Goal: Task Accomplishment & Management: Manage account settings

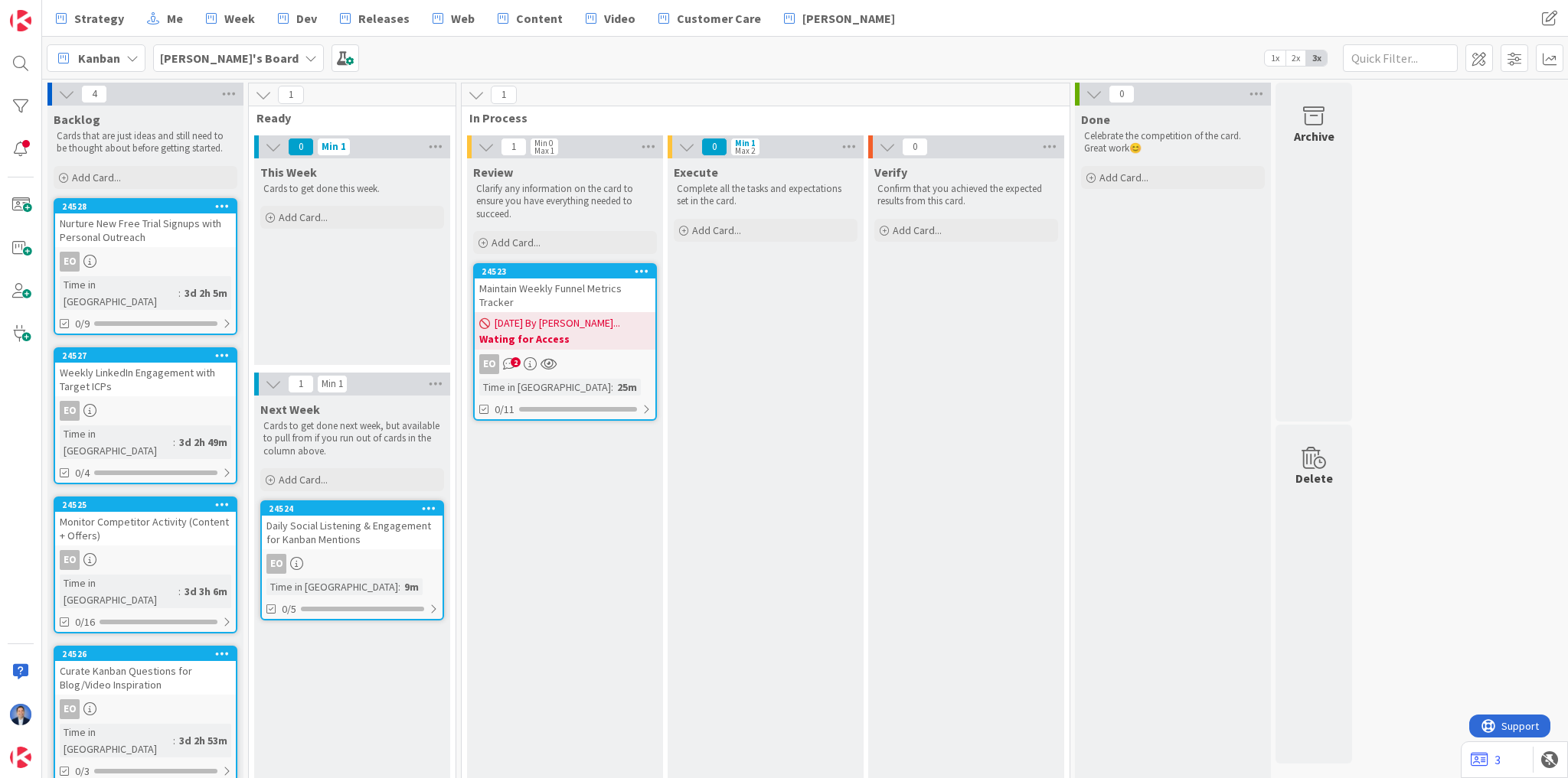
click at [551, 336] on b "Wating for Access" at bounding box center [564, 339] width 172 height 15
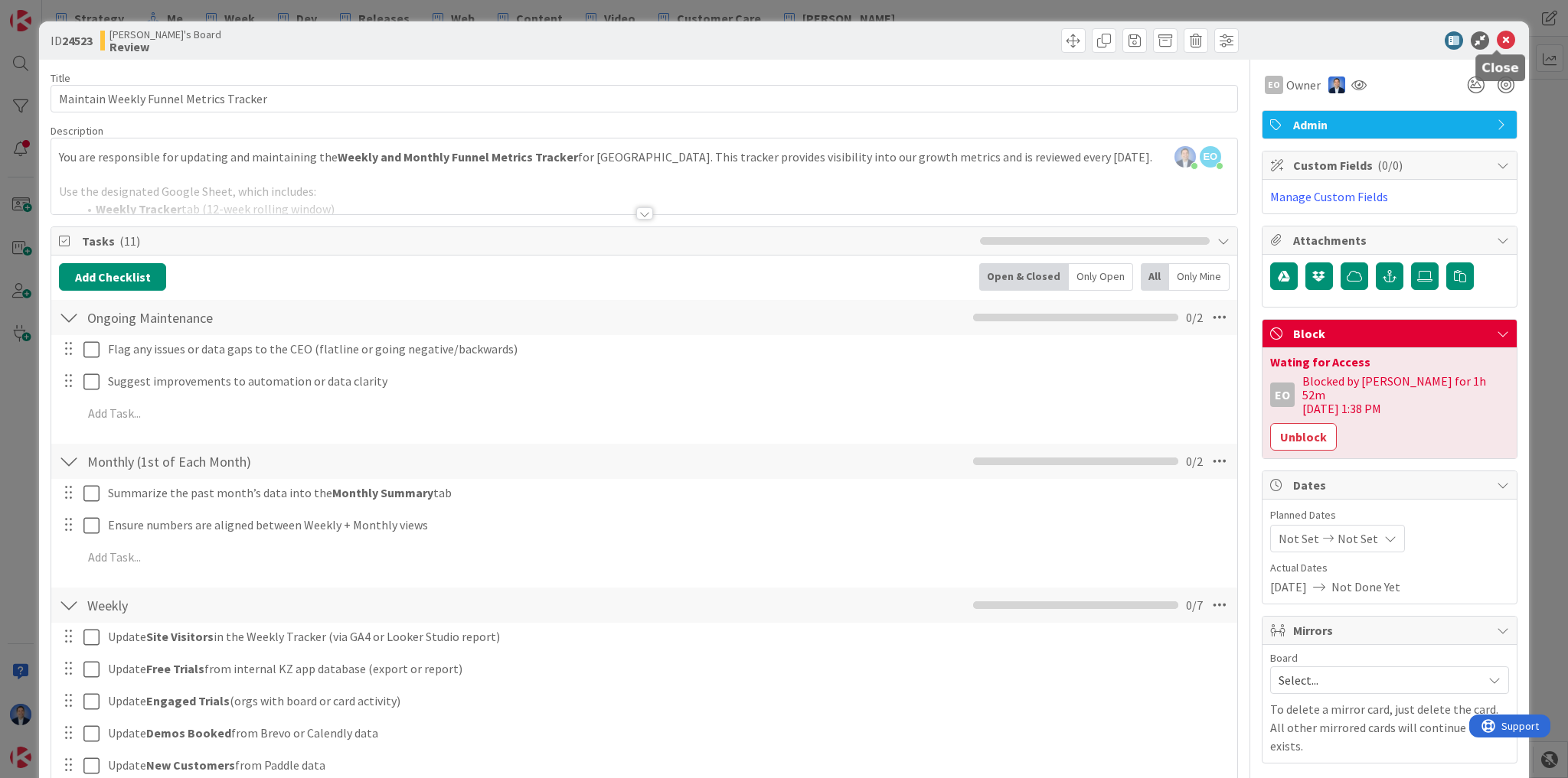
click at [1496, 38] on icon at bounding box center [1506, 41] width 18 height 18
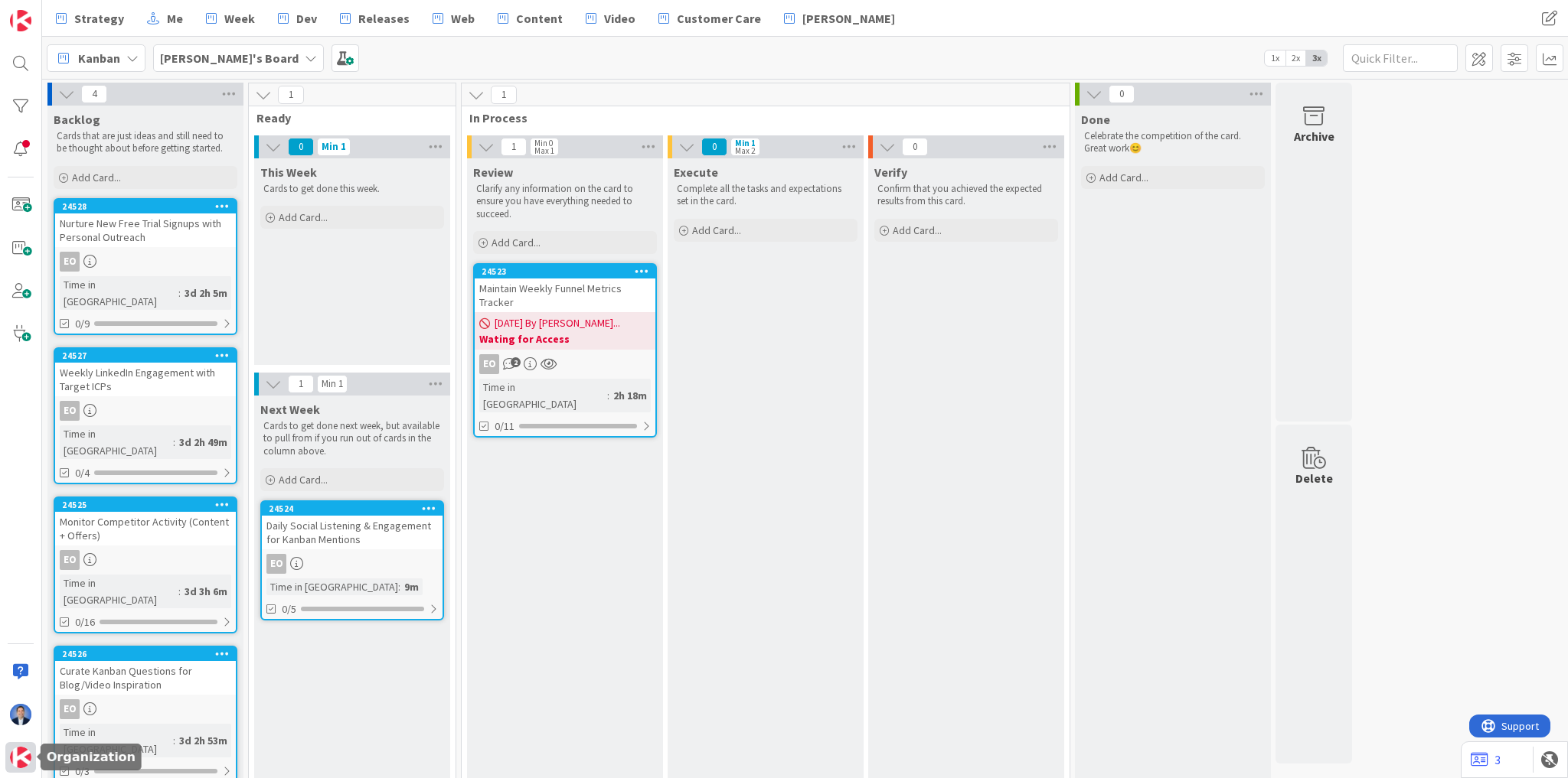
click at [9, 763] on div at bounding box center [21, 758] width 31 height 31
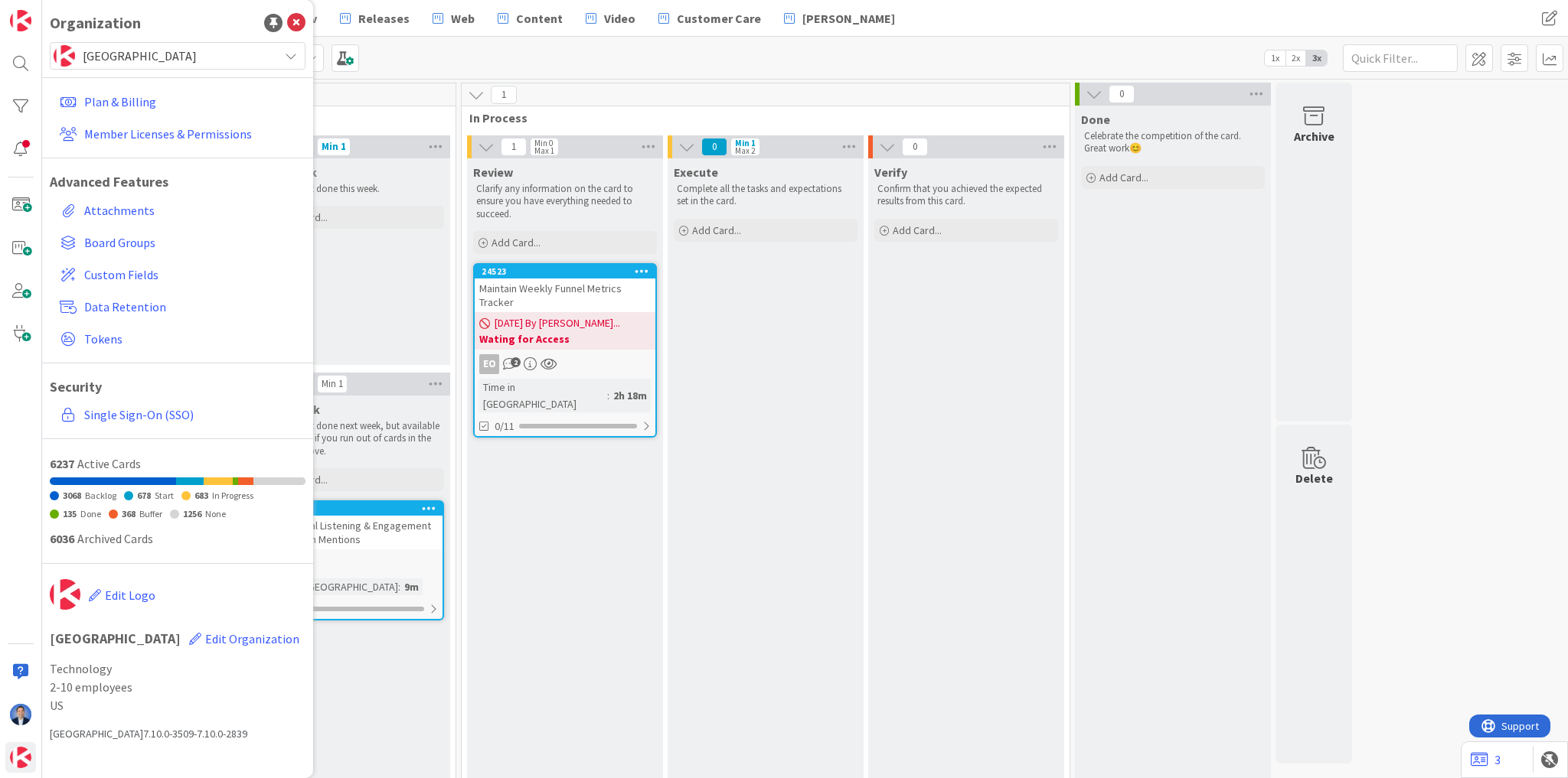
click at [223, 68] on div "[GEOGRAPHIC_DATA]" at bounding box center [178, 56] width 256 height 28
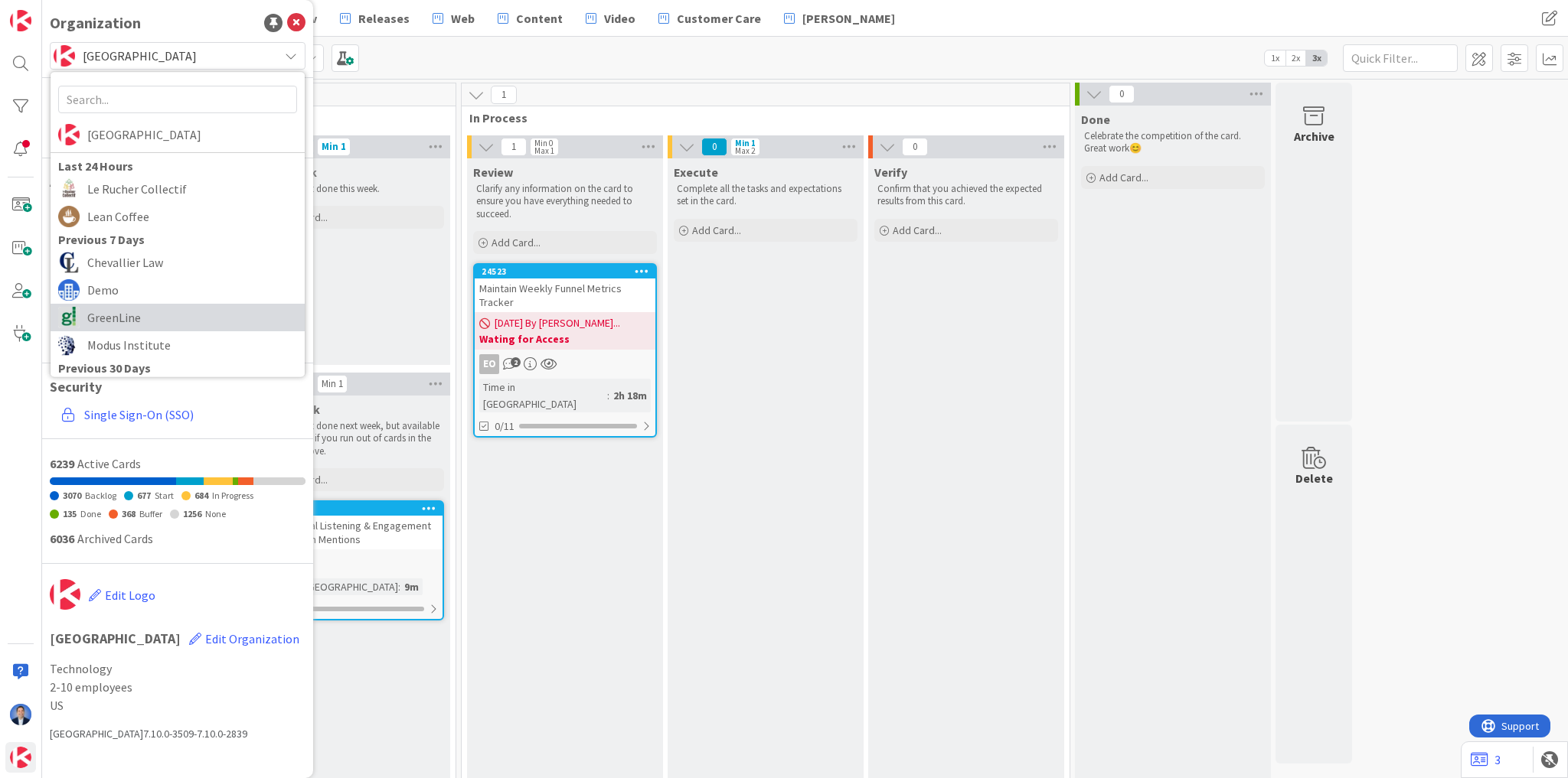
click at [129, 312] on span "GreenLine" at bounding box center [192, 318] width 209 height 23
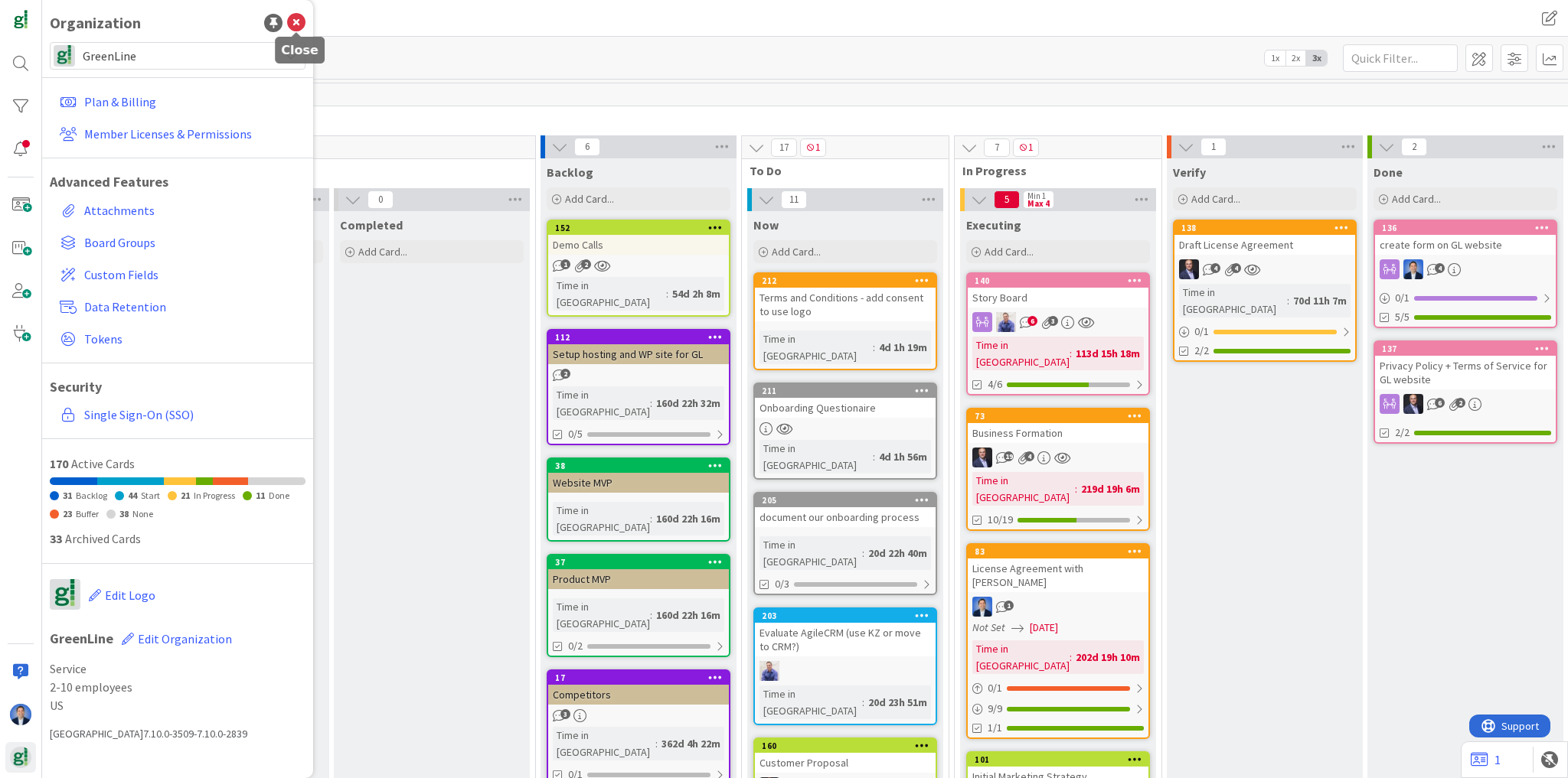
click at [296, 12] on div "Organization" at bounding box center [178, 23] width 256 height 23
click at [298, 22] on icon at bounding box center [296, 23] width 18 height 18
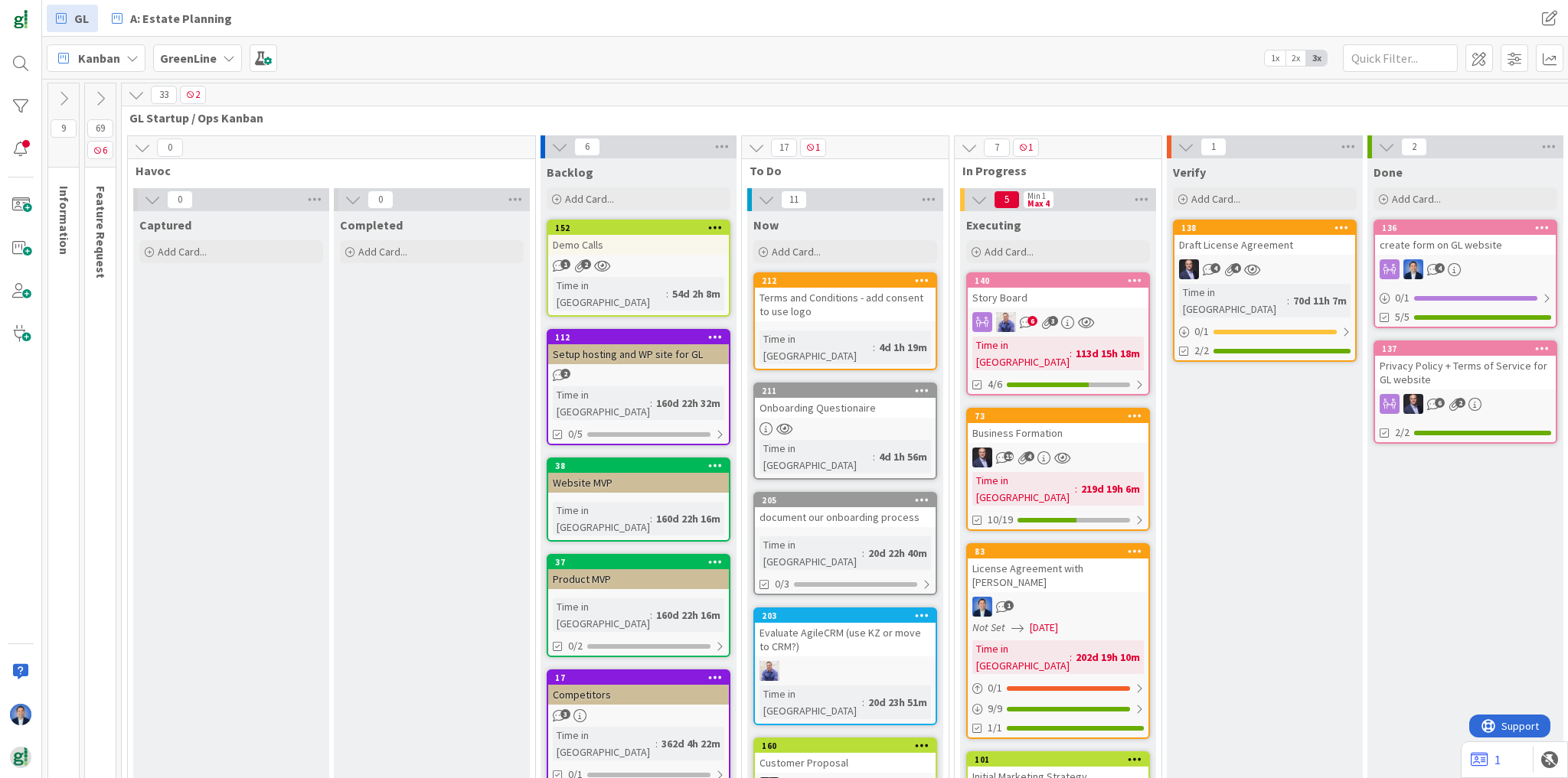
click at [103, 101] on icon at bounding box center [100, 99] width 17 height 17
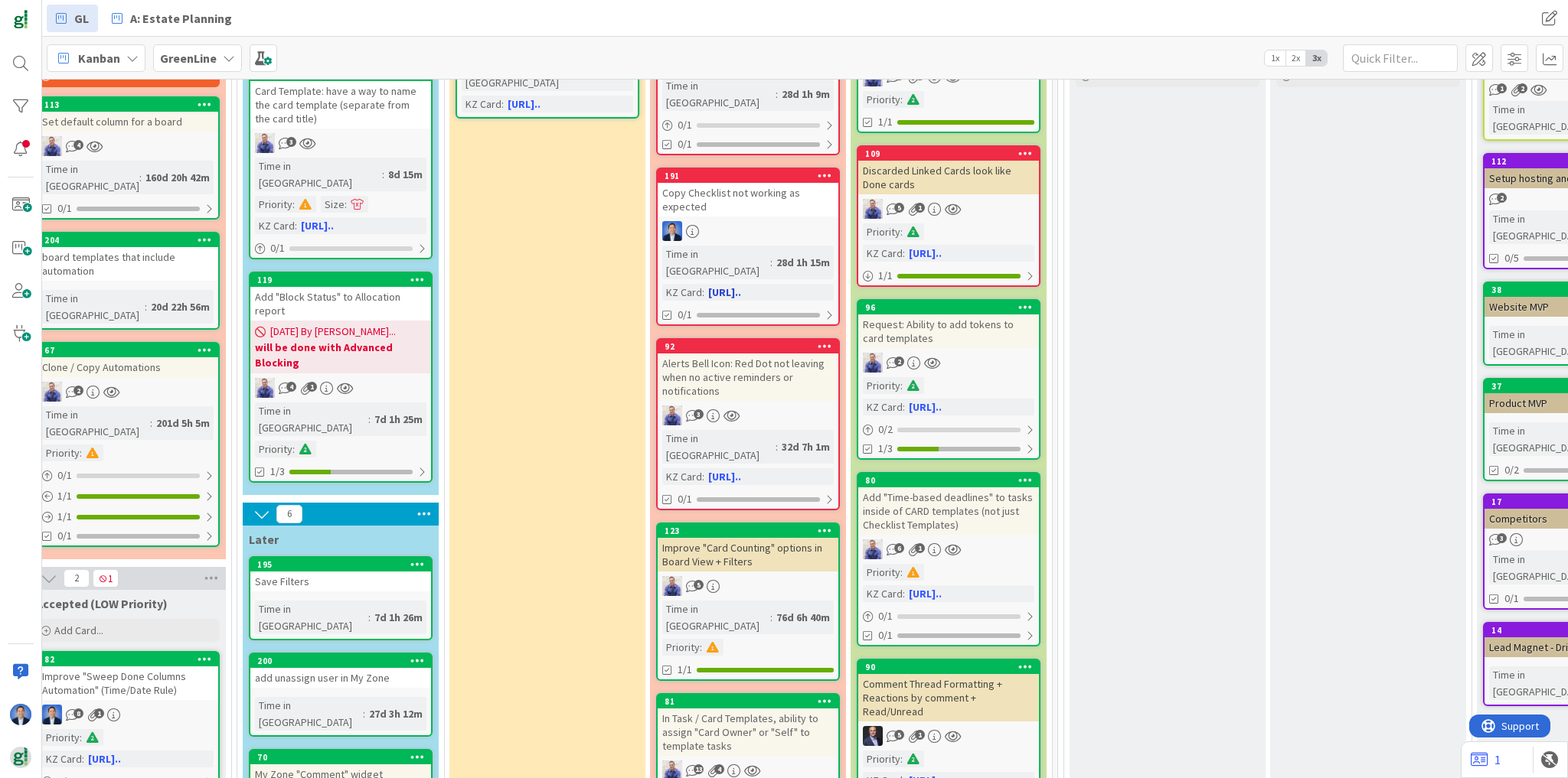
scroll to position [0, 905]
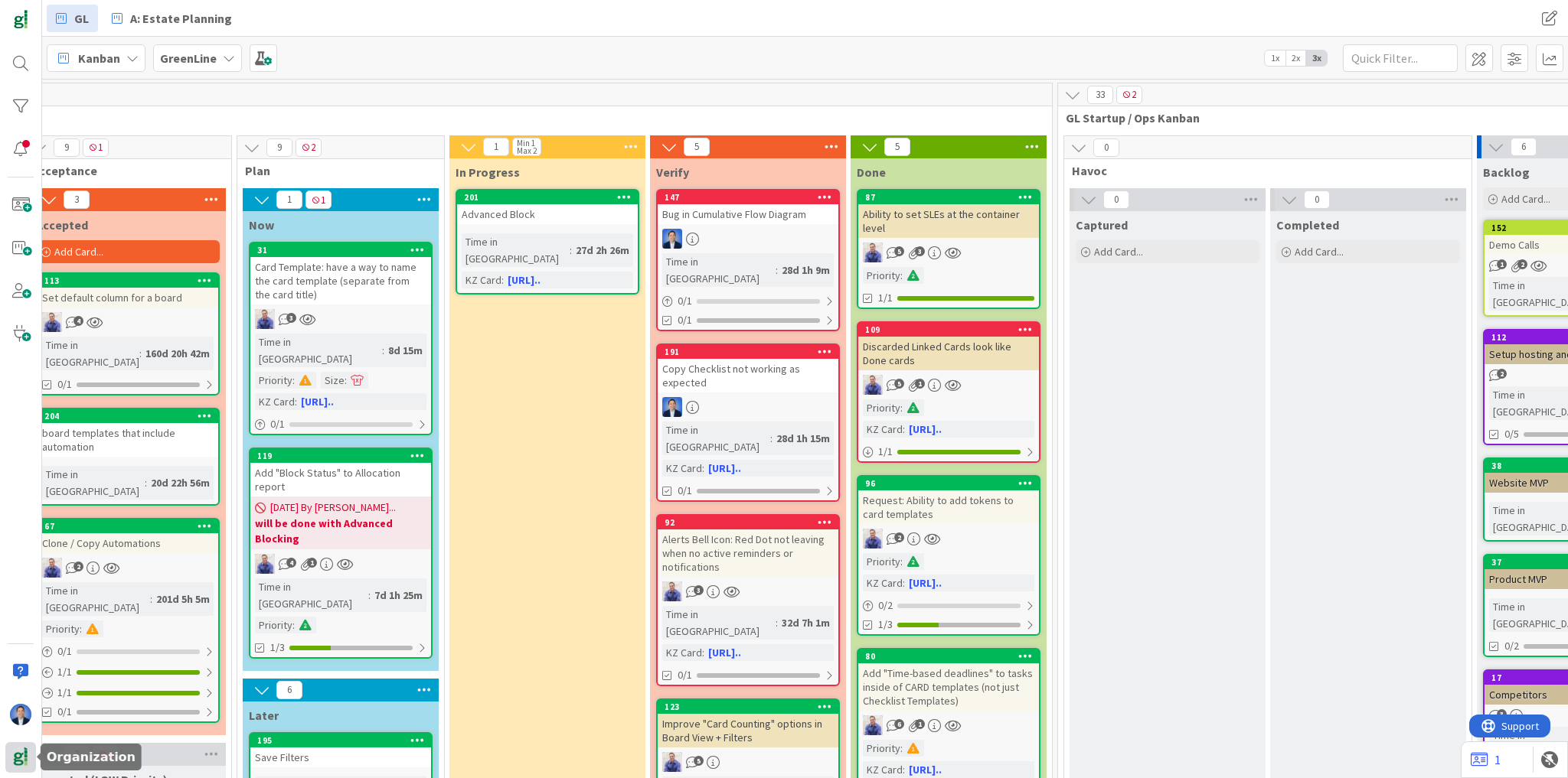
click at [26, 754] on img at bounding box center [21, 758] width 22 height 22
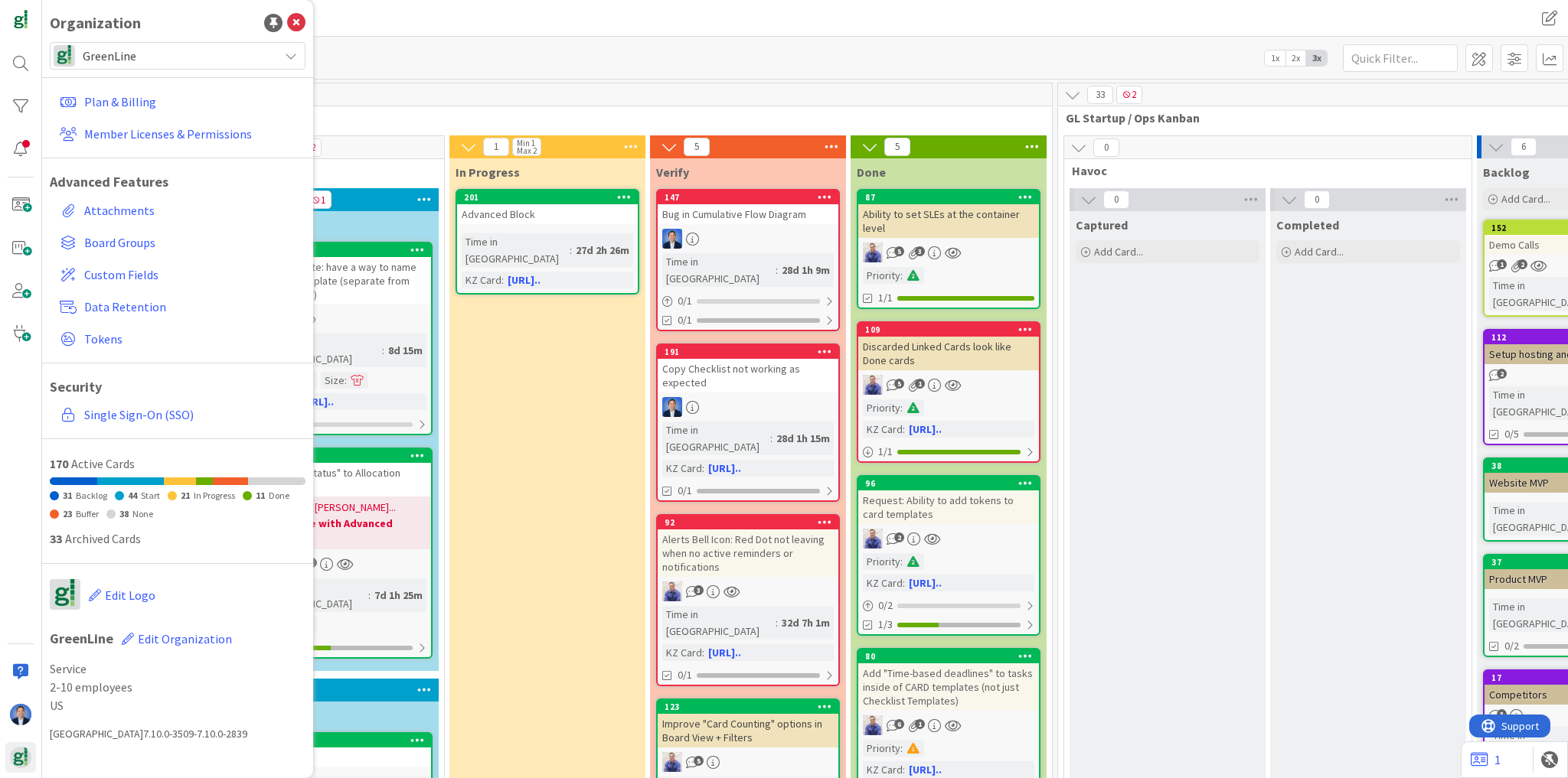
click at [138, 45] on span "GreenLine" at bounding box center [176, 56] width 189 height 22
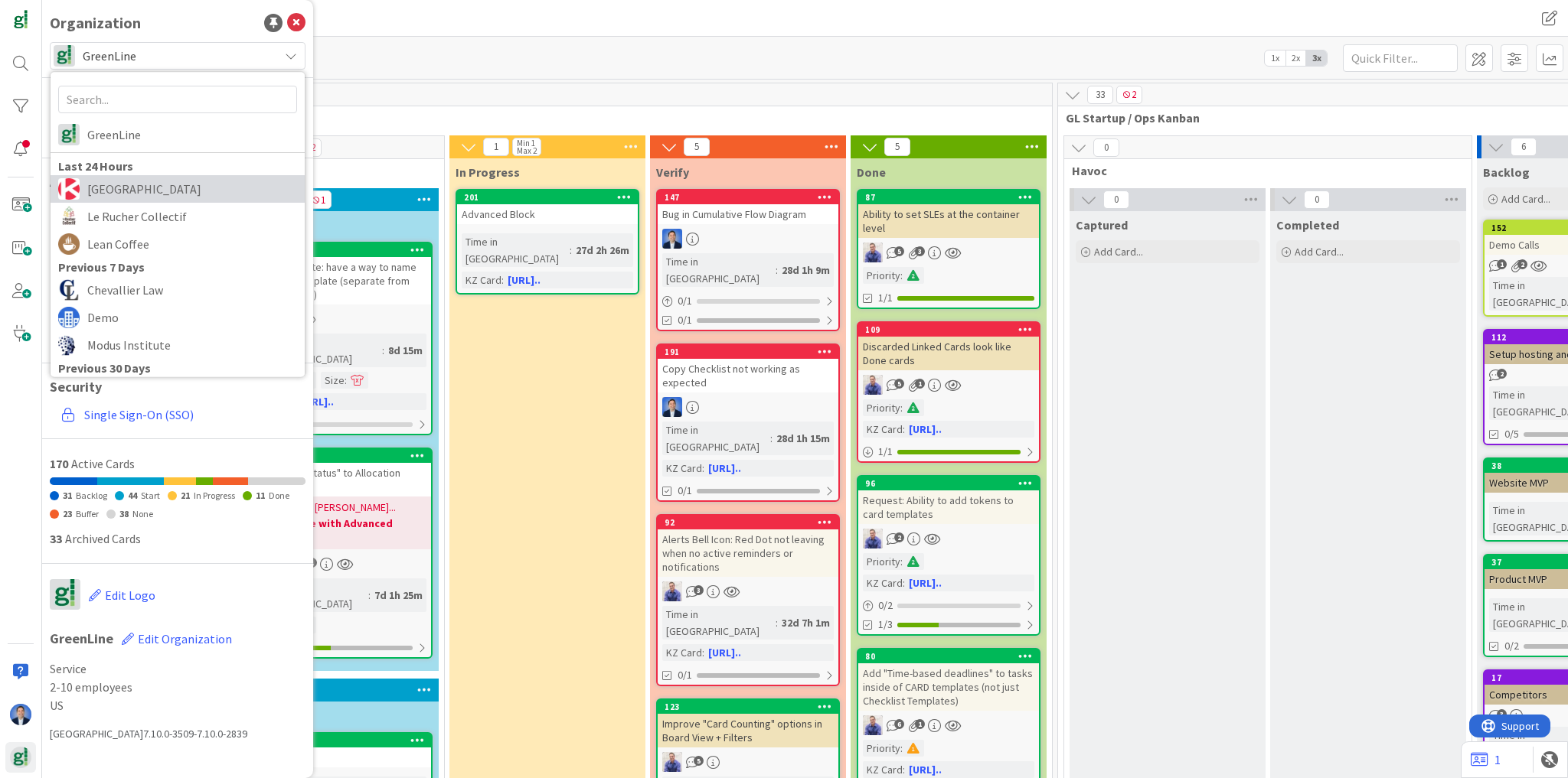
click at [156, 189] on span "[GEOGRAPHIC_DATA]" at bounding box center [192, 189] width 209 height 23
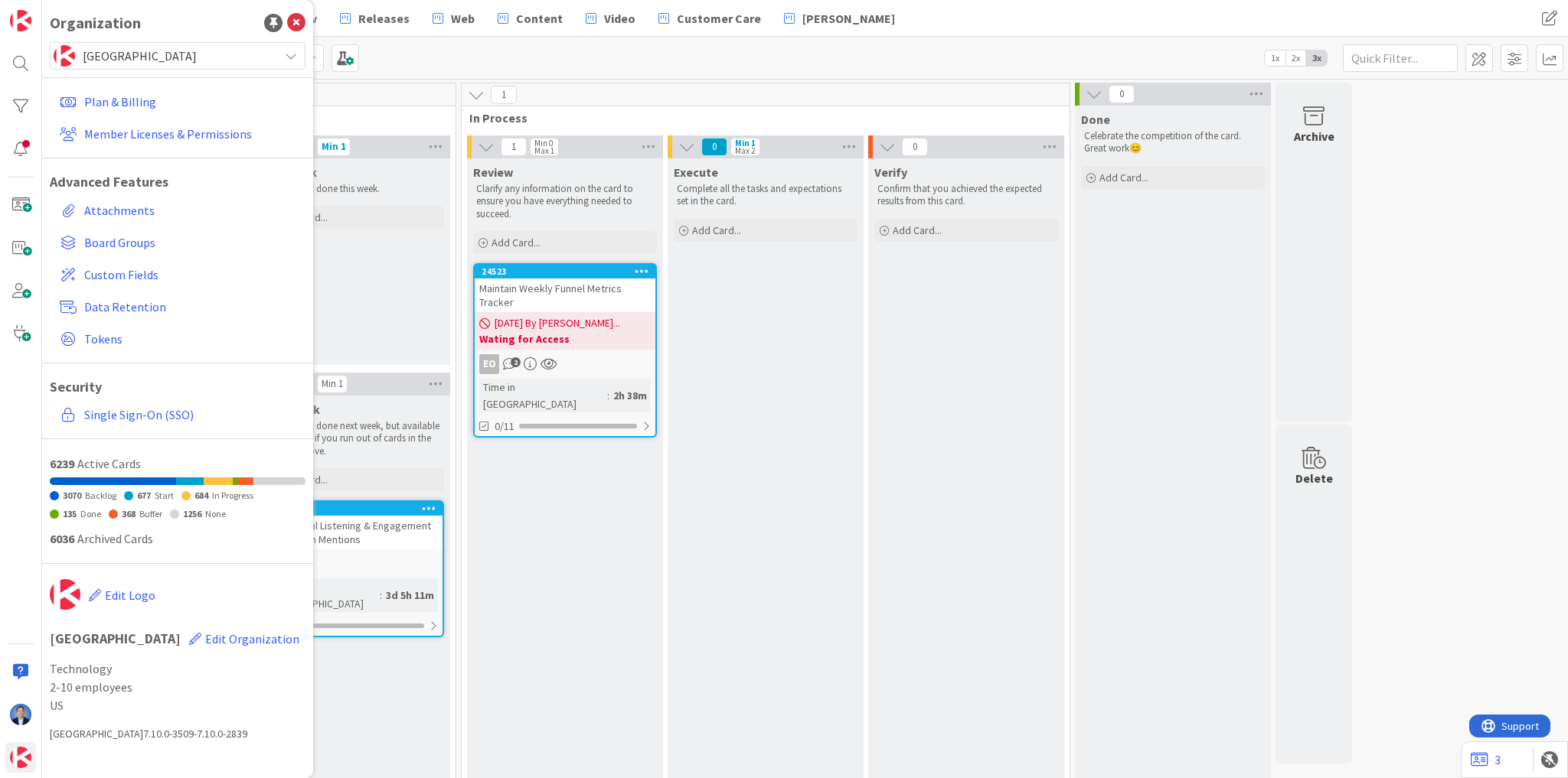
click at [443, 46] on div "Kanban [PERSON_NAME]'s Board 1x 2x 3x" at bounding box center [805, 58] width 1526 height 42
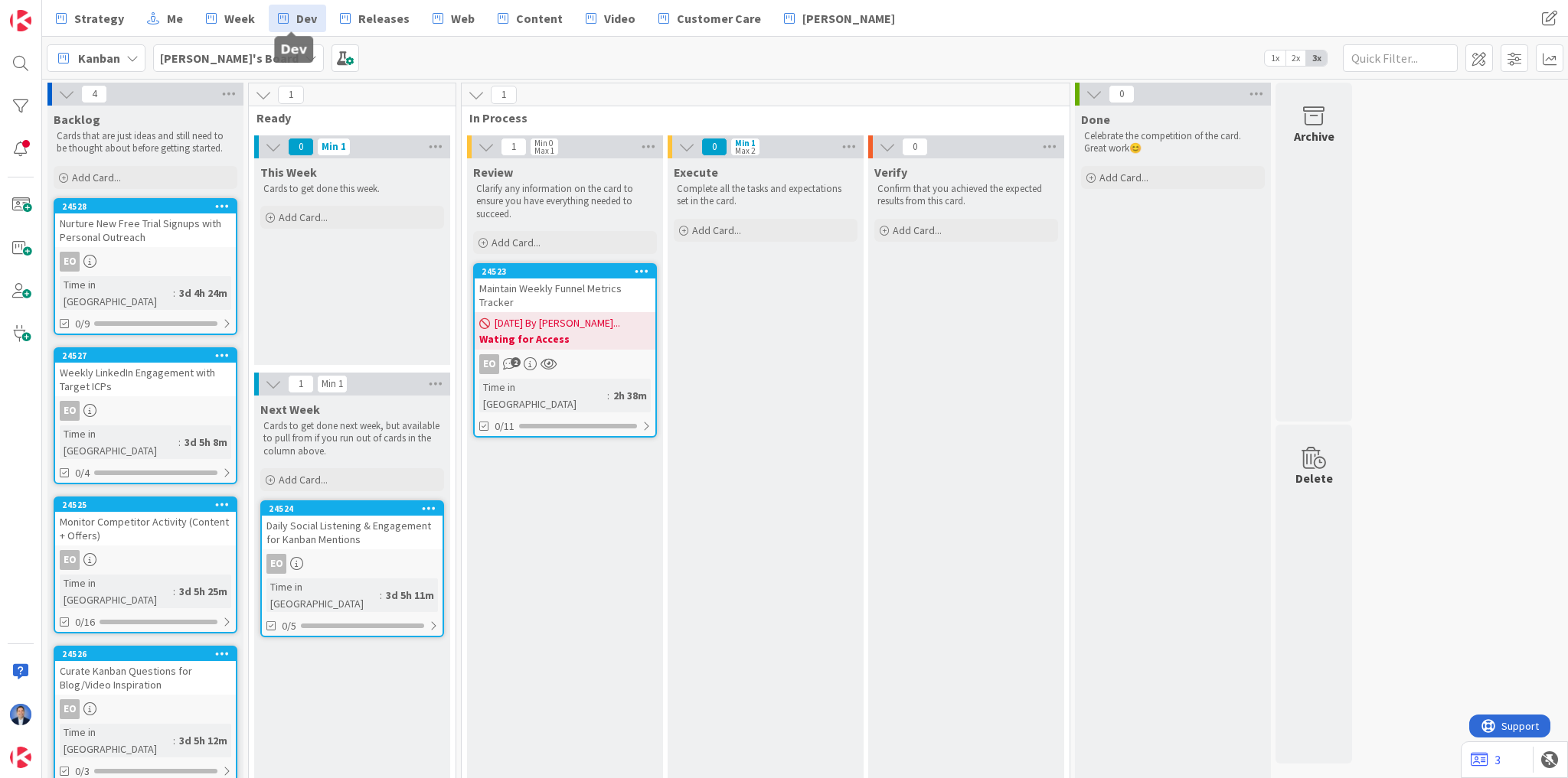
click at [278, 14] on icon at bounding box center [283, 18] width 11 height 20
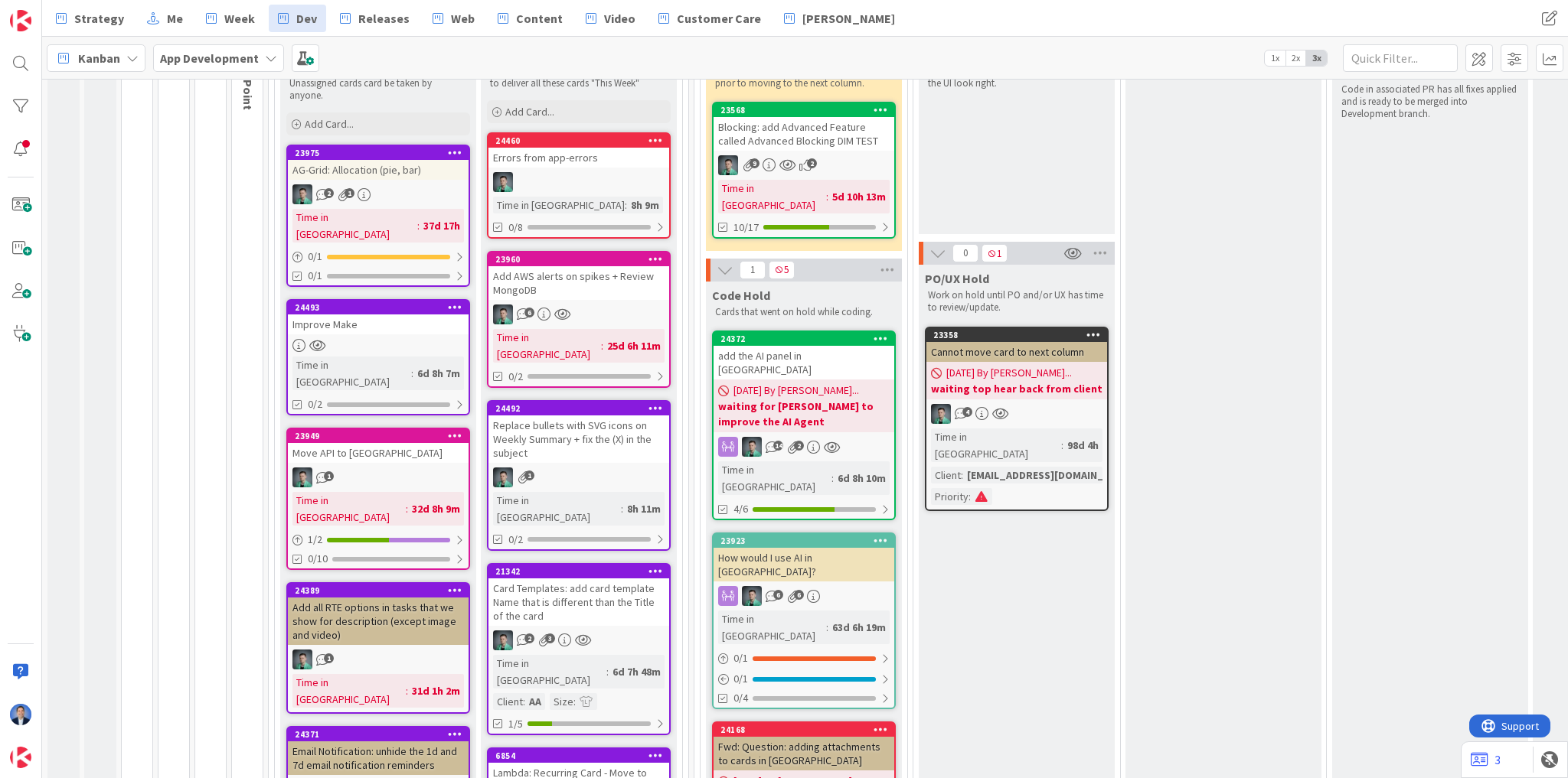
scroll to position [184, 0]
click at [594, 579] on div "Card Templates: add card template Name that is different than the Title of the …" at bounding box center [578, 603] width 181 height 48
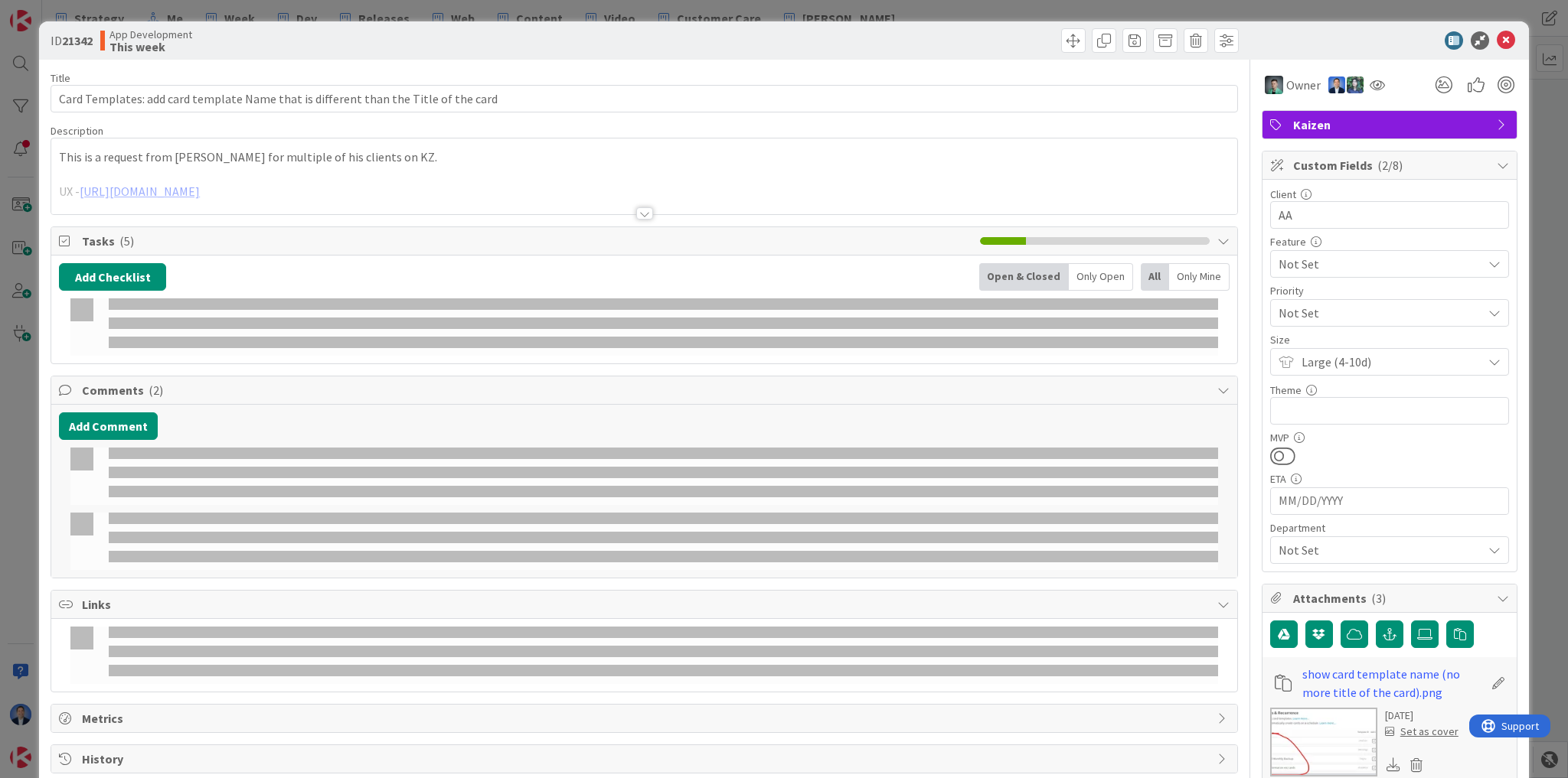
click at [346, 152] on div "This is a request from [PERSON_NAME] for multiple of his clients on KZ. UX - [U…" at bounding box center [644, 176] width 1185 height 75
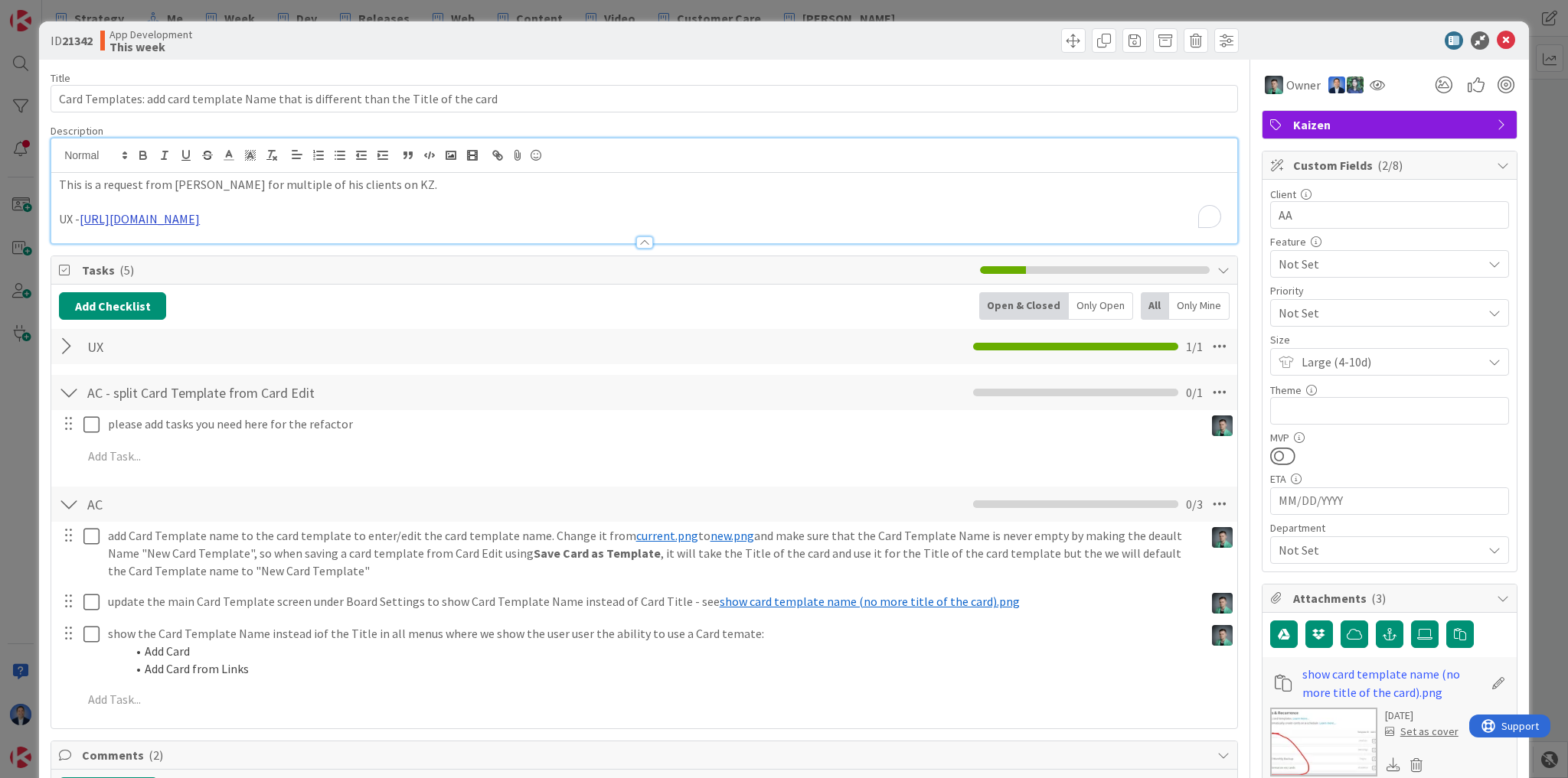
click at [200, 221] on link "[URL][DOMAIN_NAME]" at bounding box center [139, 219] width 120 height 15
click at [405, 250] on link "[URL][DOMAIN_NAME]" at bounding box center [353, 249] width 105 height 20
click at [1497, 45] on icon at bounding box center [1506, 41] width 18 height 18
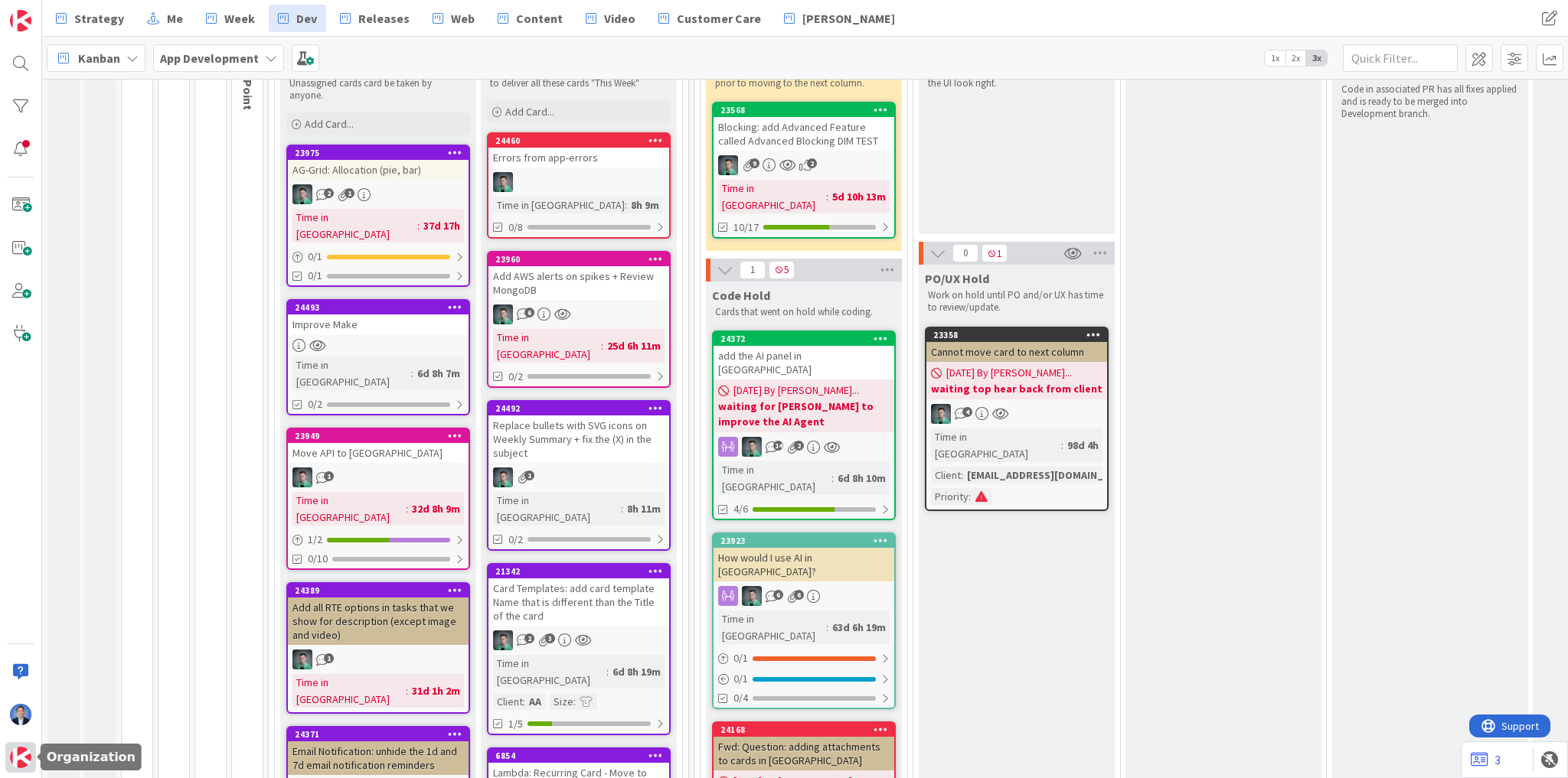
click at [21, 753] on img at bounding box center [21, 758] width 22 height 22
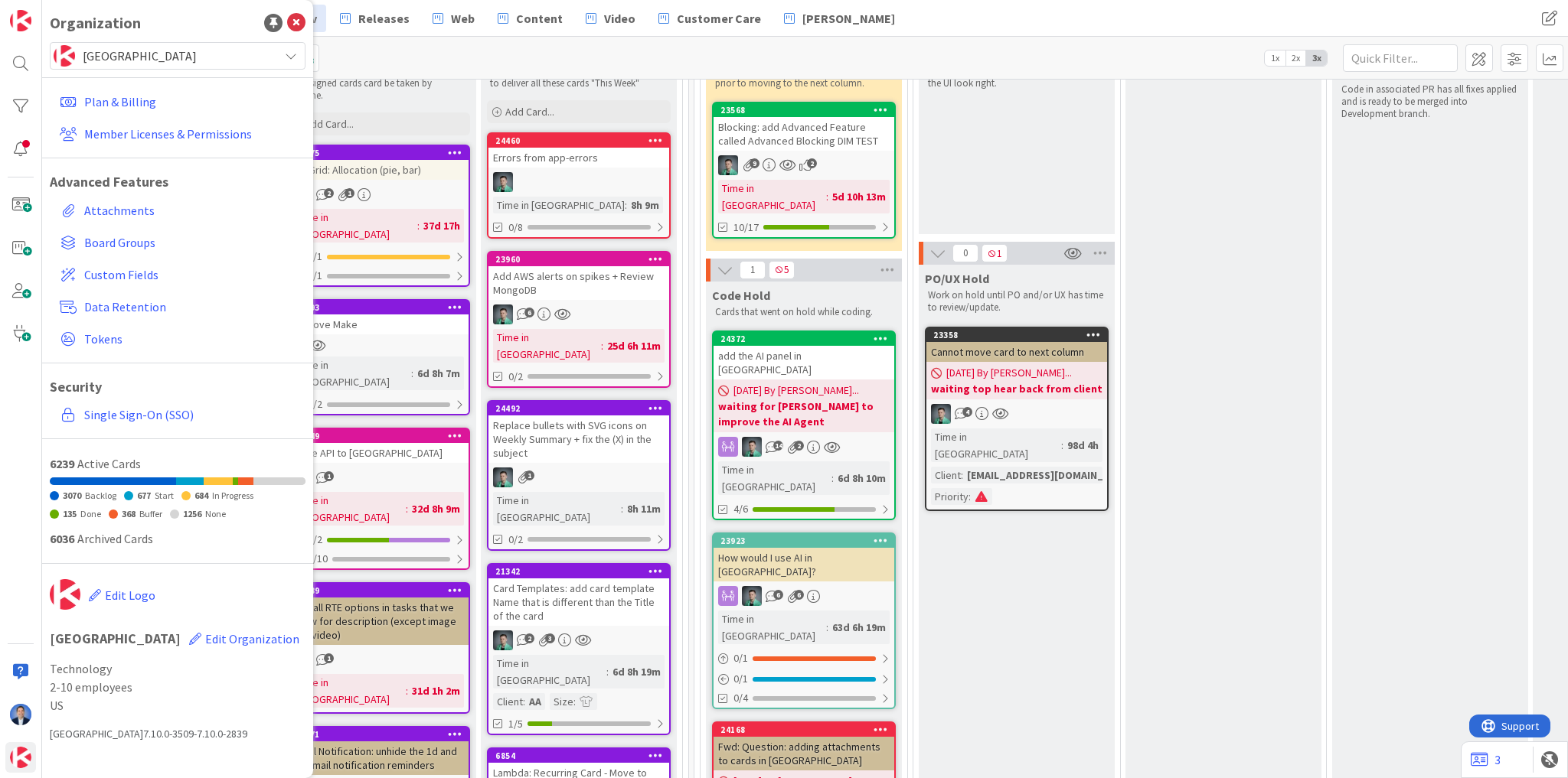
click at [155, 63] on span "[GEOGRAPHIC_DATA]" at bounding box center [176, 56] width 189 height 22
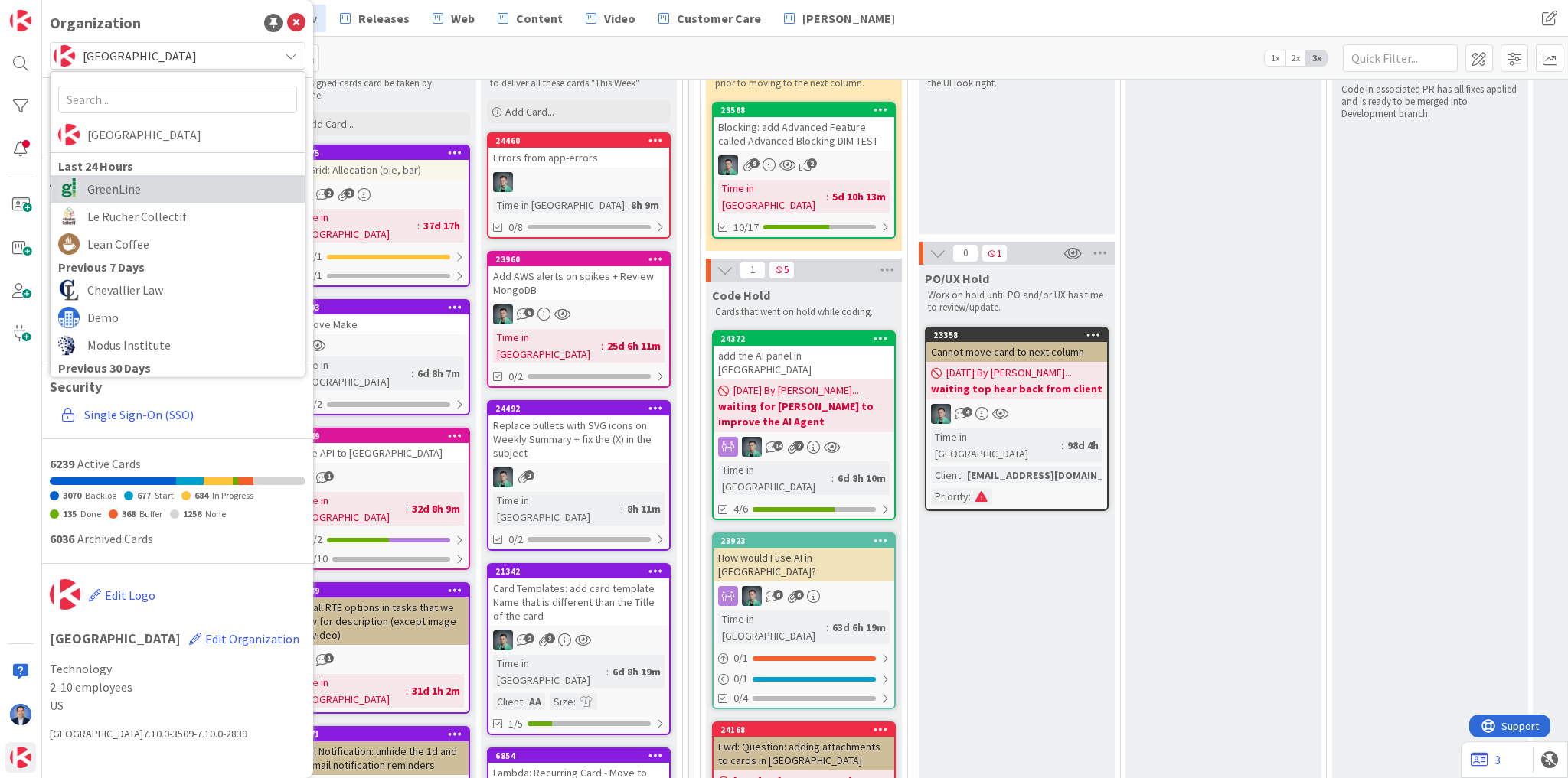
click at [138, 189] on span "GreenLine" at bounding box center [192, 189] width 209 height 23
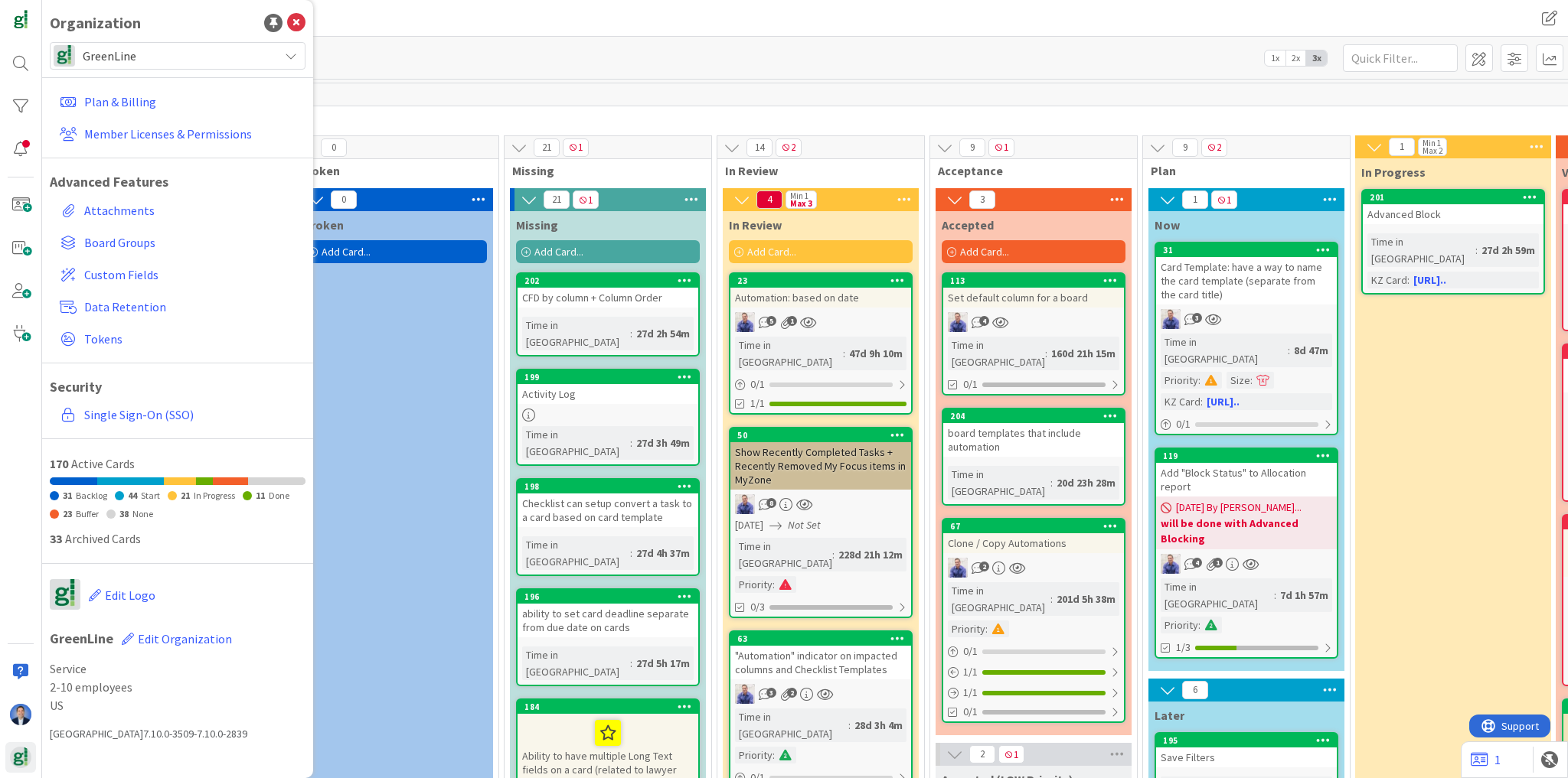
click at [463, 12] on div "GL A: Estate Planning" at bounding box center [464, 18] width 834 height 28
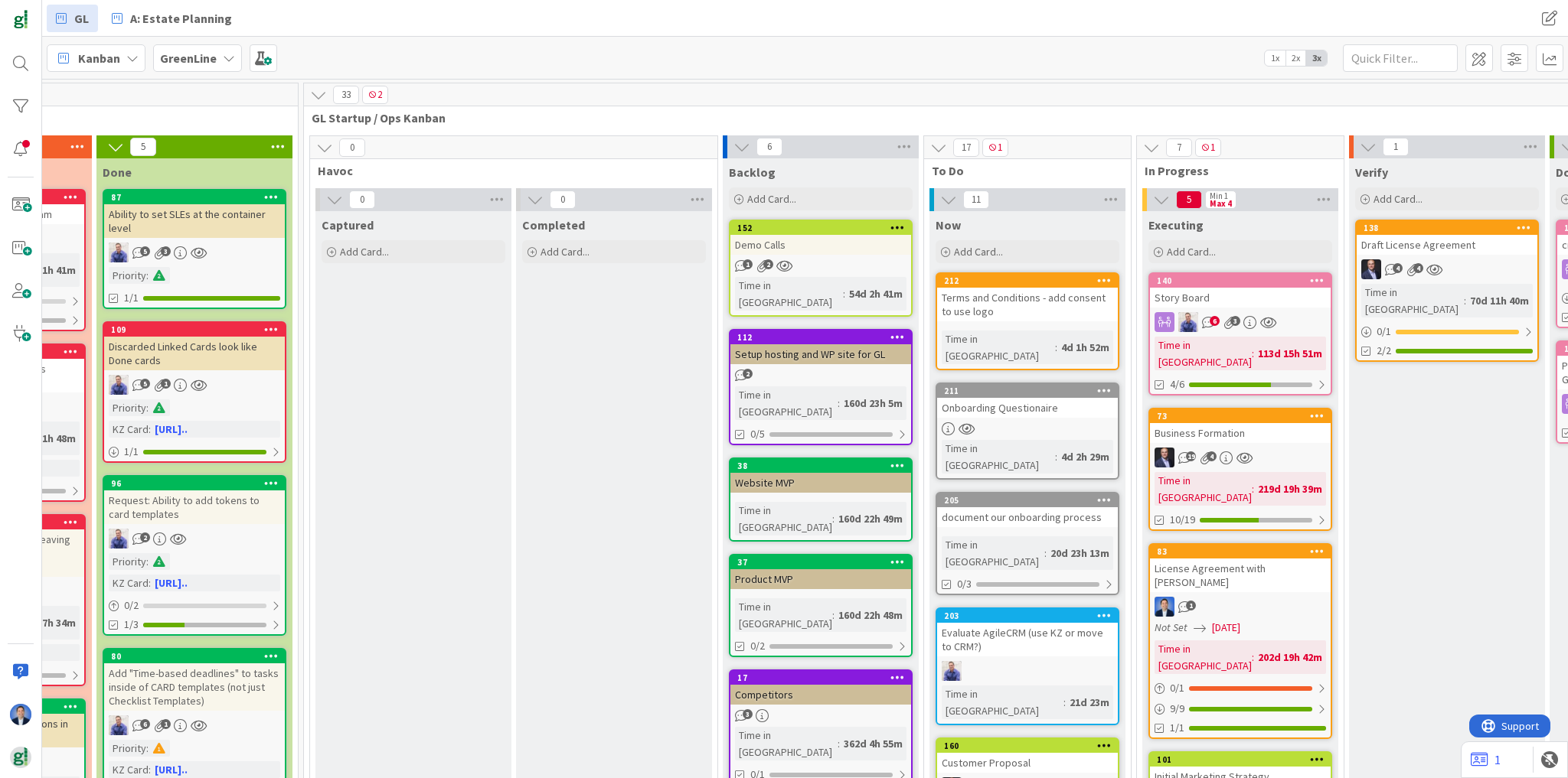
scroll to position [0, 1658]
click at [323, 147] on icon at bounding box center [326, 148] width 17 height 17
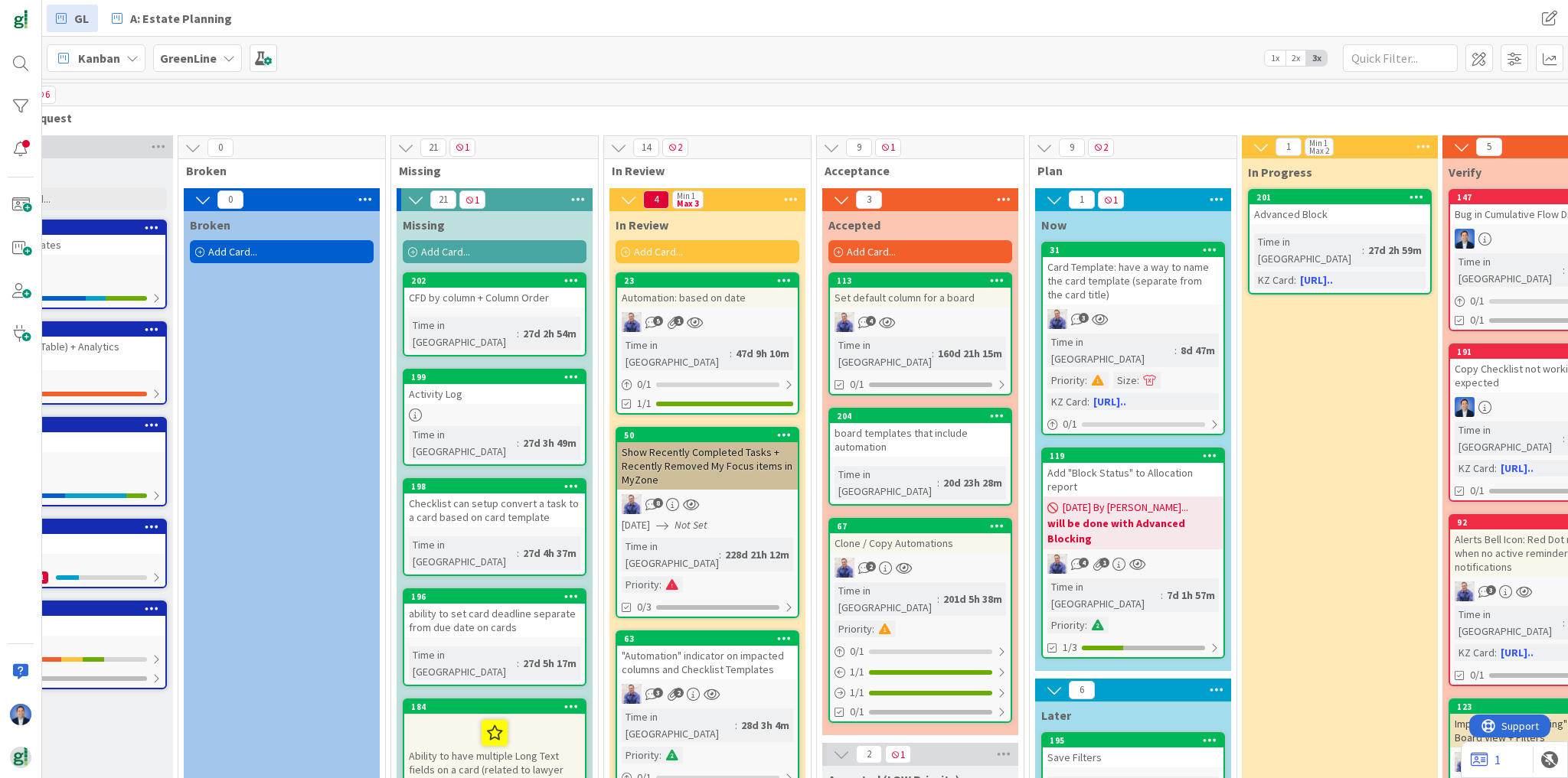
scroll to position [0, 0]
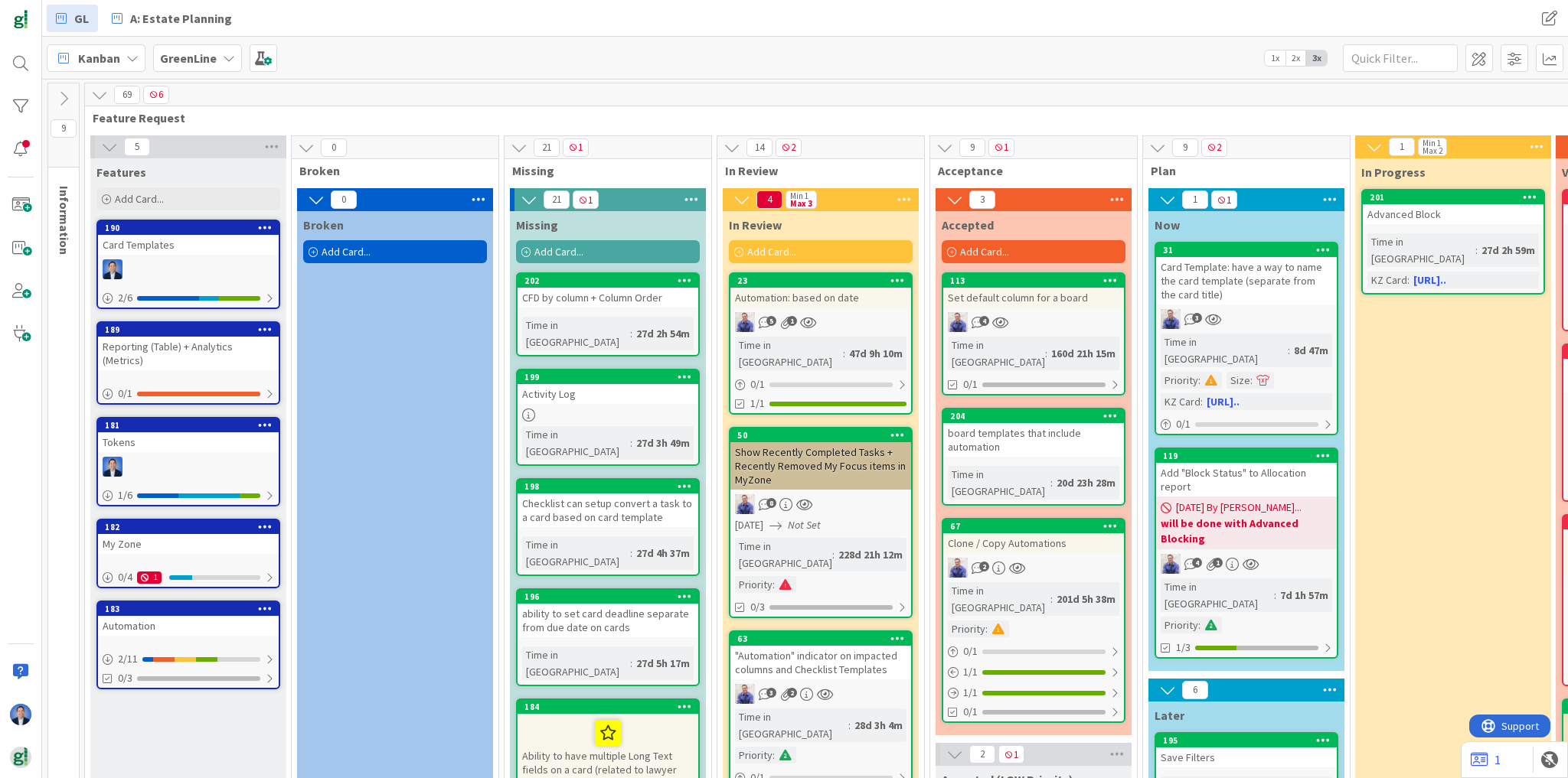
click at [97, 96] on icon at bounding box center [99, 95] width 17 height 17
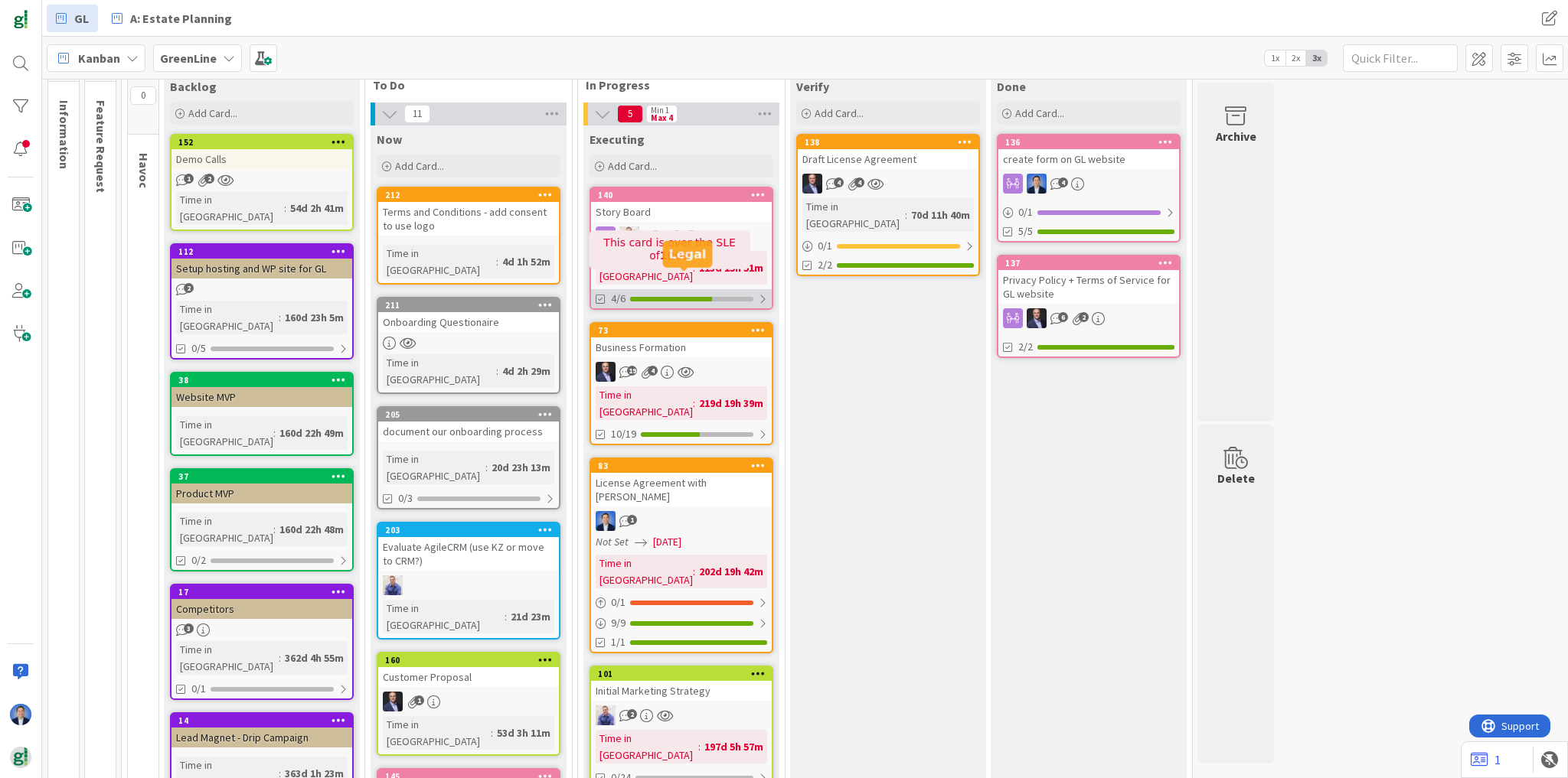
scroll to position [122, 0]
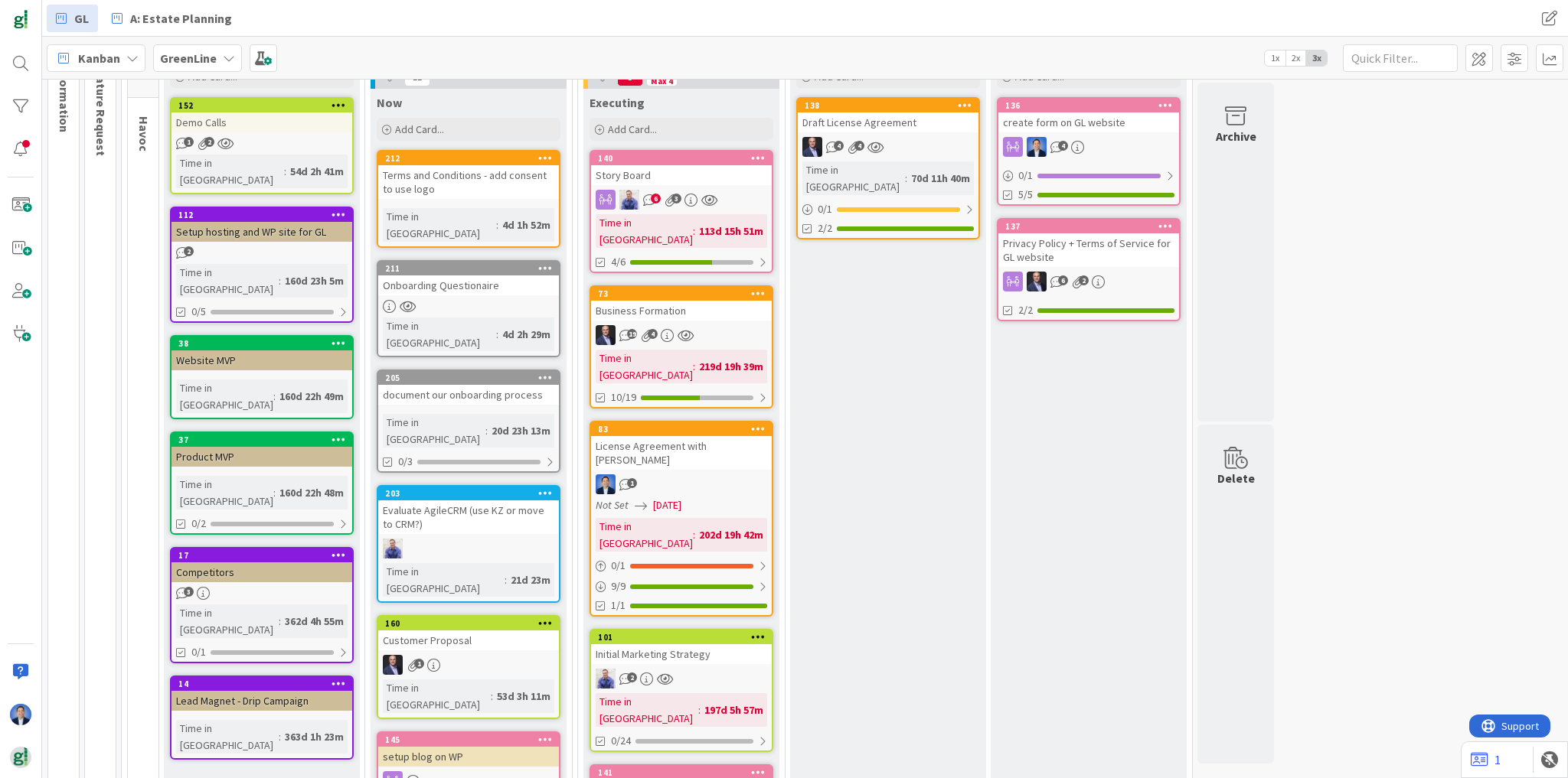
click at [683, 181] on div "Story Board" at bounding box center [681, 175] width 181 height 20
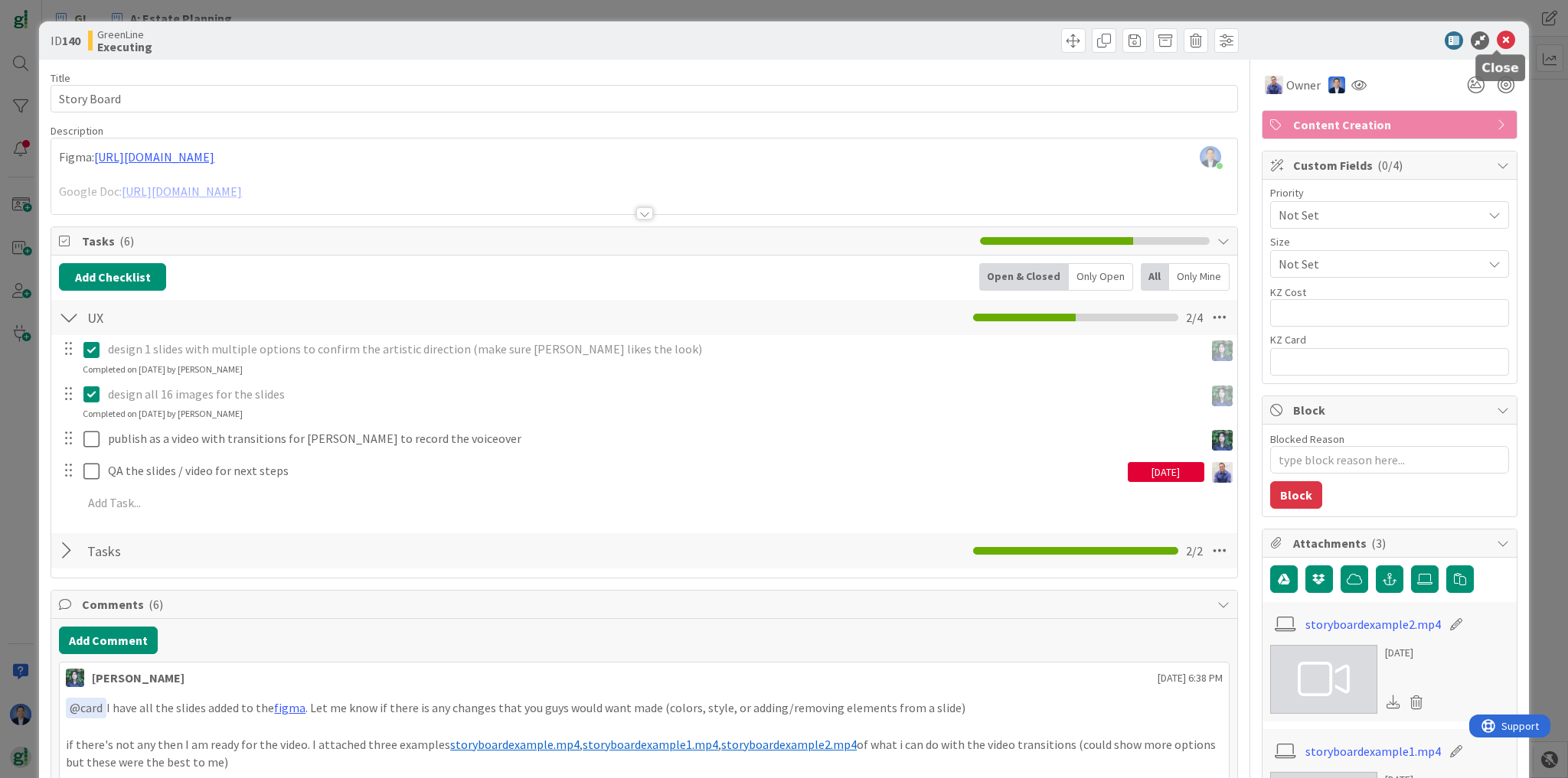
click at [1496, 38] on icon at bounding box center [1506, 41] width 18 height 18
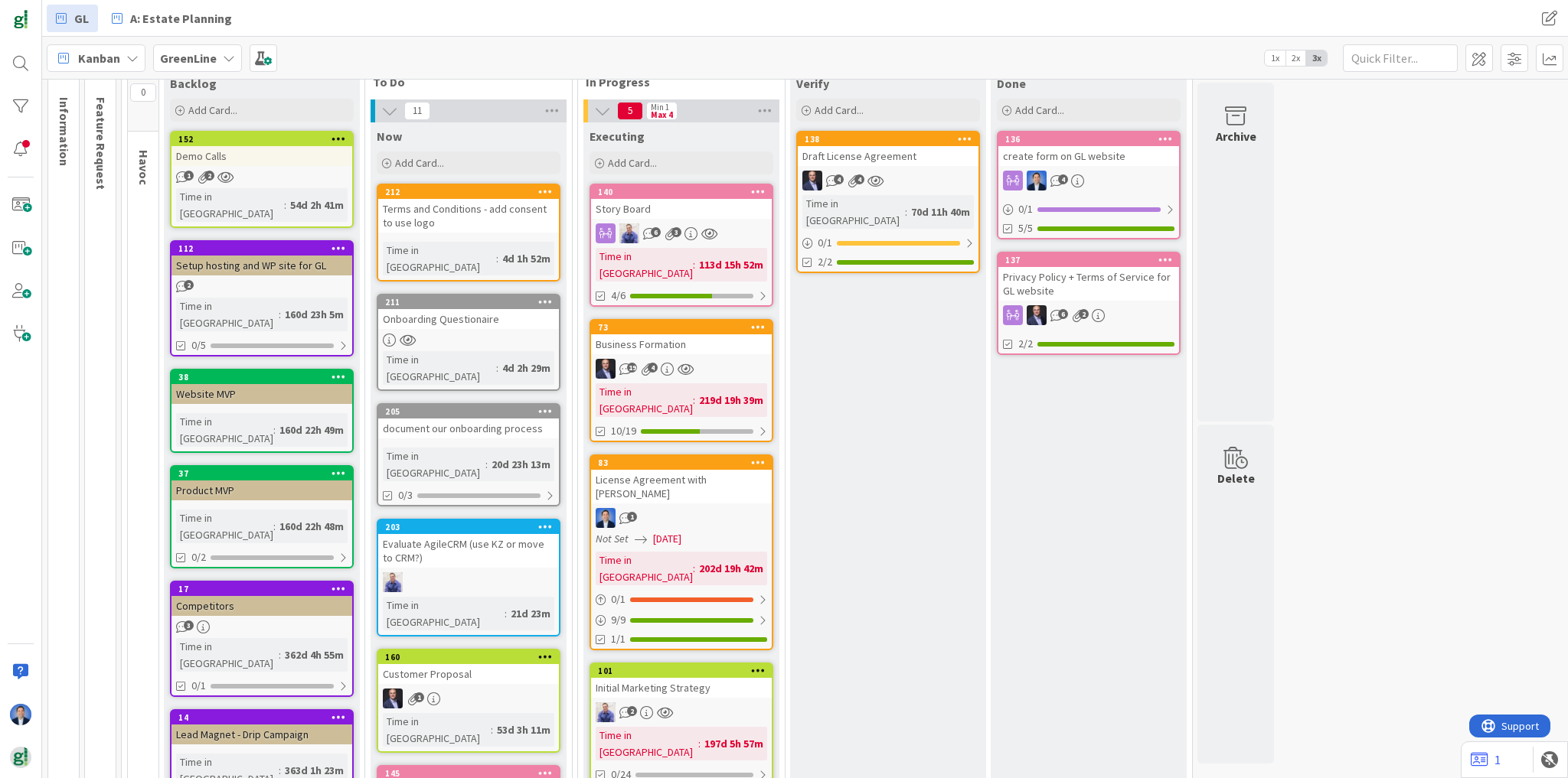
scroll to position [62, 0]
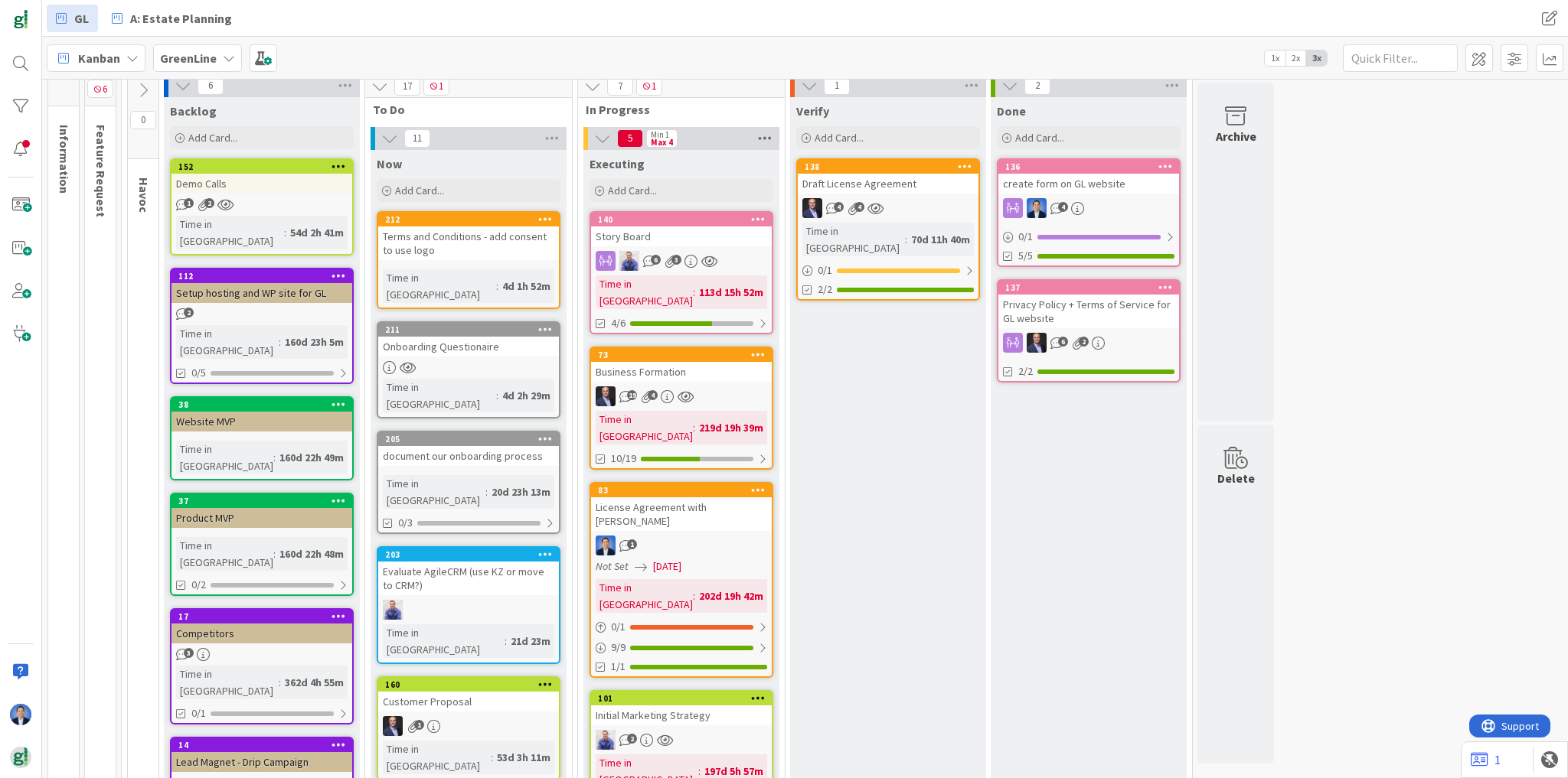
click at [763, 134] on icon at bounding box center [764, 139] width 20 height 23
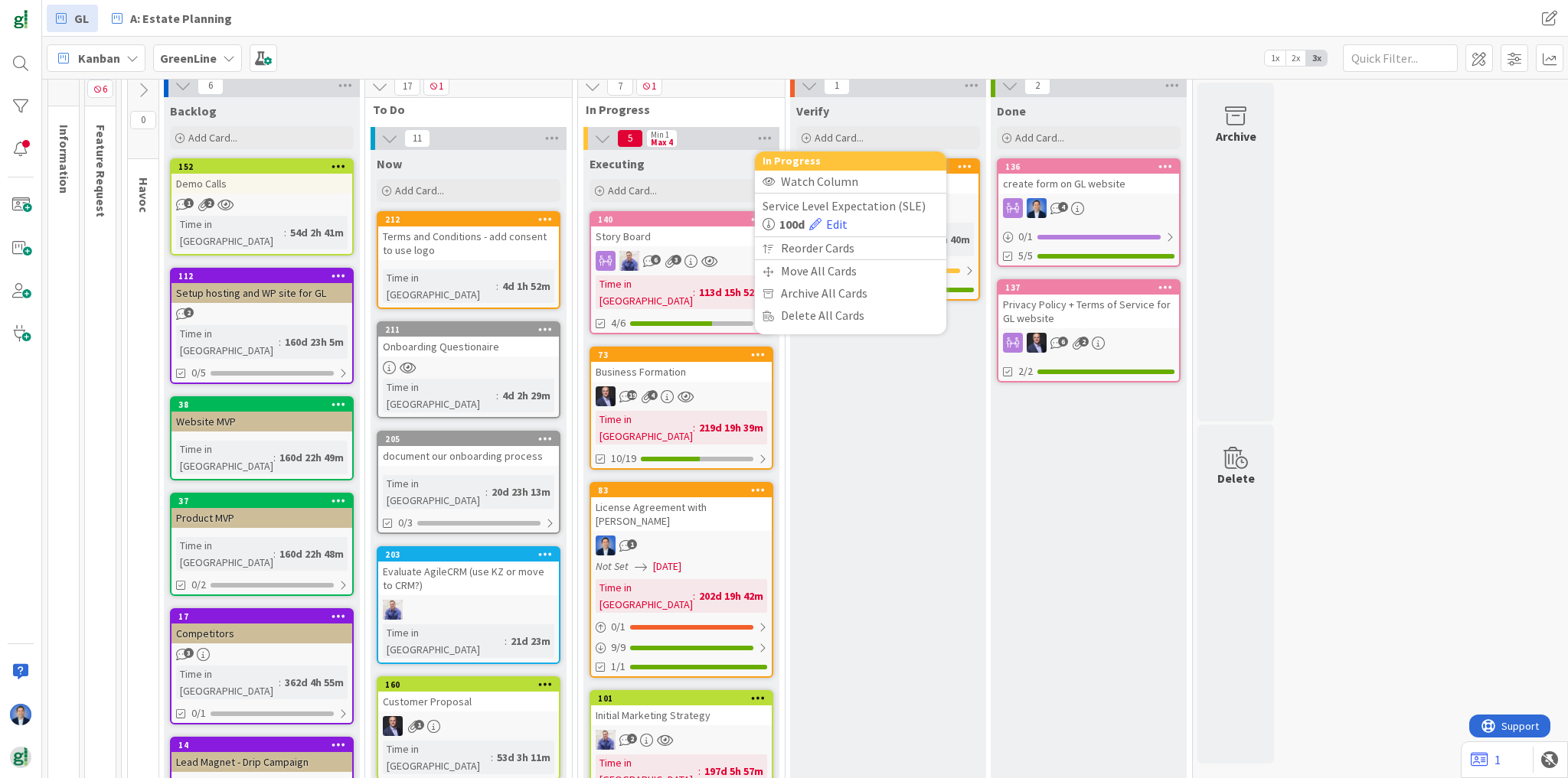
click at [751, 102] on span "In Progress" at bounding box center [676, 109] width 180 height 15
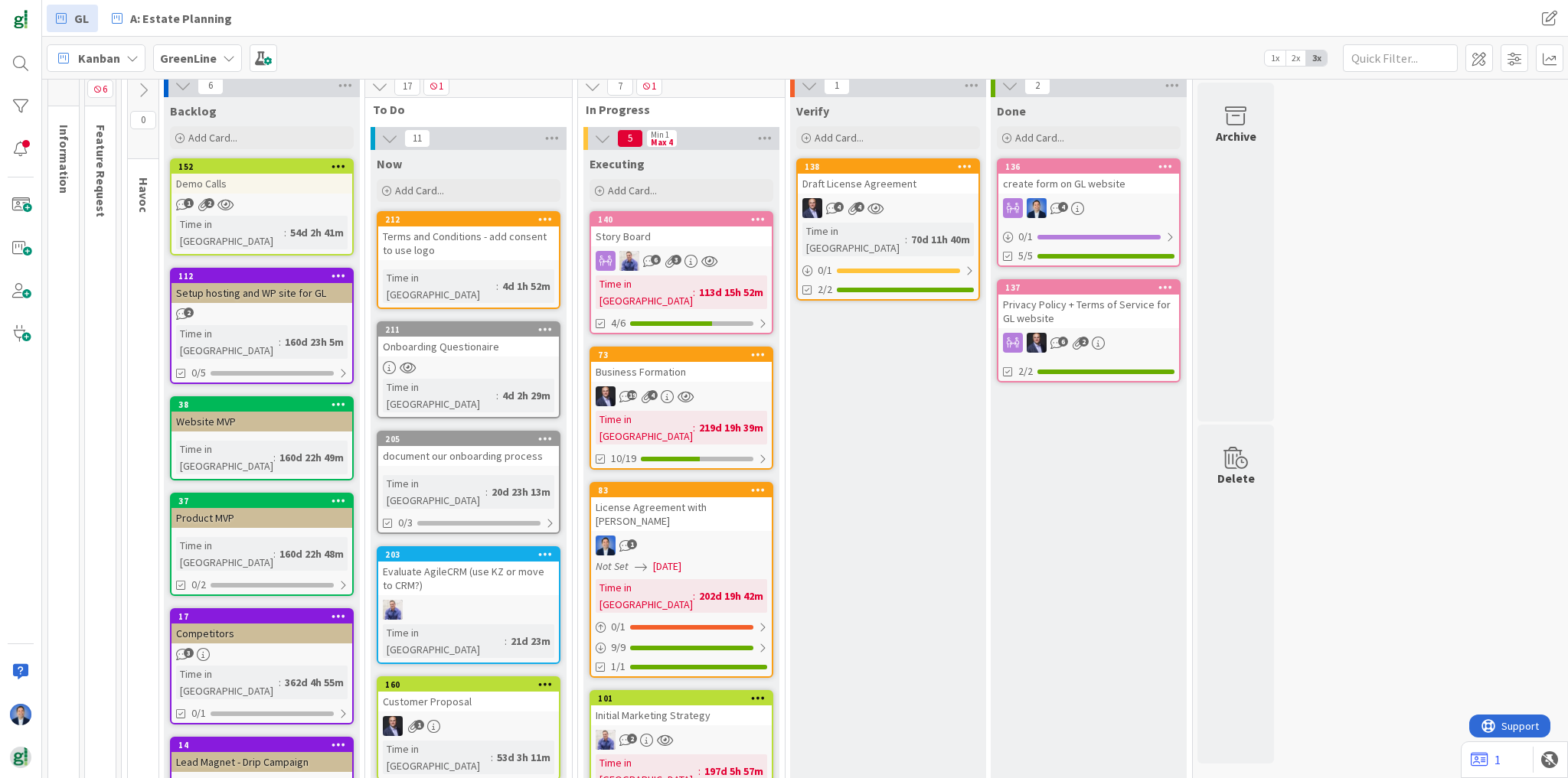
click at [761, 453] on div at bounding box center [762, 459] width 9 height 12
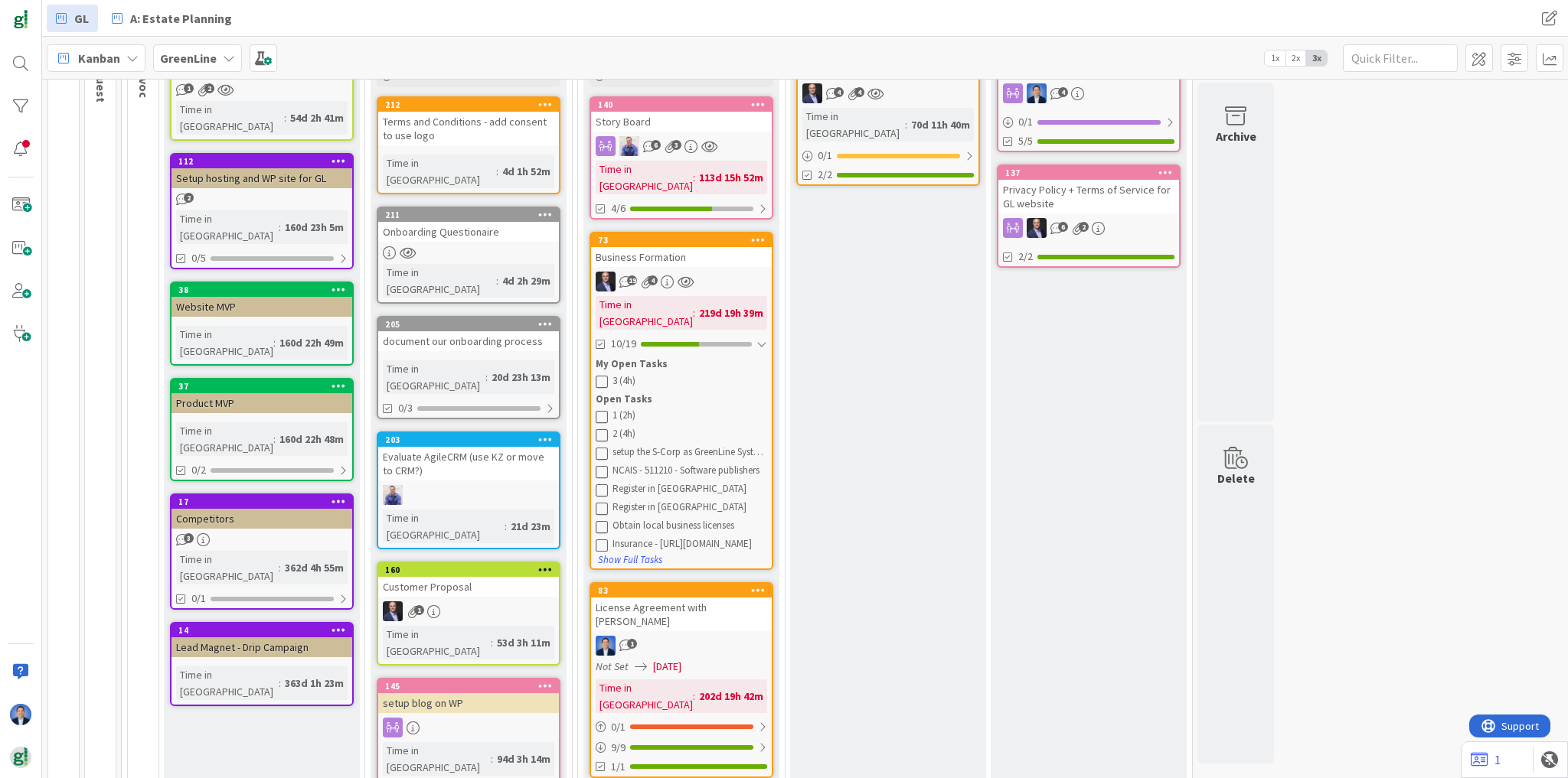
scroll to position [245, 0]
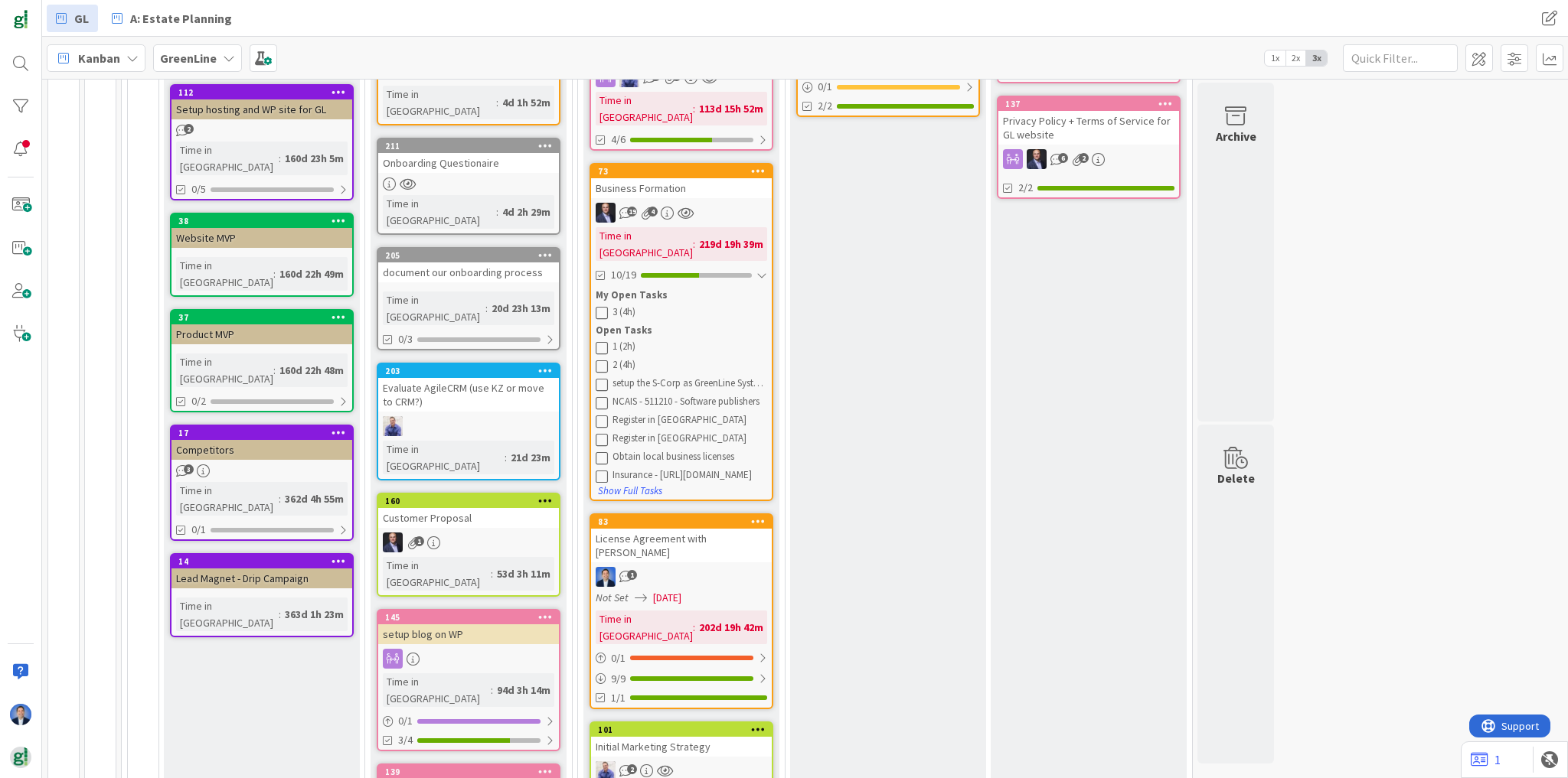
click at [688, 179] on div "Business Formation" at bounding box center [681, 189] width 181 height 20
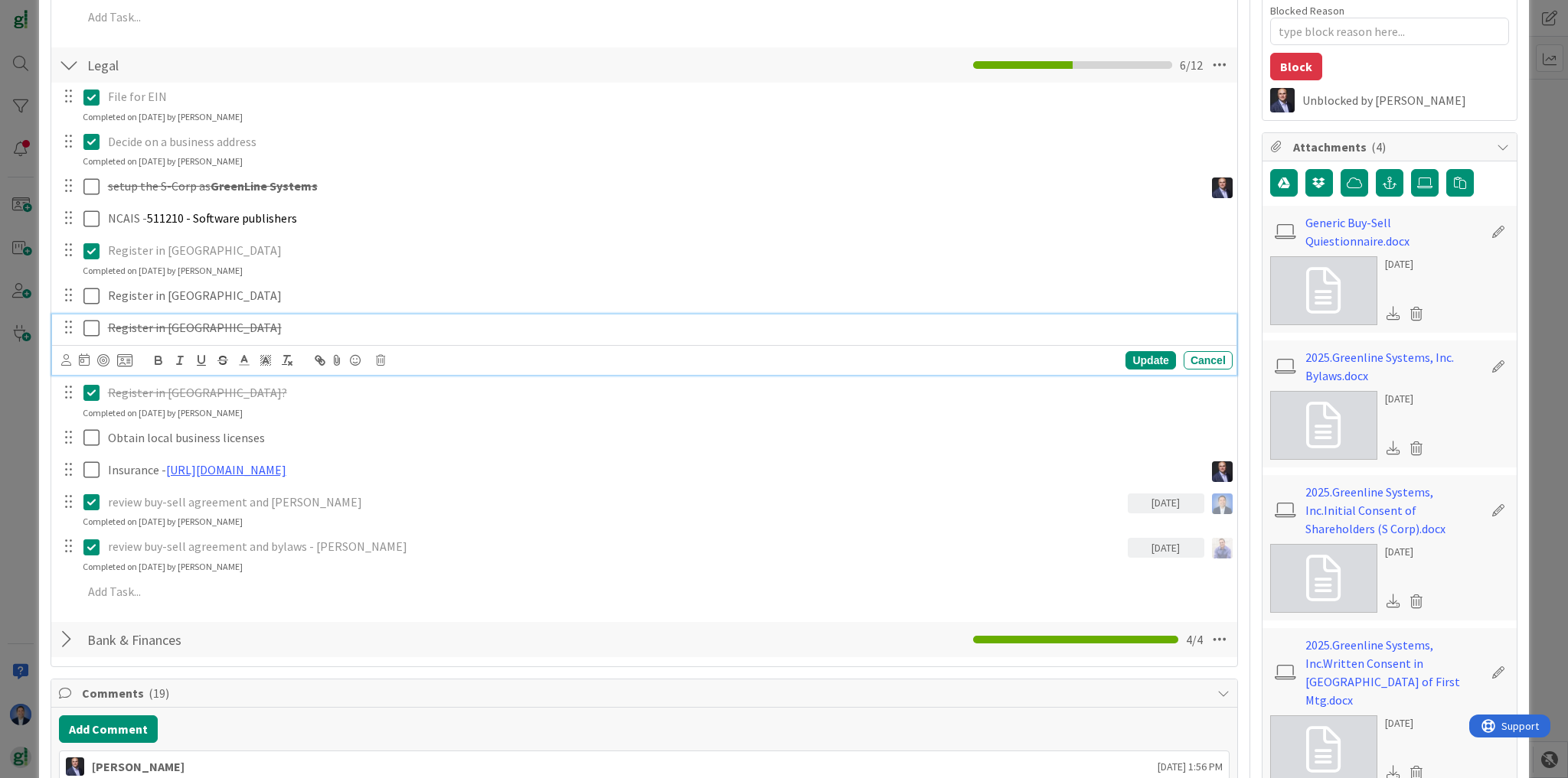
click at [92, 328] on icon at bounding box center [91, 329] width 16 height 18
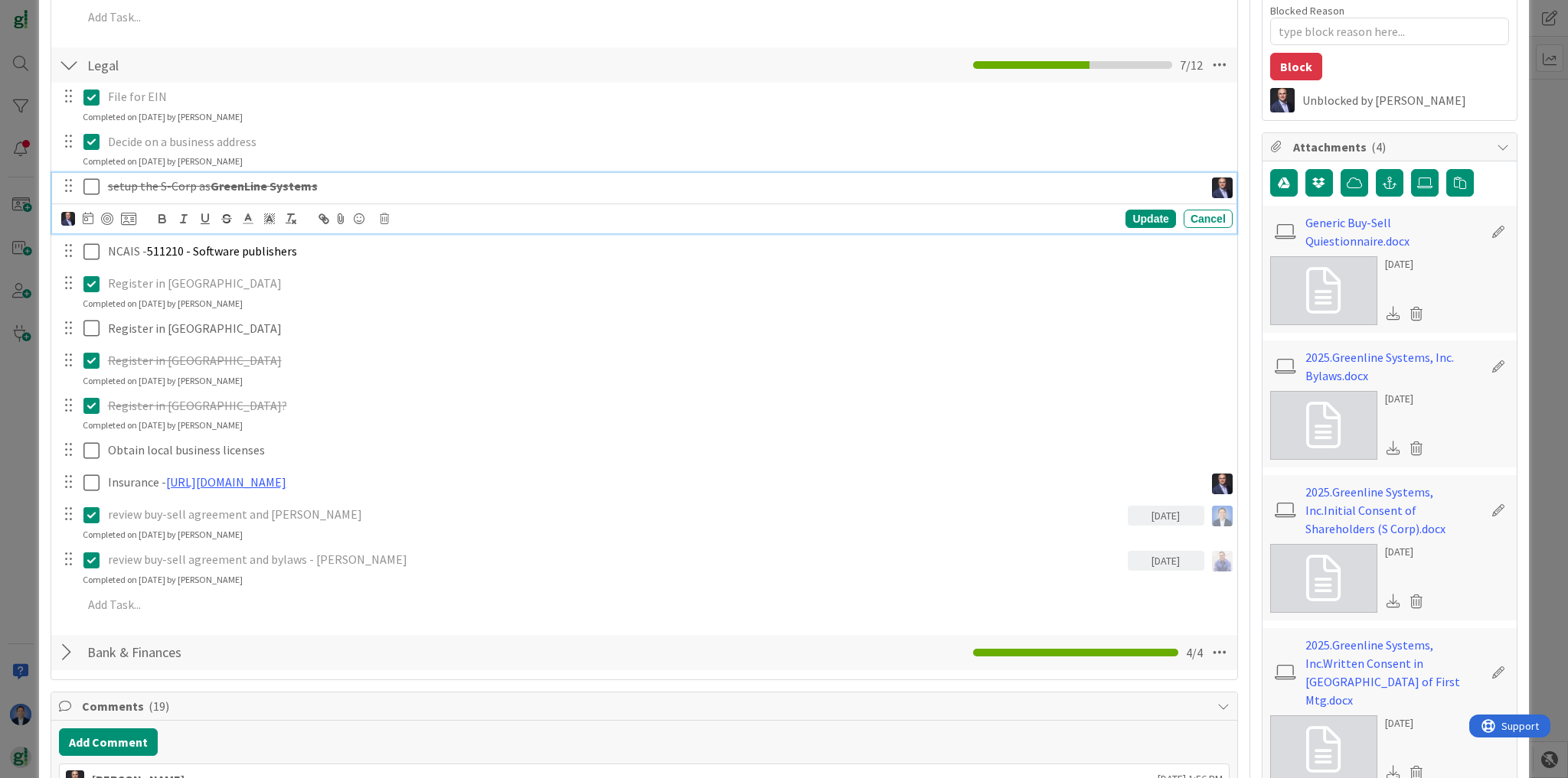
click at [89, 181] on icon at bounding box center [91, 187] width 16 height 18
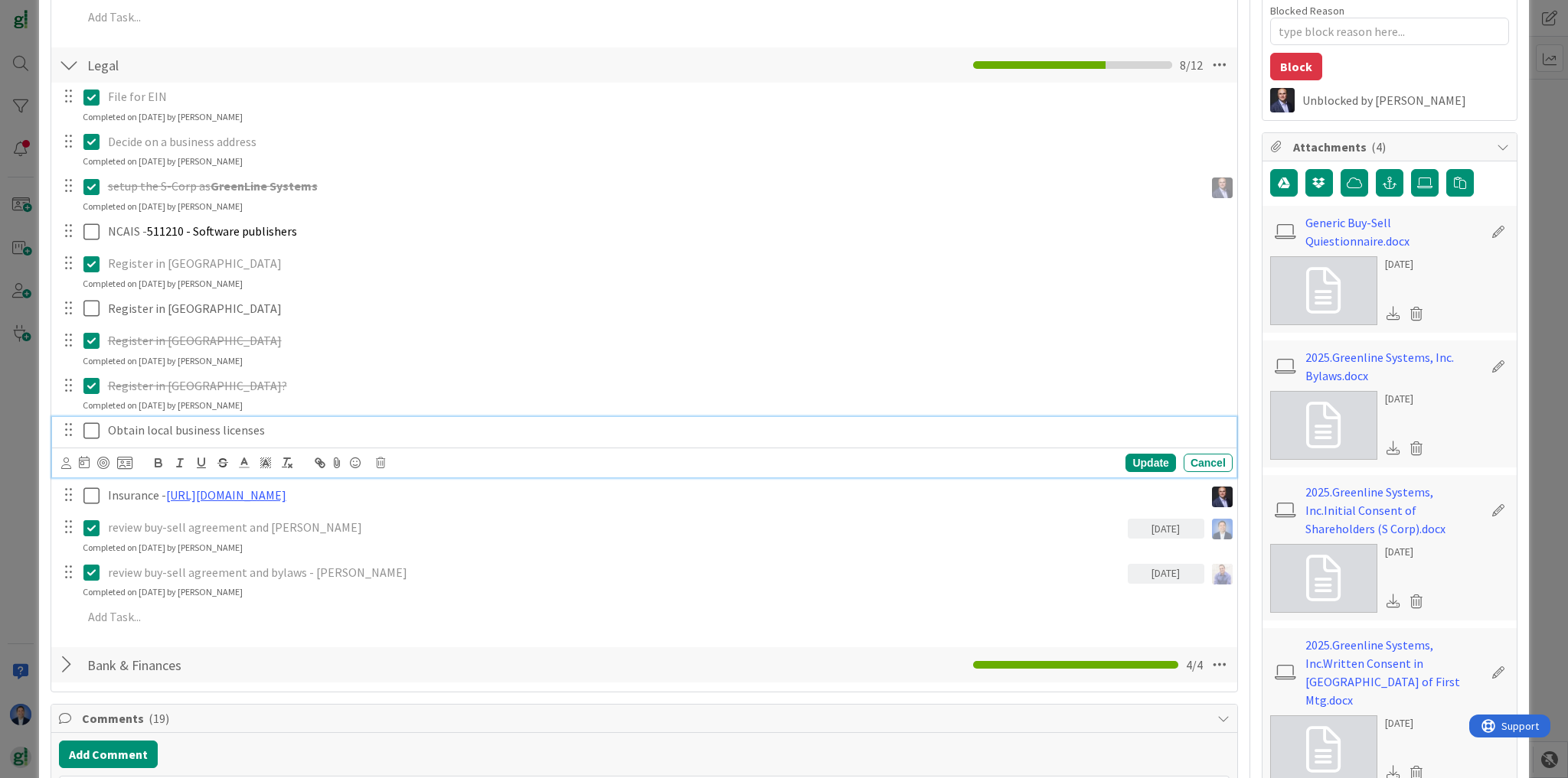
click at [145, 426] on p "Obtain local business licenses" at bounding box center [667, 430] width 1118 height 18
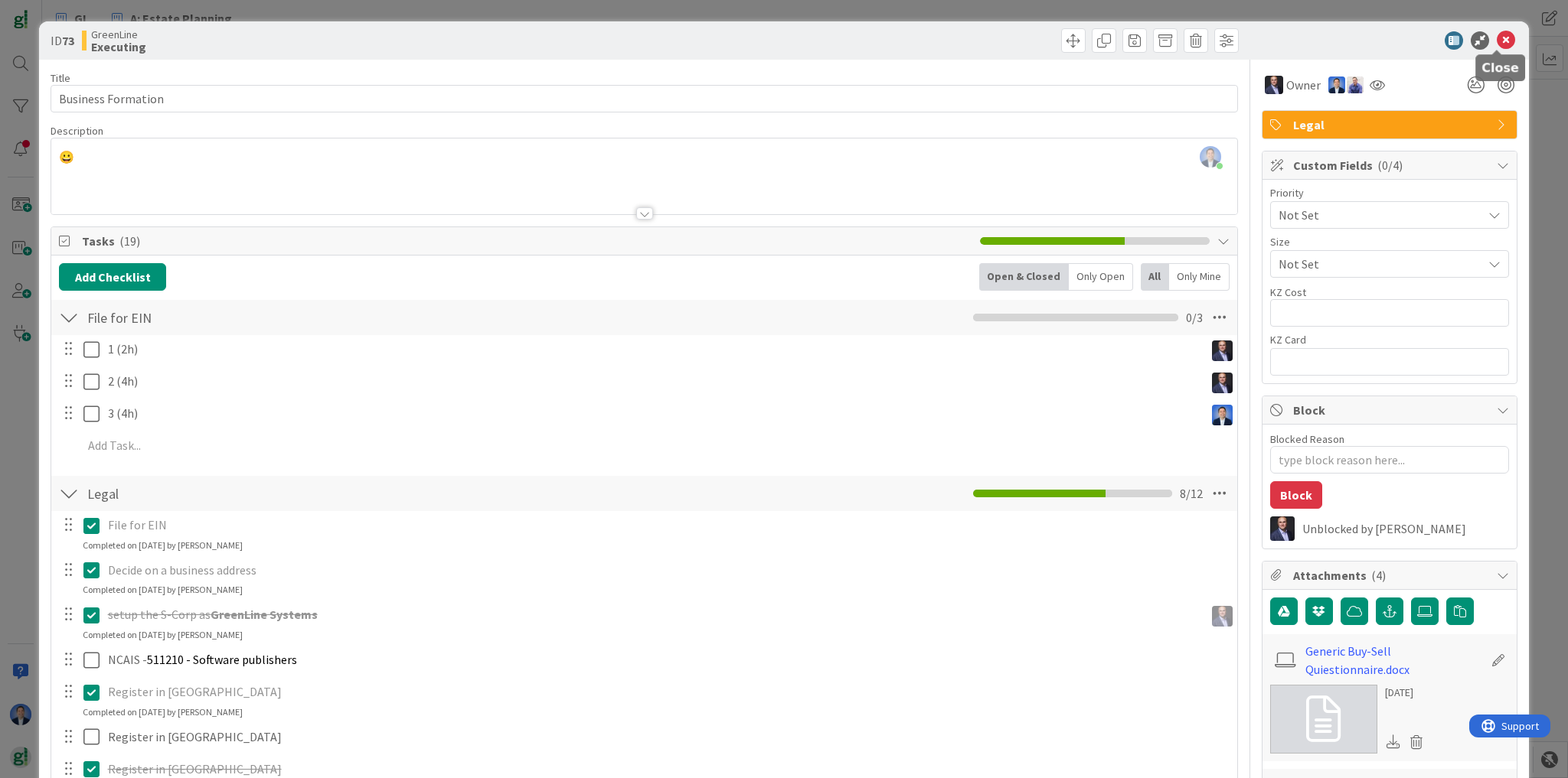
click at [1496, 37] on icon at bounding box center [1506, 41] width 18 height 18
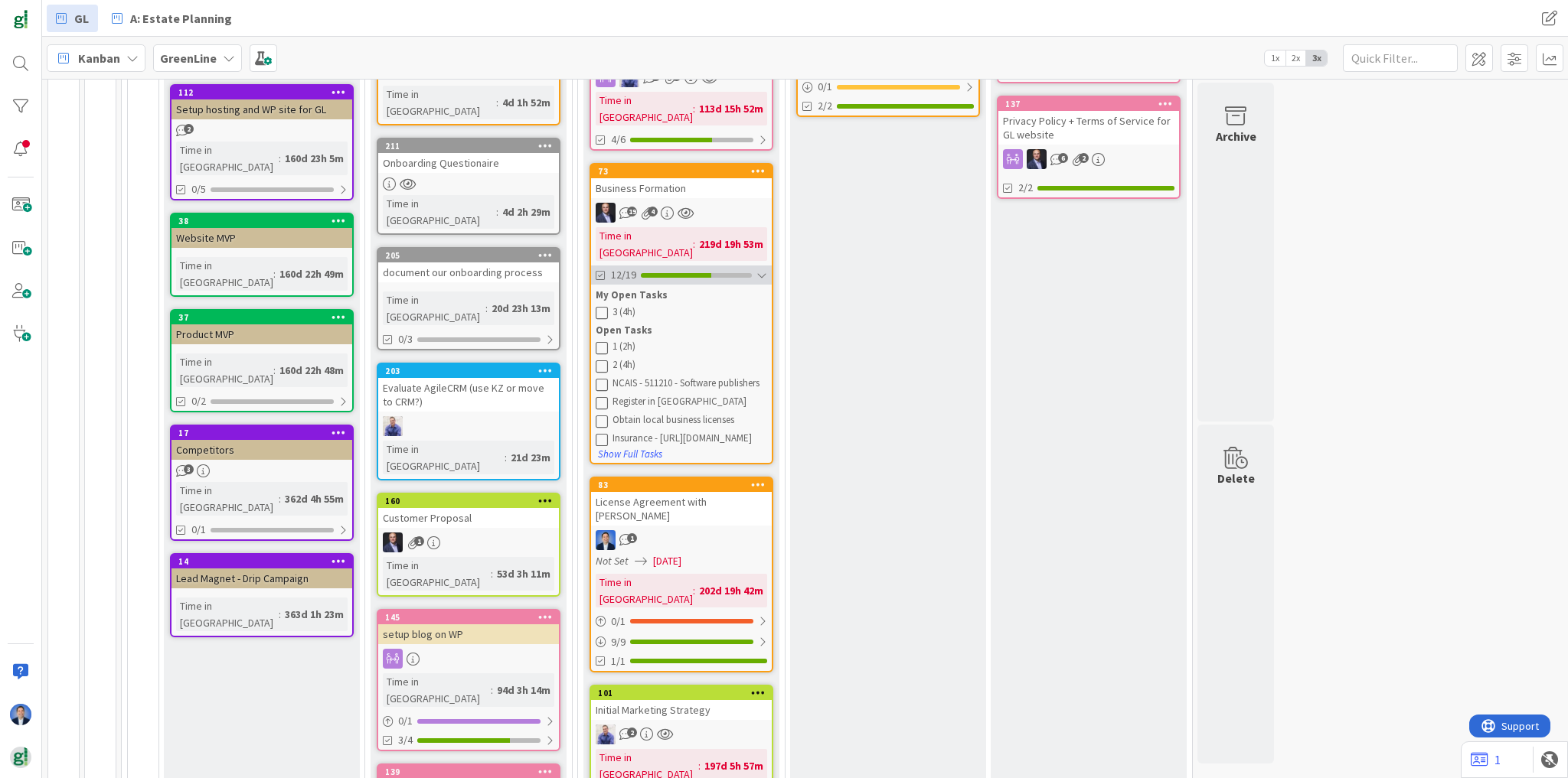
click at [760, 265] on div "12/19" at bounding box center [681, 275] width 181 height 19
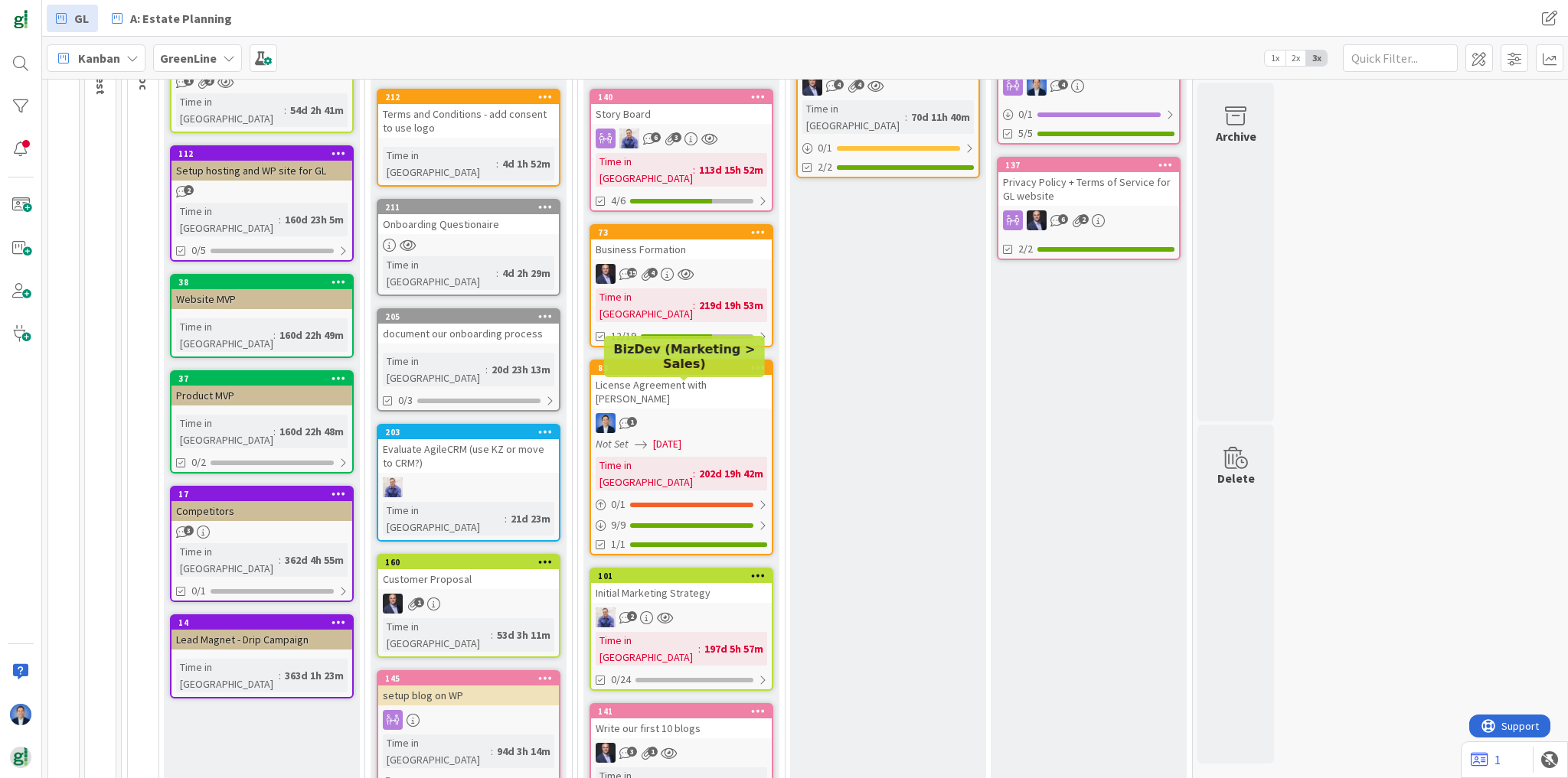
scroll to position [306, 0]
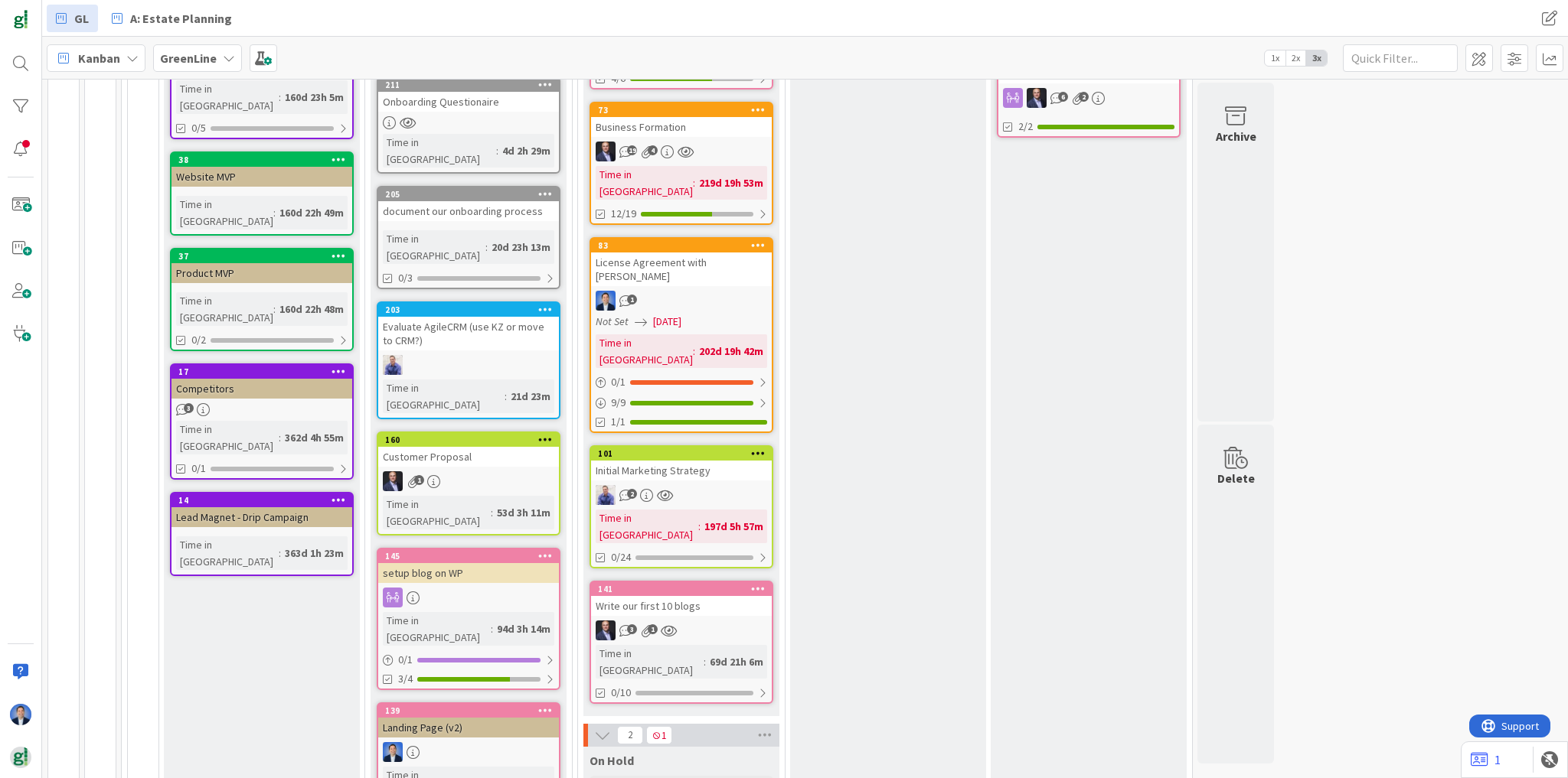
click at [660, 461] on div "Initial Marketing Strategy" at bounding box center [681, 471] width 181 height 20
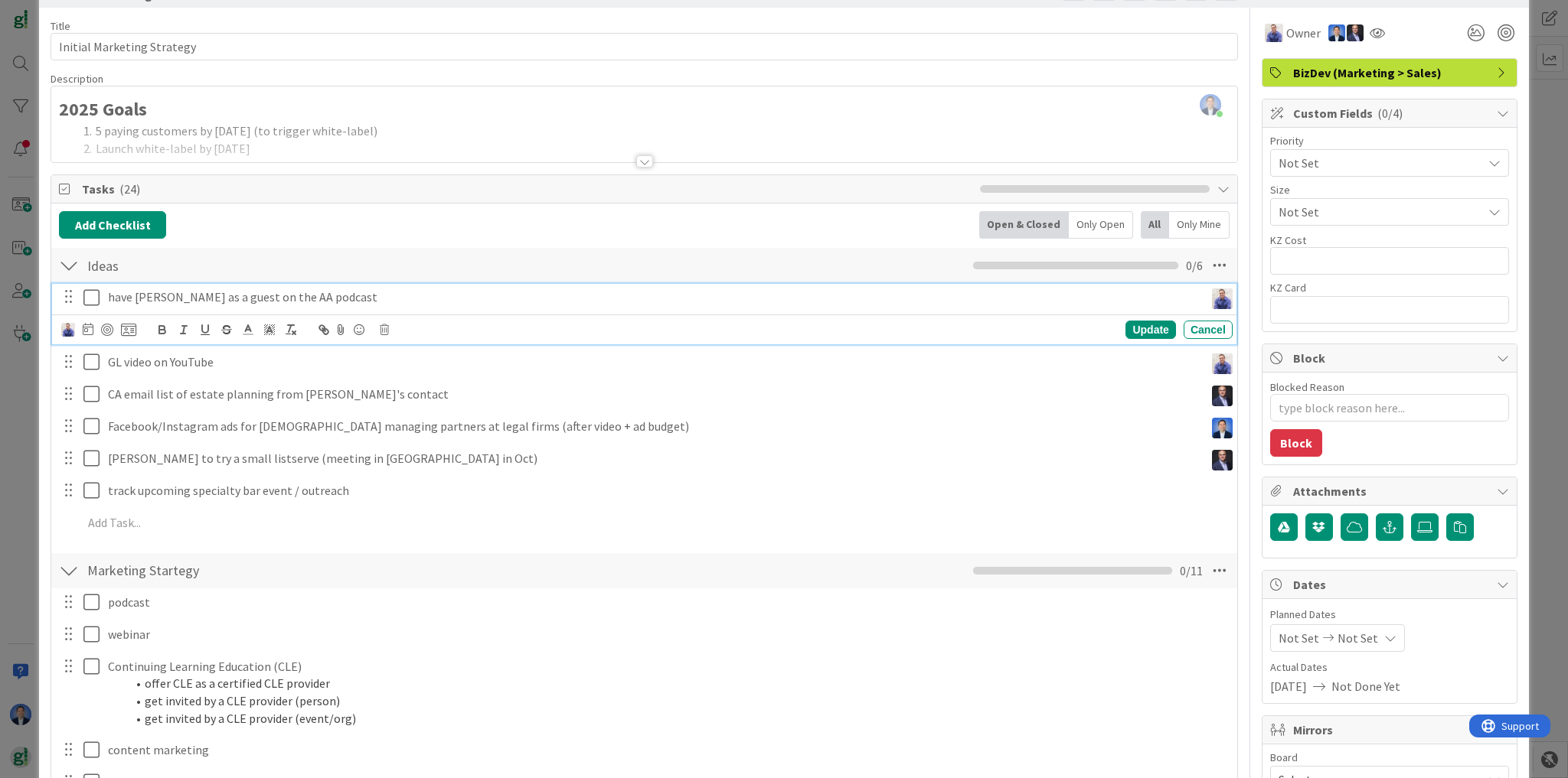
click at [254, 295] on p "have [PERSON_NAME] as a guest on the AA podcast" at bounding box center [653, 297] width 1090 height 18
click at [85, 295] on icon at bounding box center [91, 298] width 16 height 18
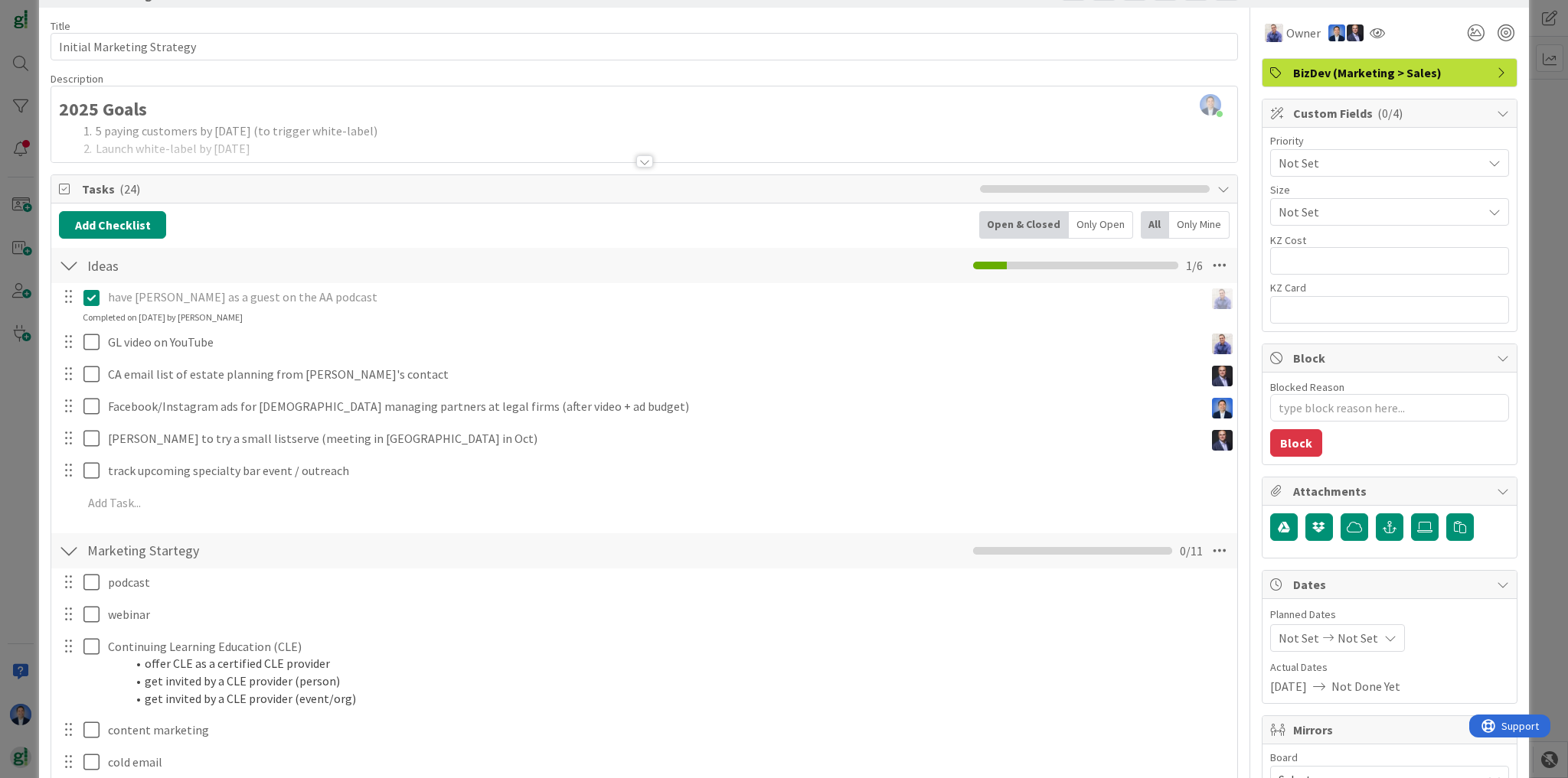
type textarea "x"
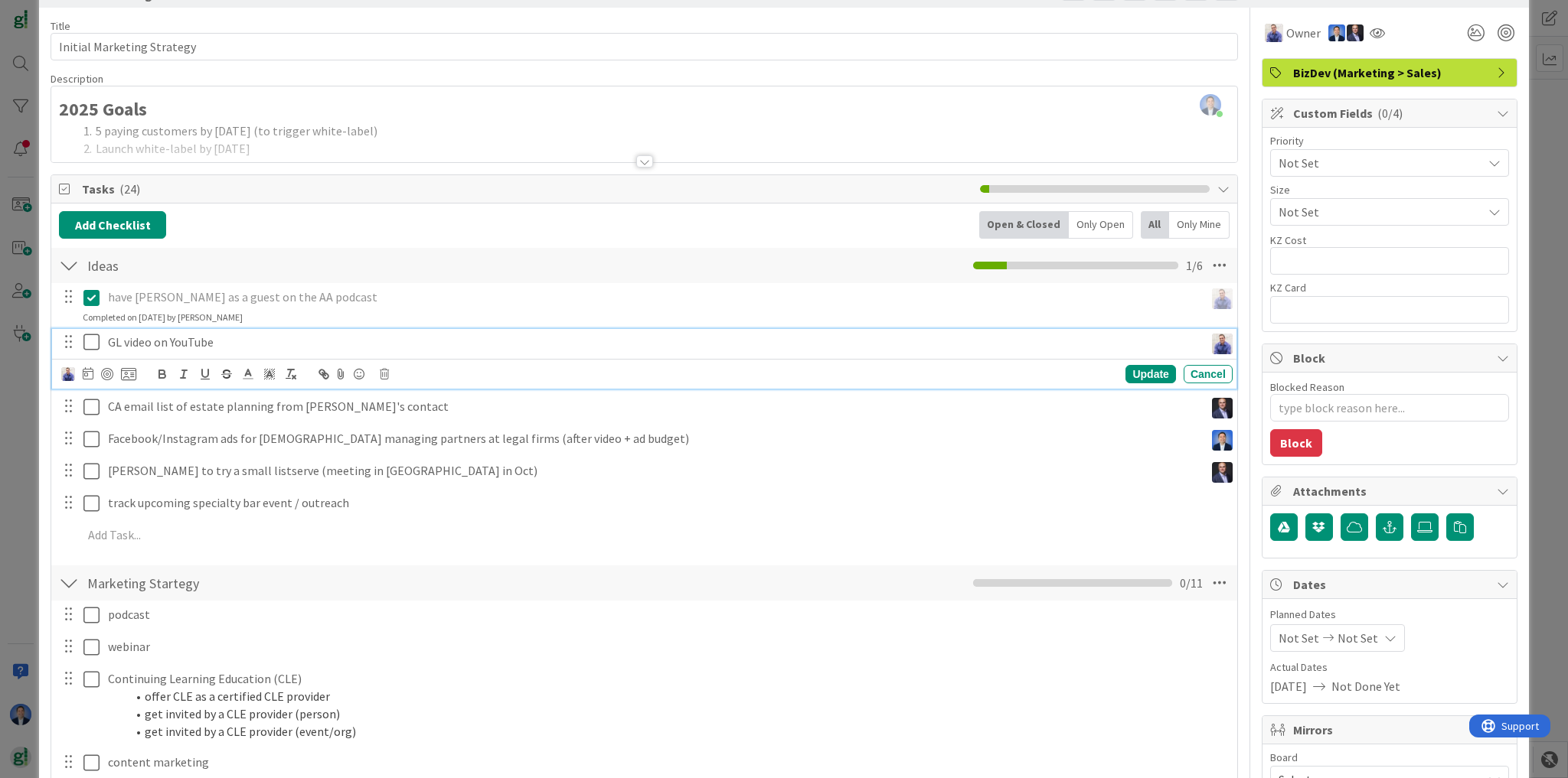
click at [138, 351] on div "GL video on YouTube" at bounding box center [653, 342] width 1102 height 27
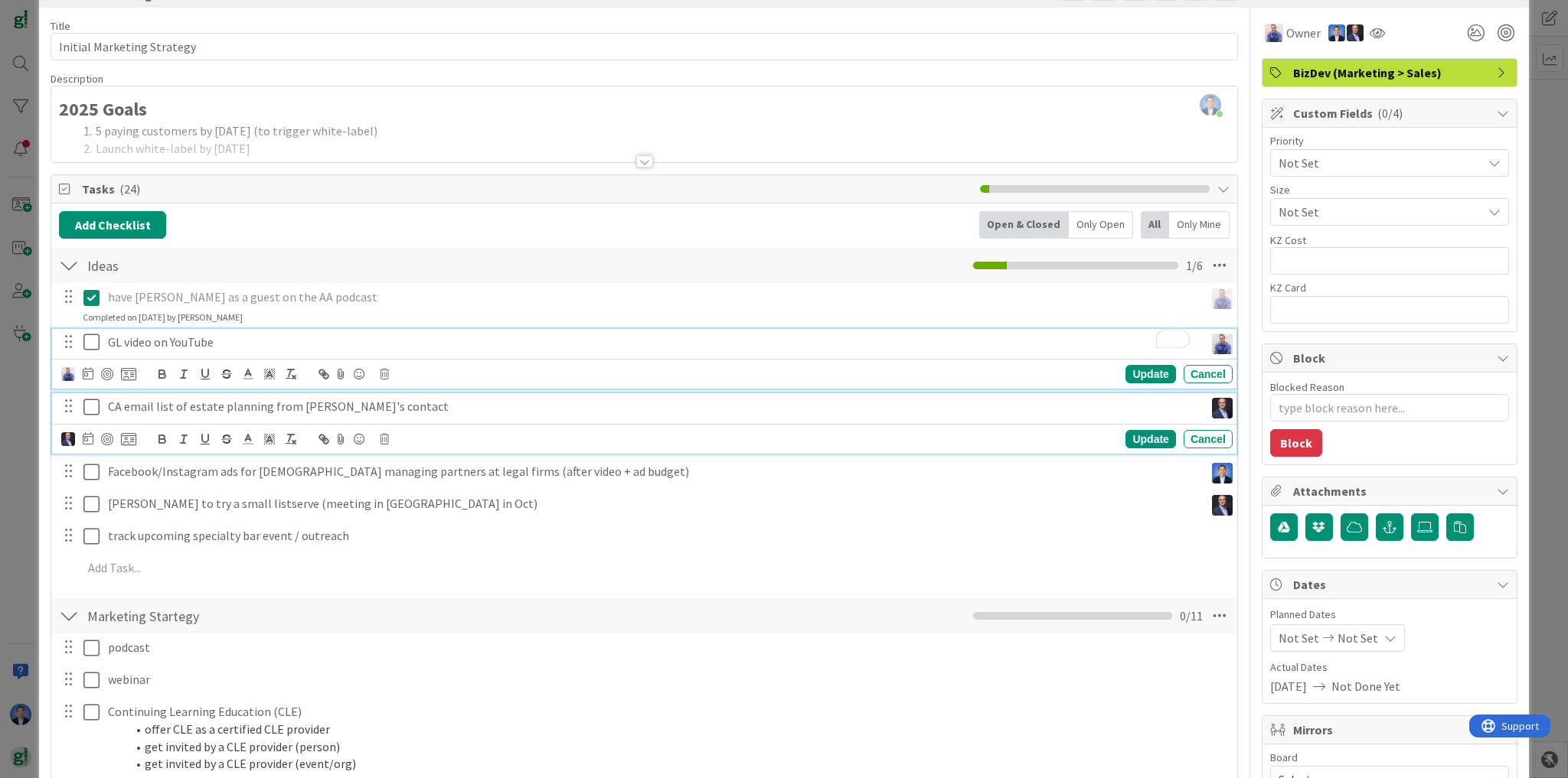
click at [156, 409] on p "CA email list of estate planning from [PERSON_NAME]'s contact" at bounding box center [653, 406] width 1090 height 18
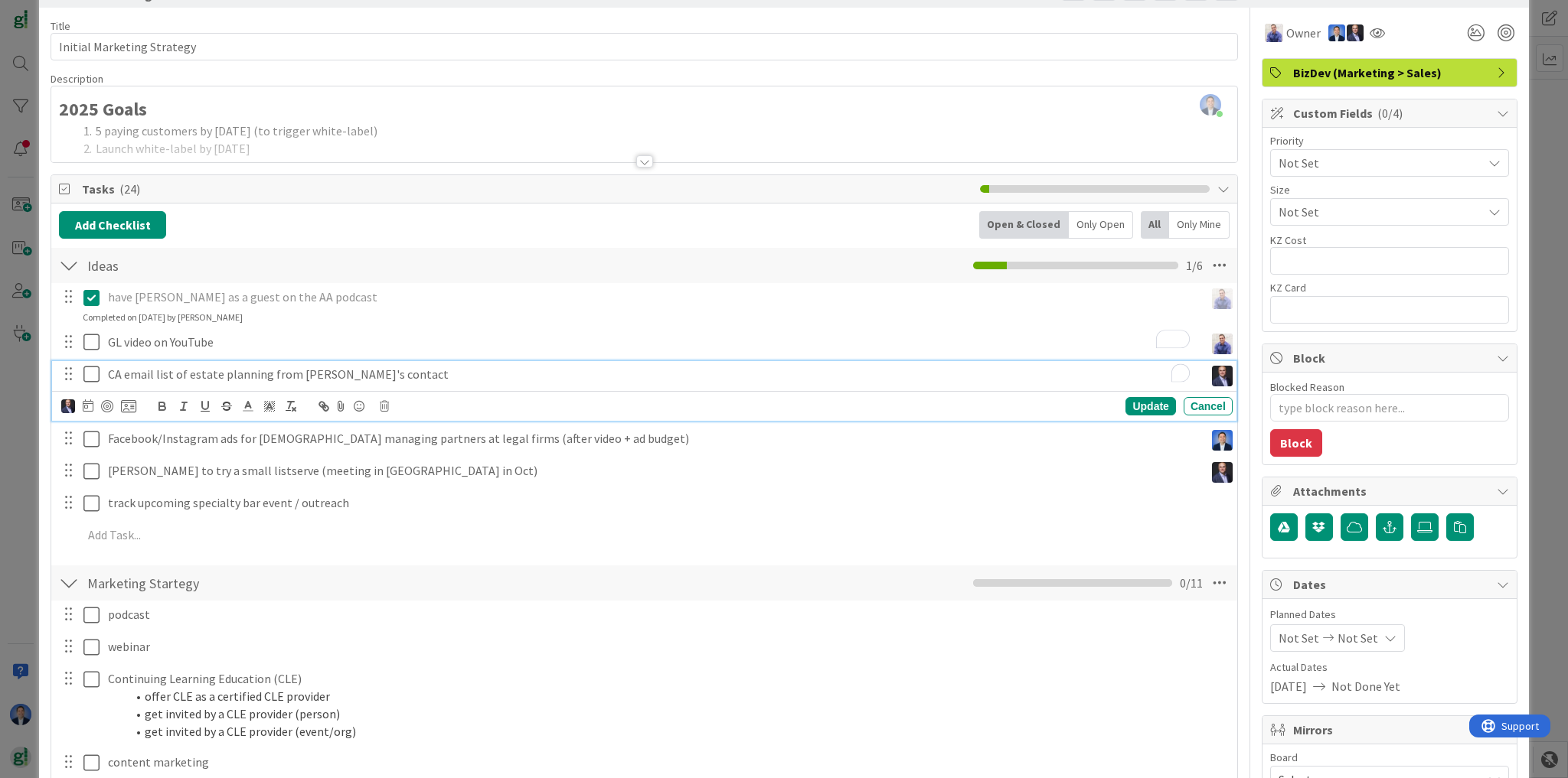
scroll to position [20, 0]
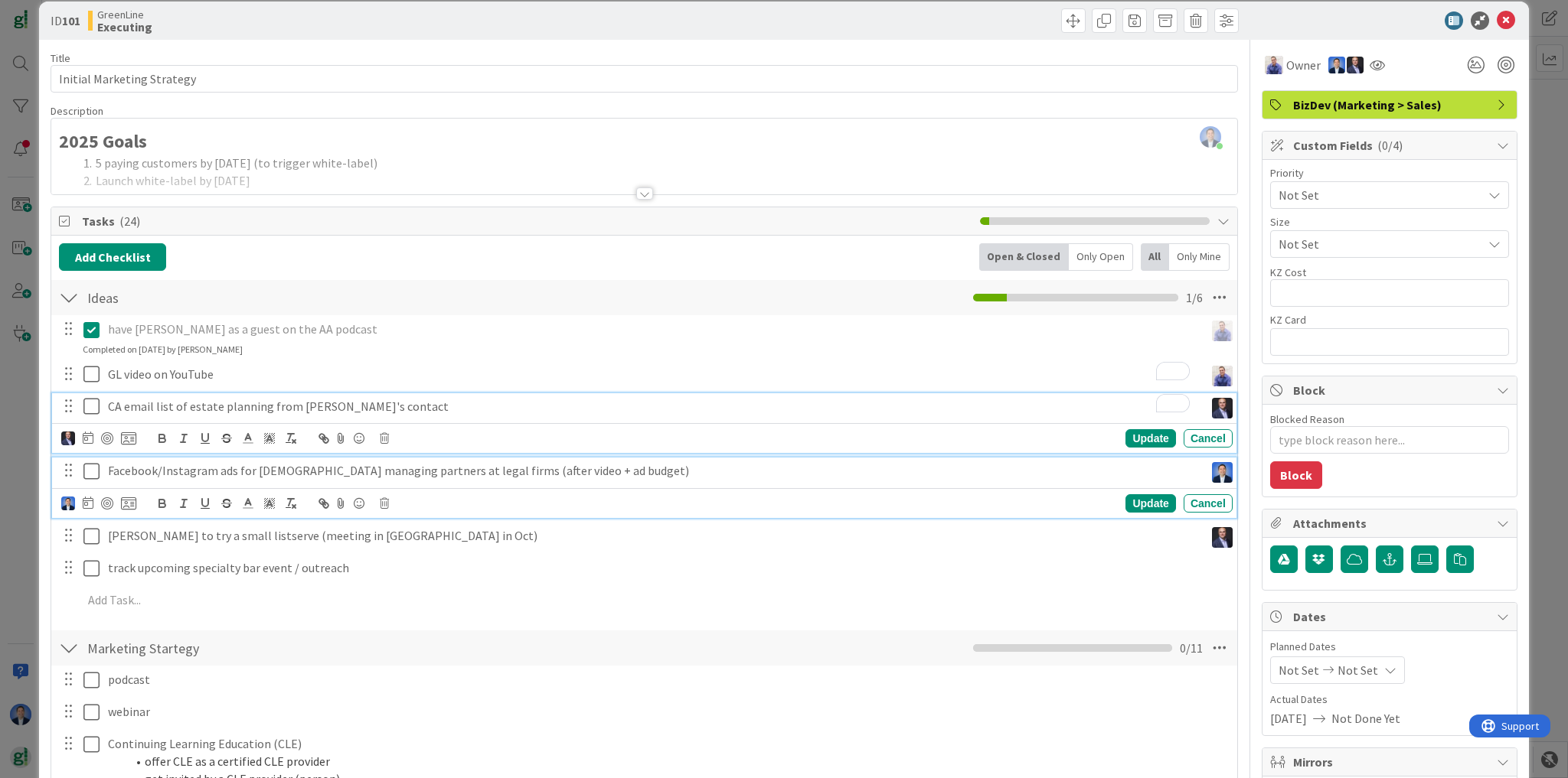
click at [259, 476] on p "Facebook/Instagram ads for [DEMOGRAPHIC_DATA] managing partners at legal firms …" at bounding box center [653, 471] width 1090 height 18
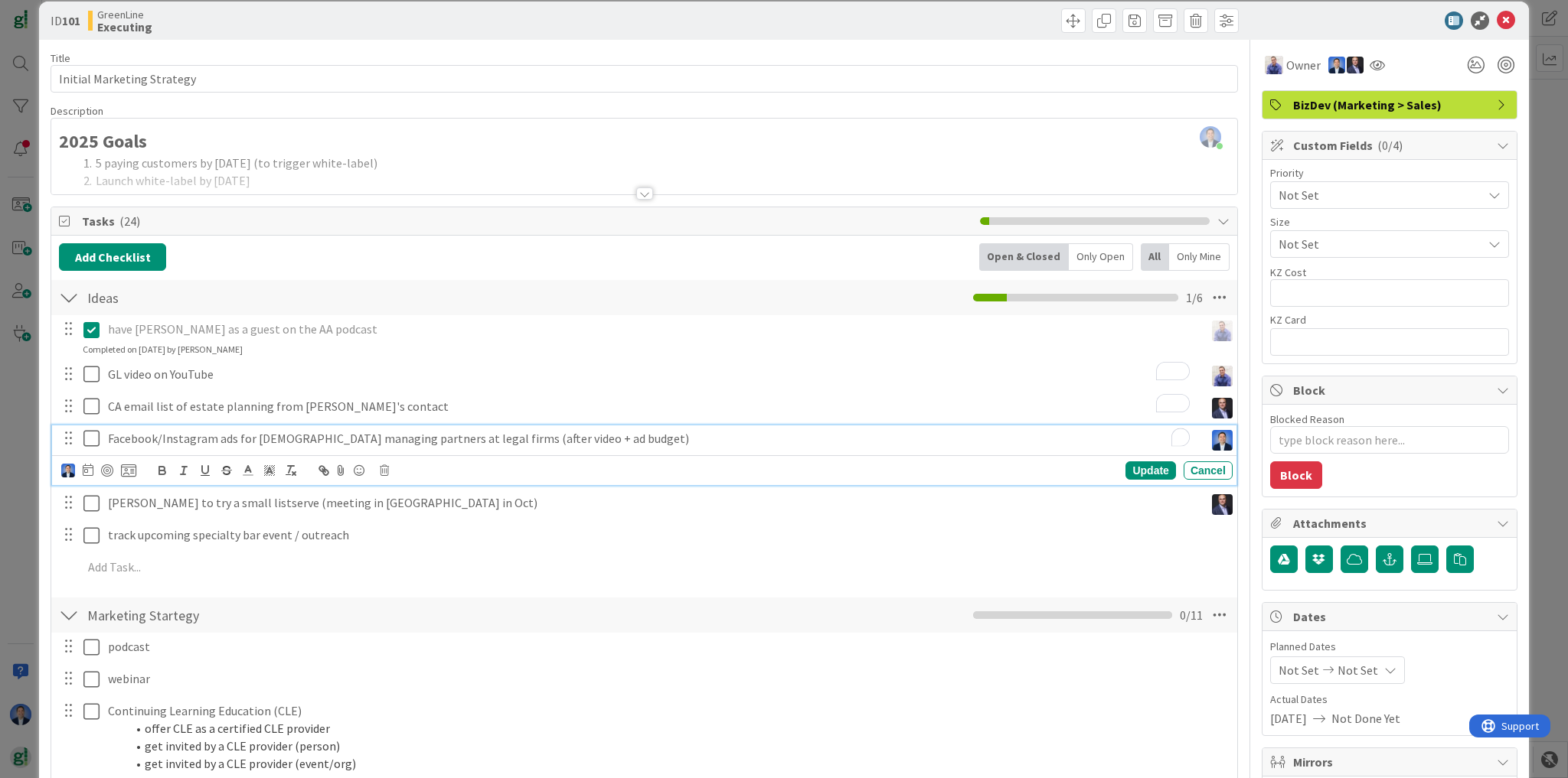
scroll to position [0, 0]
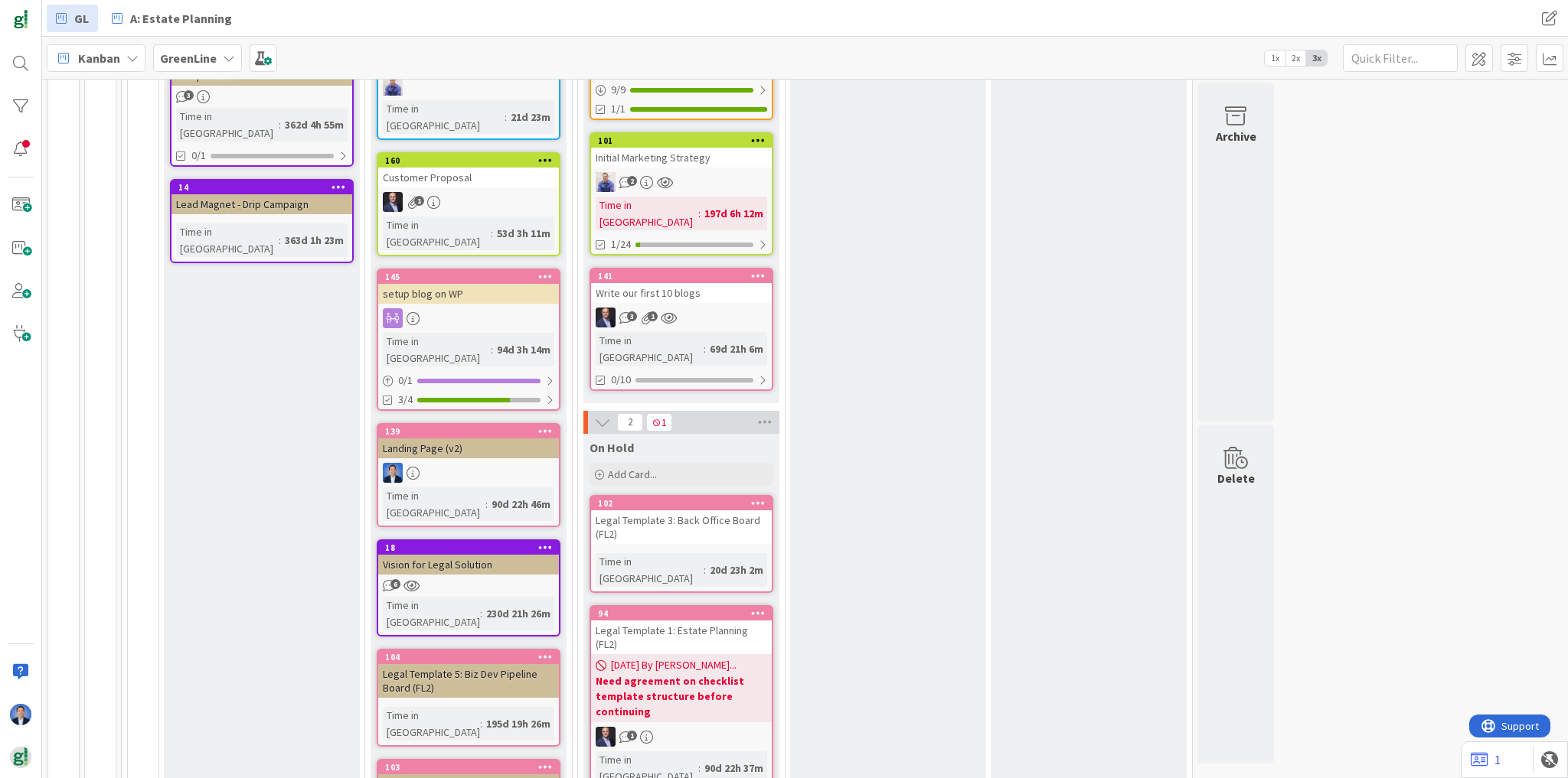
scroll to position [796, 0]
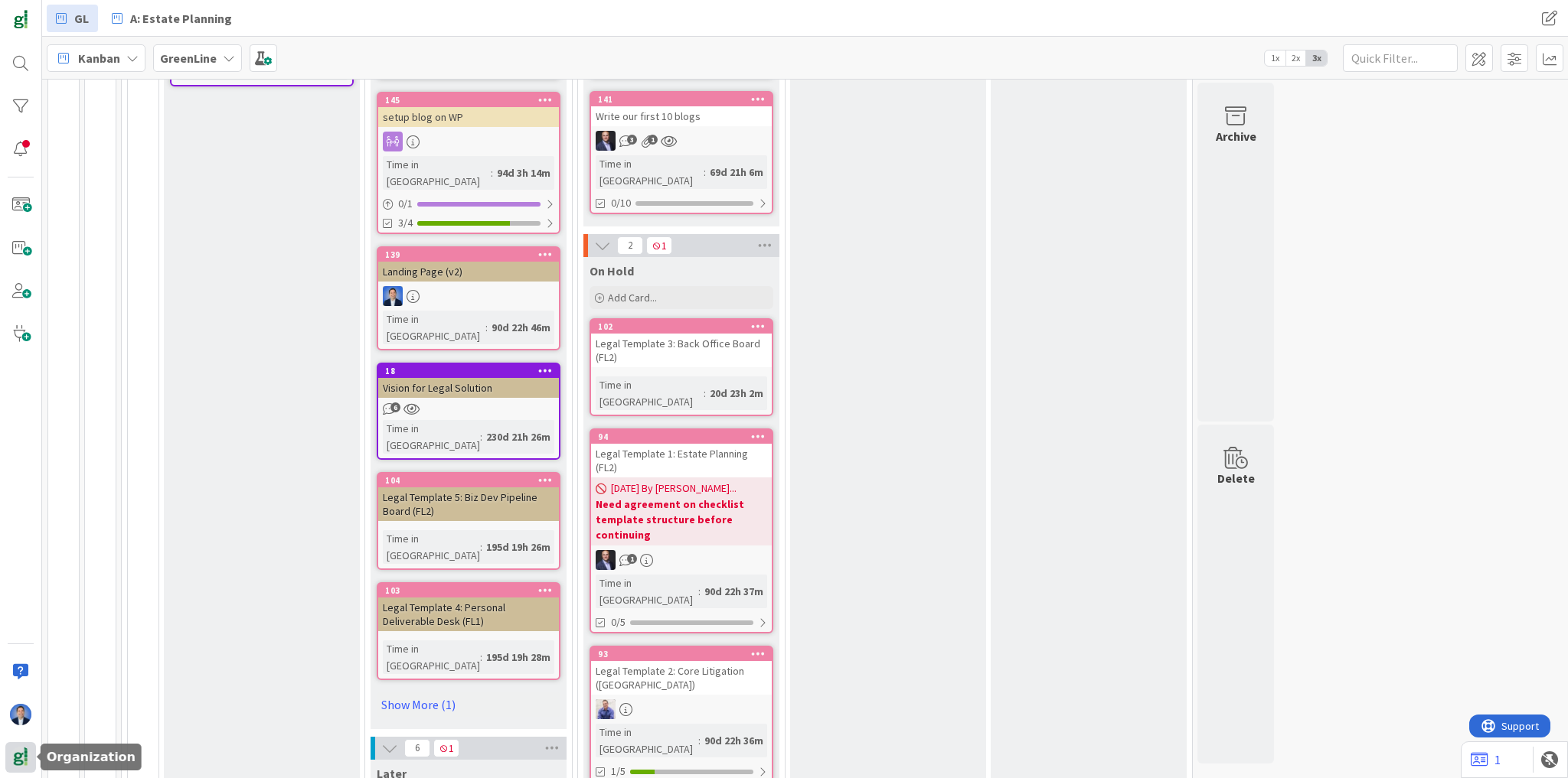
click at [15, 763] on img at bounding box center [21, 758] width 22 height 22
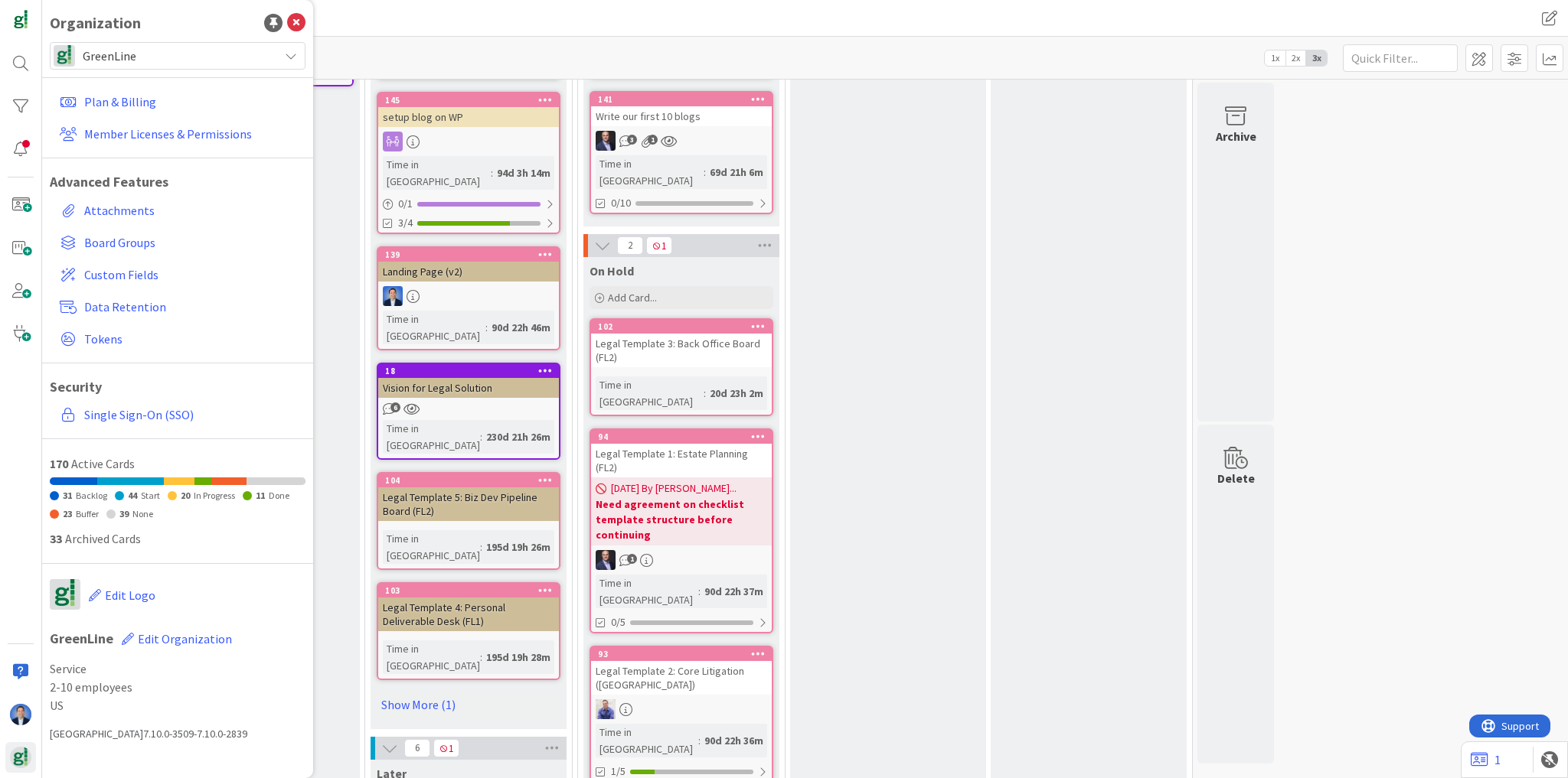
click at [171, 57] on span "GreenLine" at bounding box center [176, 56] width 189 height 22
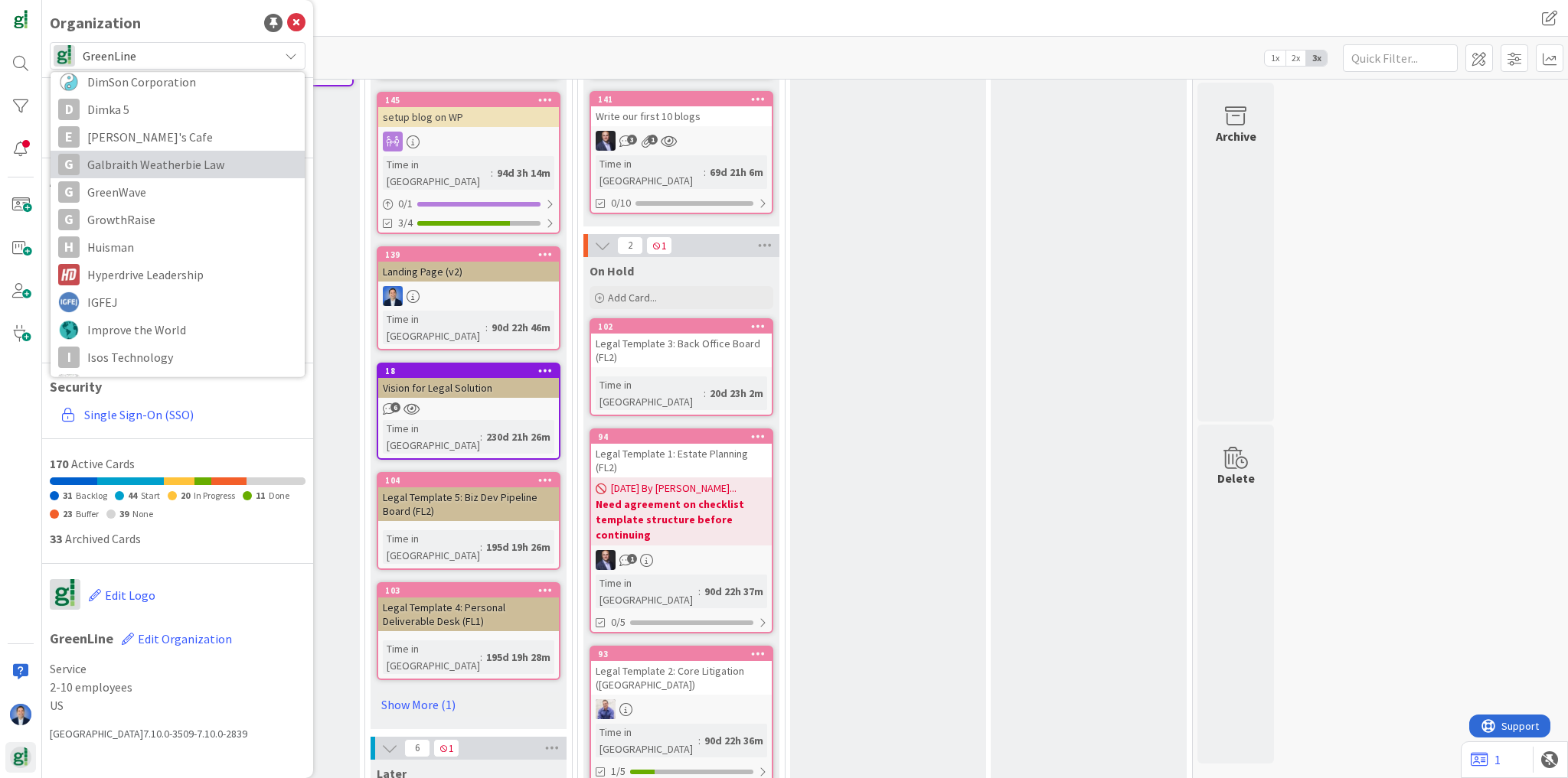
click at [186, 157] on span "Galbraith Weatherbie Law" at bounding box center [192, 165] width 209 height 23
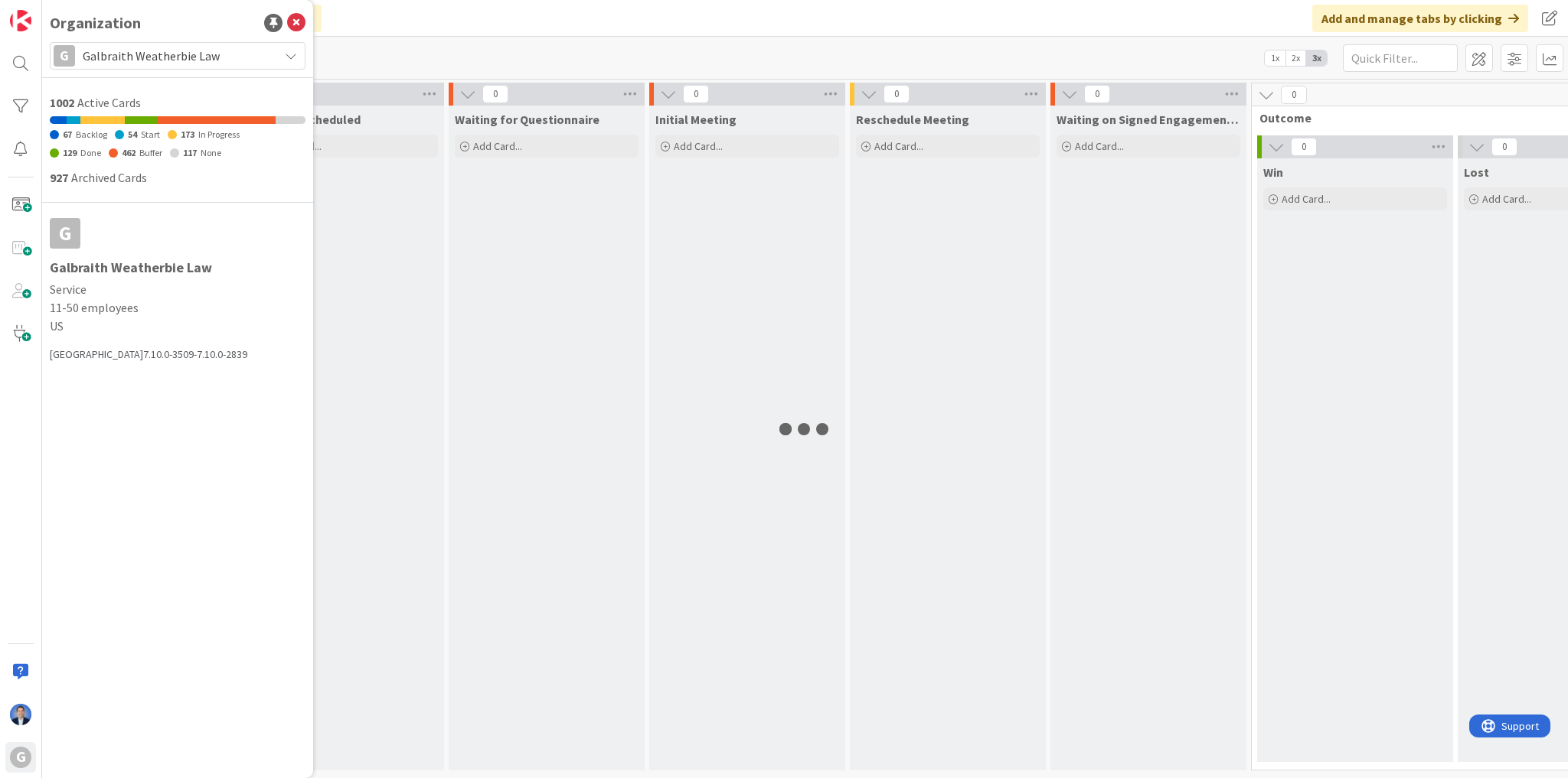
click at [547, 25] on div "Click our logo to show/hide this navigation Add and manage tabs by clicking" at bounding box center [805, 18] width 1526 height 37
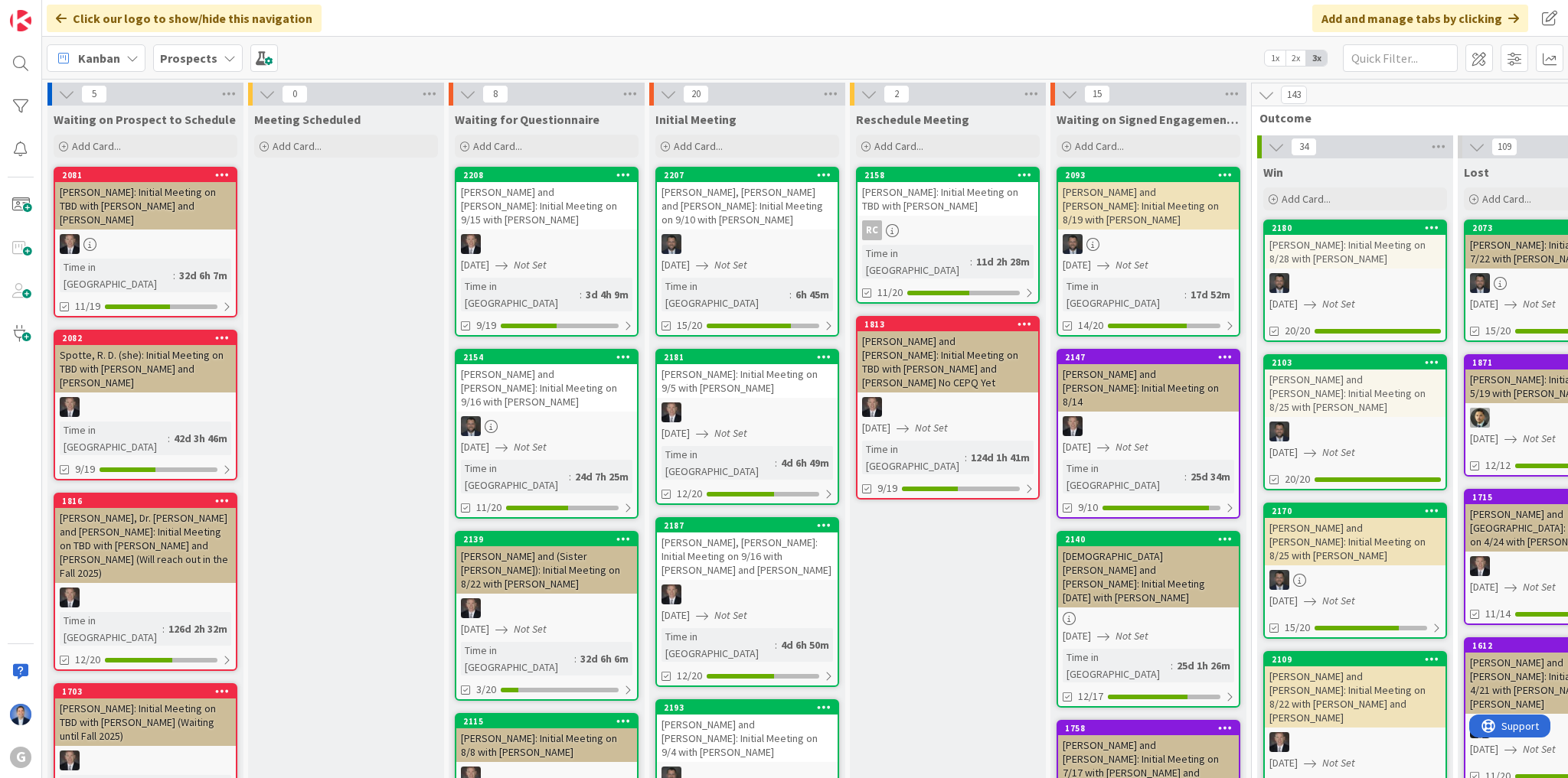
click at [1272, 58] on span "1x" at bounding box center [1275, 58] width 21 height 15
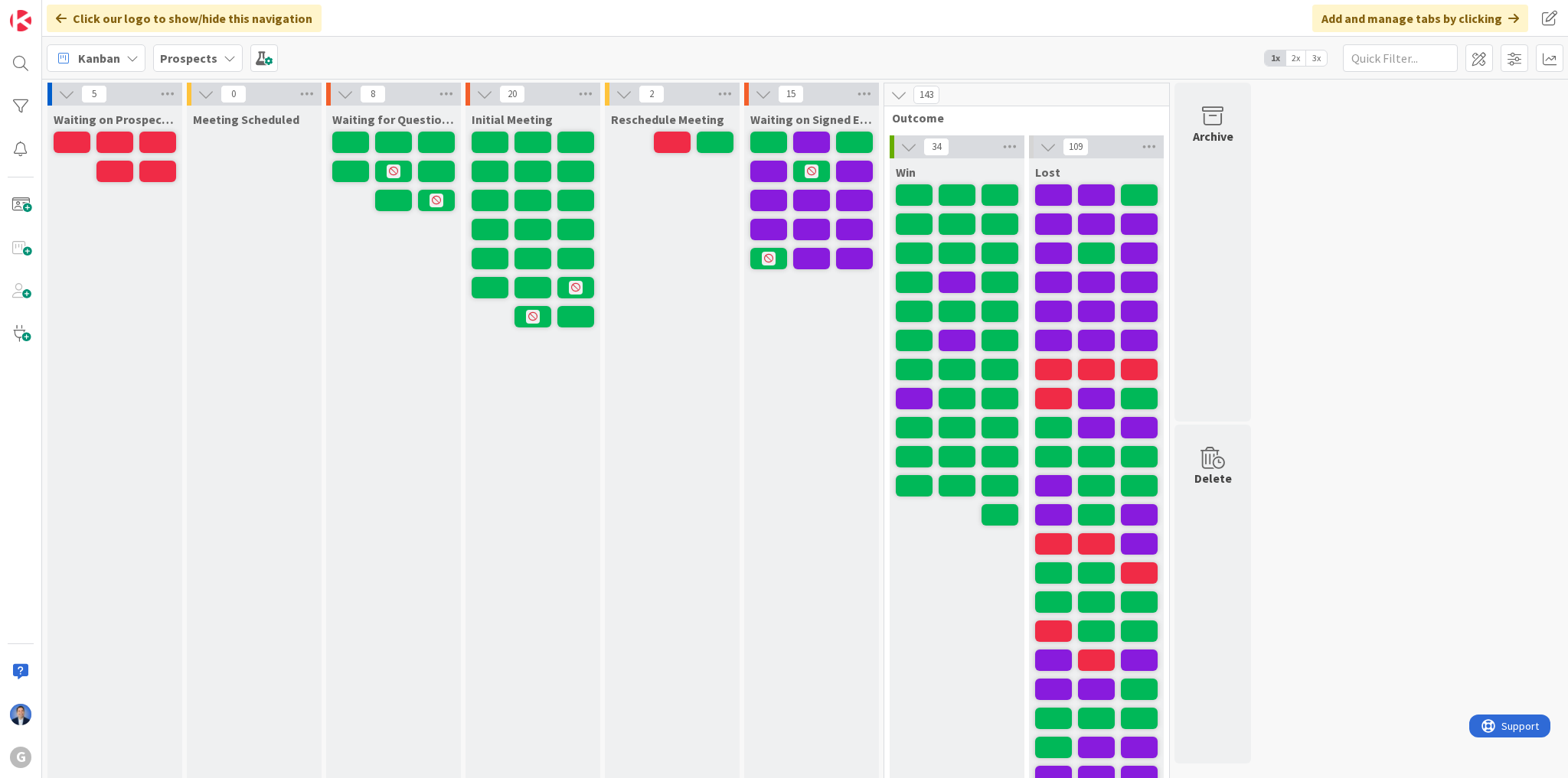
click at [186, 40] on div "Kanban Prospects 1x 2x 3x" at bounding box center [805, 58] width 1526 height 42
click at [185, 55] on b "Prospects" at bounding box center [189, 58] width 58 height 15
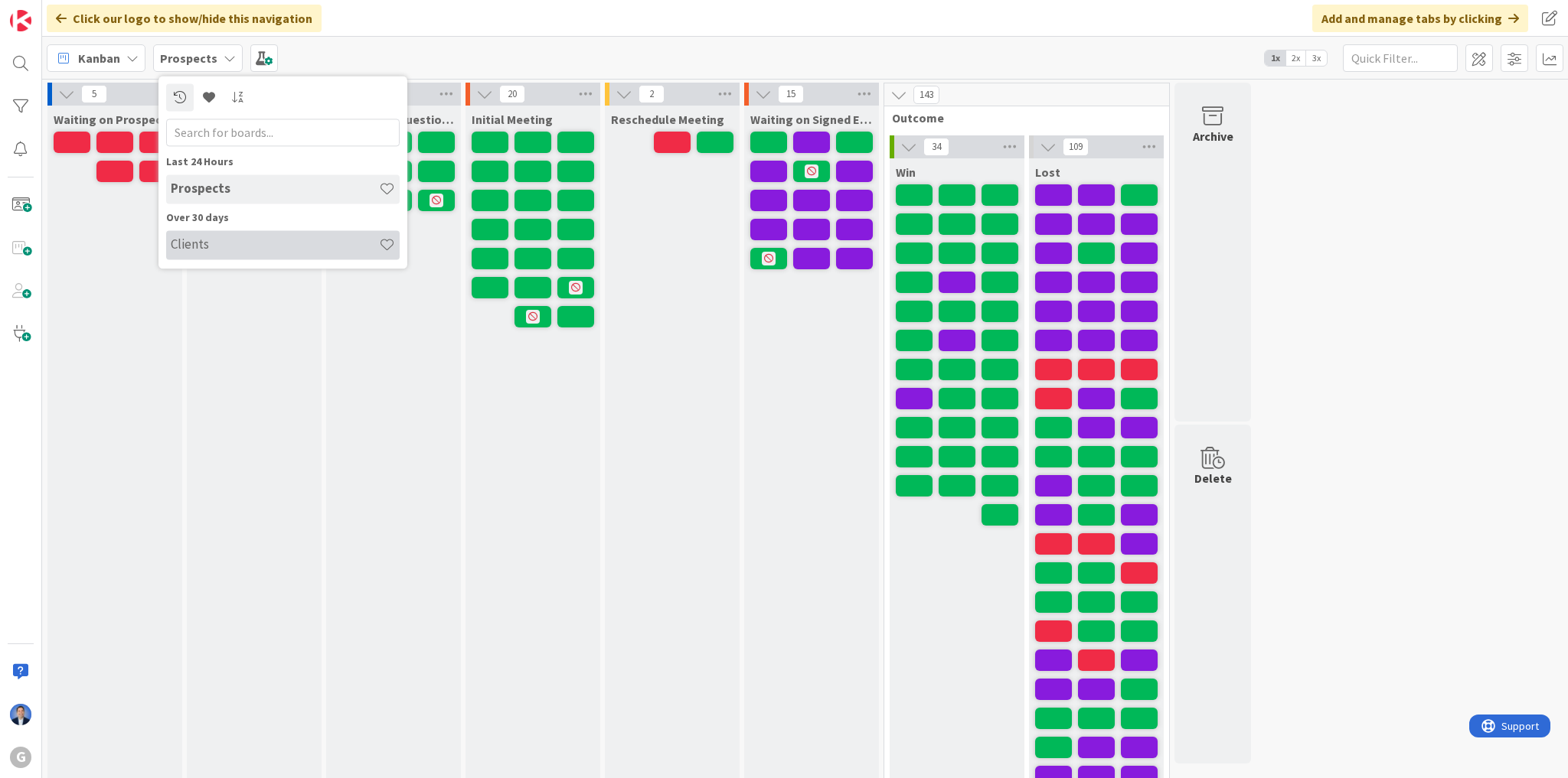
click at [192, 245] on h4 "Clients" at bounding box center [275, 245] width 208 height 15
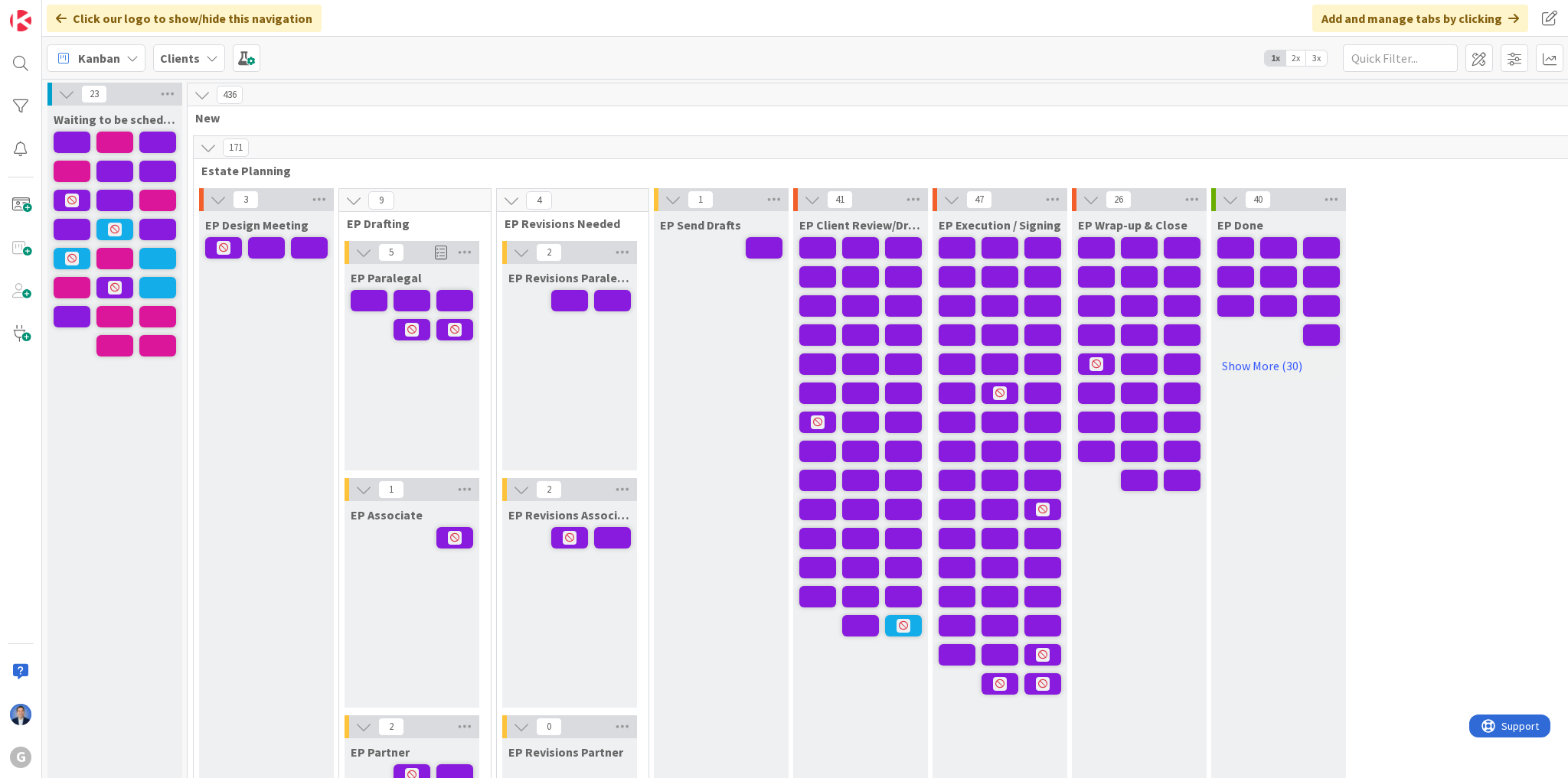
click at [205, 65] on div "Clients" at bounding box center [189, 58] width 72 height 28
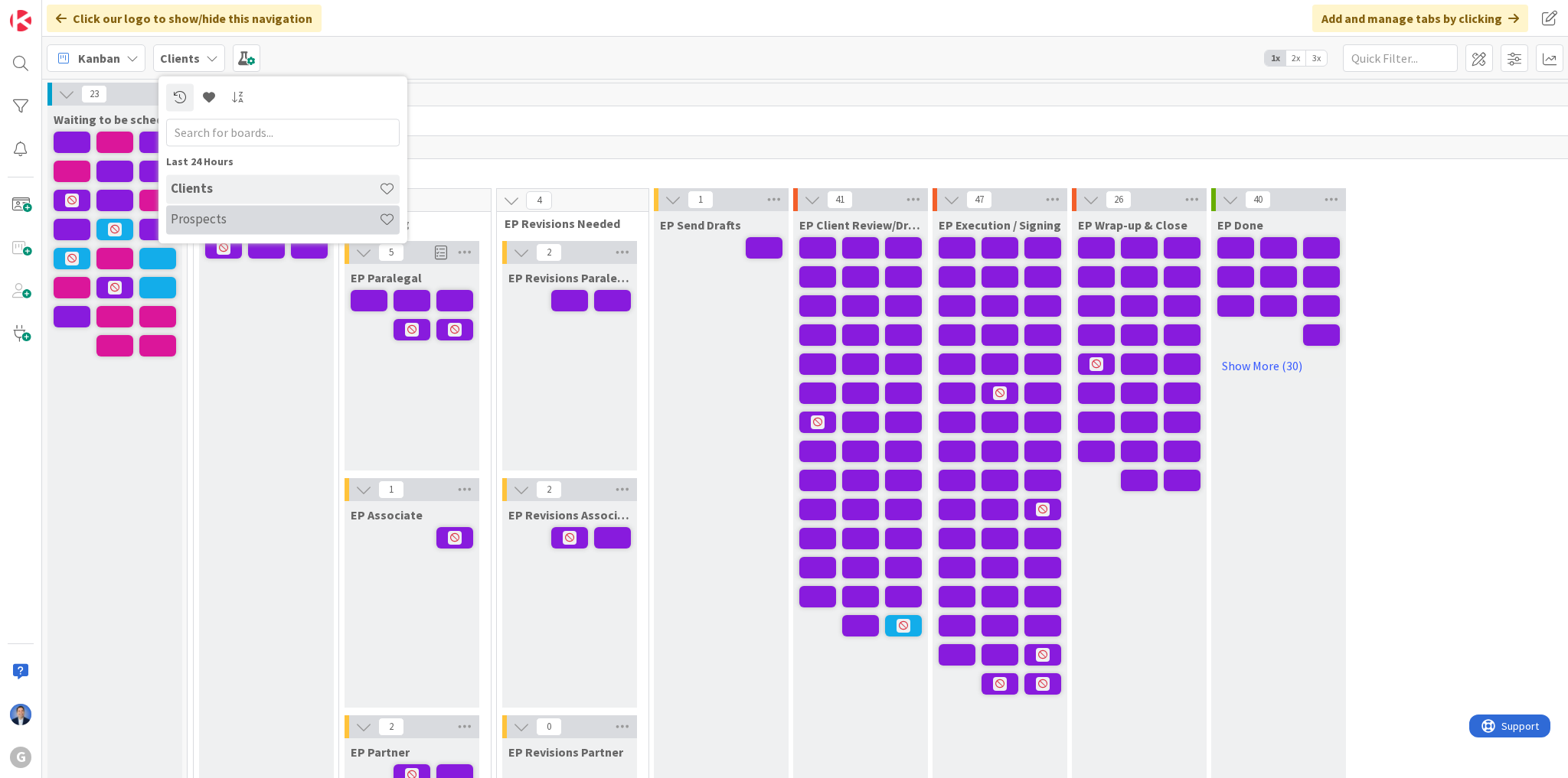
click at [223, 214] on h4 "Prospects" at bounding box center [275, 219] width 208 height 15
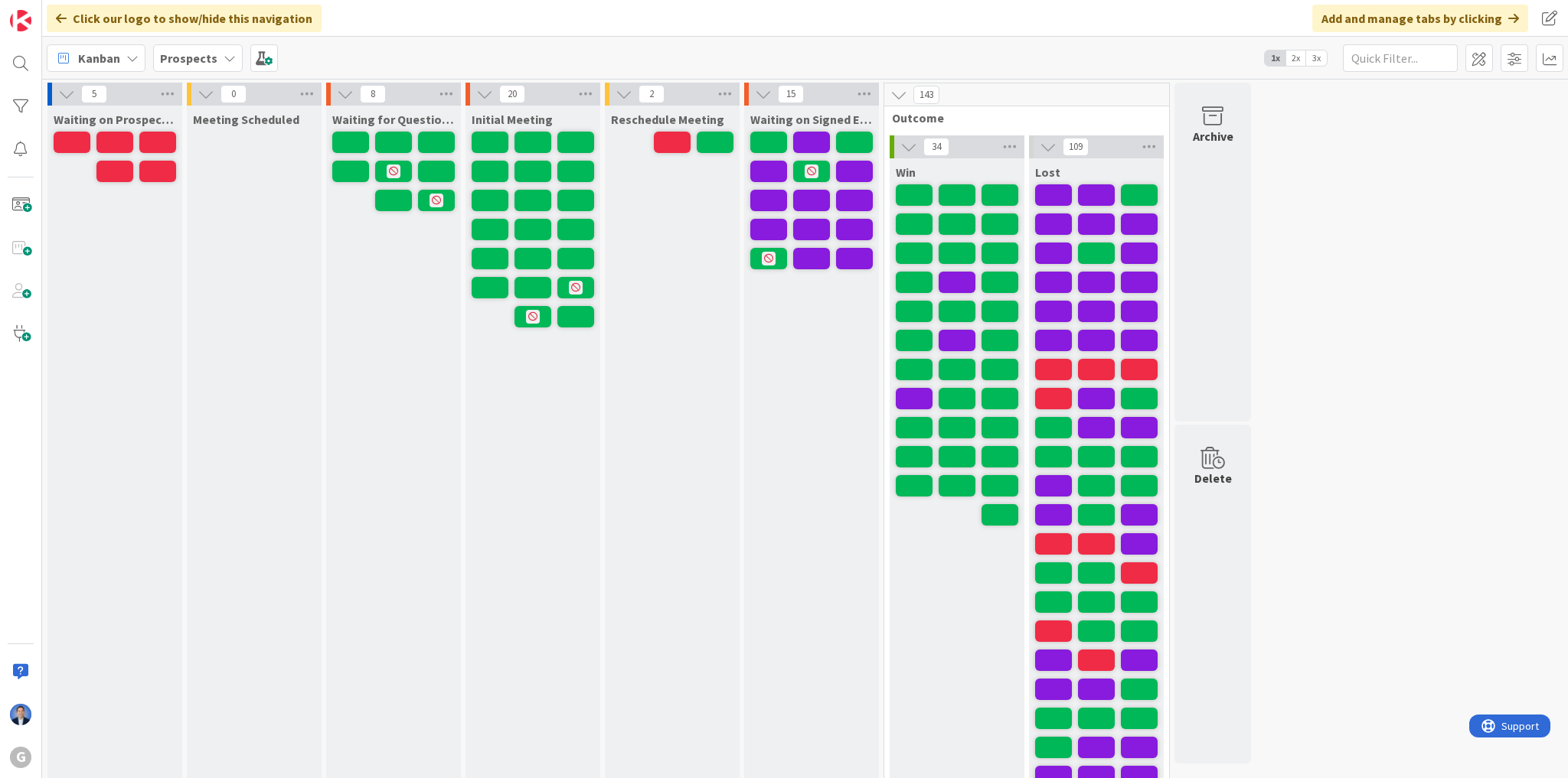
click at [899, 97] on icon at bounding box center [898, 95] width 17 height 17
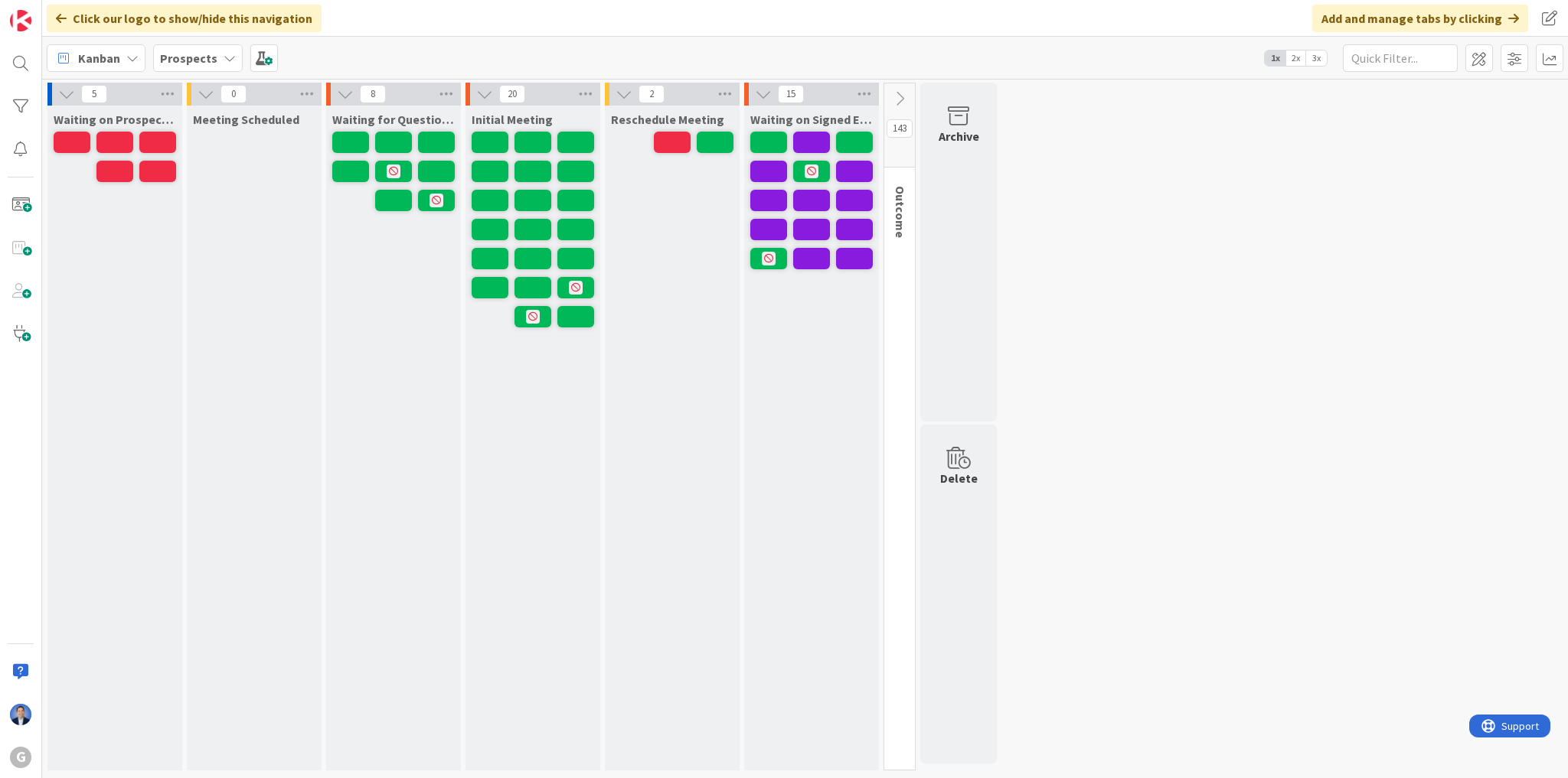
click at [898, 97] on icon at bounding box center [899, 99] width 17 height 17
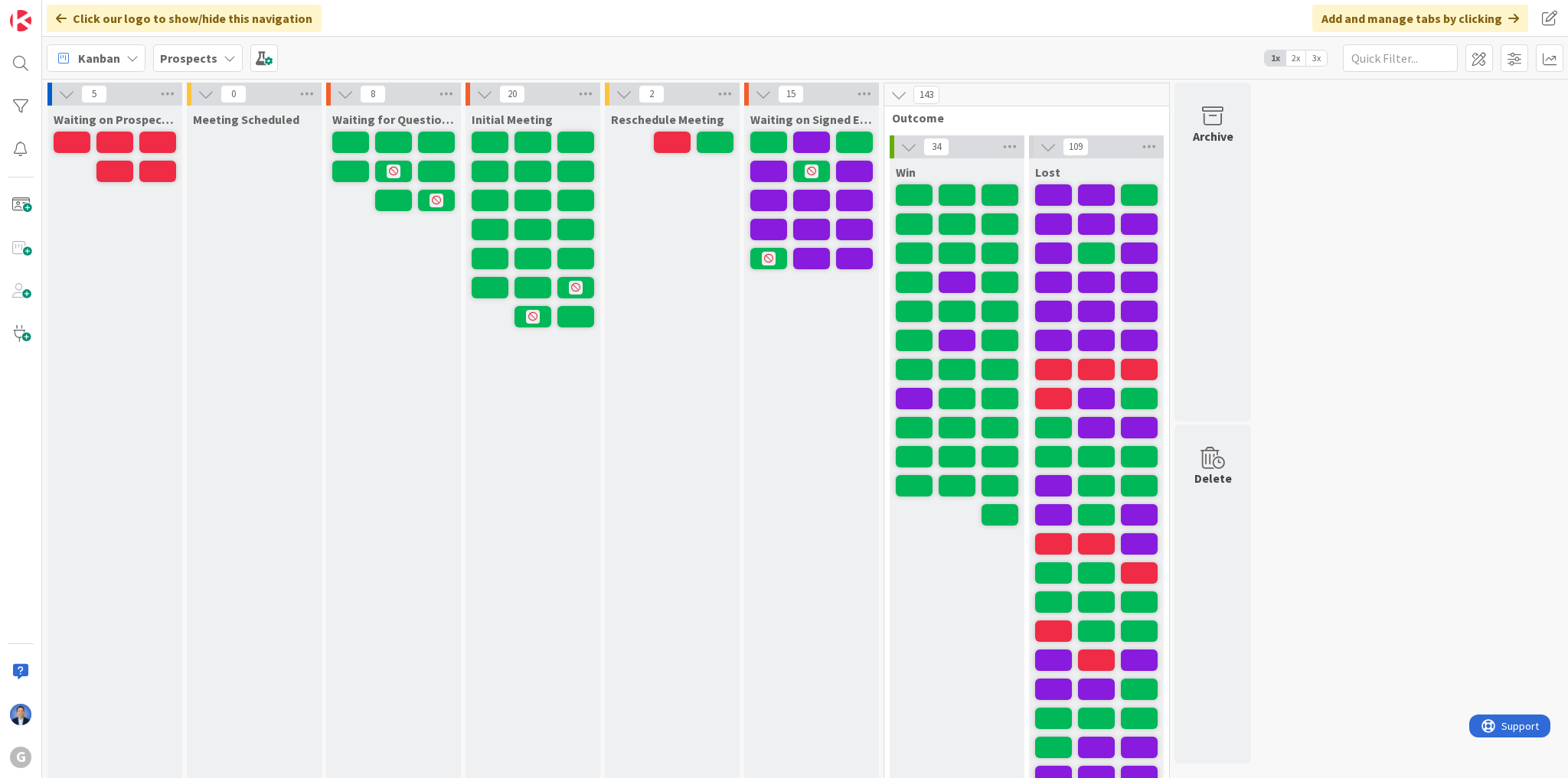
click at [1319, 59] on span "3x" at bounding box center [1316, 58] width 21 height 15
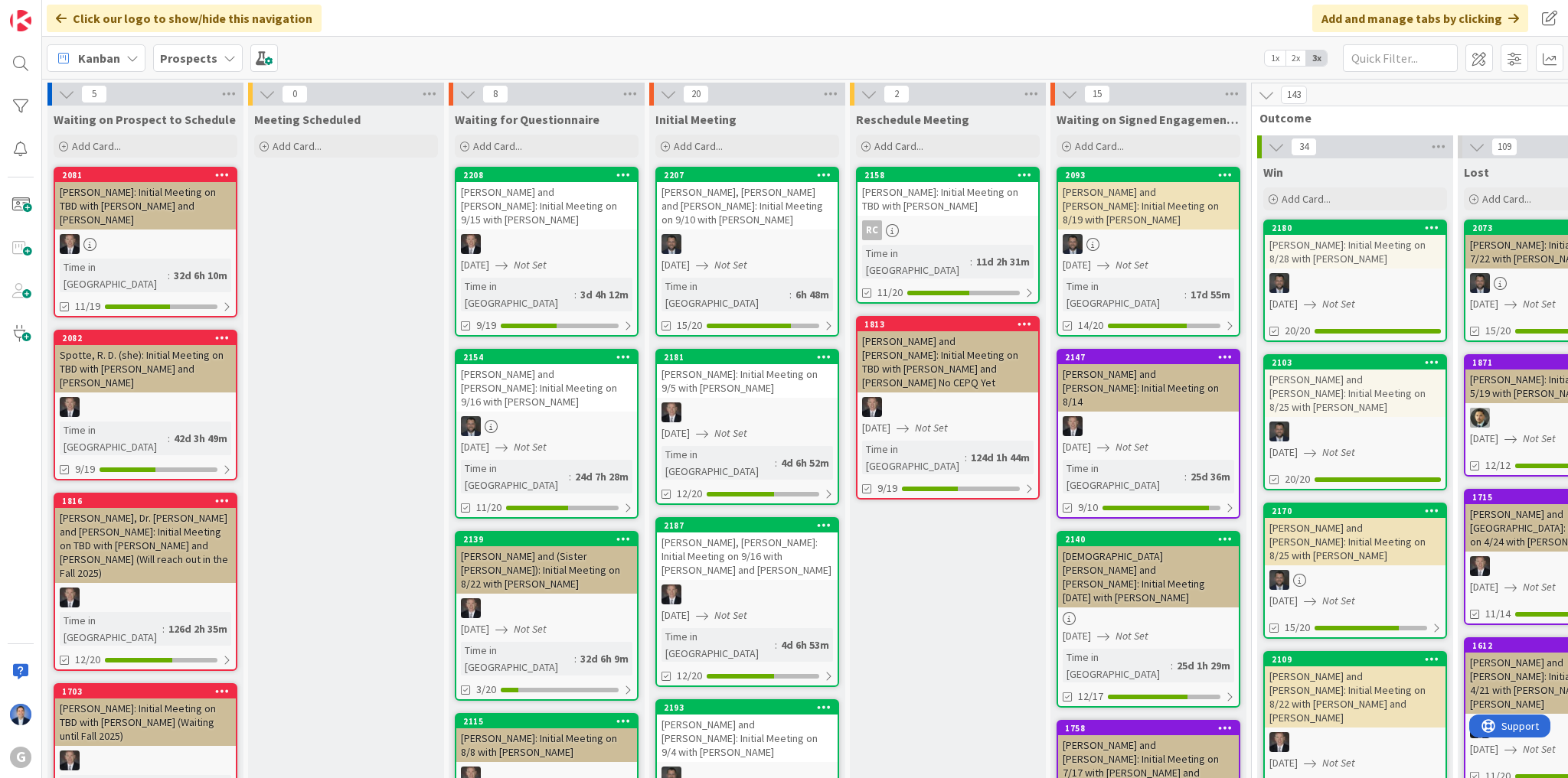
click at [1281, 55] on span "1x" at bounding box center [1275, 58] width 21 height 15
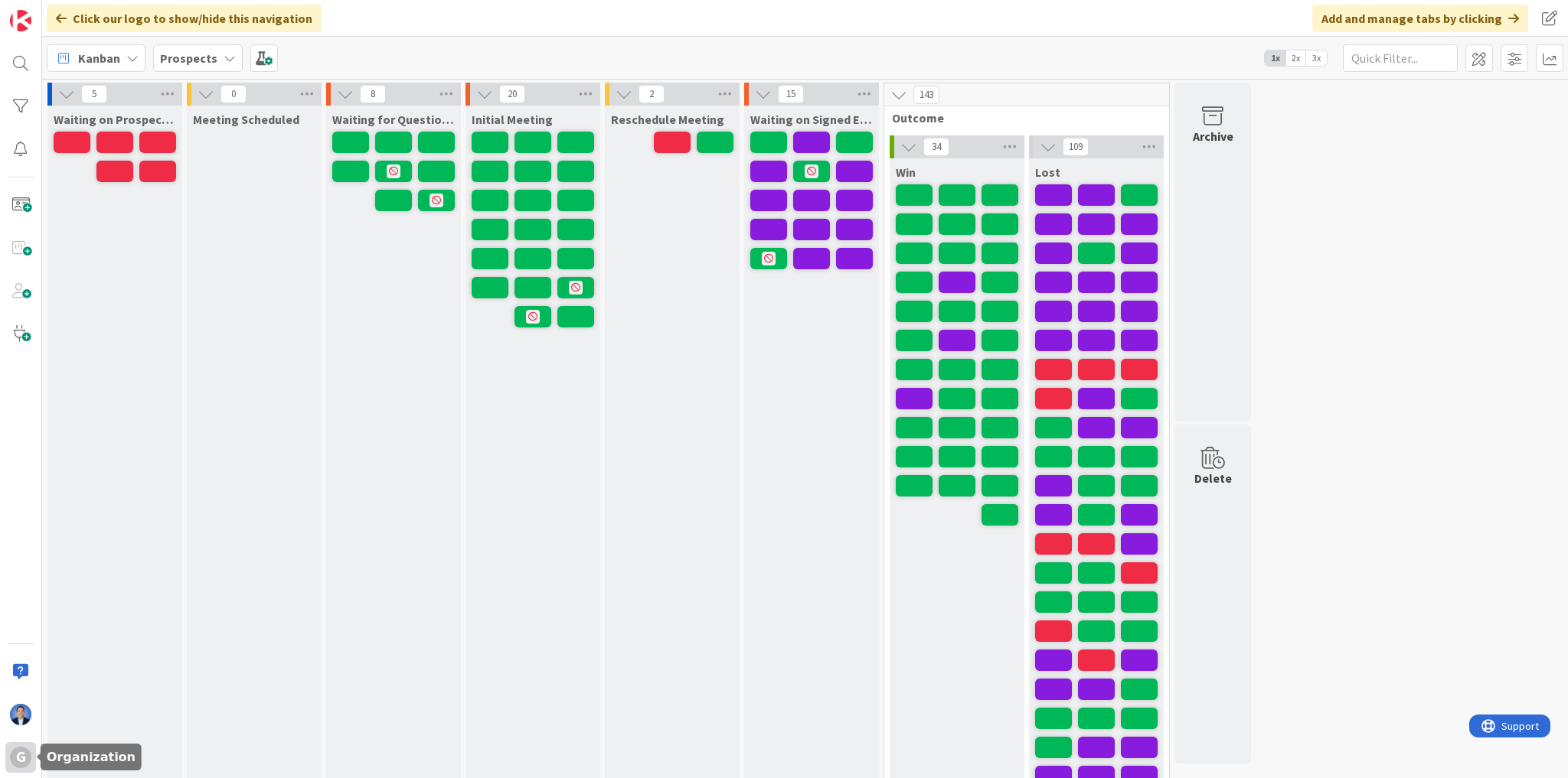
click at [26, 753] on div "G" at bounding box center [21, 758] width 22 height 22
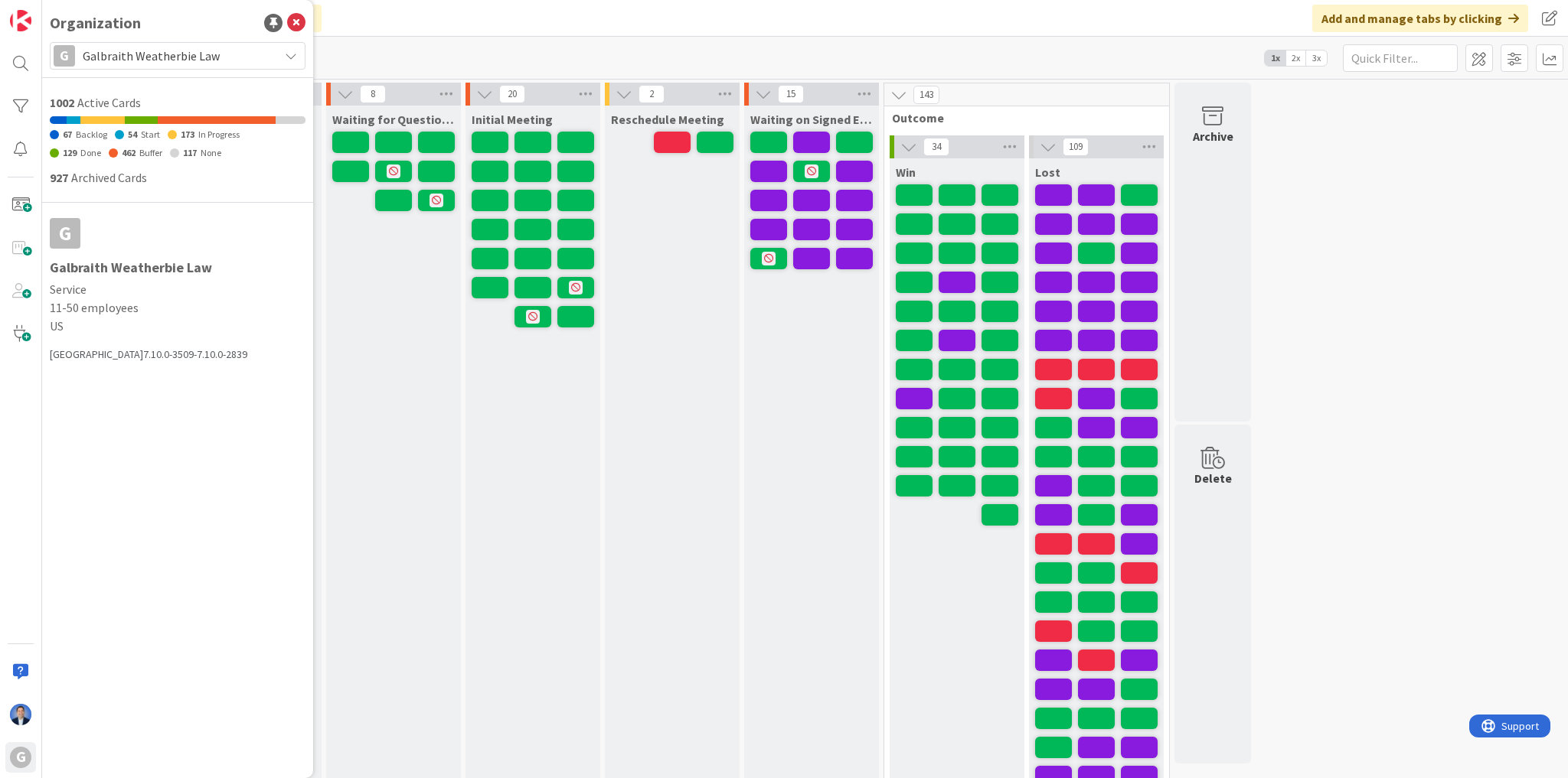
click at [169, 62] on span "Galbraith Weatherbie Law" at bounding box center [176, 56] width 189 height 22
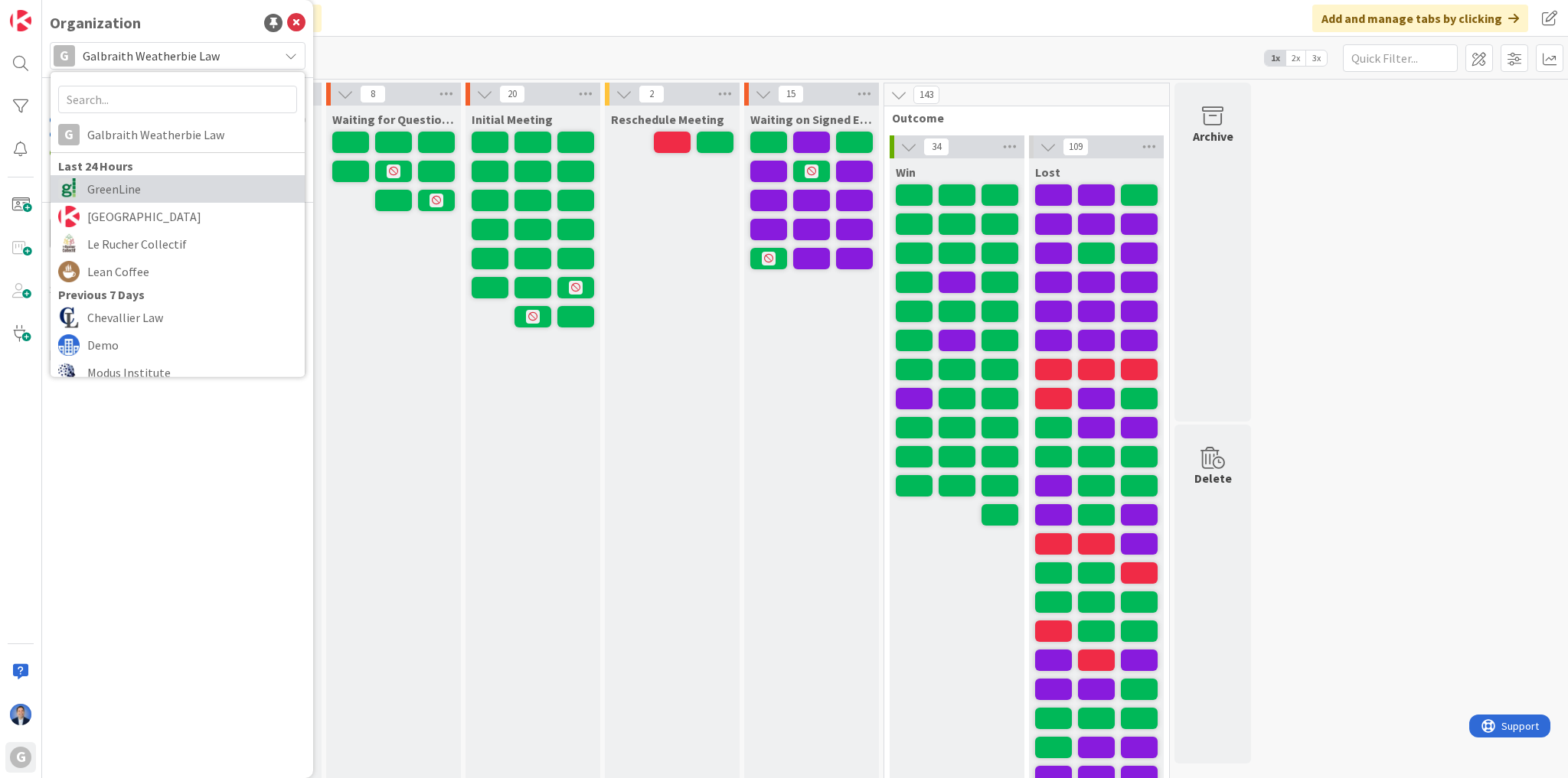
click at [145, 191] on span "GreenLine" at bounding box center [192, 189] width 209 height 23
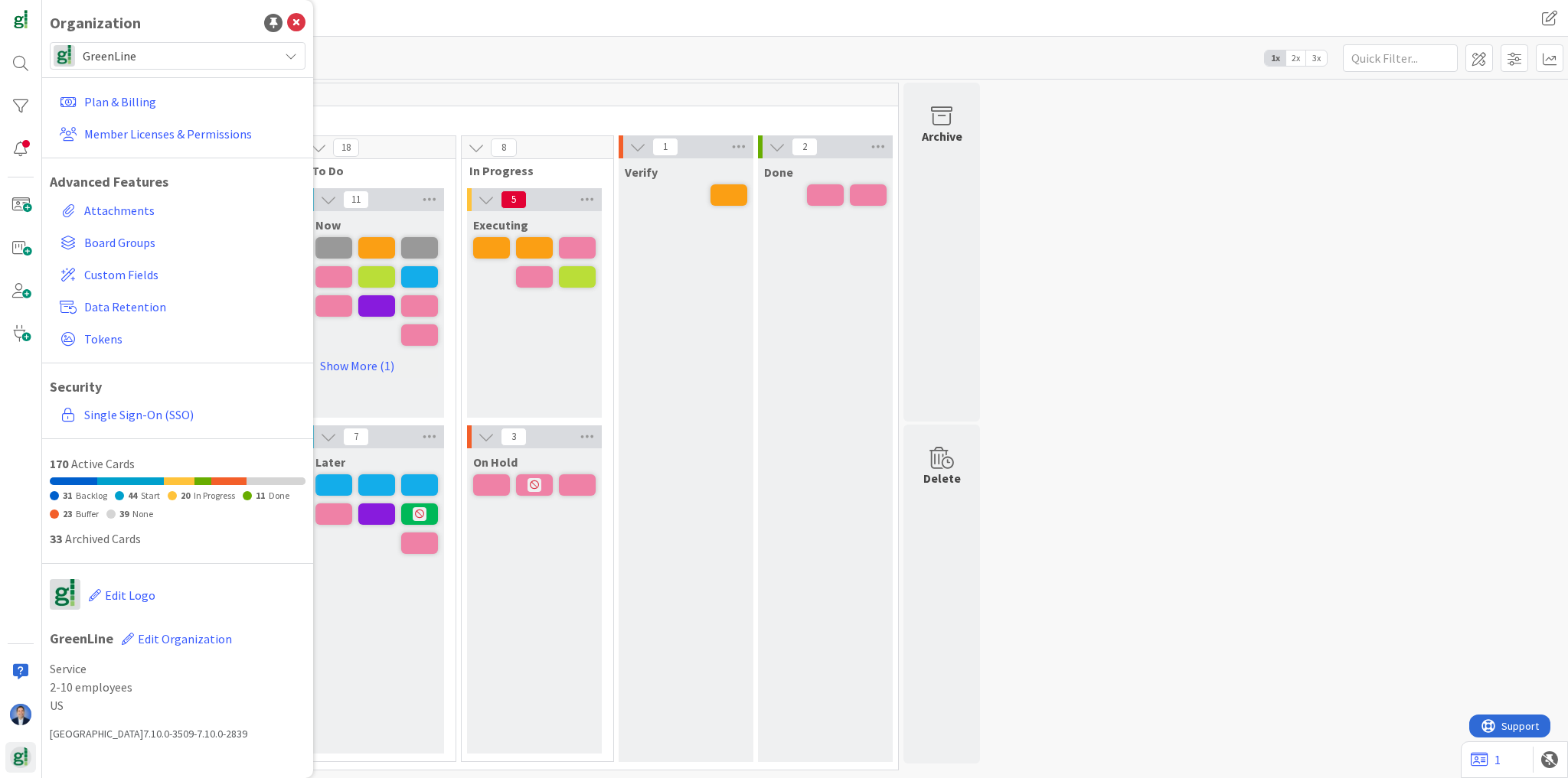
click at [231, 58] on span "GreenLine" at bounding box center [176, 56] width 189 height 22
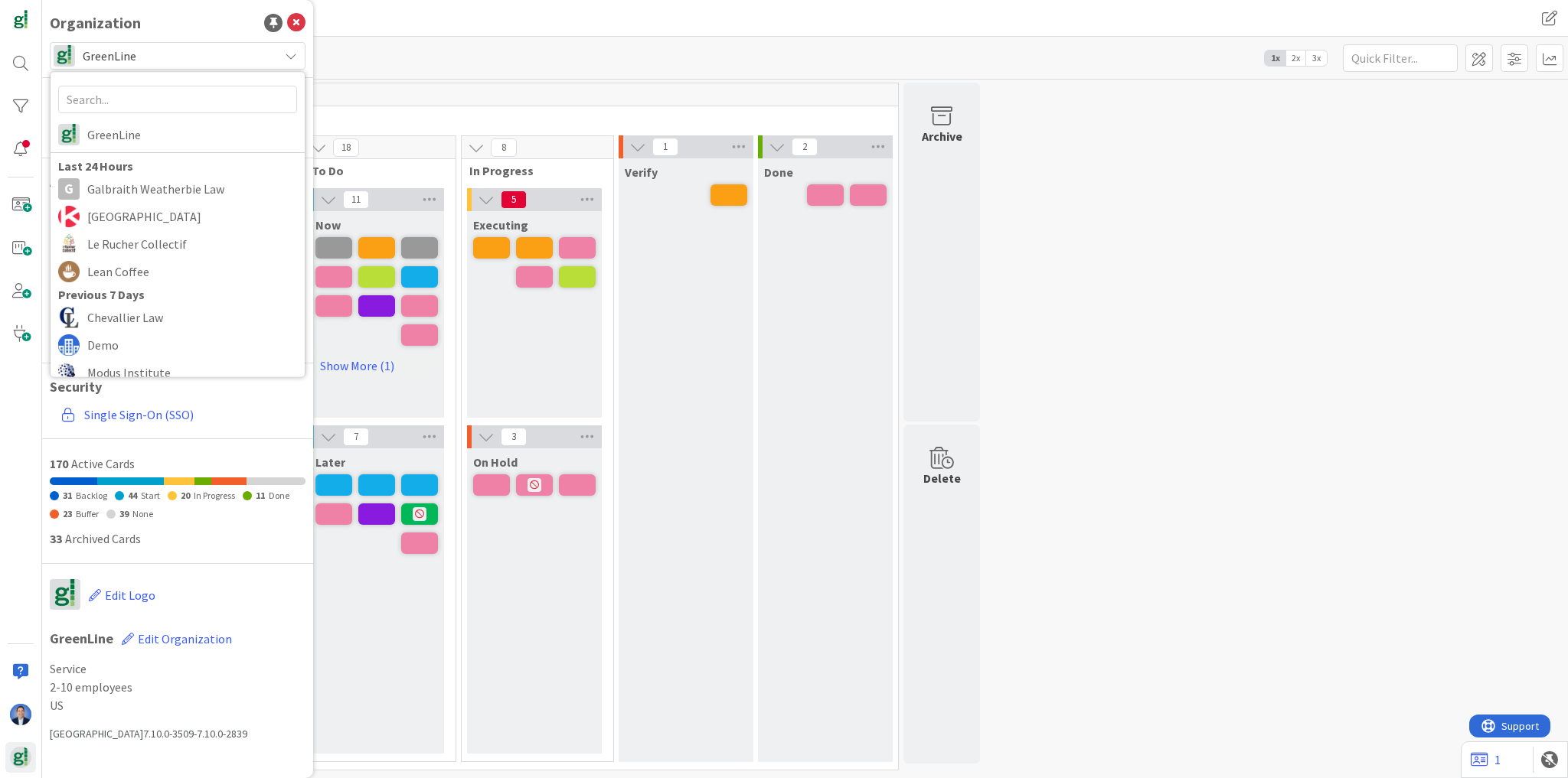
drag, startPoint x: 582, startPoint y: 0, endPoint x: 570, endPoint y: 22, distance: 25.1
click at [582, 2] on div "GL A: Estate Planning GL A: Estate Planning" at bounding box center [805, 18] width 1526 height 37
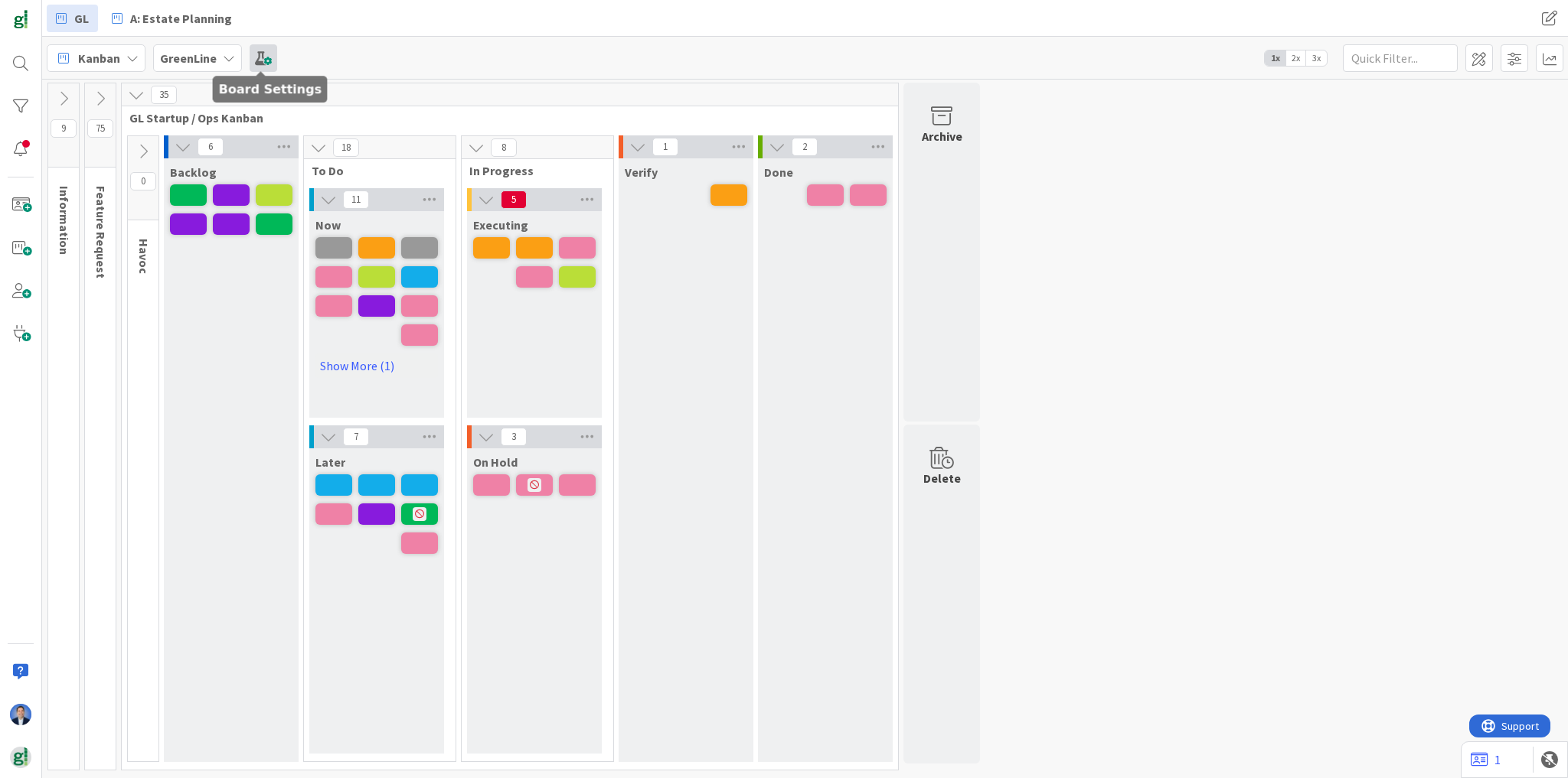
click at [265, 57] on span at bounding box center [263, 58] width 28 height 28
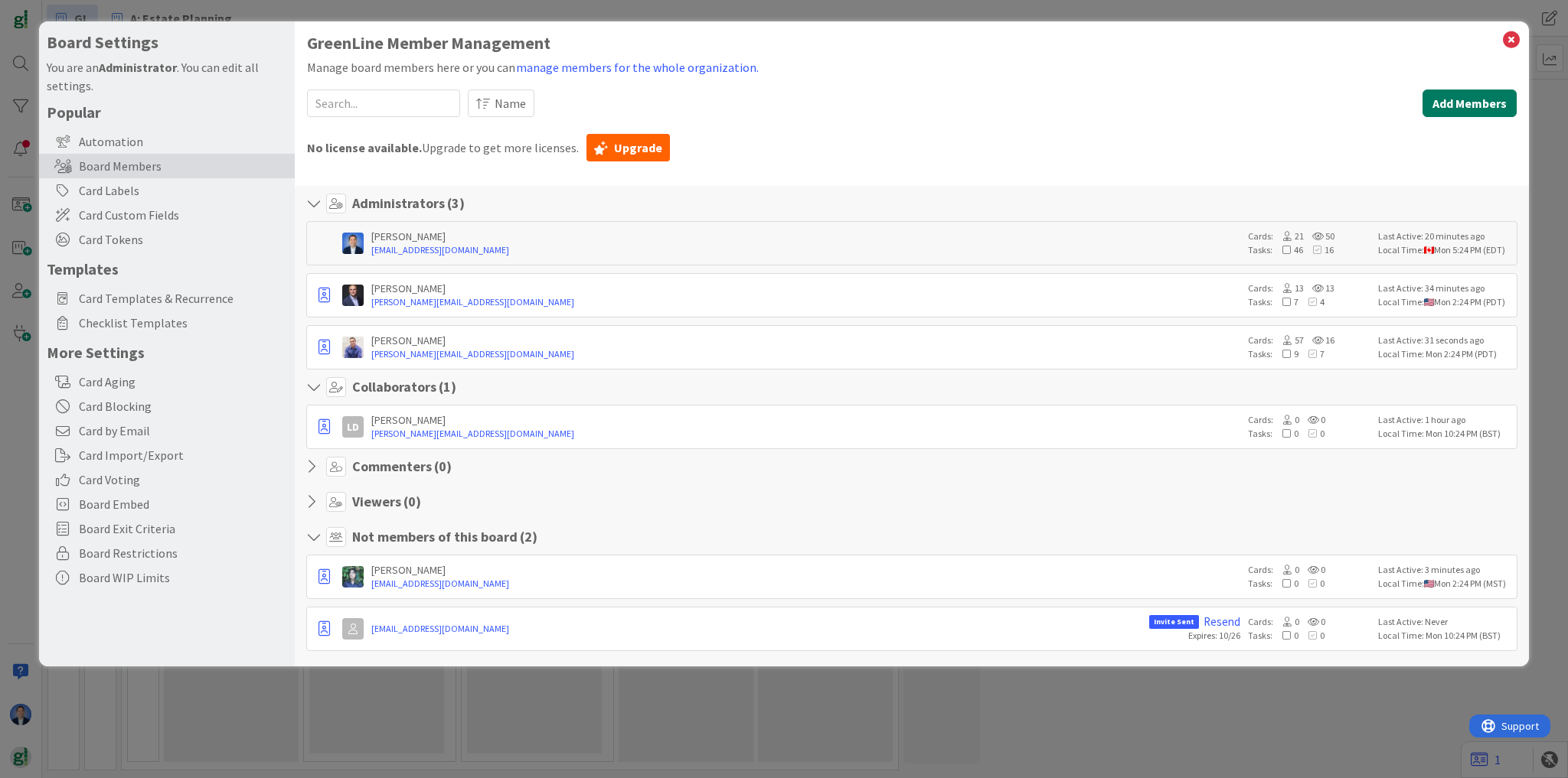
click at [1454, 105] on button "Add Members" at bounding box center [1469, 103] width 94 height 28
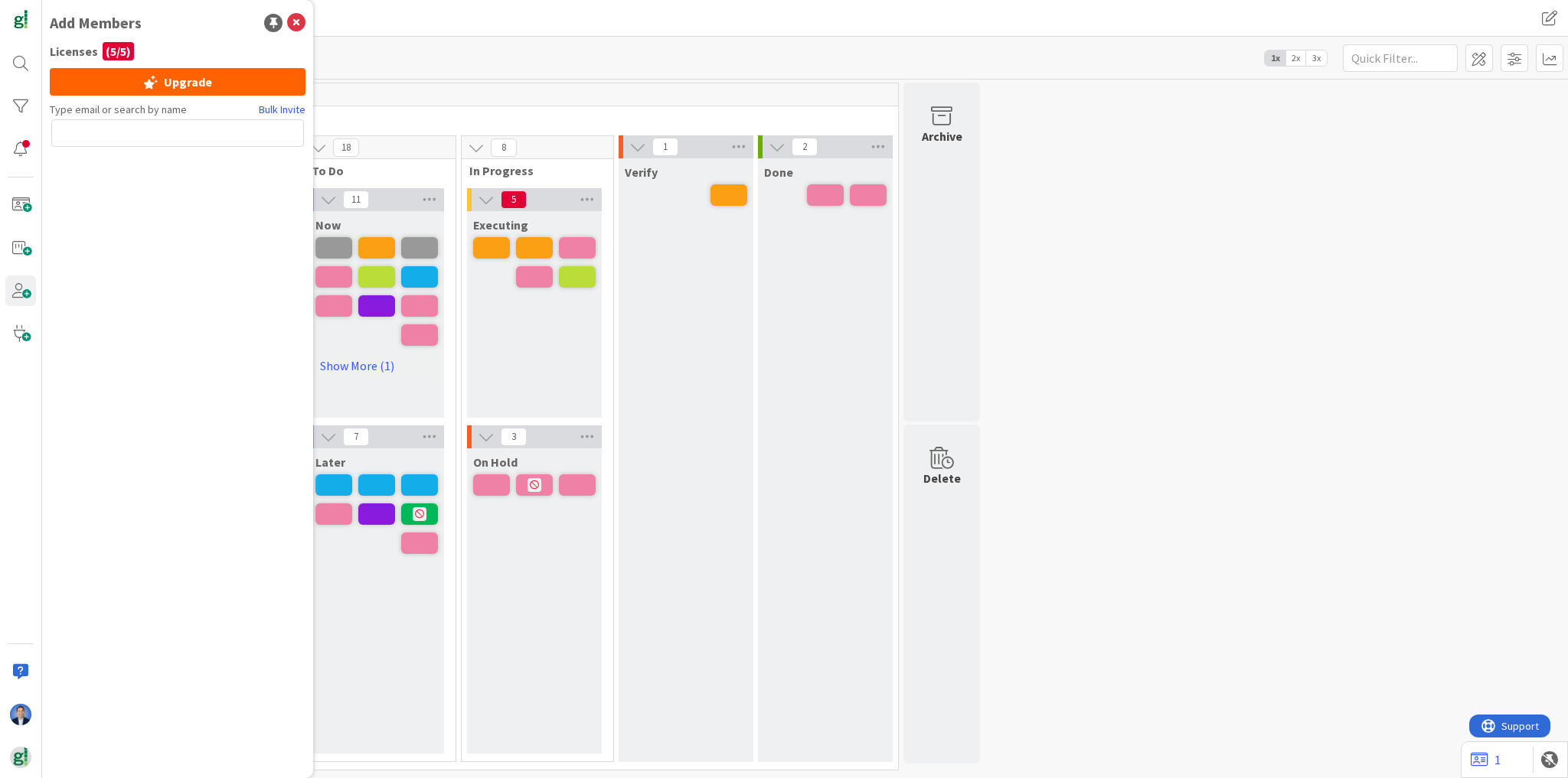
click at [474, 55] on div "Kanban GreenLine 1x 2x 3x" at bounding box center [805, 58] width 1526 height 42
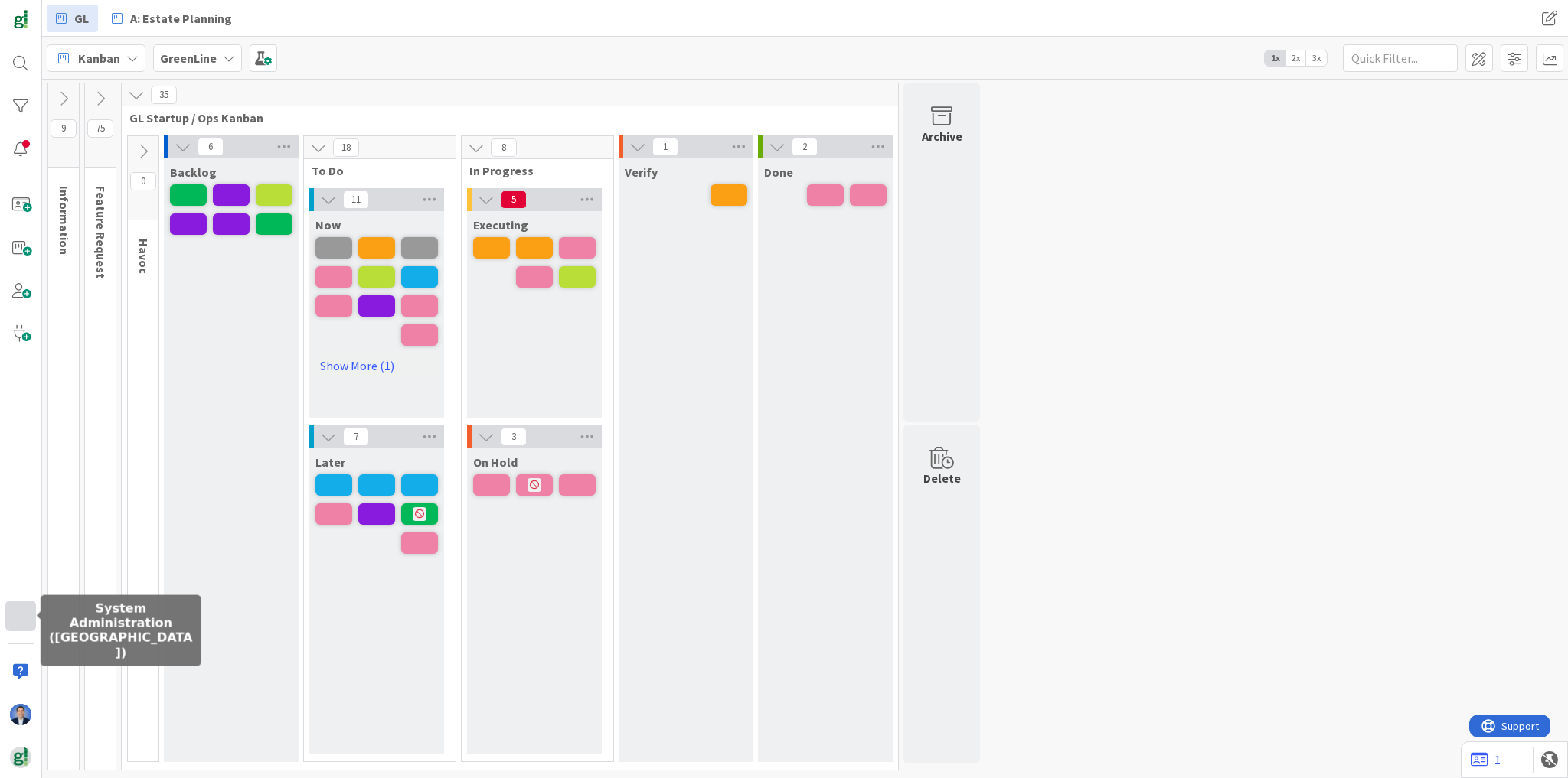
click at [13, 619] on div at bounding box center [21, 616] width 31 height 31
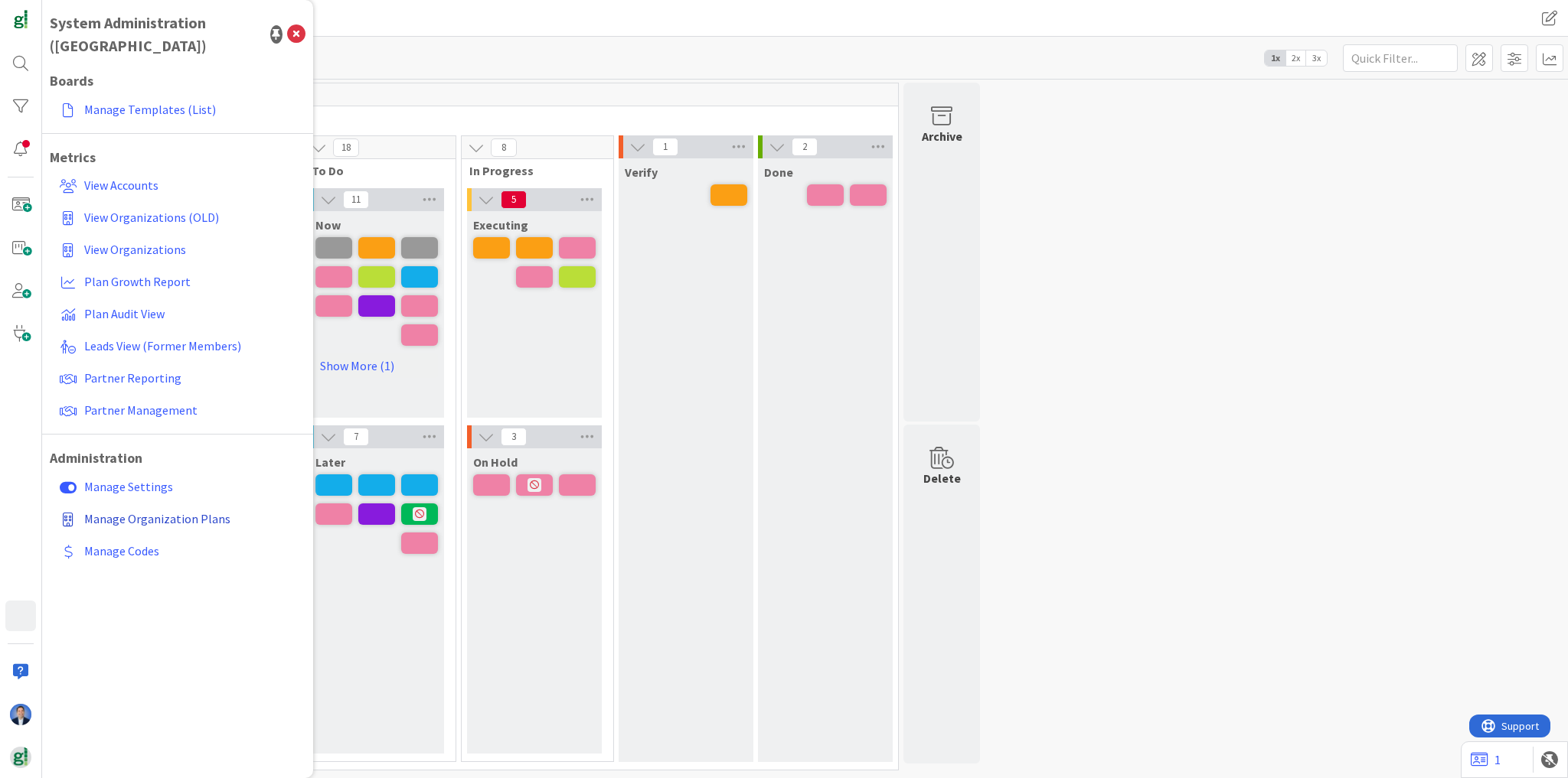
click at [155, 511] on span "Manage Organization Plans" at bounding box center [157, 519] width 146 height 15
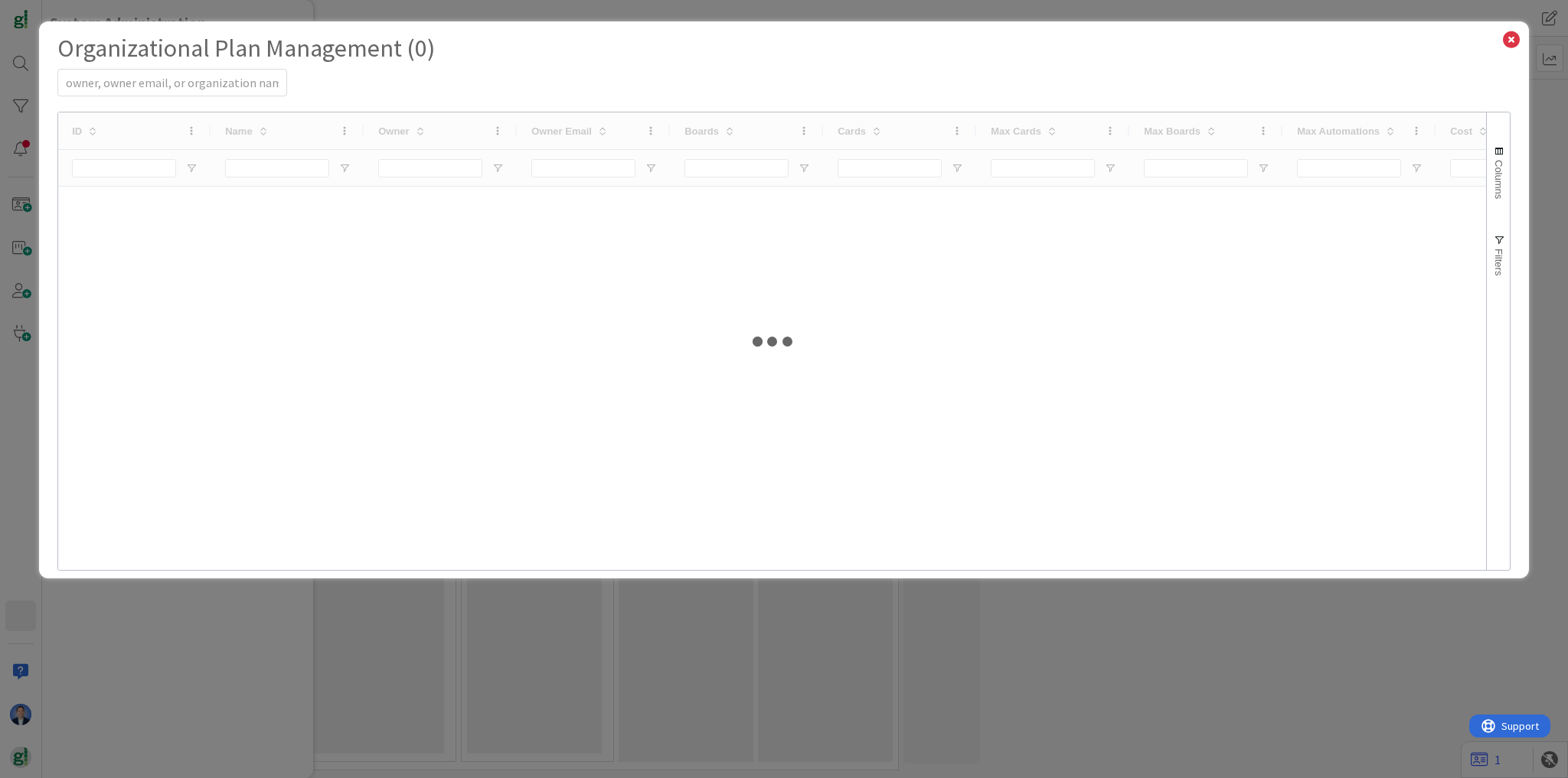
select select "EN"
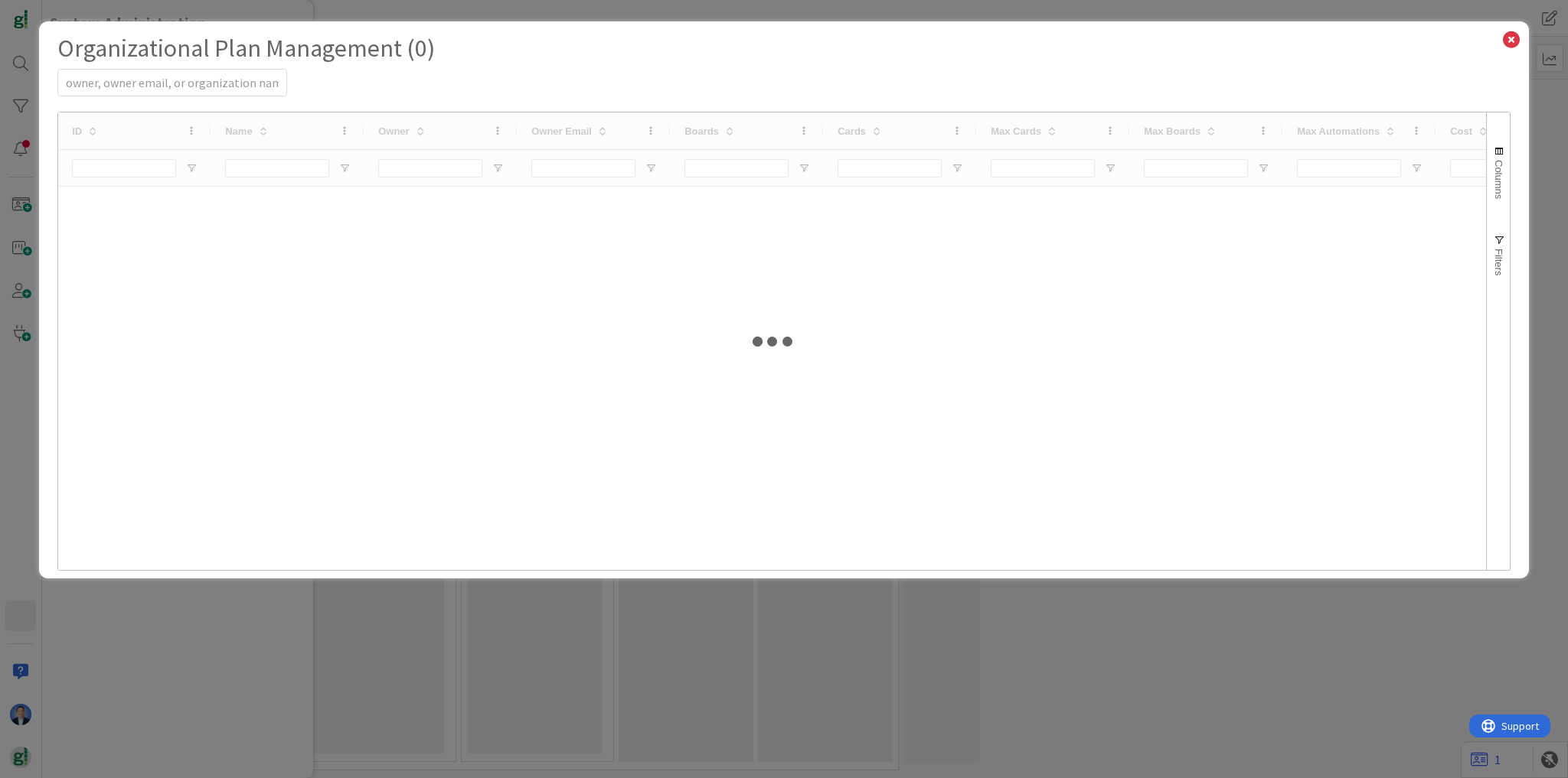
select select "EN"
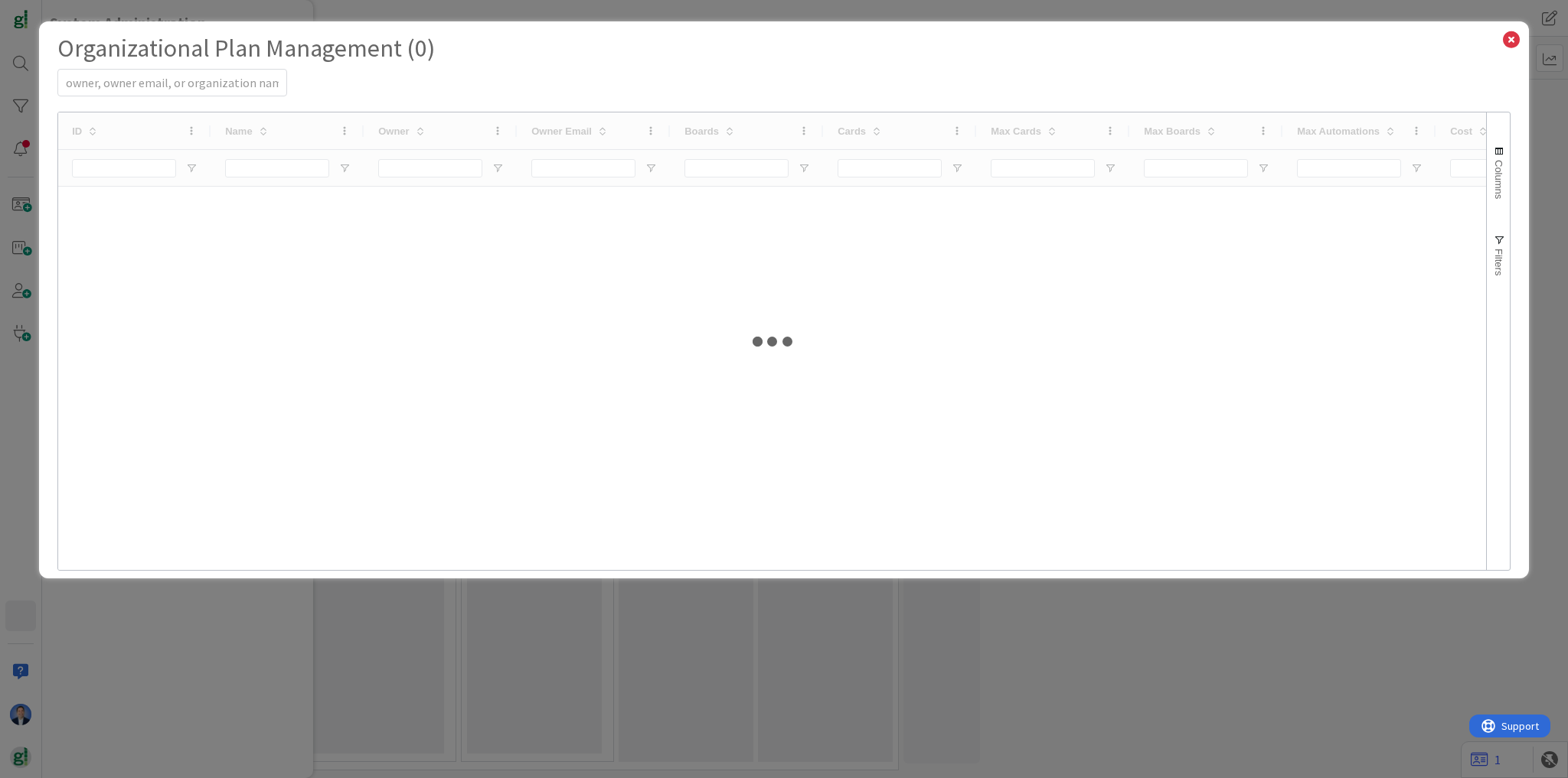
select select "EN"
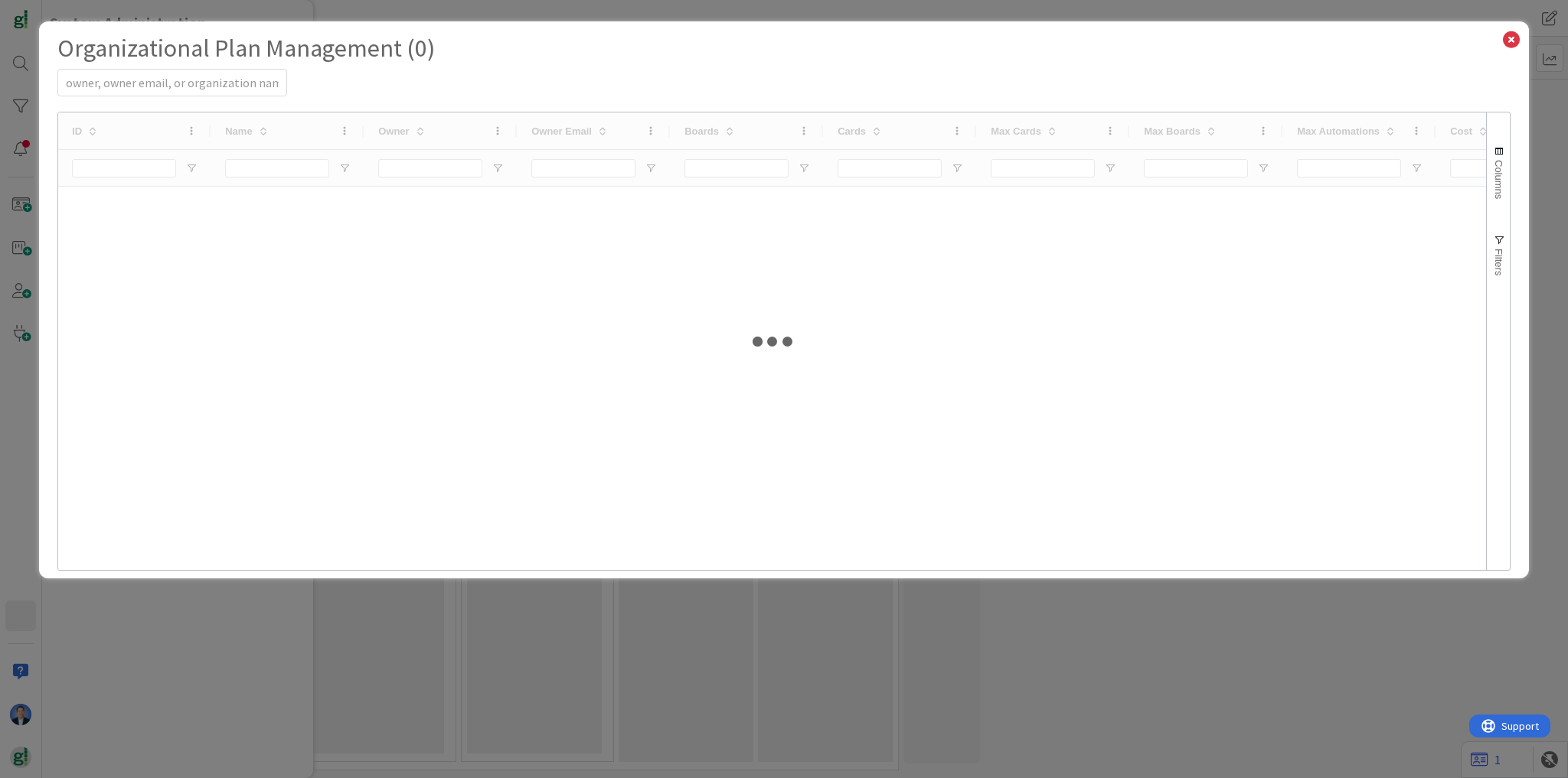
select select "EN"
select select "PF"
select select "EN"
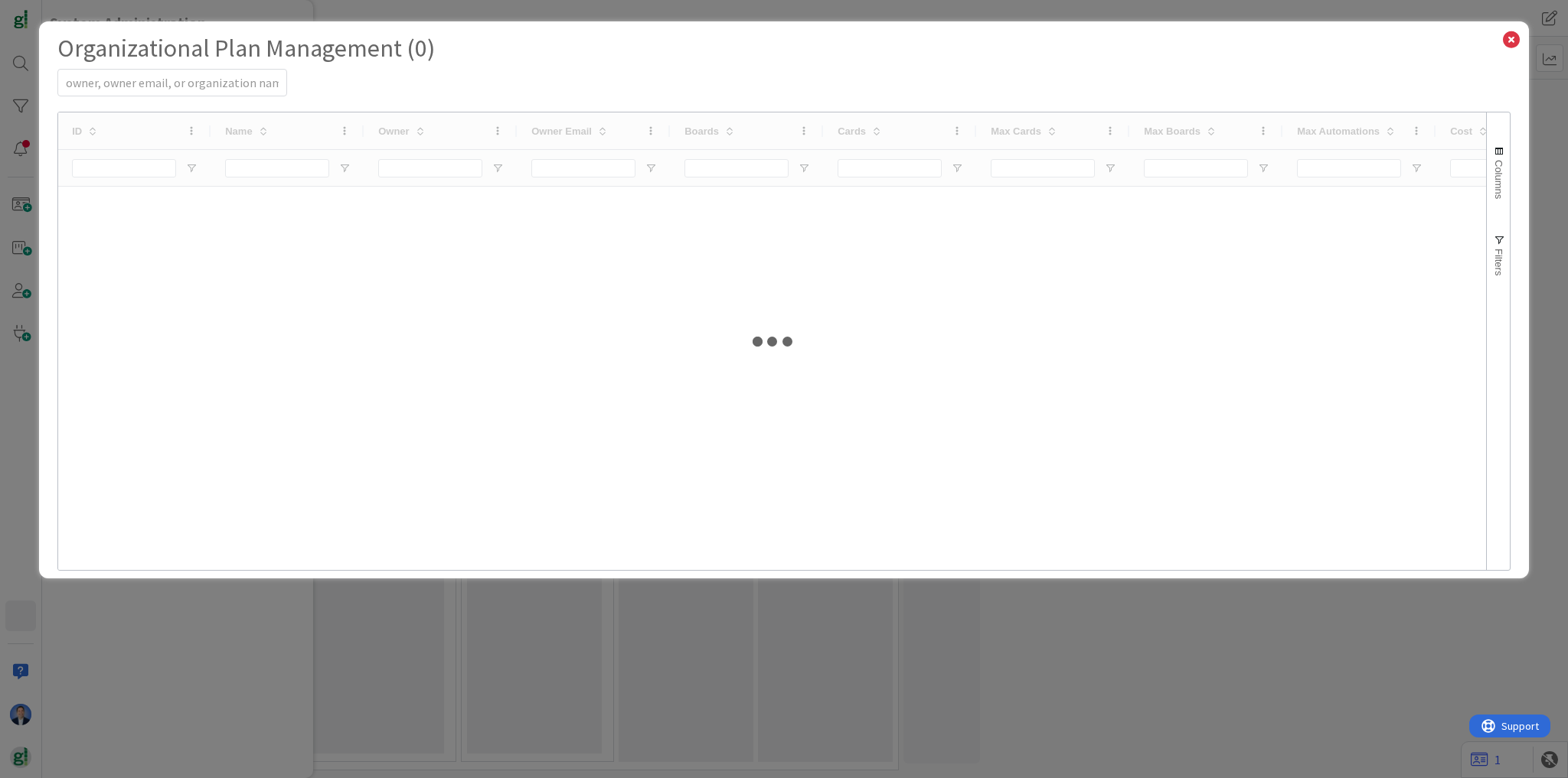
select select "PF"
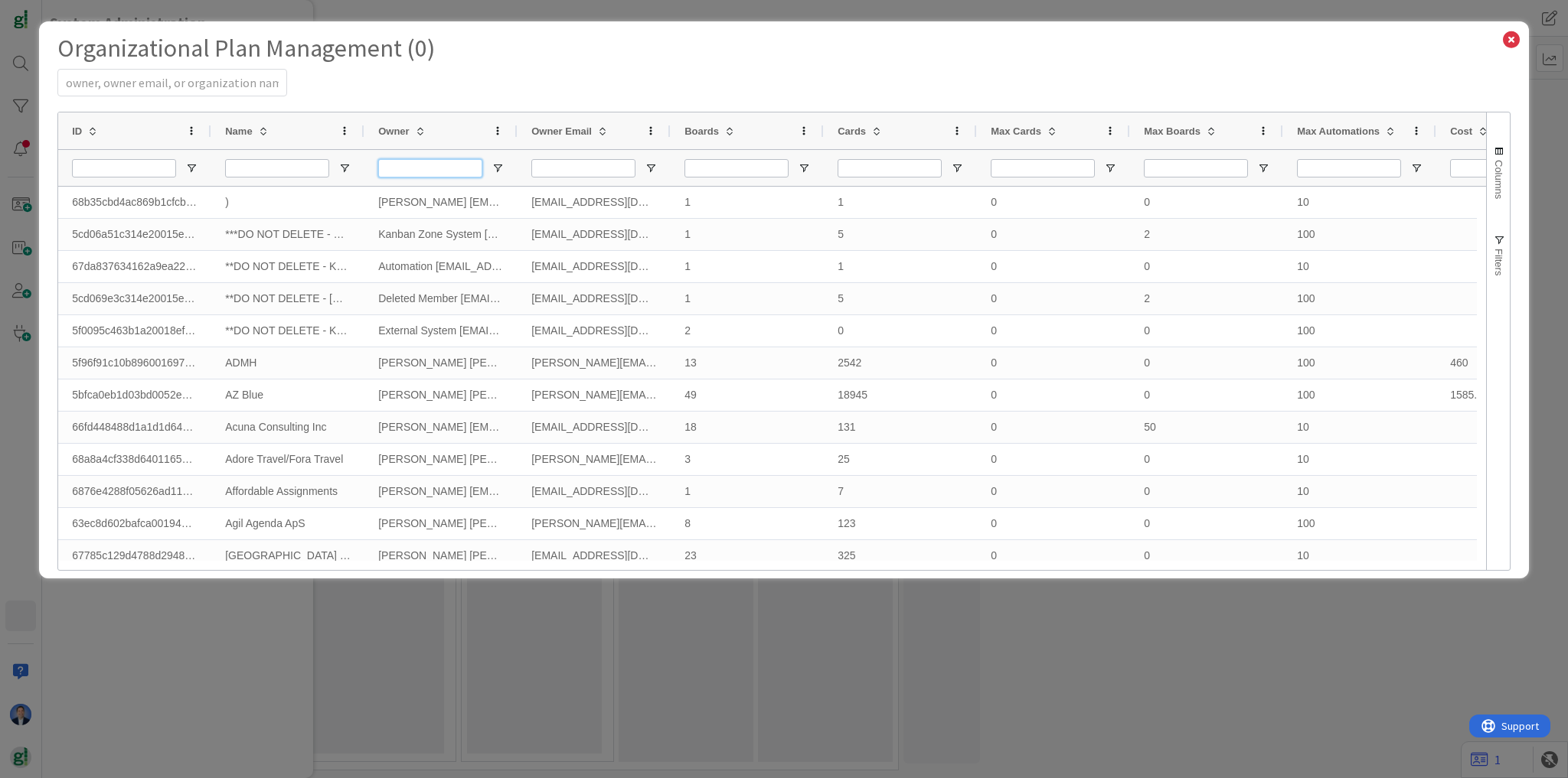
click at [410, 168] on input "Owner Filter Input" at bounding box center [430, 169] width 104 height 18
click at [309, 169] on input "Name Filter Input" at bounding box center [276, 169] width 104 height 18
type input "green"
select select "EN"
select select "PF"
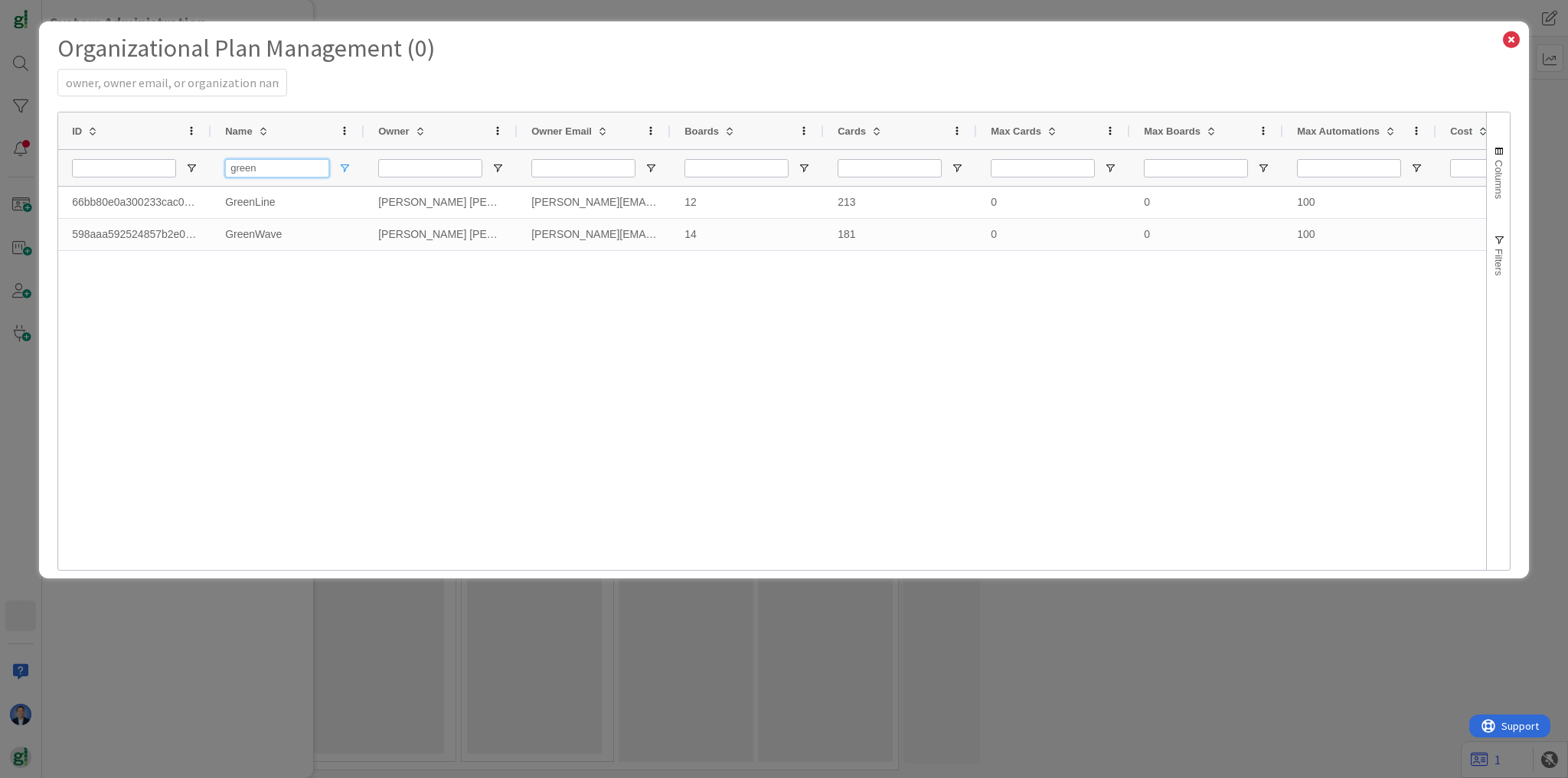
type input "green"
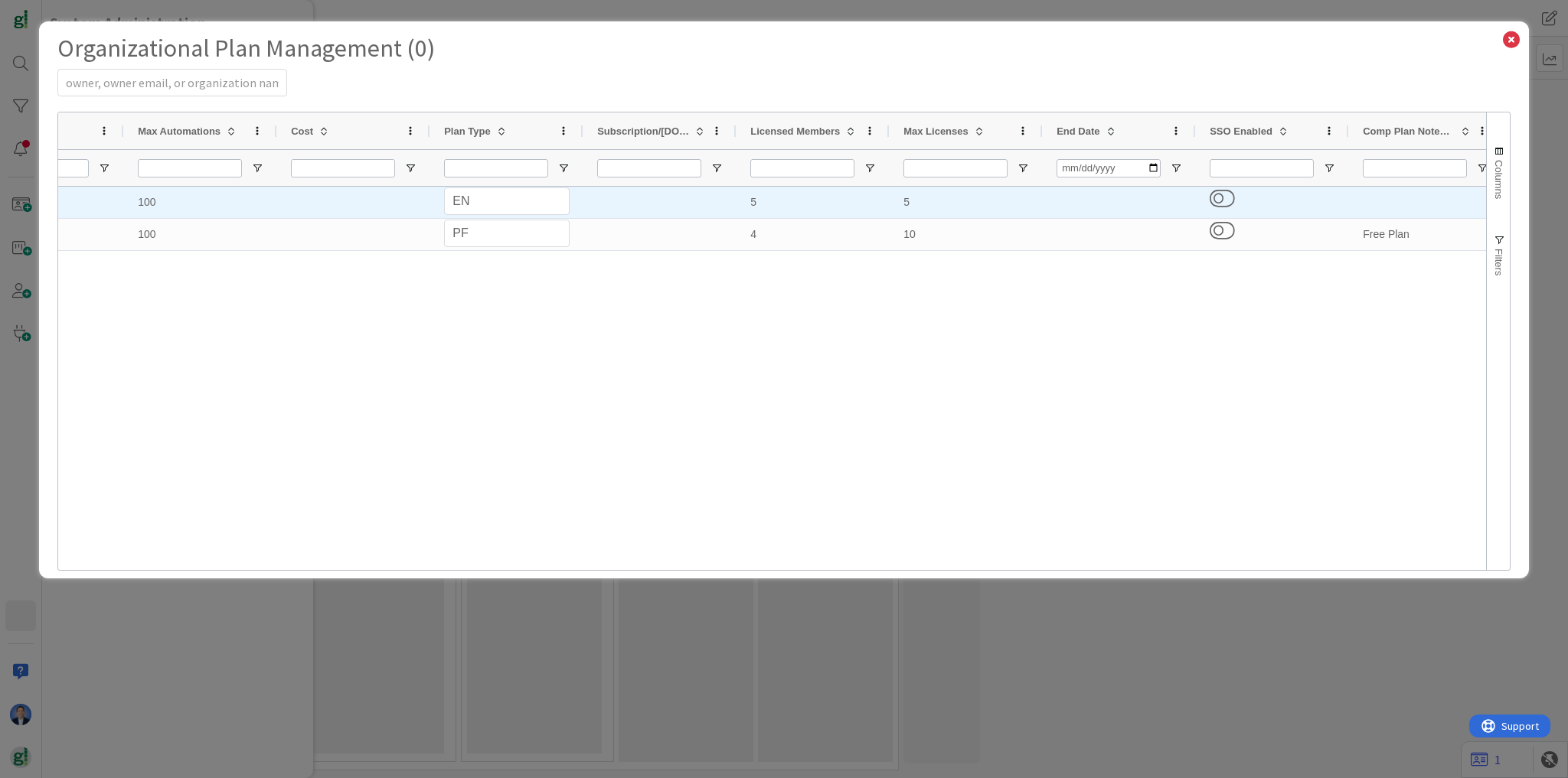
click at [916, 206] on div "5" at bounding box center [965, 202] width 153 height 32
type input "10"
select select "EN"
select select "PF"
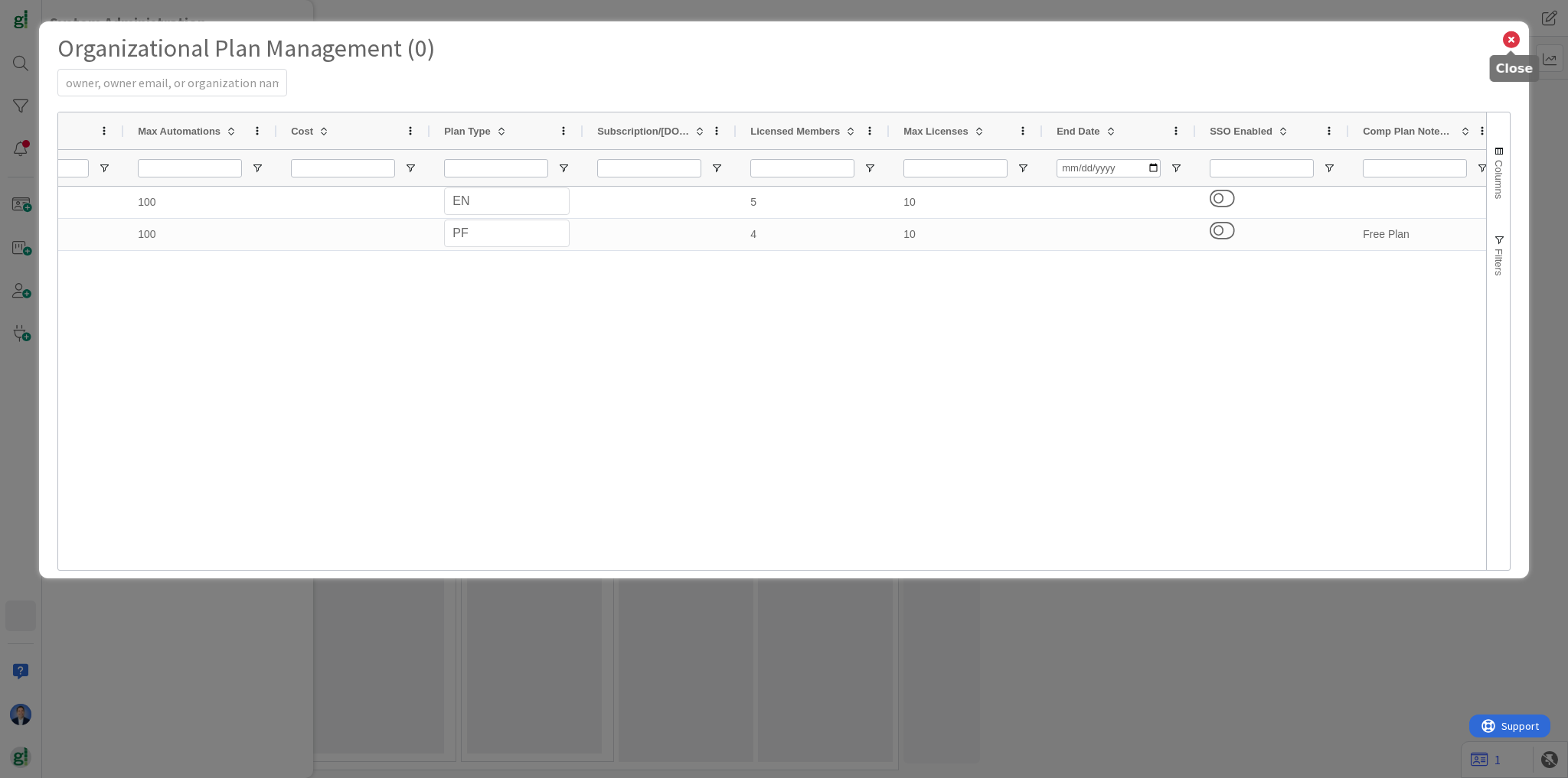
click at [1511, 38] on icon at bounding box center [1511, 40] width 20 height 22
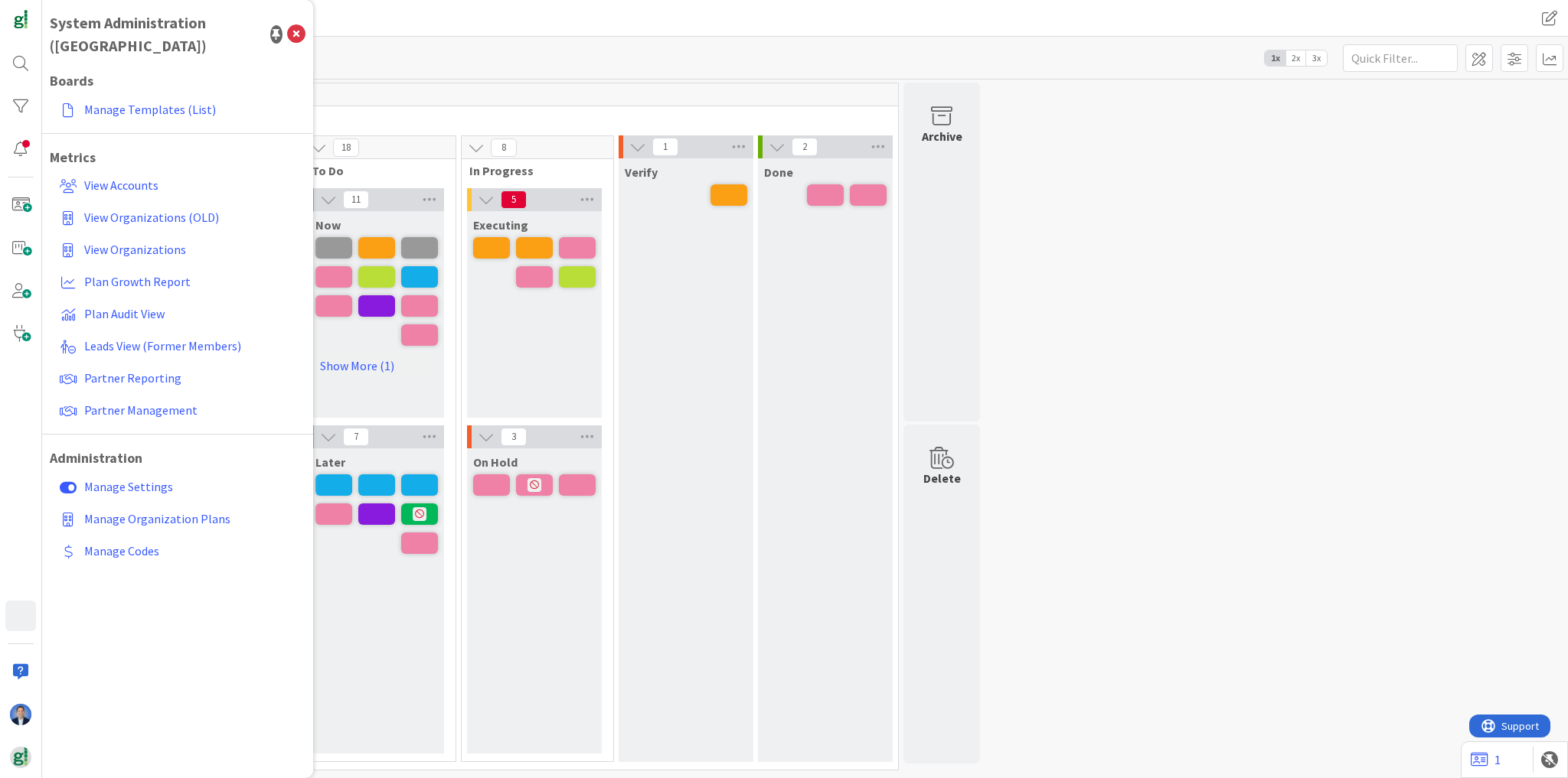
click at [449, 46] on div "Kanban GreenLine 1x 2x 3x" at bounding box center [805, 58] width 1526 height 42
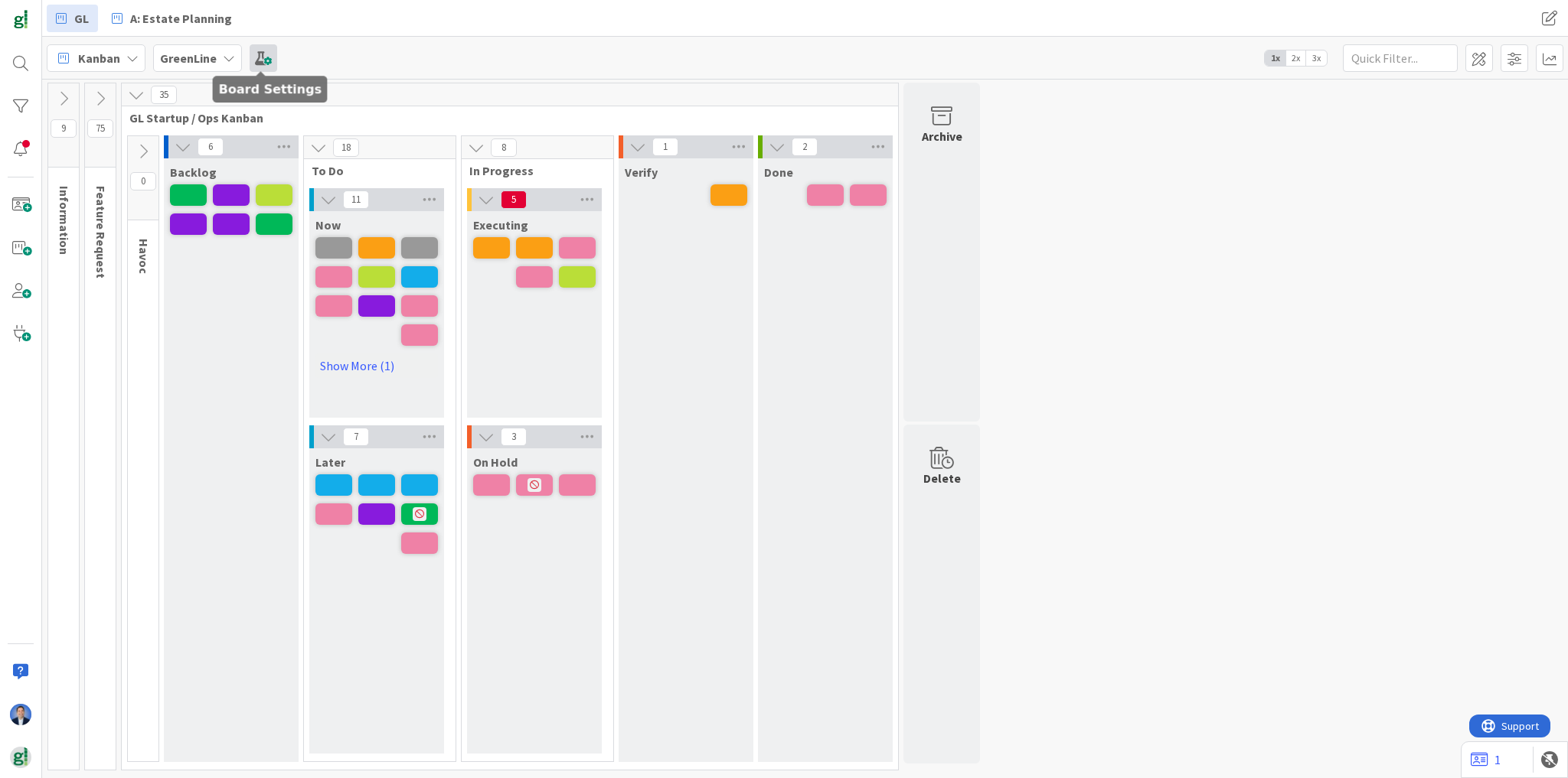
click at [262, 52] on span at bounding box center [263, 58] width 28 height 28
click at [257, 58] on span at bounding box center [263, 58] width 28 height 28
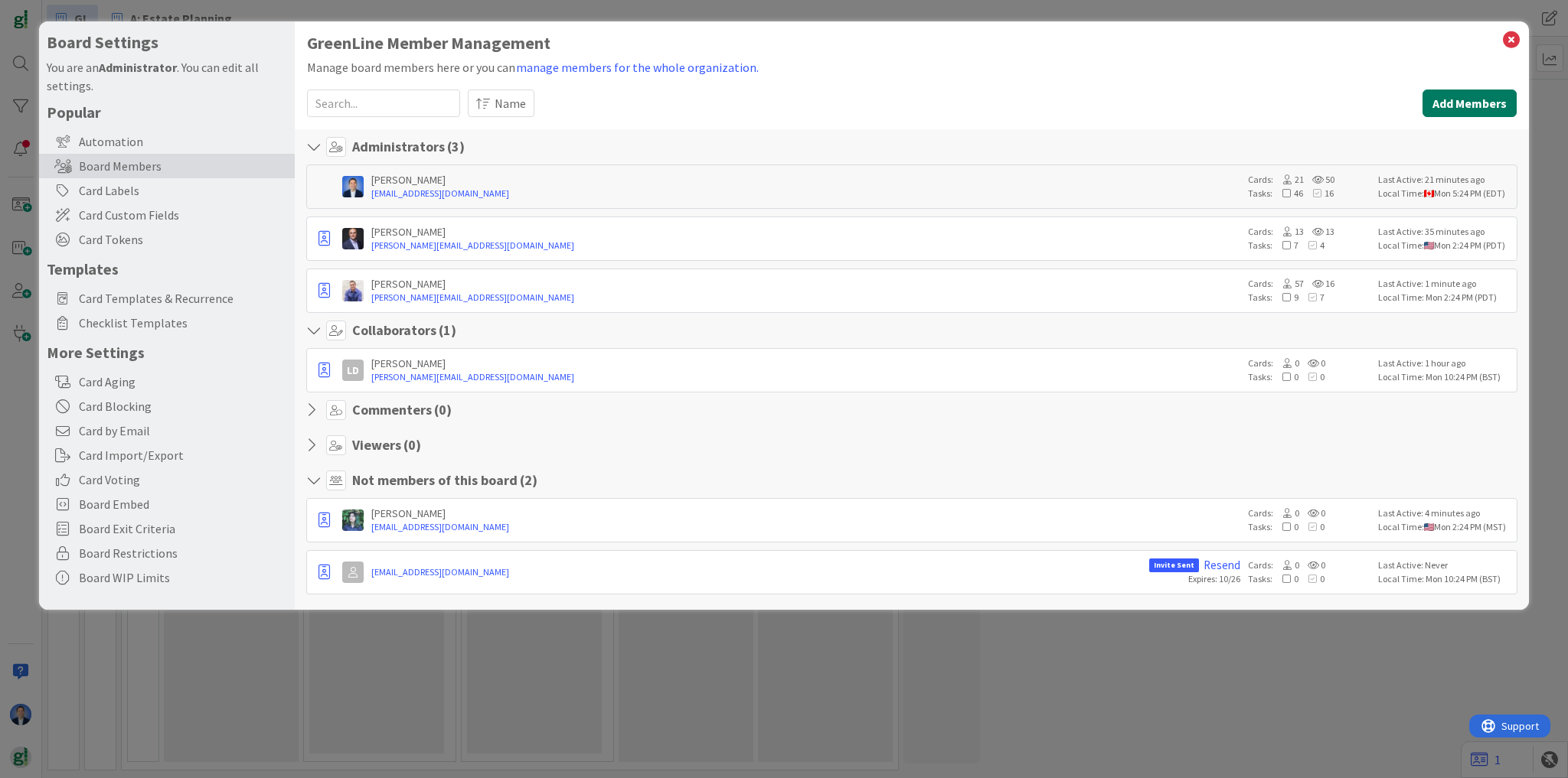
click at [1473, 95] on button "Add Members" at bounding box center [1469, 103] width 94 height 28
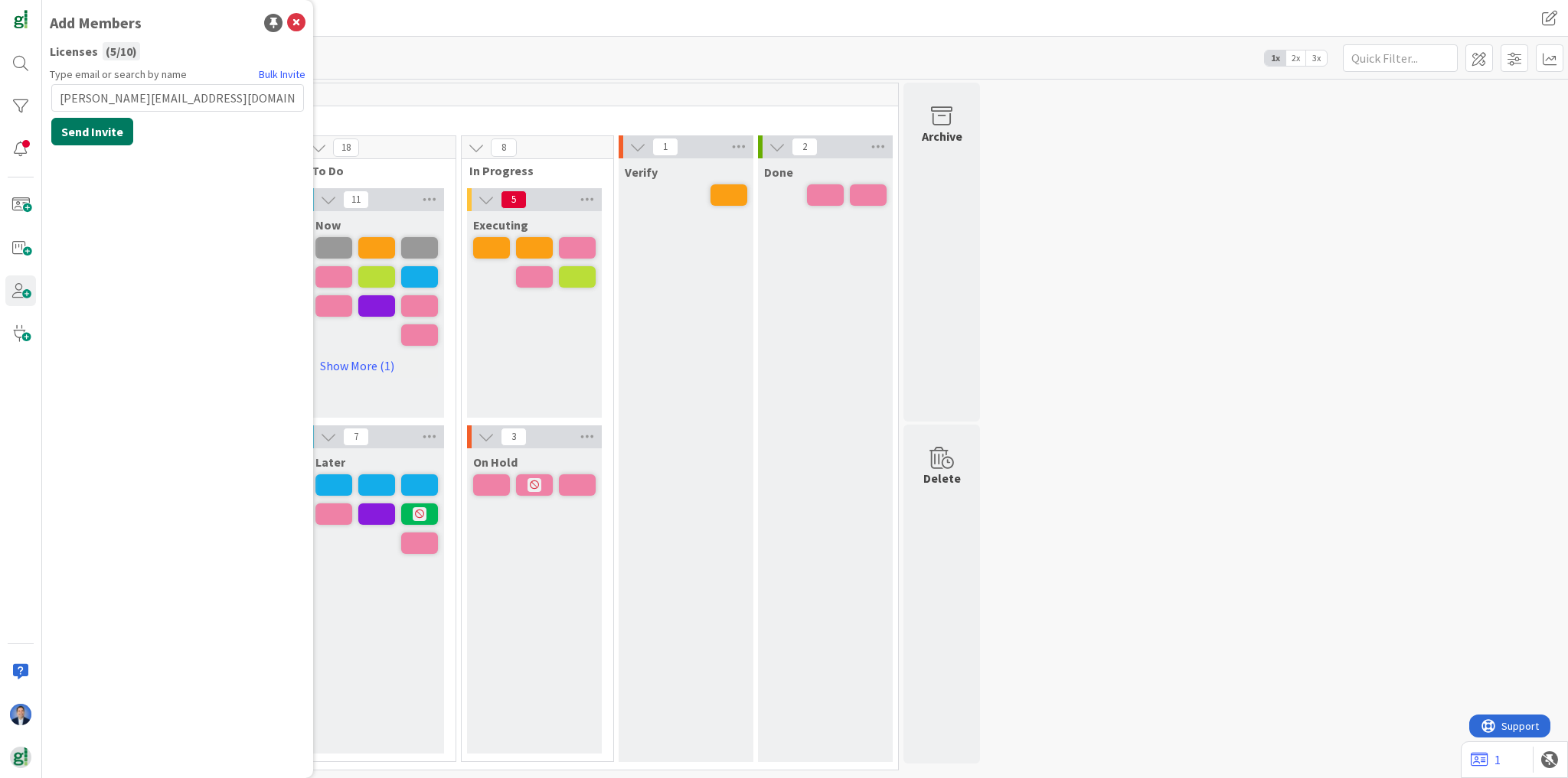
type input "jeff@greenlinesystems.org"
click at [92, 132] on button "Send Invite" at bounding box center [92, 132] width 82 height 28
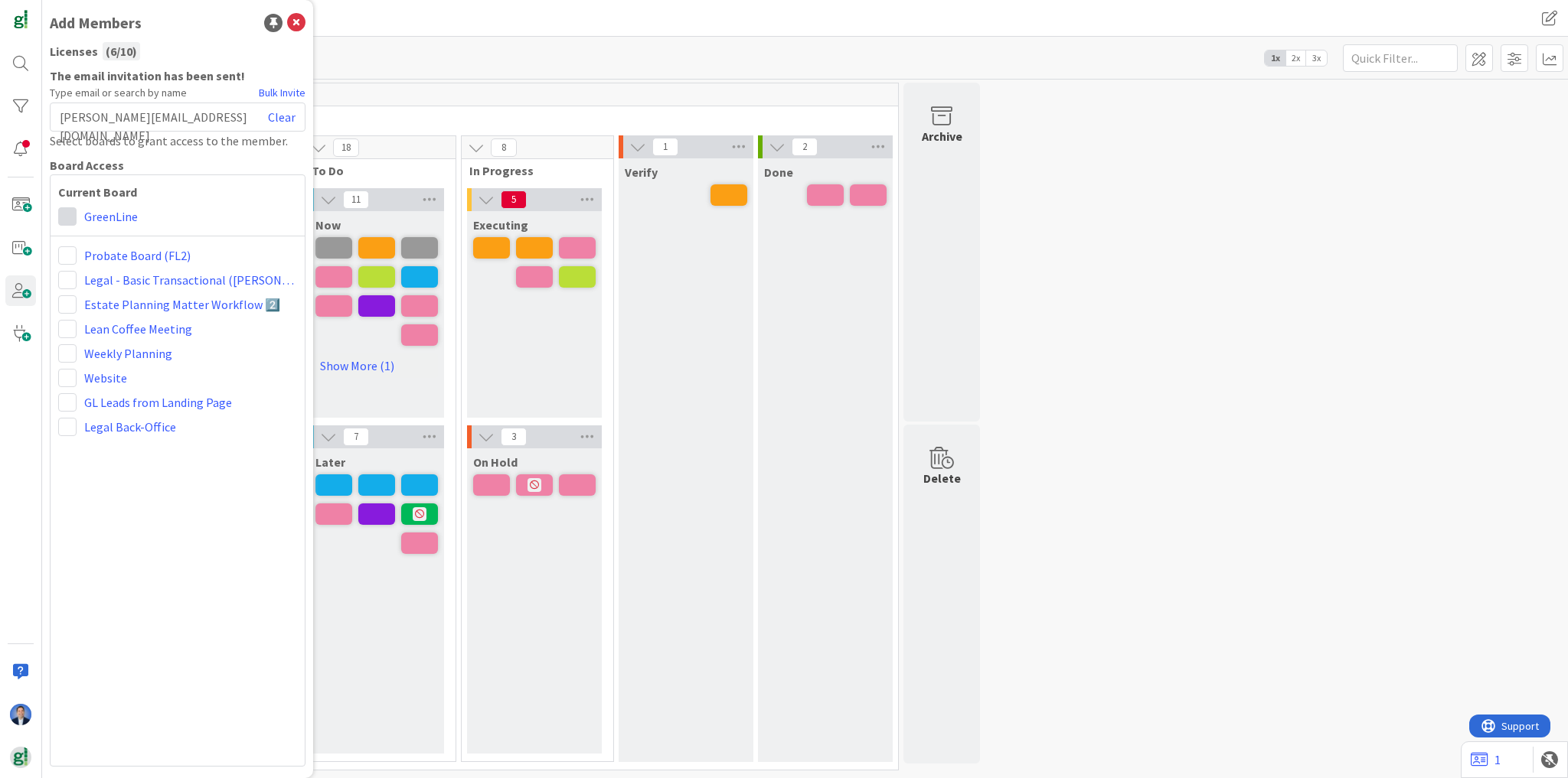
click at [61, 217] on span at bounding box center [68, 216] width 18 height 18
click at [89, 255] on link "Administrator" at bounding box center [146, 248] width 175 height 28
click at [218, 104] on div "jeff@greenlinesystems.org Clear" at bounding box center [178, 117] width 256 height 29
click at [202, 115] on div "jeff@greenlinesystems.org Clear" at bounding box center [178, 117] width 256 height 29
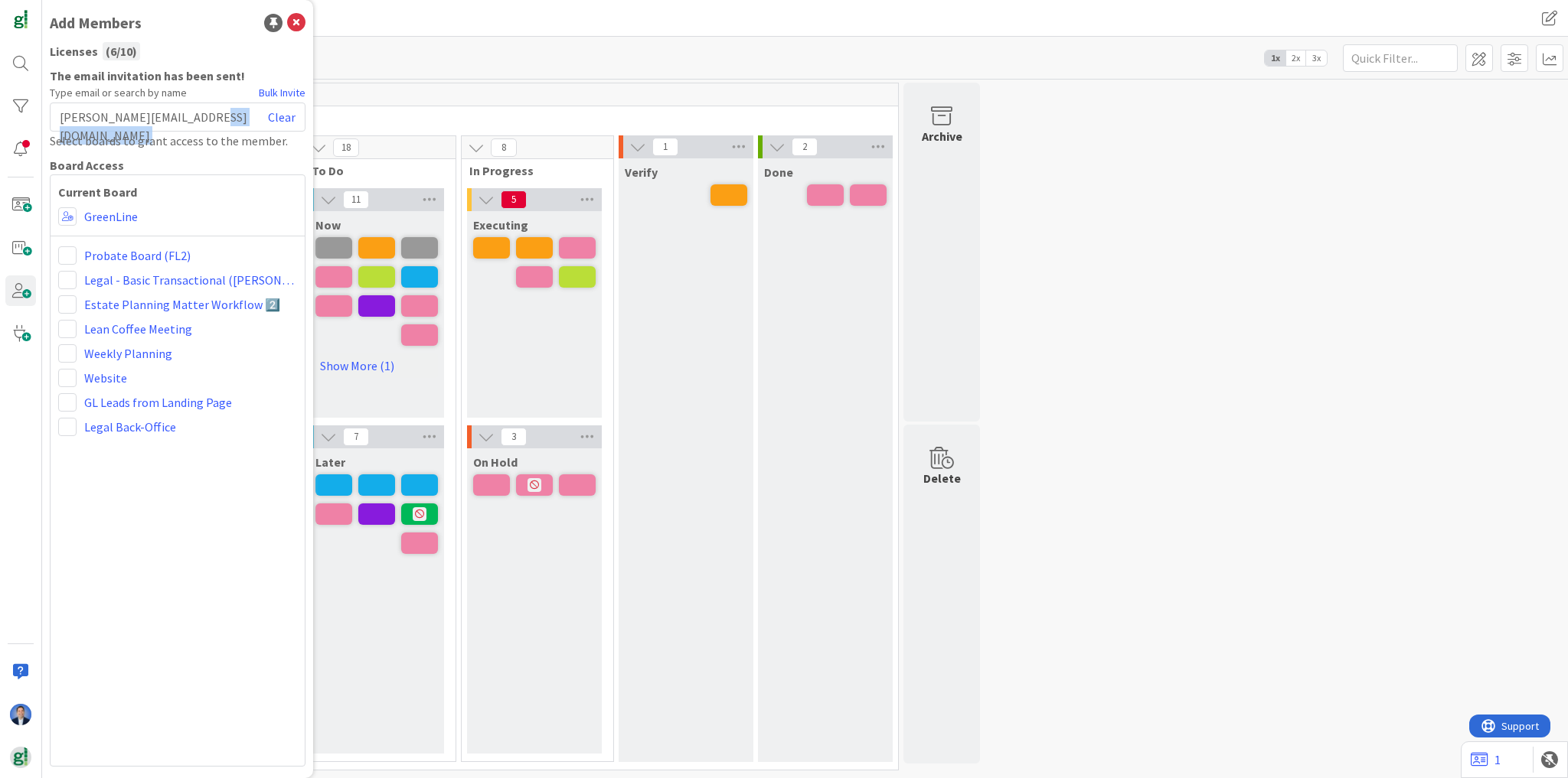
click at [202, 115] on div "jeff@greenlinesystems.org Clear" at bounding box center [178, 117] width 256 height 29
click at [296, 21] on icon at bounding box center [296, 23] width 18 height 18
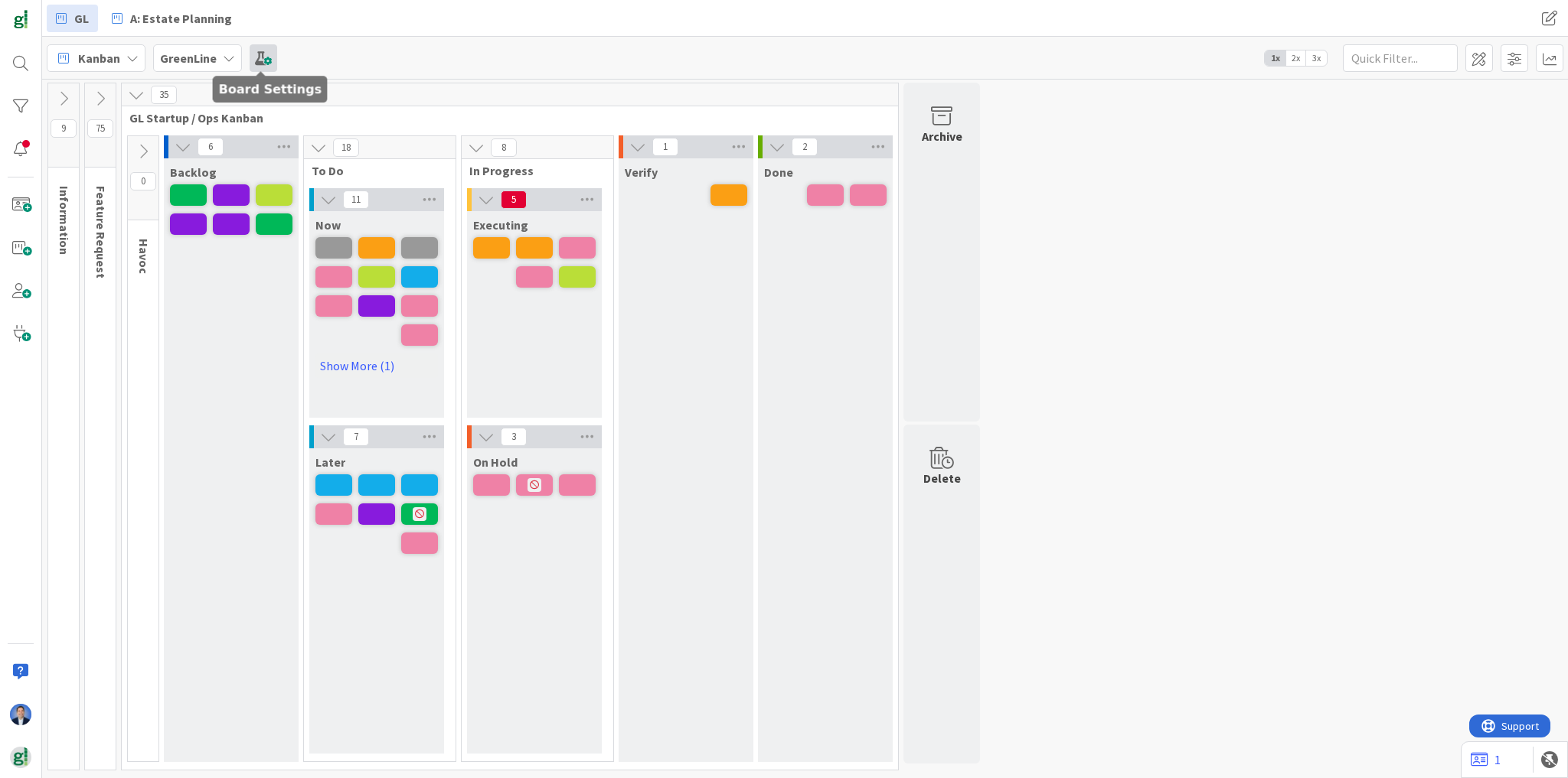
click at [259, 59] on span at bounding box center [263, 58] width 28 height 28
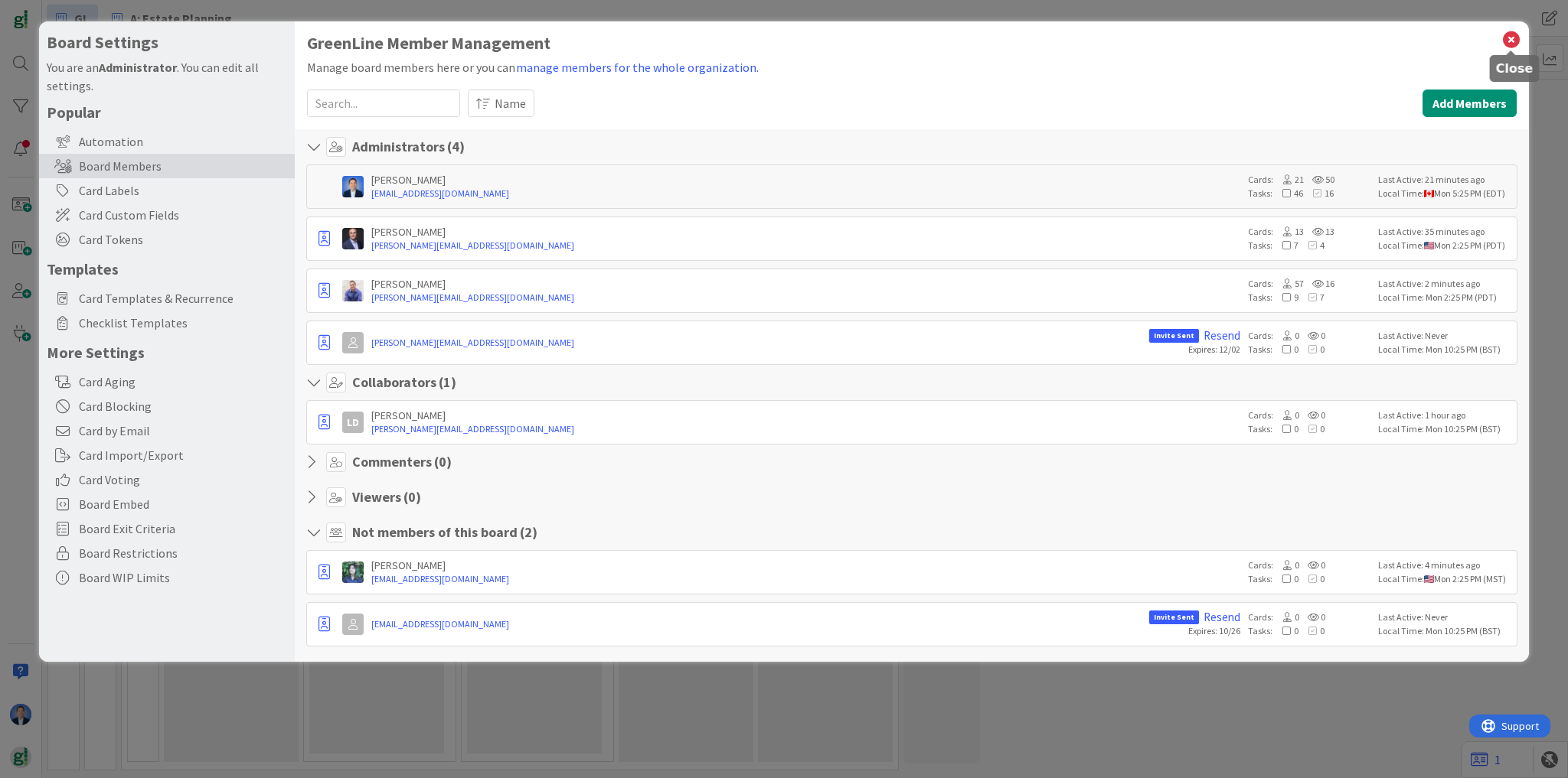
click at [1513, 42] on icon at bounding box center [1511, 40] width 20 height 22
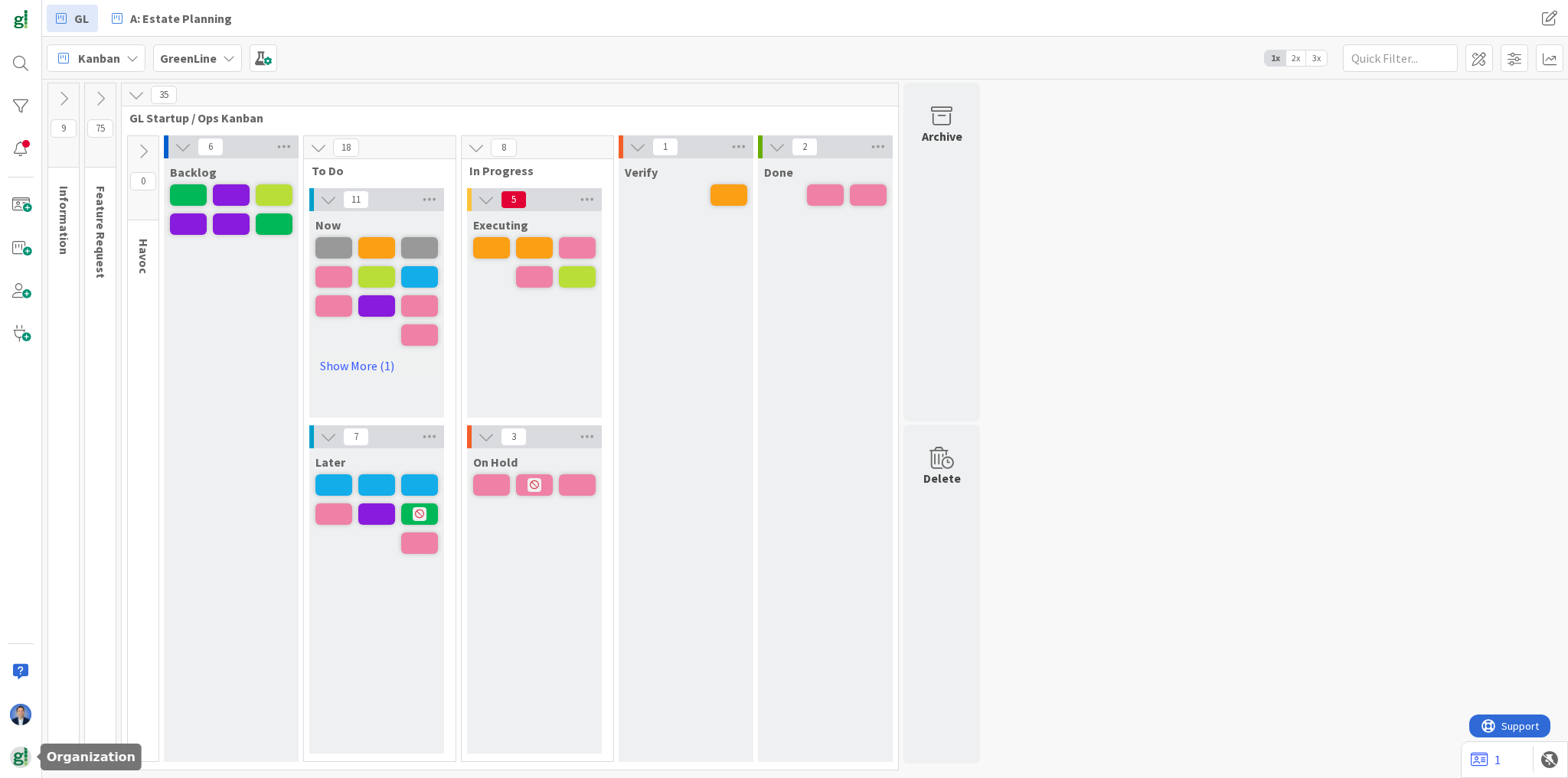
drag, startPoint x: 23, startPoint y: 760, endPoint x: 36, endPoint y: 744, distance: 20.6
click at [25, 760] on img at bounding box center [21, 758] width 22 height 22
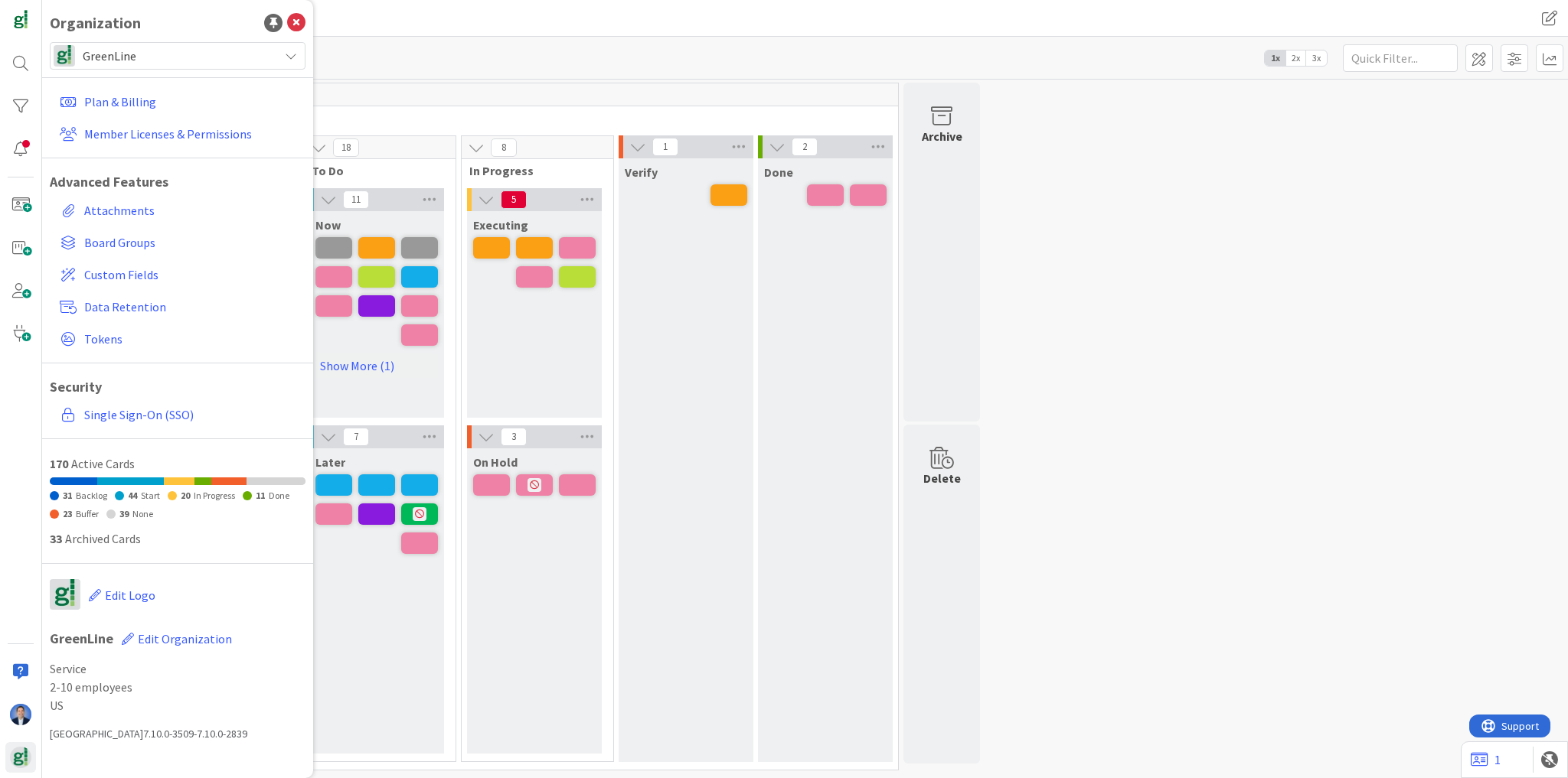
click at [195, 50] on span "GreenLine" at bounding box center [176, 56] width 189 height 22
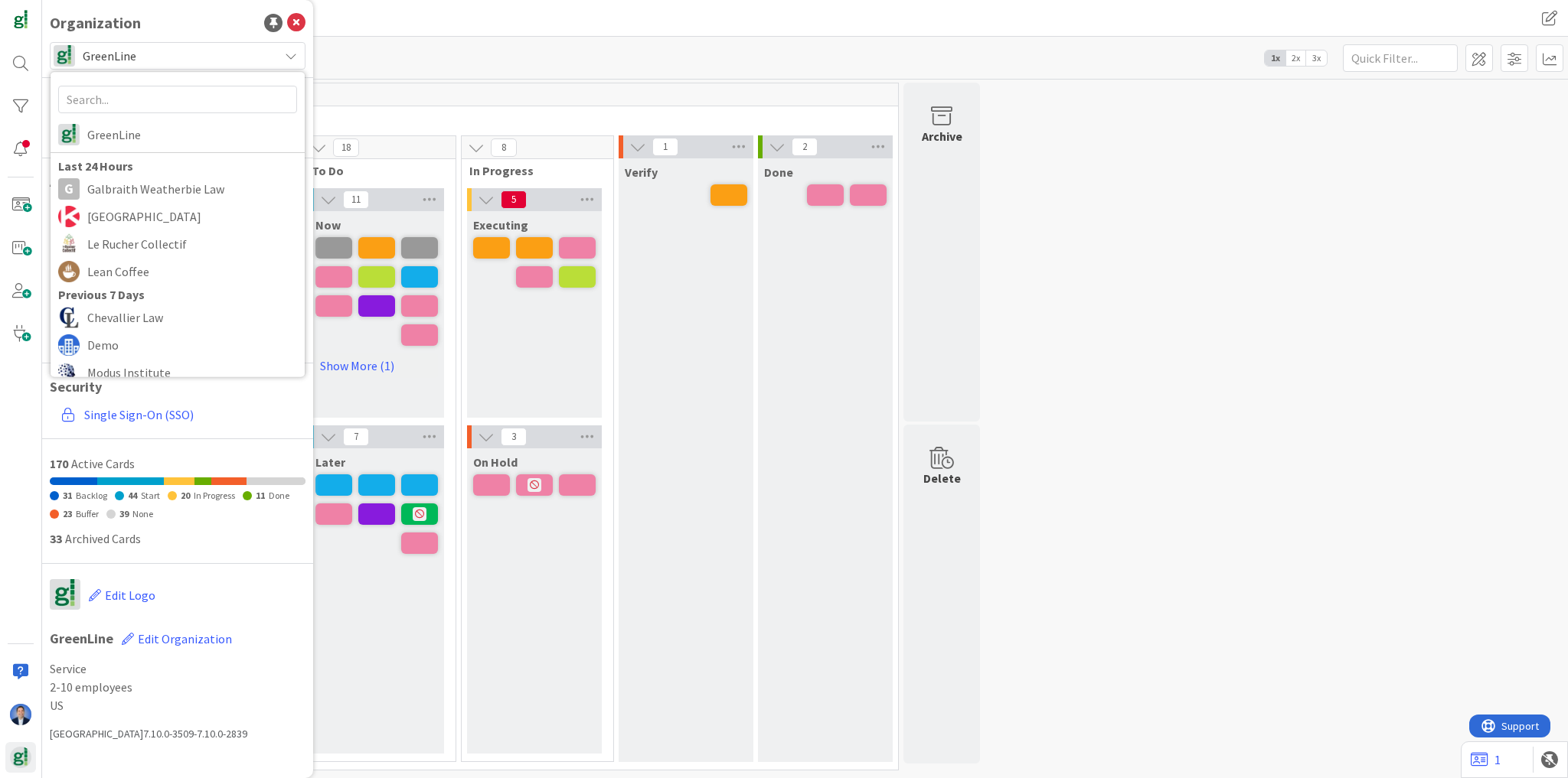
click at [438, 40] on div "Kanban GreenLine 1x 2x 3x" at bounding box center [805, 58] width 1526 height 42
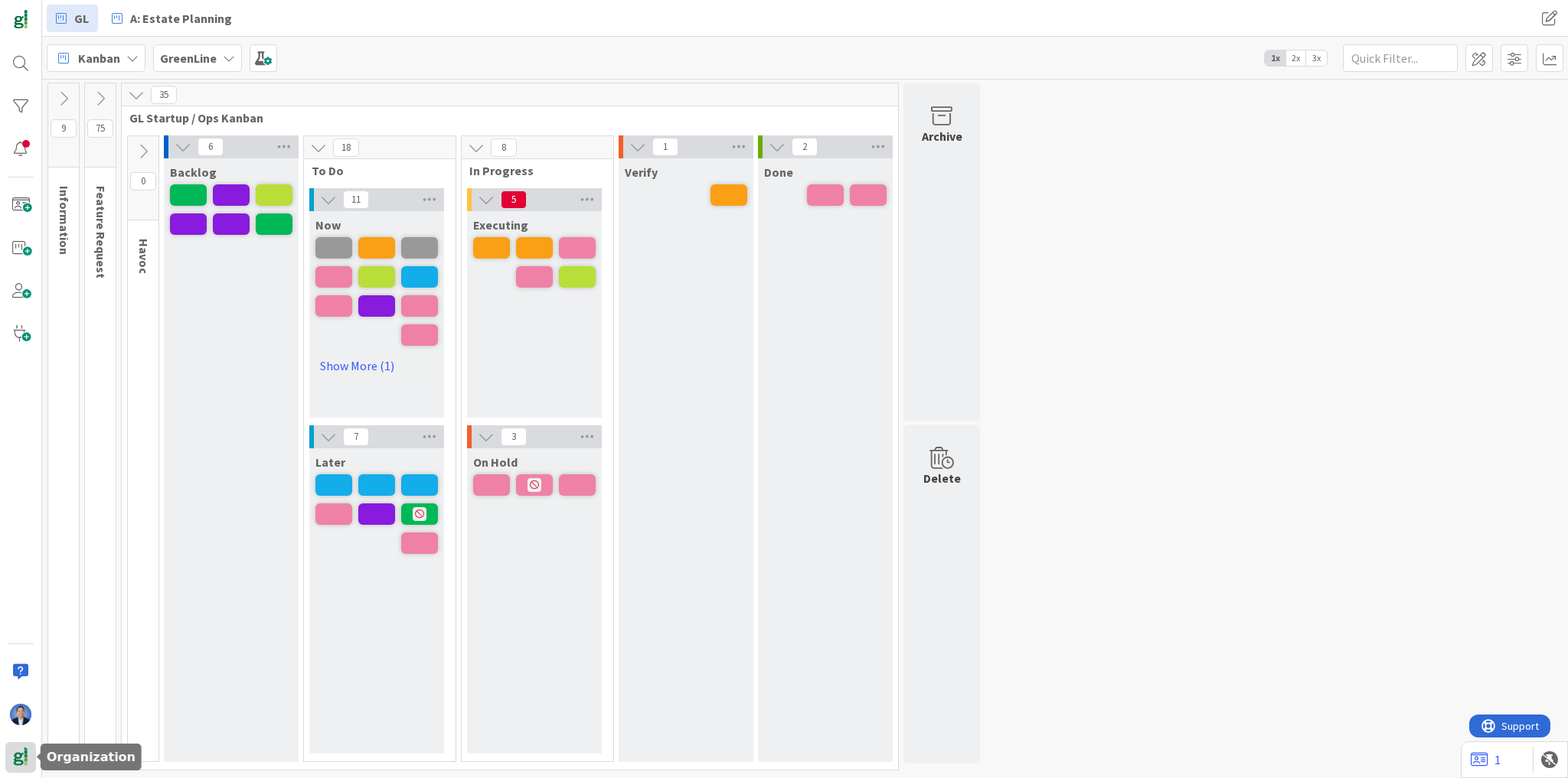
click at [24, 756] on img at bounding box center [21, 758] width 22 height 22
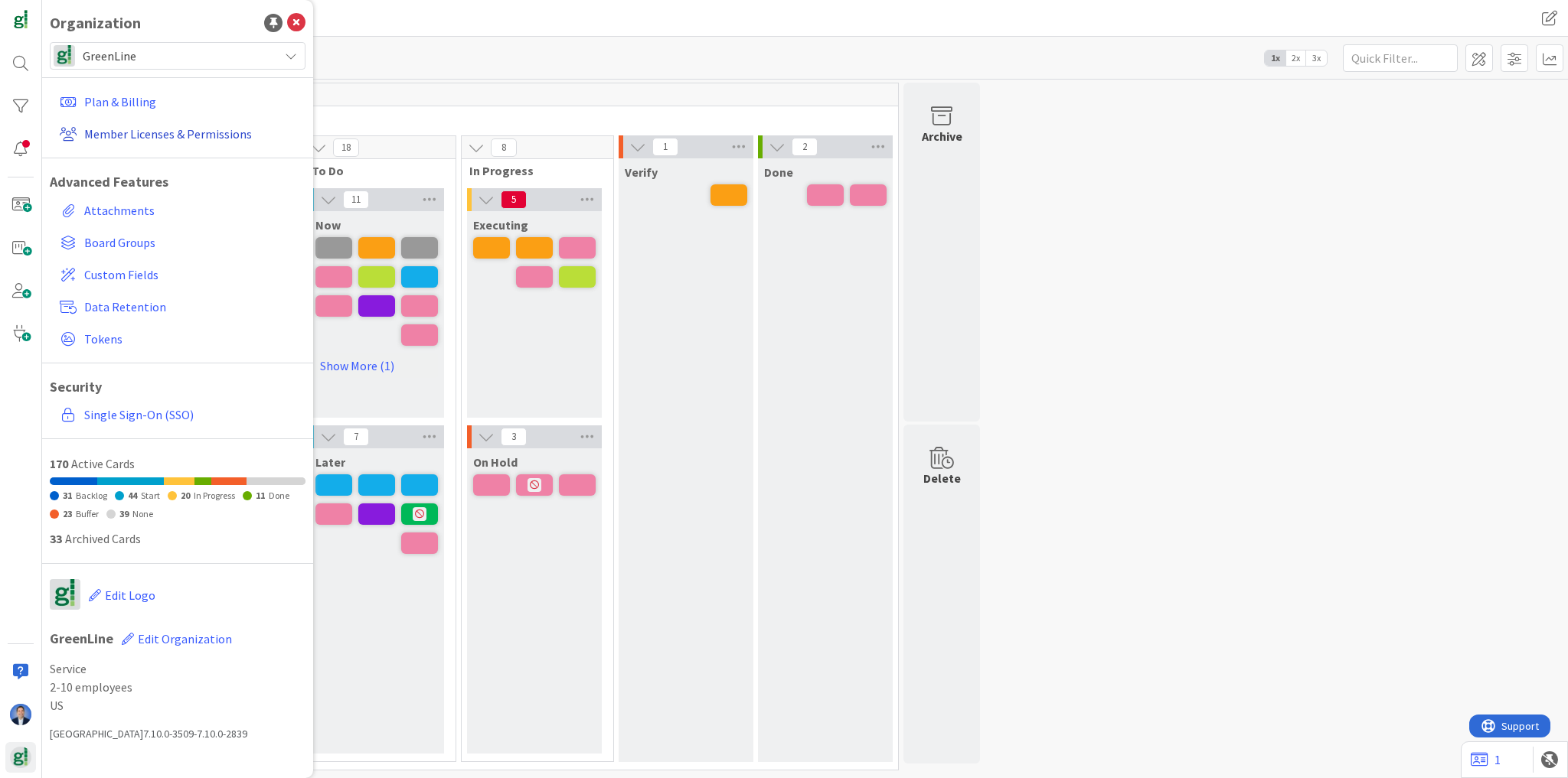
click at [187, 132] on link "Member Licenses & Permissions" at bounding box center [179, 134] width 252 height 28
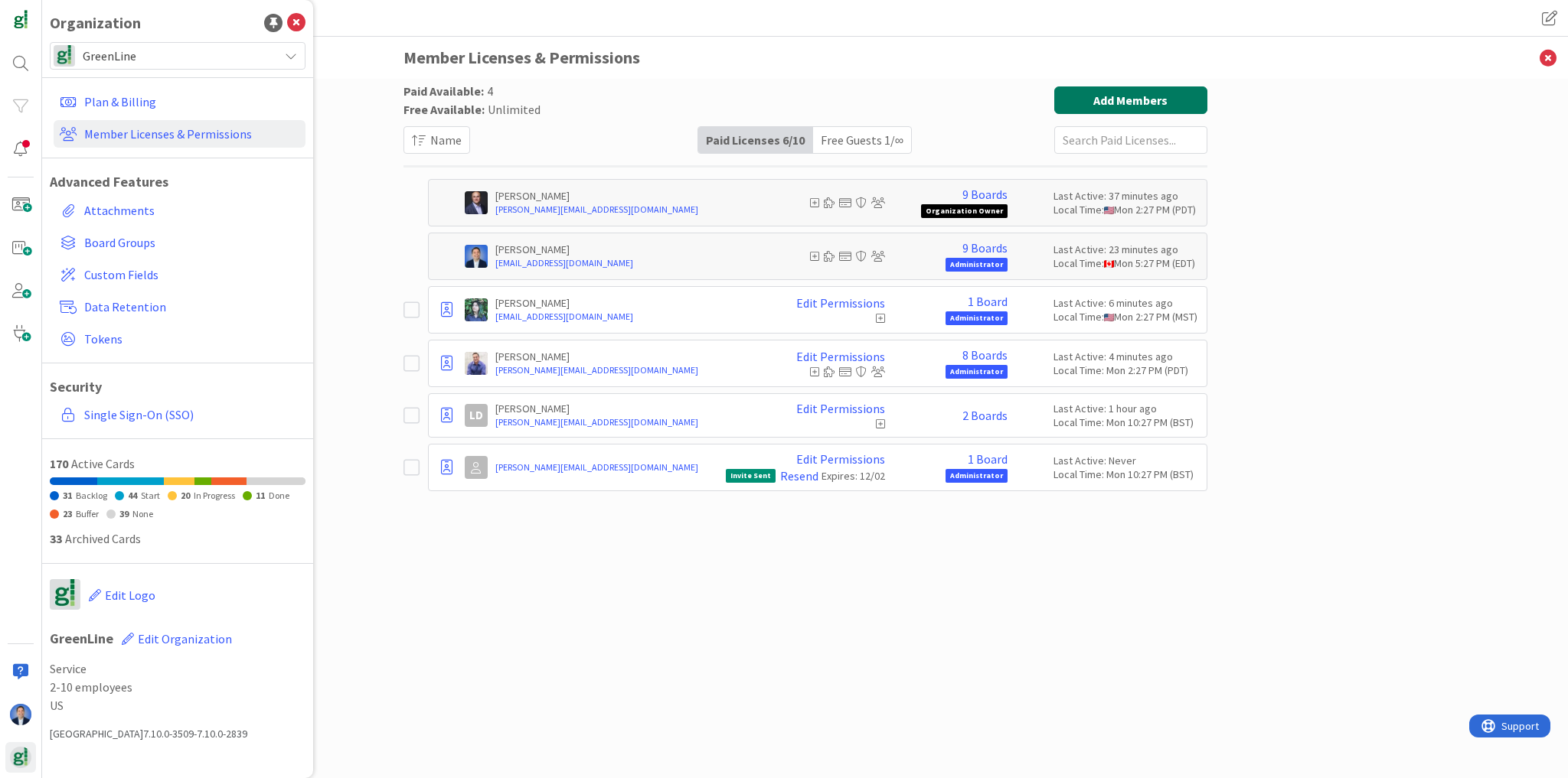
click at [1133, 99] on button "Add Members" at bounding box center [1130, 100] width 153 height 28
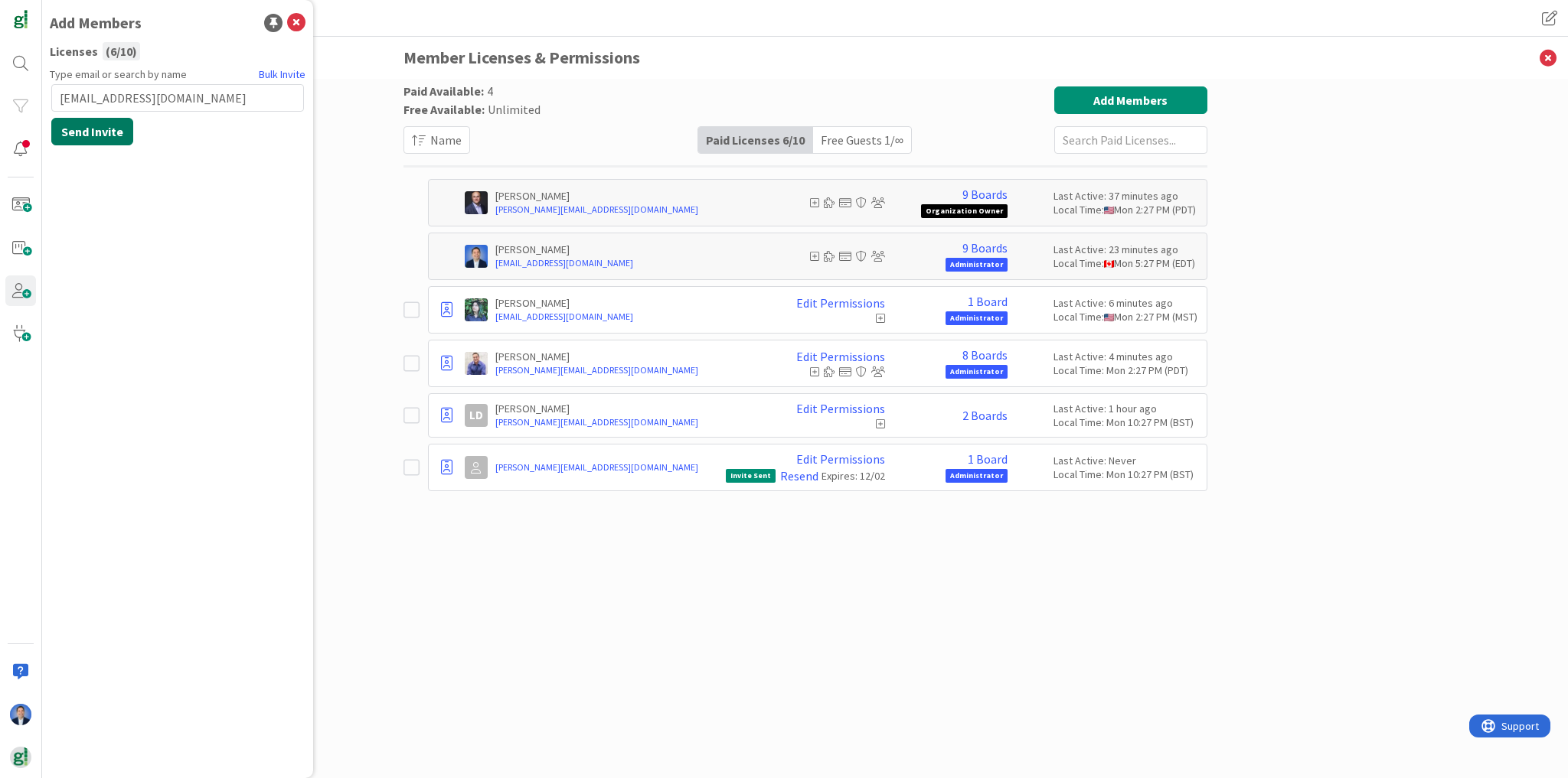
type input "dimitri@greenlinesystems.org"
click at [113, 128] on button "Send Invite" at bounding box center [92, 132] width 82 height 28
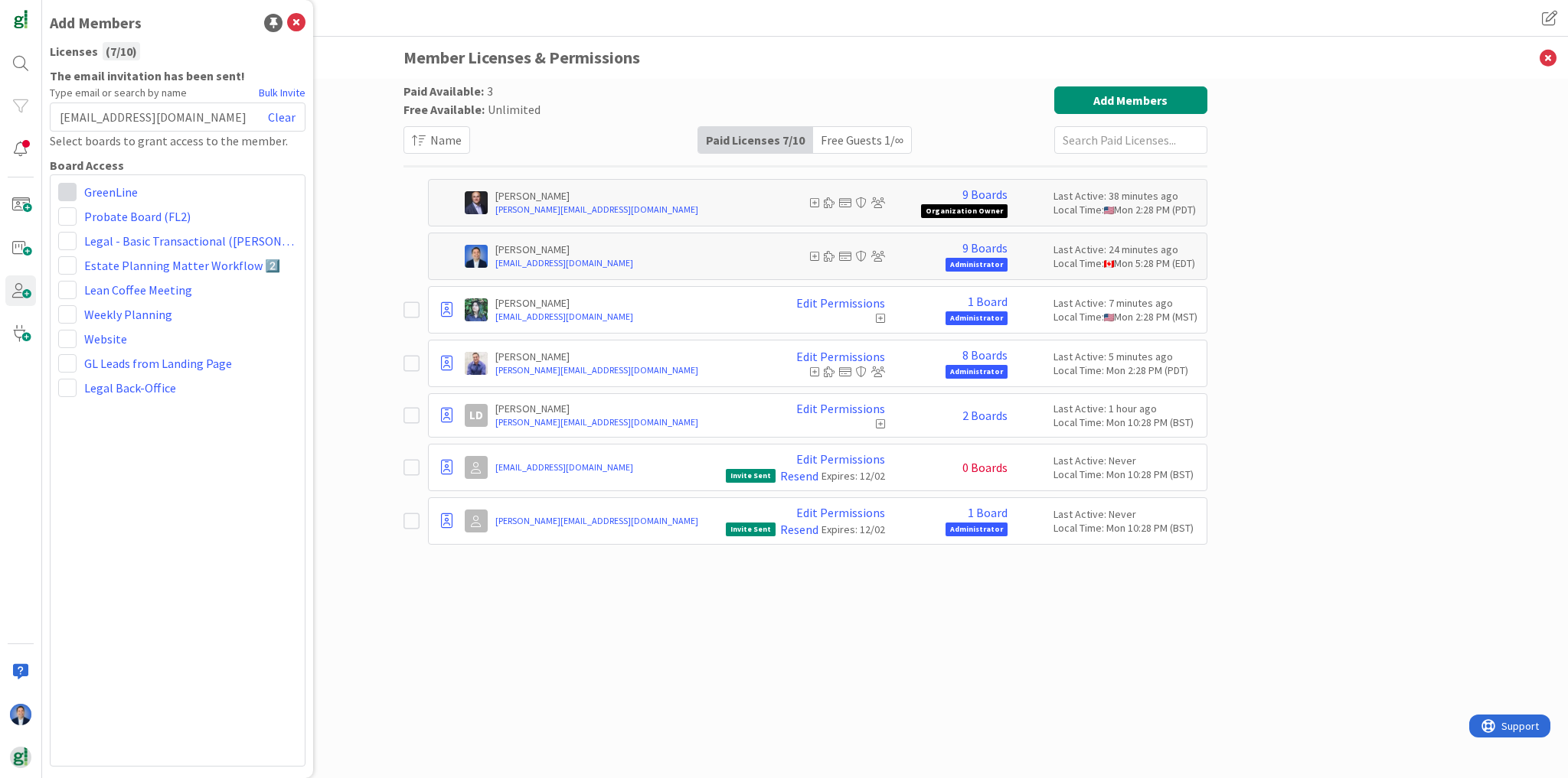
click at [69, 192] on span at bounding box center [68, 192] width 18 height 18
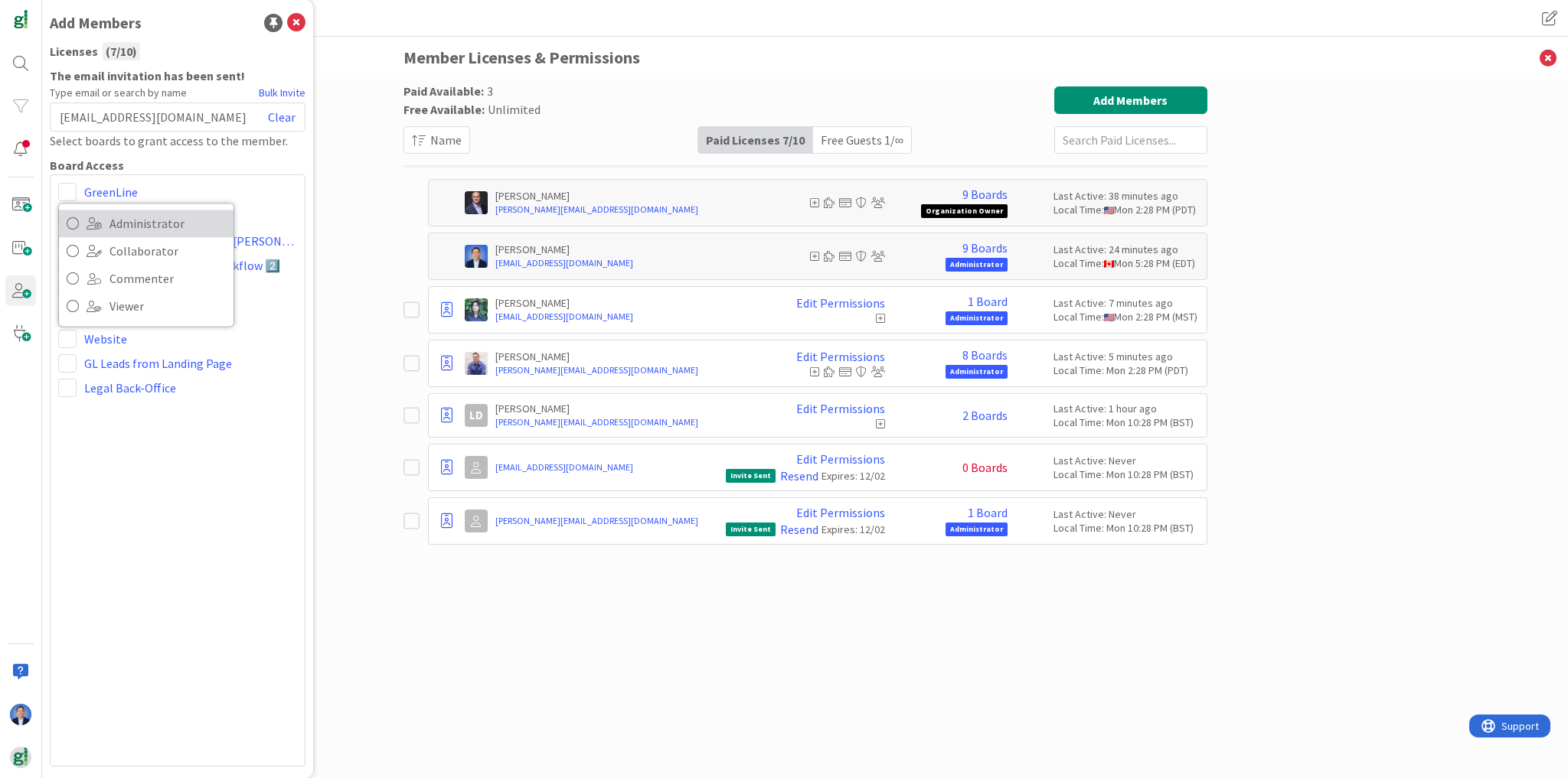
click at [96, 220] on span at bounding box center [94, 223] width 15 height 12
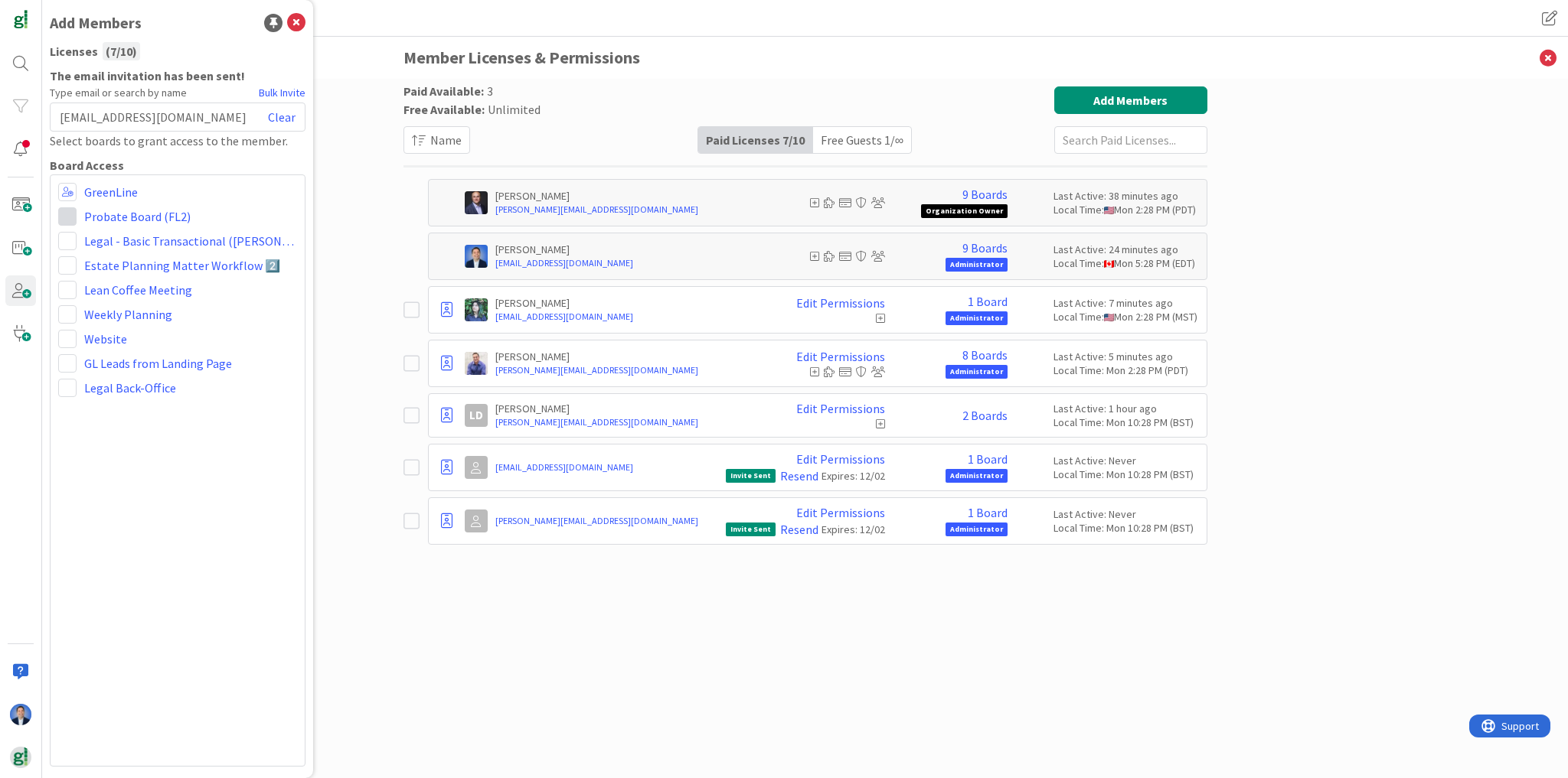
click at [62, 217] on span at bounding box center [68, 216] width 18 height 18
click at [83, 245] on link "Administrator" at bounding box center [146, 248] width 175 height 28
click at [62, 239] on span at bounding box center [68, 241] width 18 height 18
click at [92, 266] on span at bounding box center [94, 272] width 15 height 12
click at [66, 266] on span at bounding box center [68, 265] width 18 height 18
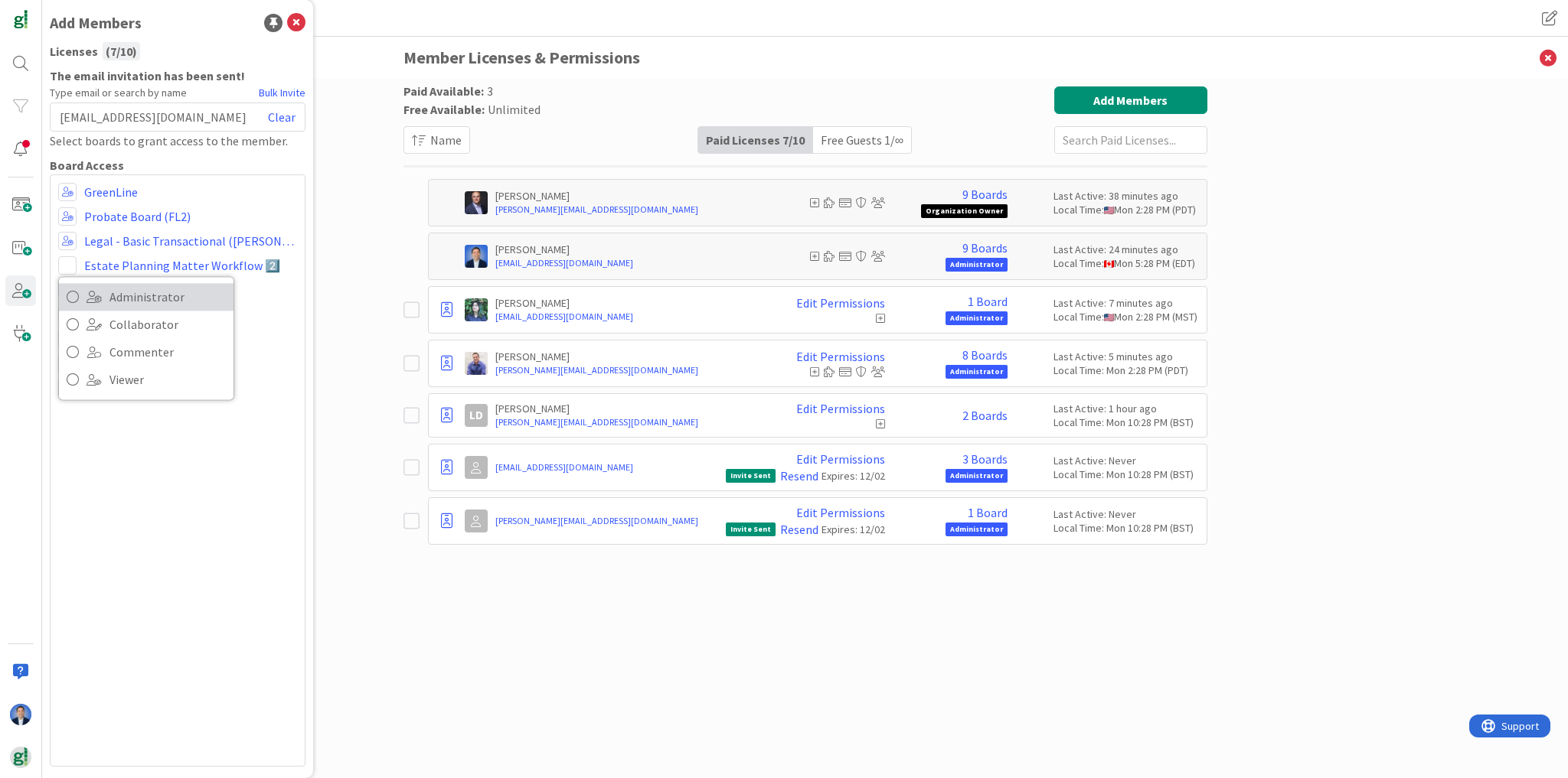
click at [95, 291] on span at bounding box center [94, 297] width 15 height 12
click at [62, 292] on span at bounding box center [68, 290] width 18 height 18
click at [121, 319] on span "Administrator" at bounding box center [167, 322] width 116 height 23
click at [66, 316] on span at bounding box center [68, 315] width 18 height 18
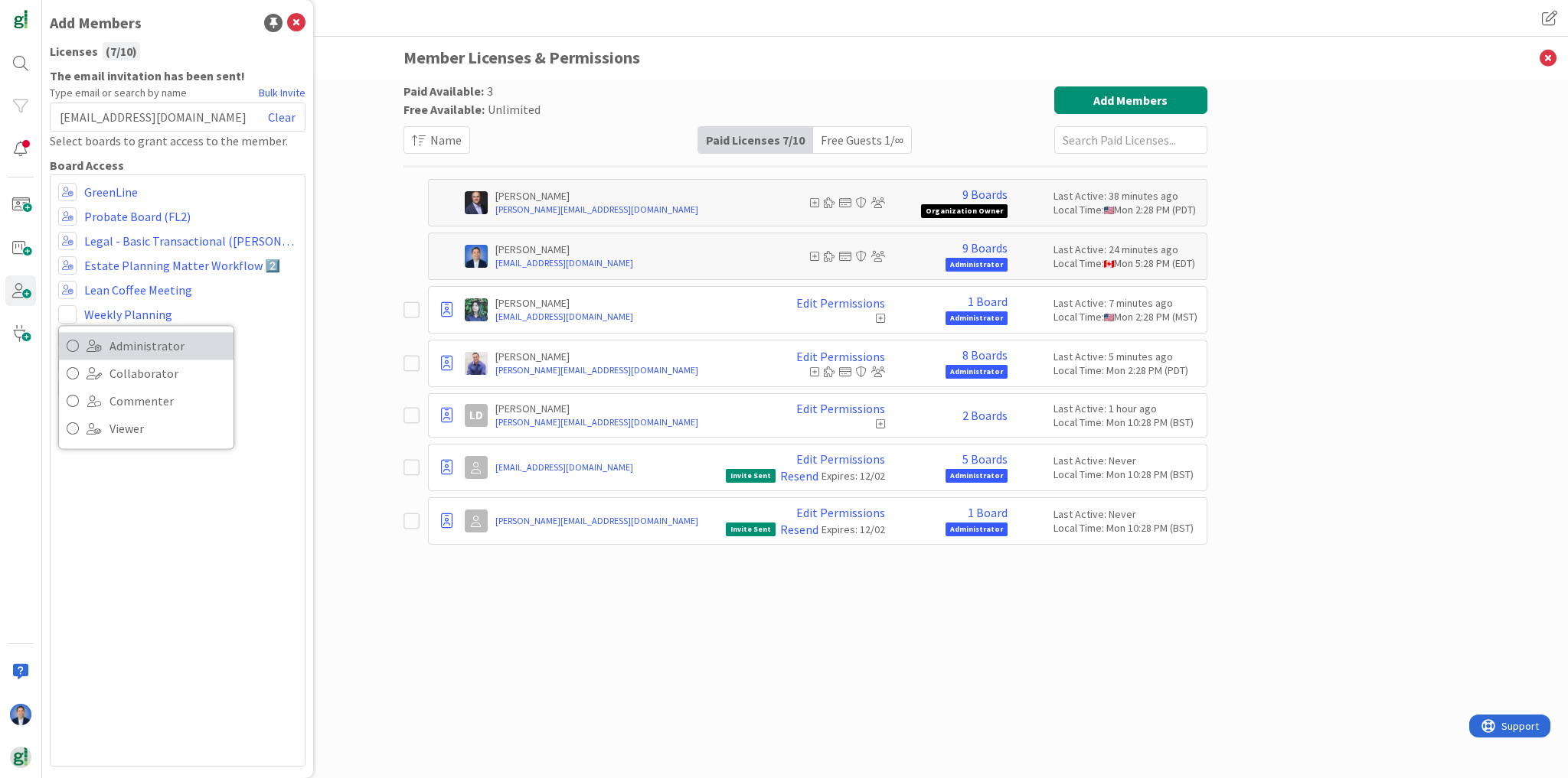
click at [117, 335] on span "Administrator" at bounding box center [167, 346] width 116 height 23
click at [66, 337] on span at bounding box center [68, 339] width 18 height 18
click at [122, 364] on span "Administrator" at bounding box center [167, 370] width 116 height 23
click at [69, 363] on span at bounding box center [68, 363] width 18 height 18
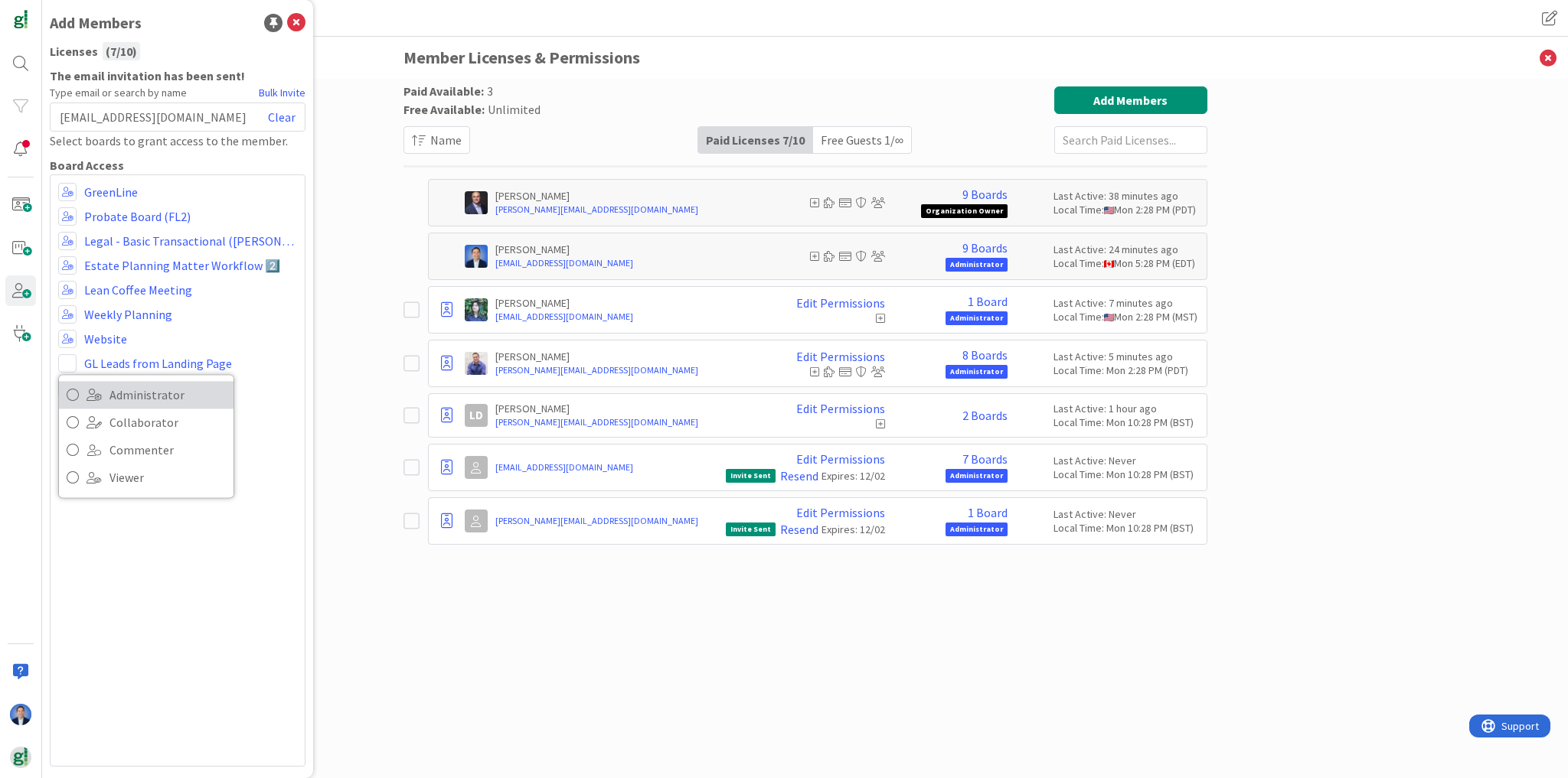
click at [132, 387] on span "Administrator" at bounding box center [167, 395] width 116 height 23
click at [64, 393] on span at bounding box center [68, 388] width 18 height 18
click at [116, 412] on span "Administrator" at bounding box center [167, 419] width 116 height 23
click at [232, 415] on div "Administrator Collaborator Commenter Viewer Remove GreenLine Administrator Coll…" at bounding box center [178, 471] width 256 height 593
click at [296, 25] on icon at bounding box center [296, 23] width 18 height 18
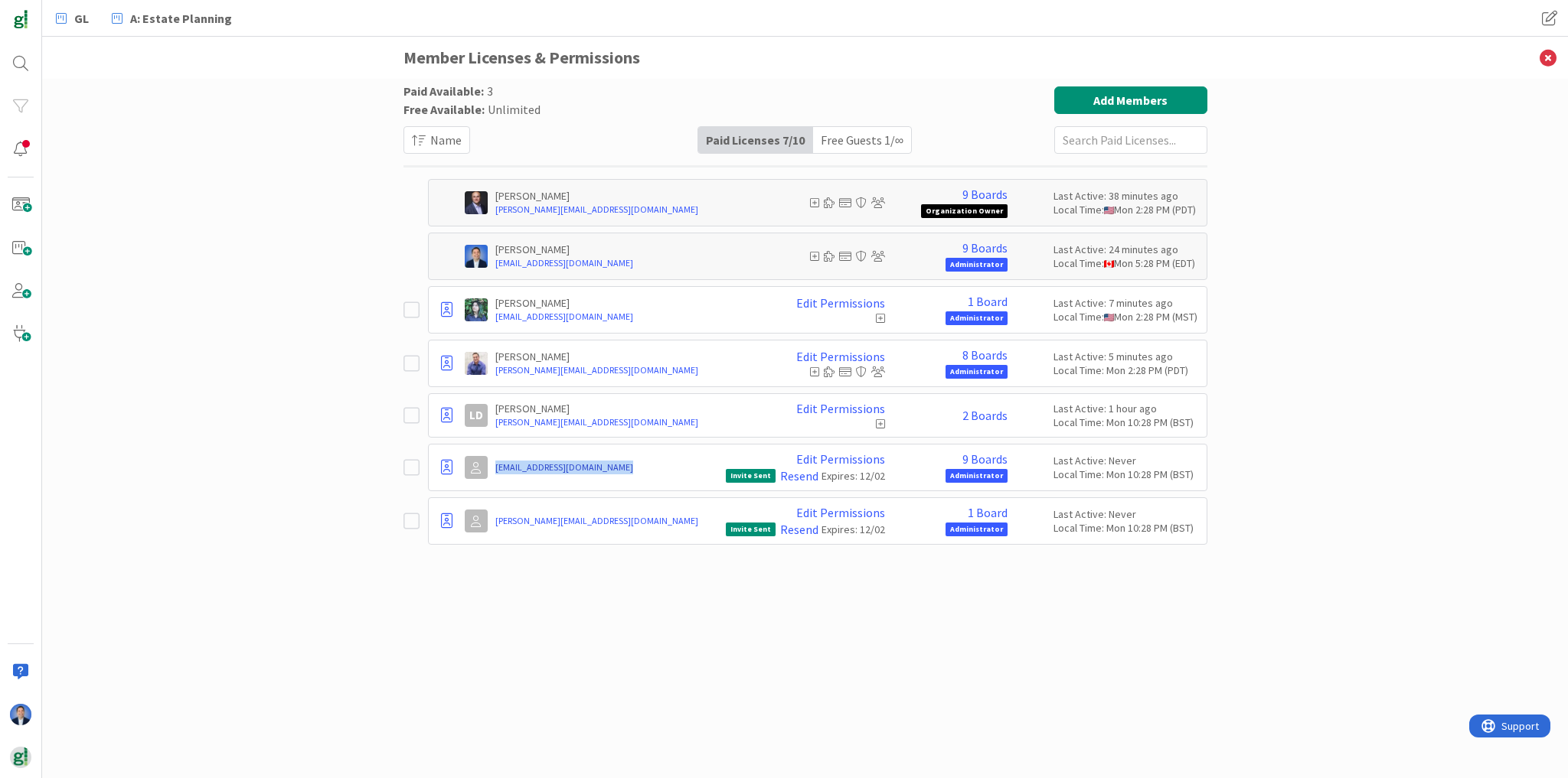
drag, startPoint x: 495, startPoint y: 452, endPoint x: 652, endPoint y: 465, distance: 157.5
click at [652, 465] on div "dimitri@greenlinesystems.org" at bounding box center [606, 468] width 222 height 28
copy link "dimitri@greenlinesystems.org"
click at [179, 138] on div "Paid Available: 3 Free Available: Unlimited Name Paid Licenses 7 / 10 Free Gues…" at bounding box center [805, 428] width 1526 height 700
click at [20, 751] on img at bounding box center [21, 758] width 22 height 22
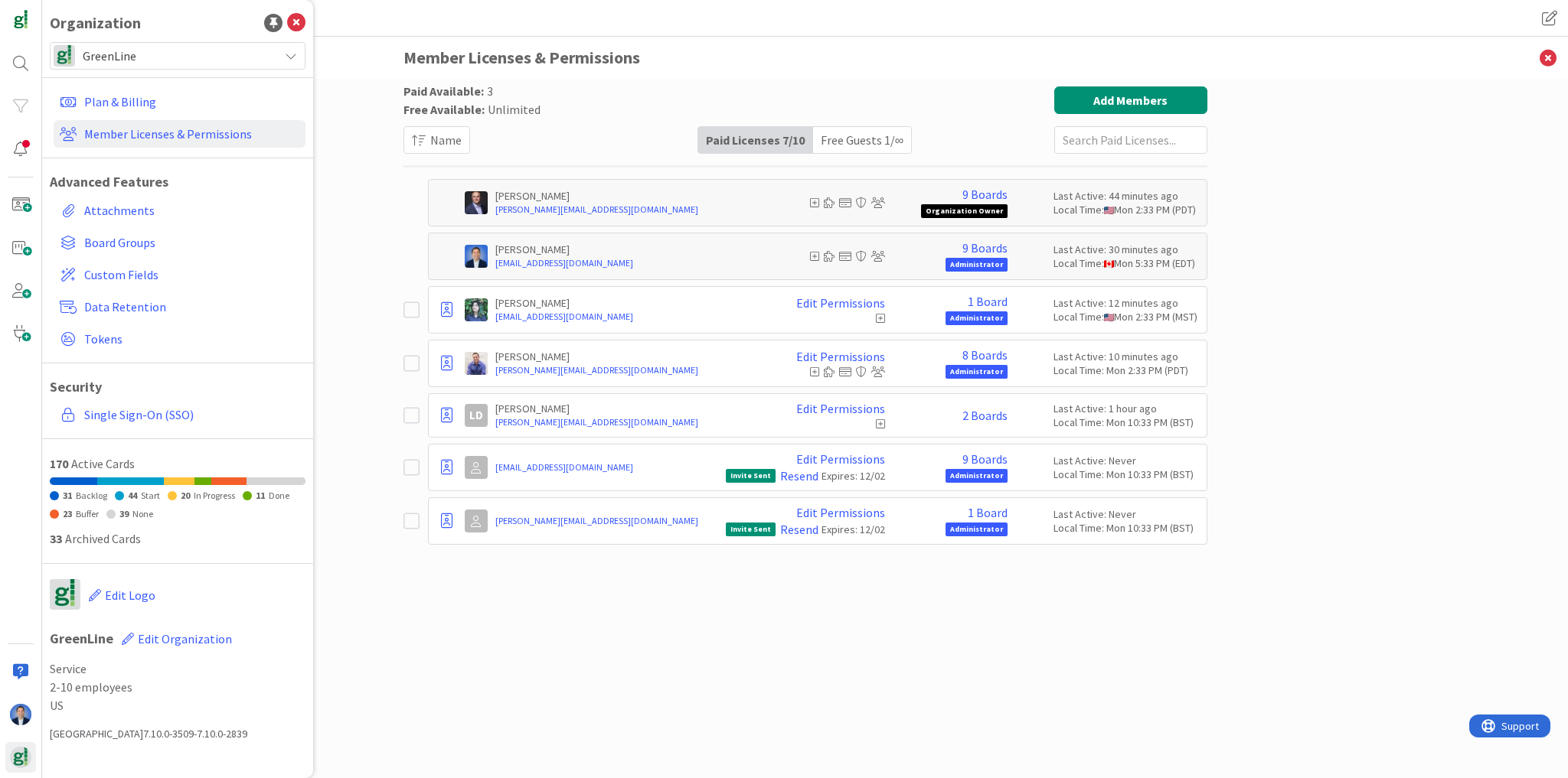
click at [103, 65] on span "GreenLine" at bounding box center [176, 56] width 189 height 22
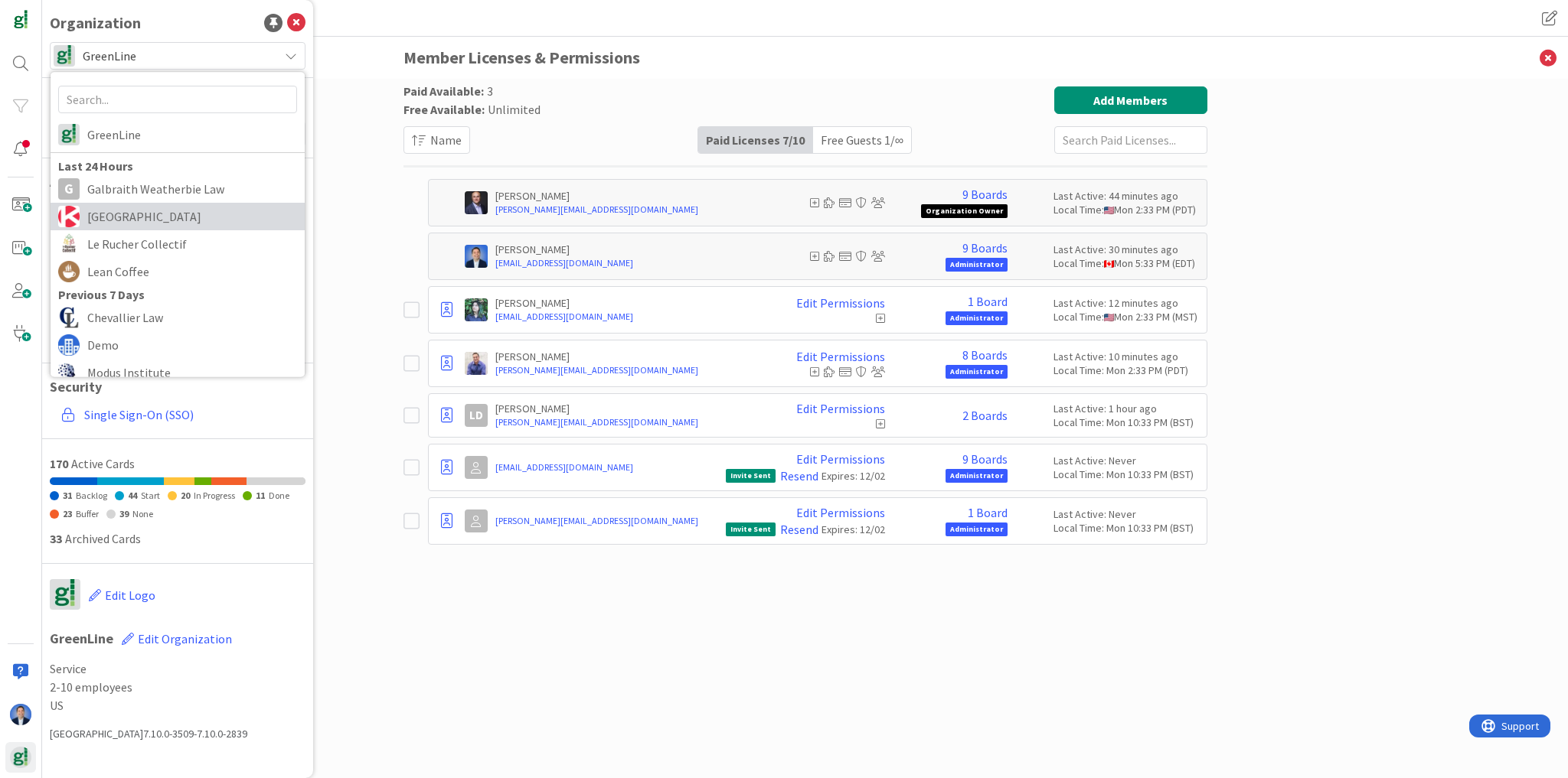
drag, startPoint x: 122, startPoint y: 204, endPoint x: 131, endPoint y: 204, distance: 9.0
click at [123, 205] on link "[GEOGRAPHIC_DATA]" at bounding box center [178, 217] width 254 height 28
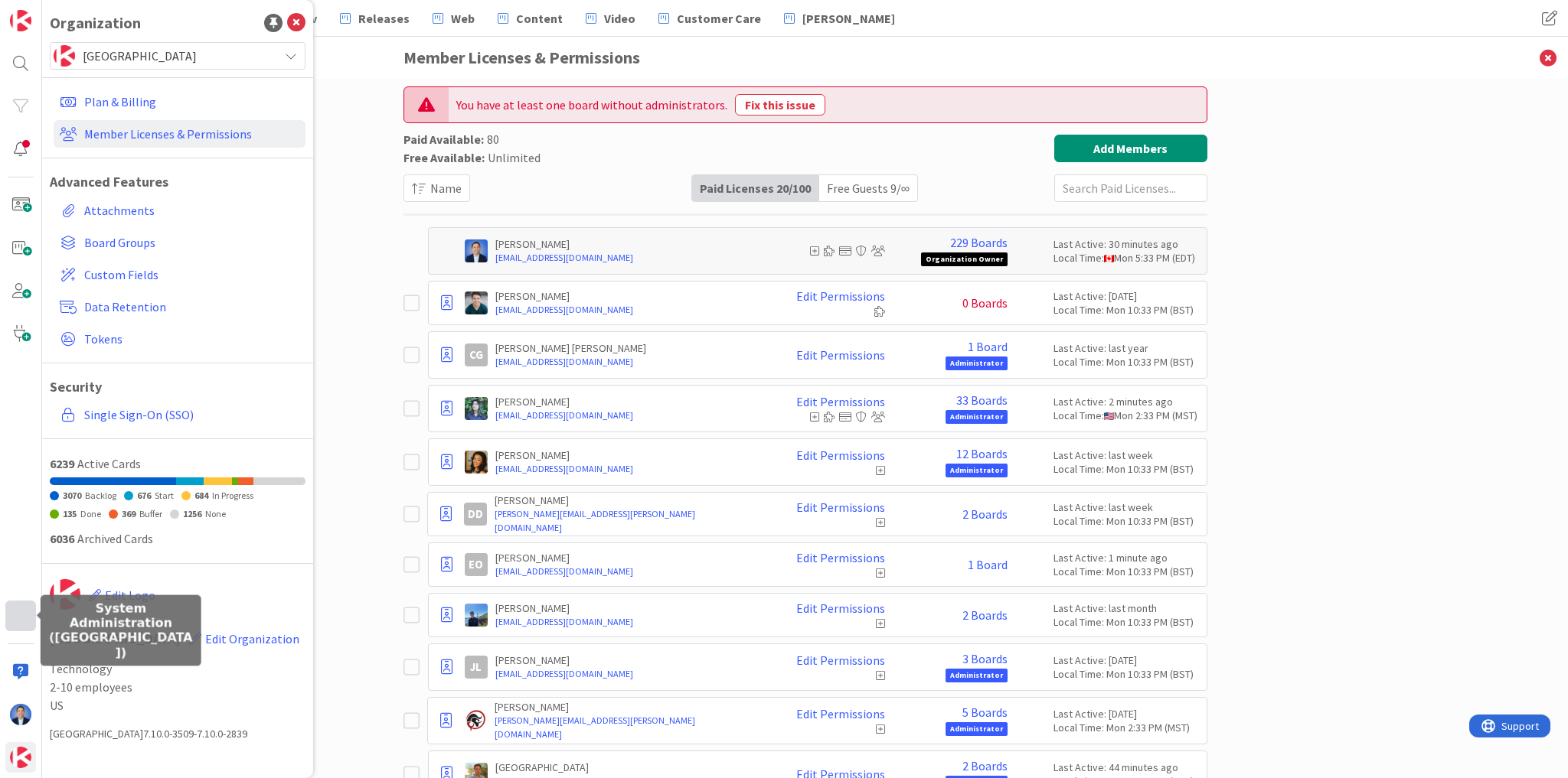
click at [14, 616] on div at bounding box center [21, 616] width 31 height 31
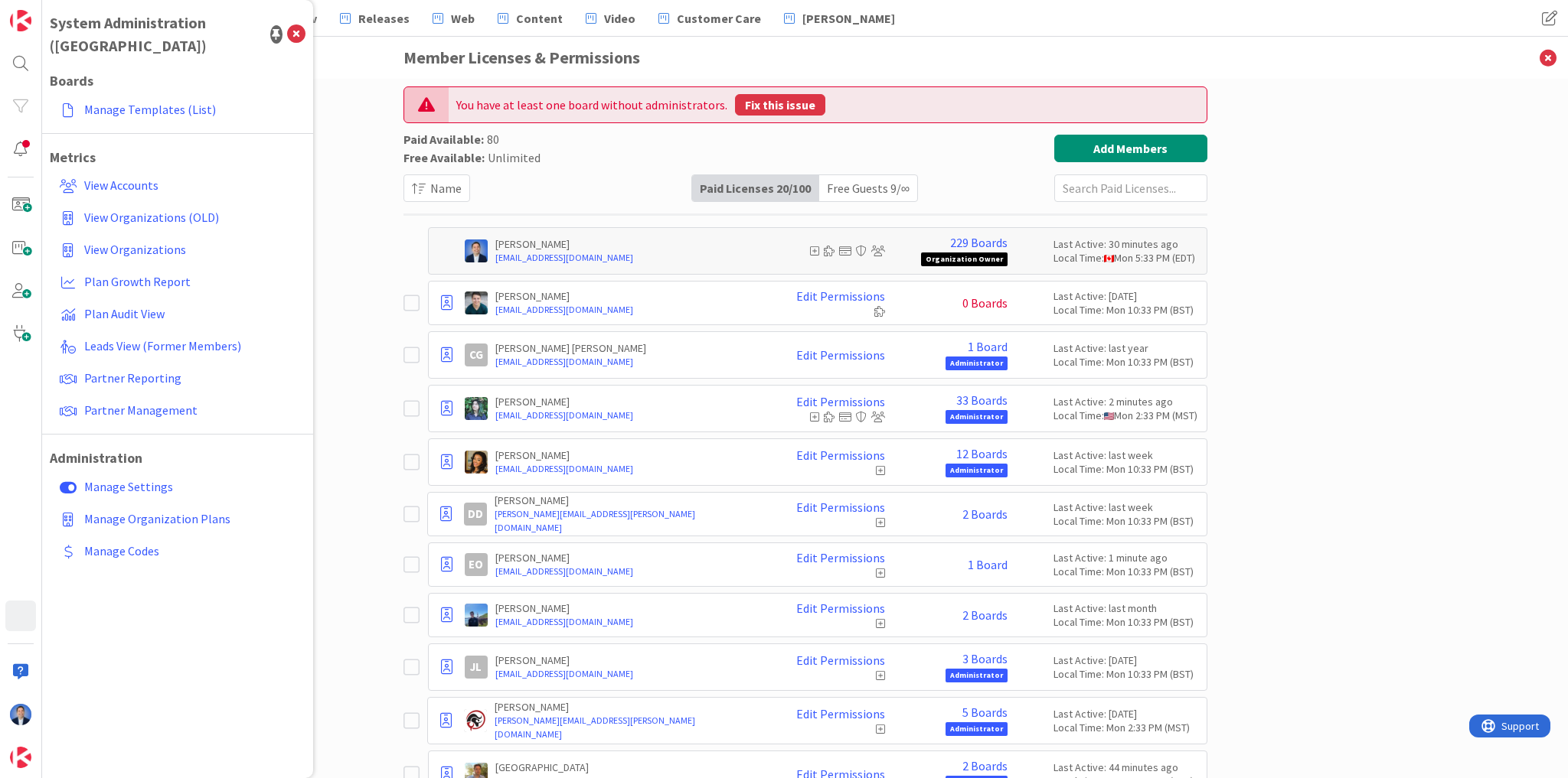
click at [777, 105] on button "Fix this issue" at bounding box center [780, 105] width 90 height 22
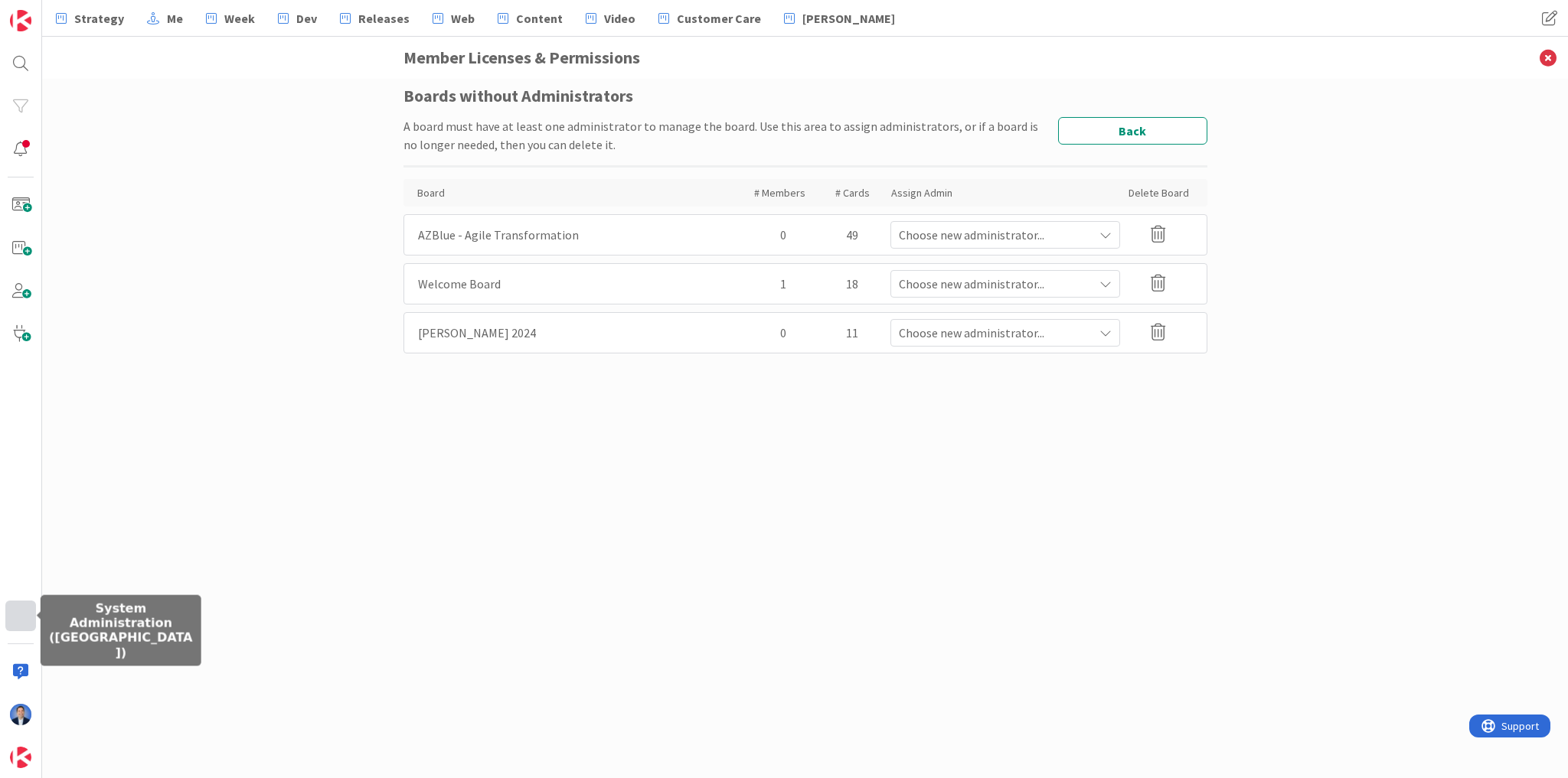
click at [22, 623] on div at bounding box center [21, 616] width 31 height 31
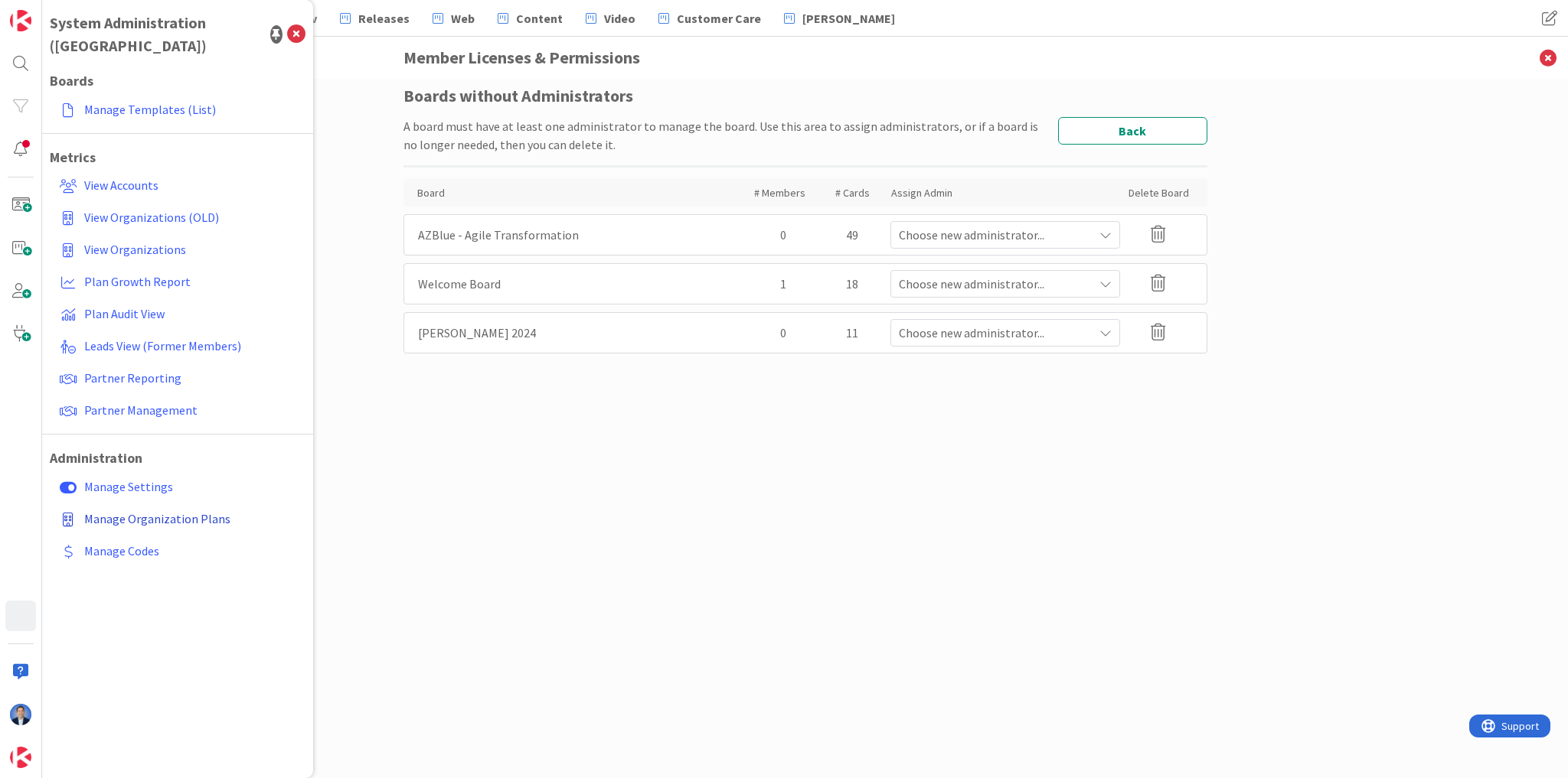
click at [142, 505] on link "Manage Organization Plans" at bounding box center [179, 519] width 252 height 28
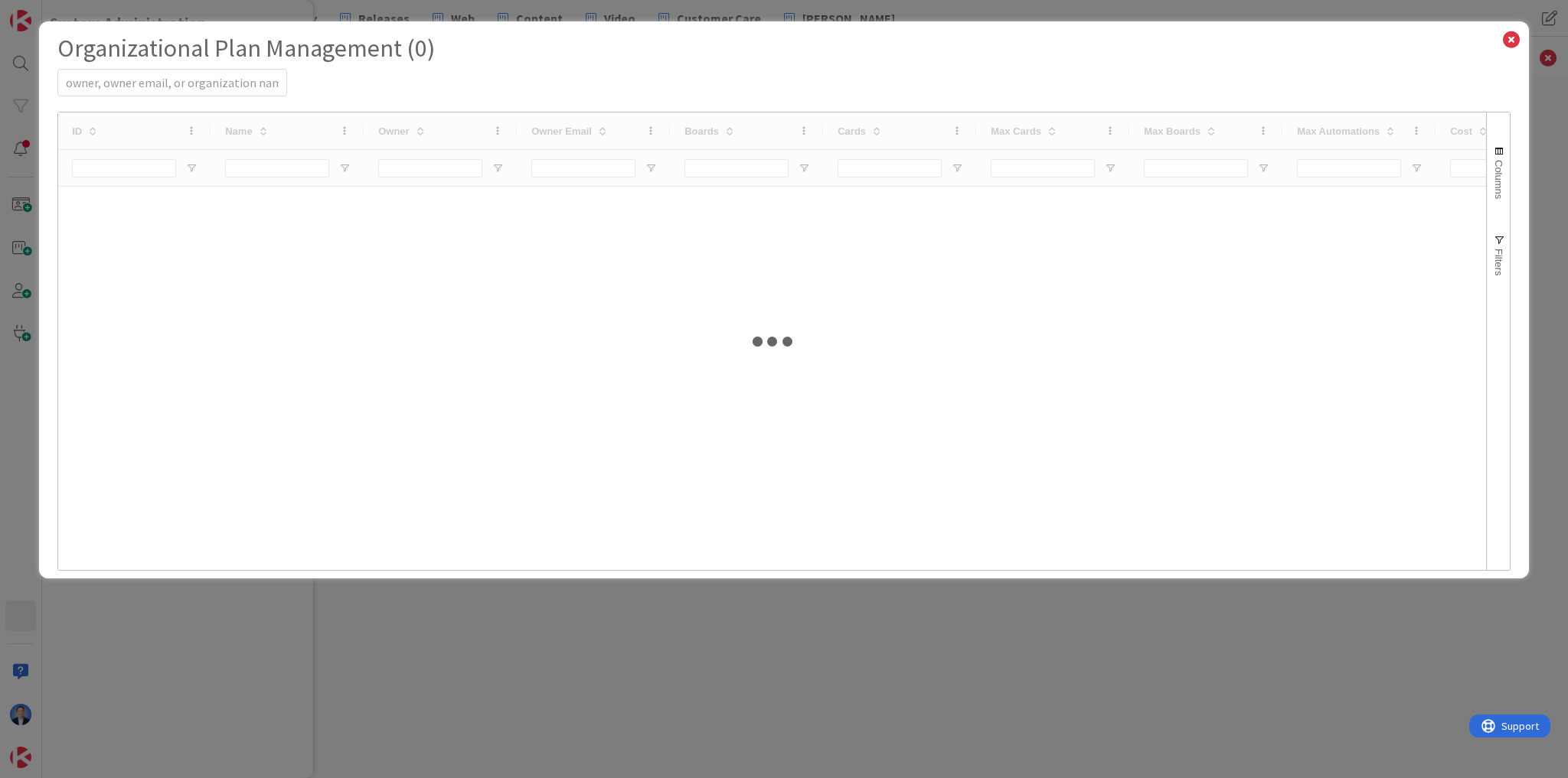
select select "EN"
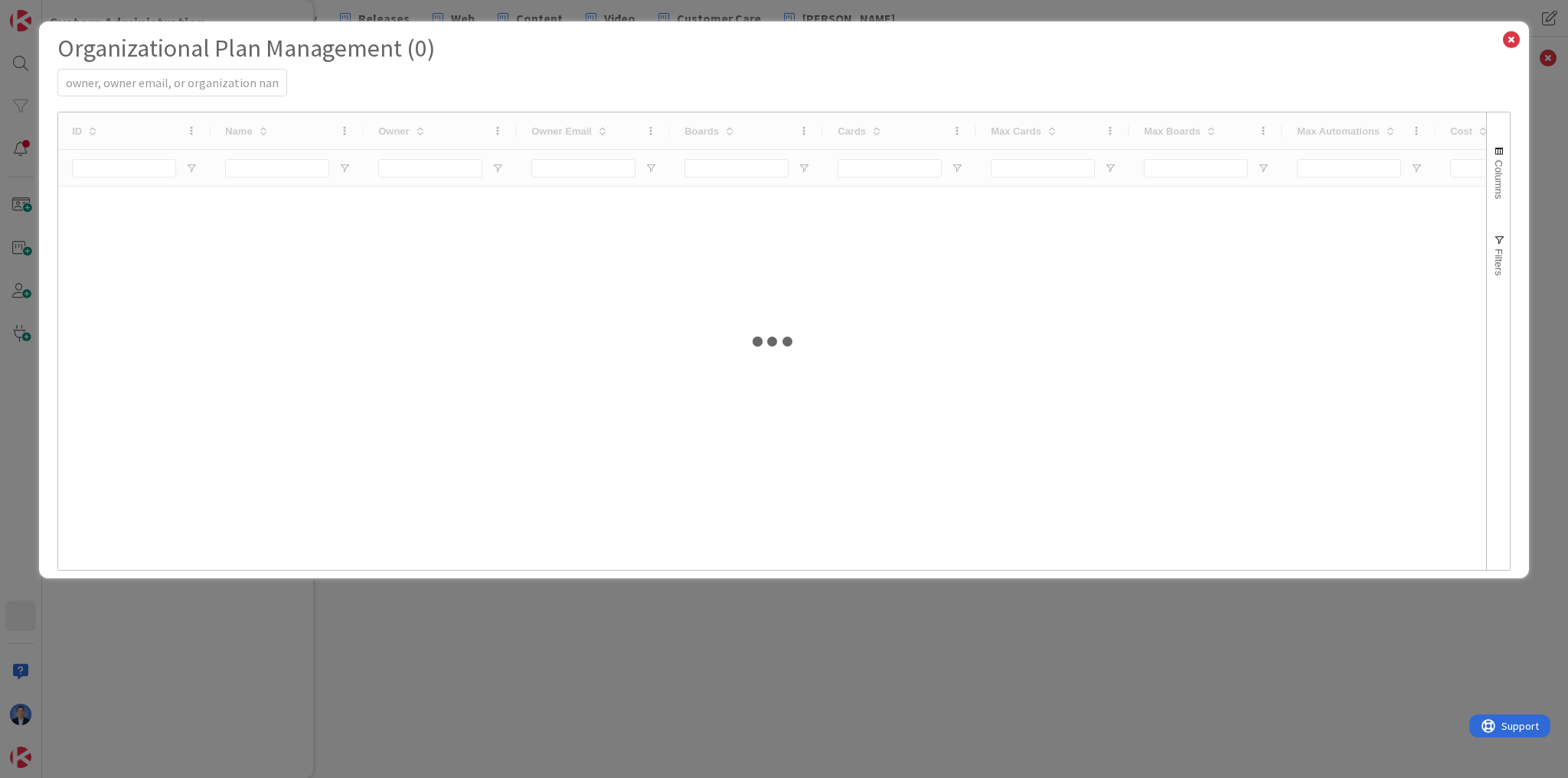
select select "EN"
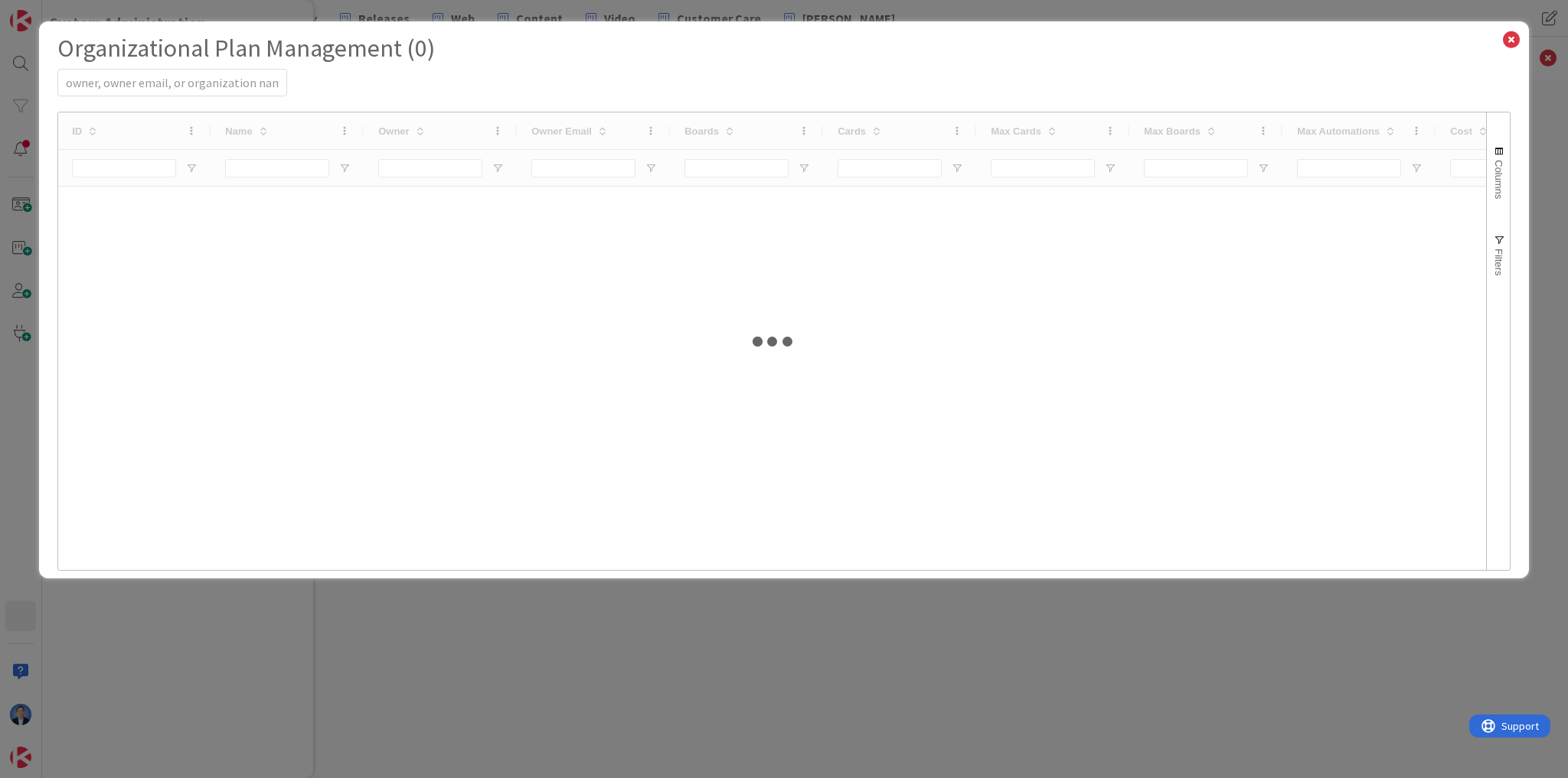
select select "EN"
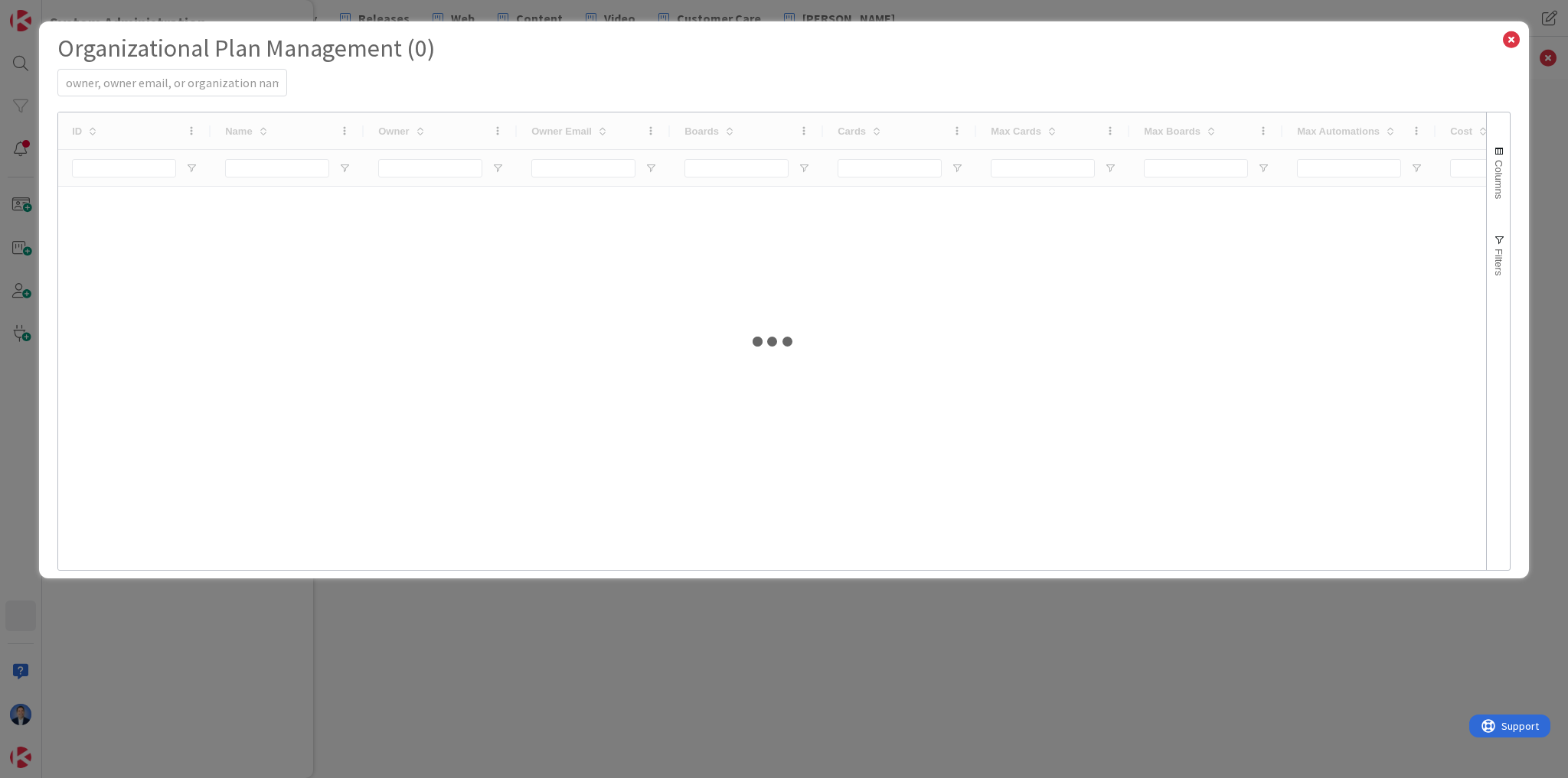
select select "EN"
select select "PF"
select select "EN"
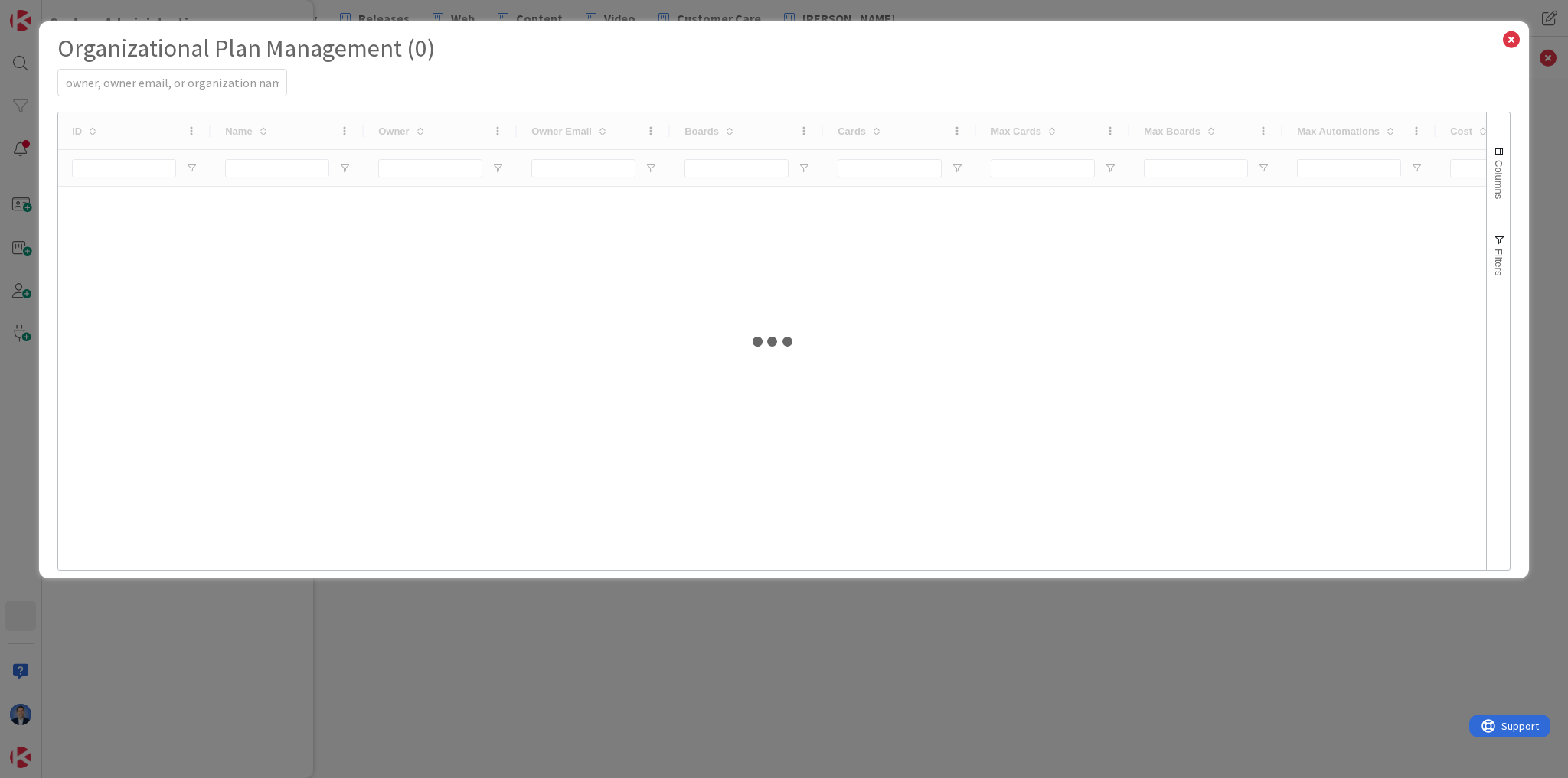
select select "PF"
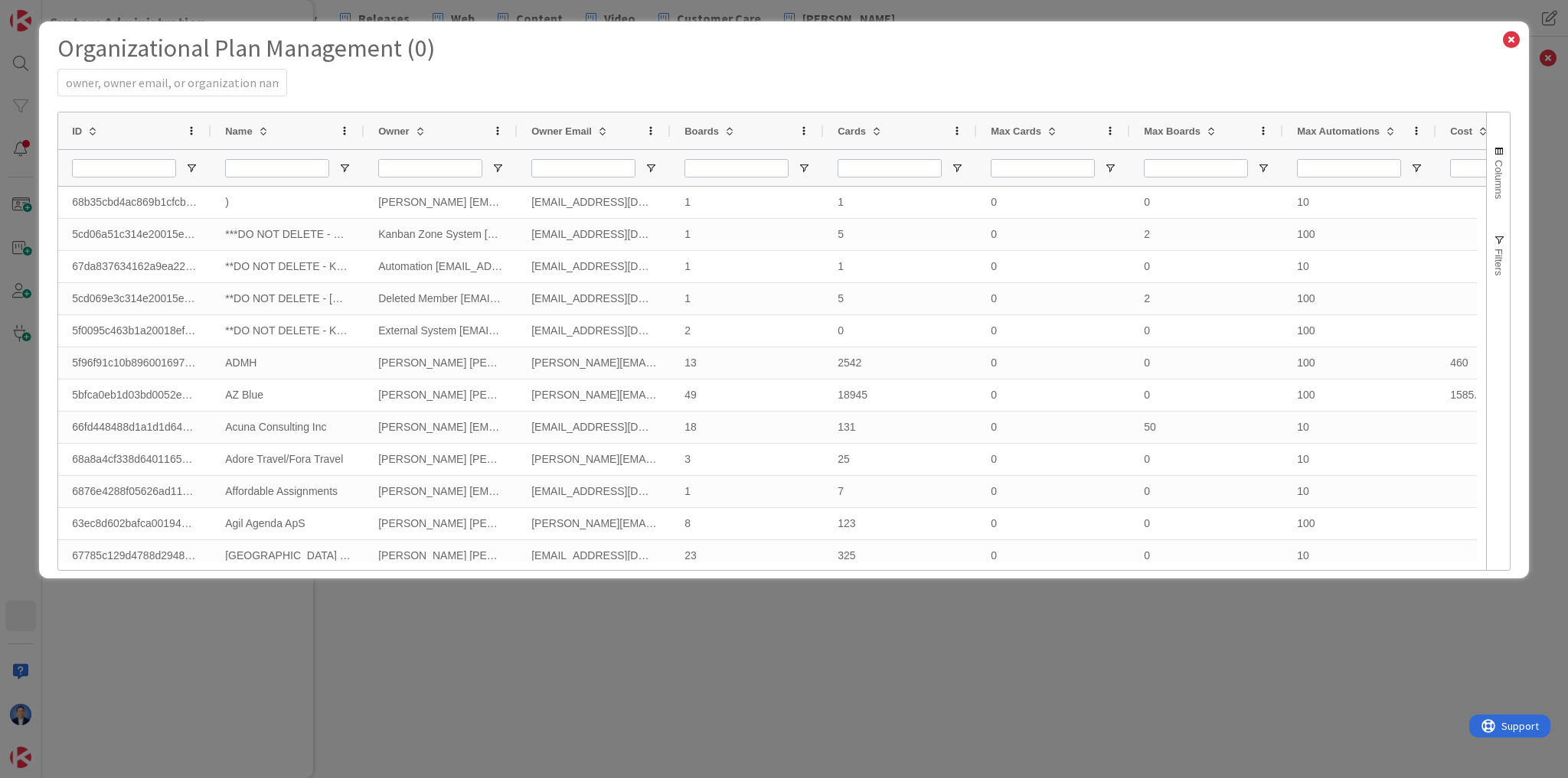
select select "3"
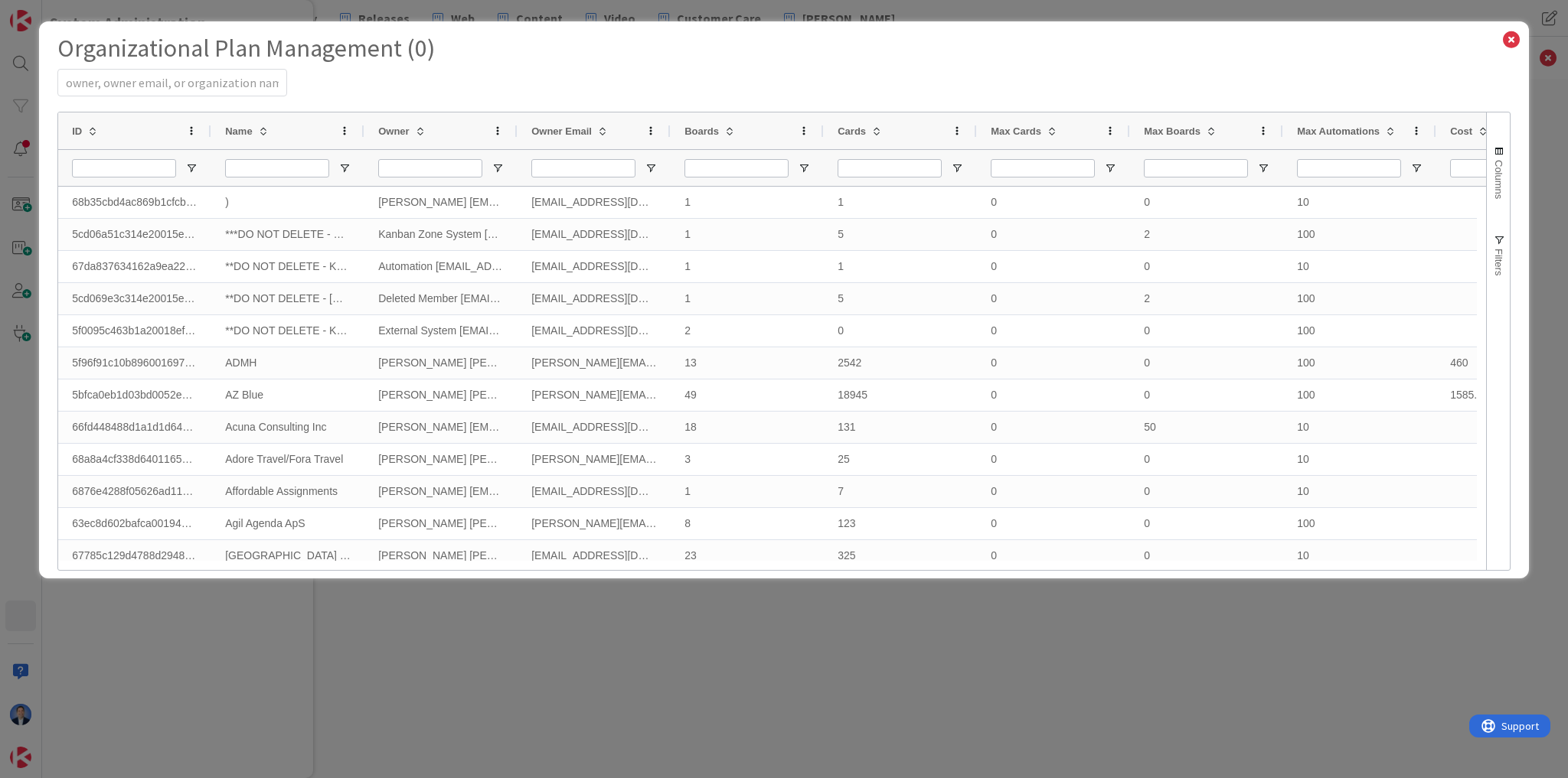
select select "3"
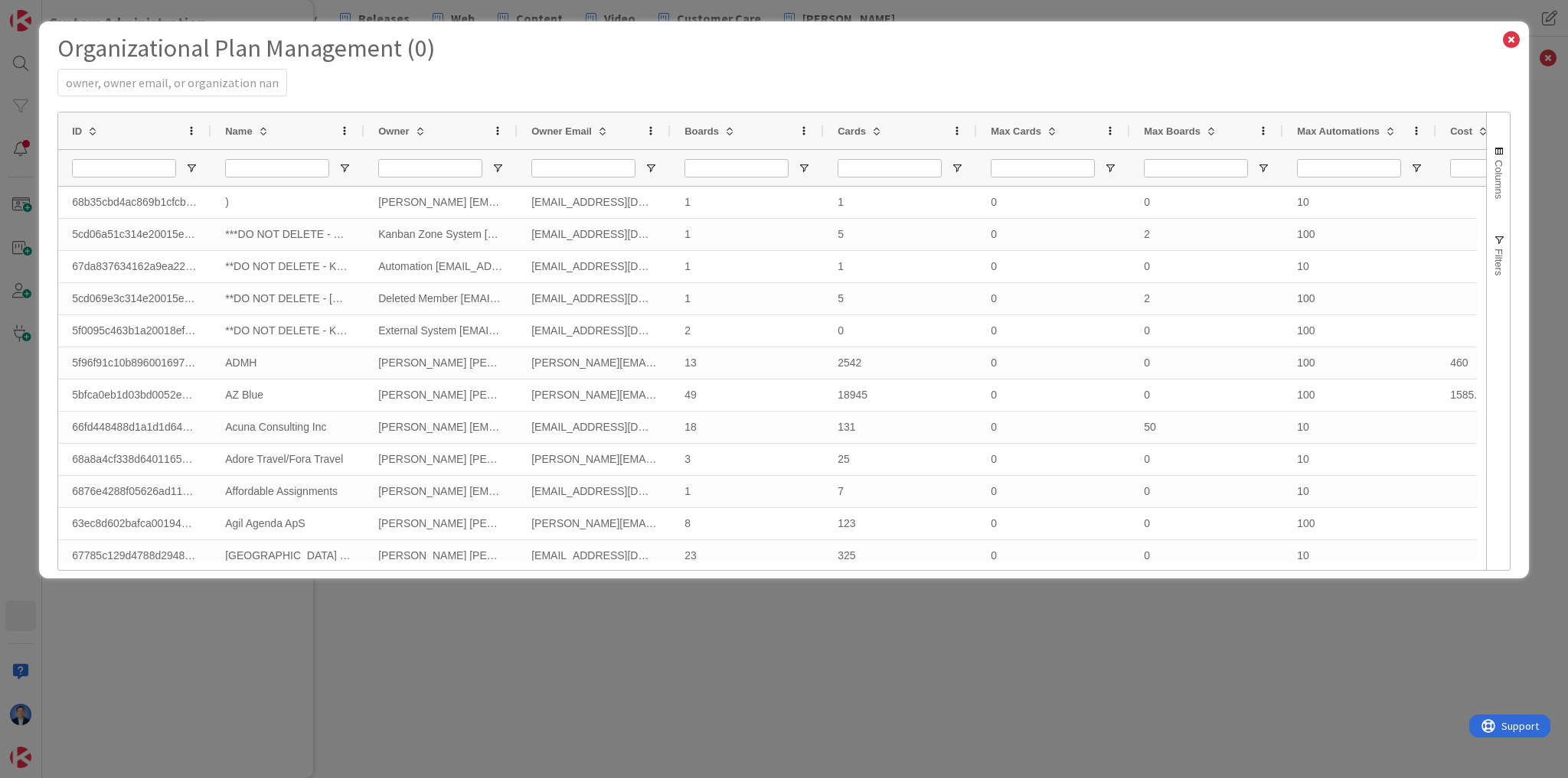
select select "3"
select select "2"
select select "3"
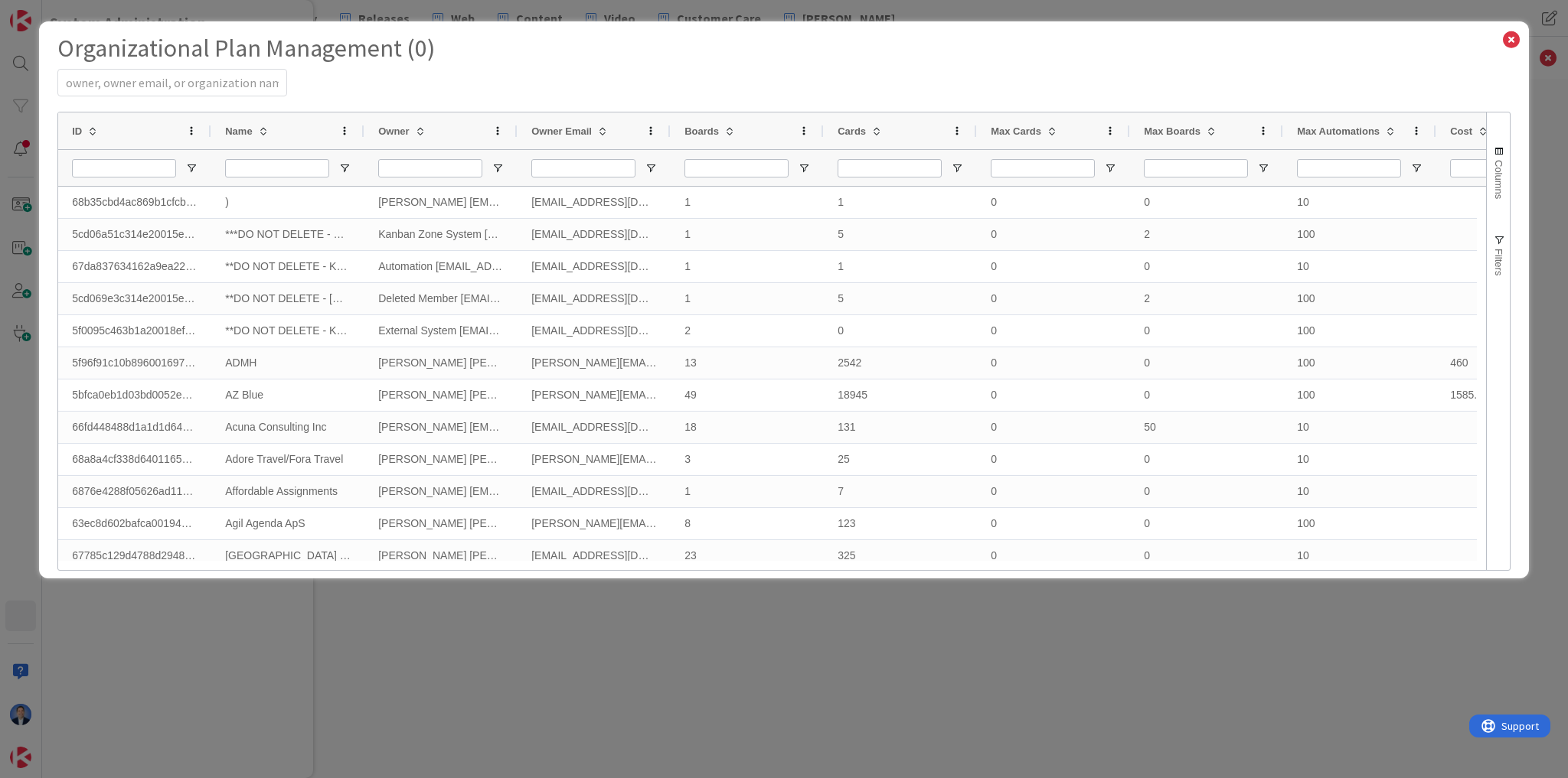
select select "3"
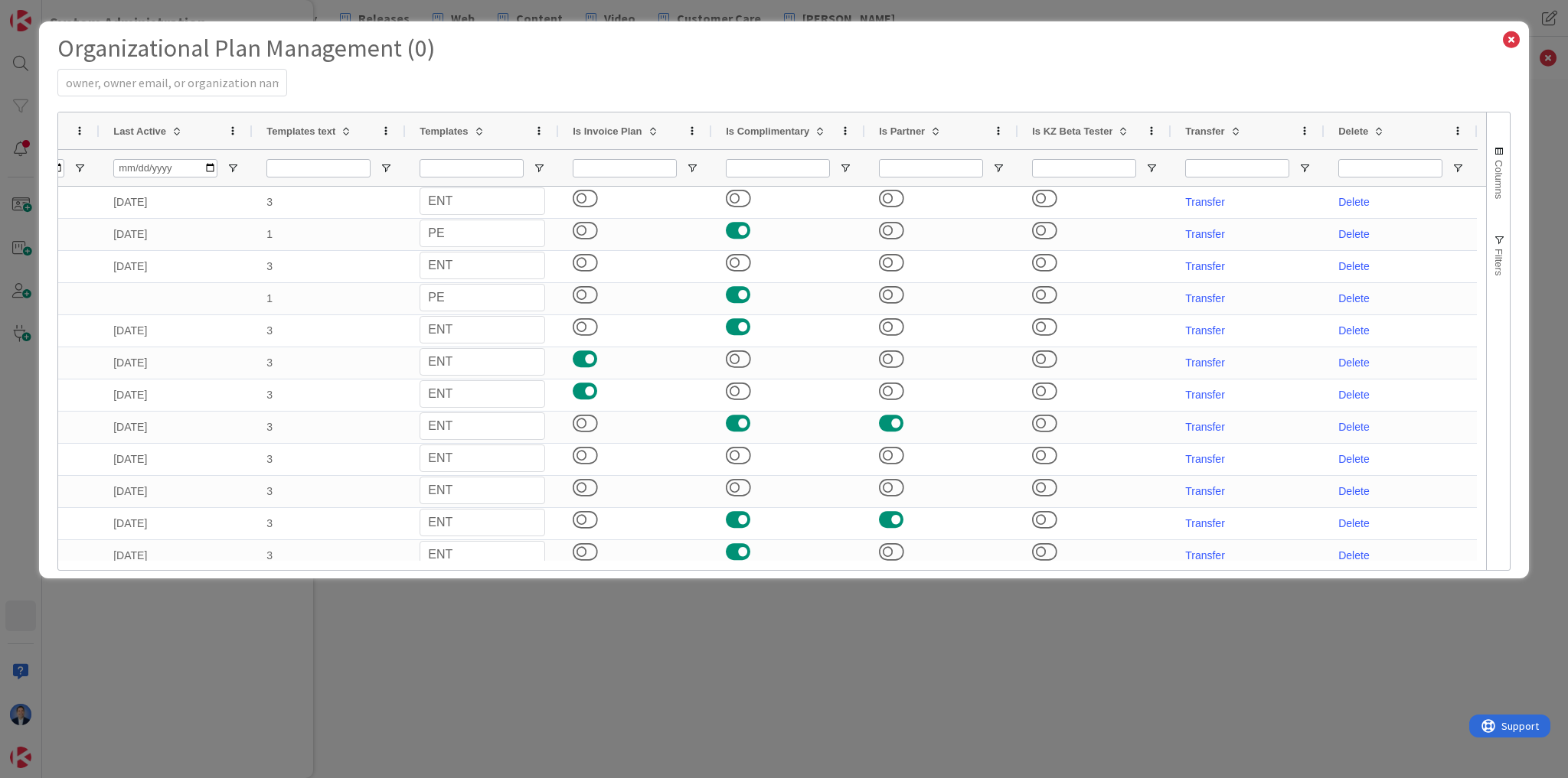
scroll to position [0, 785]
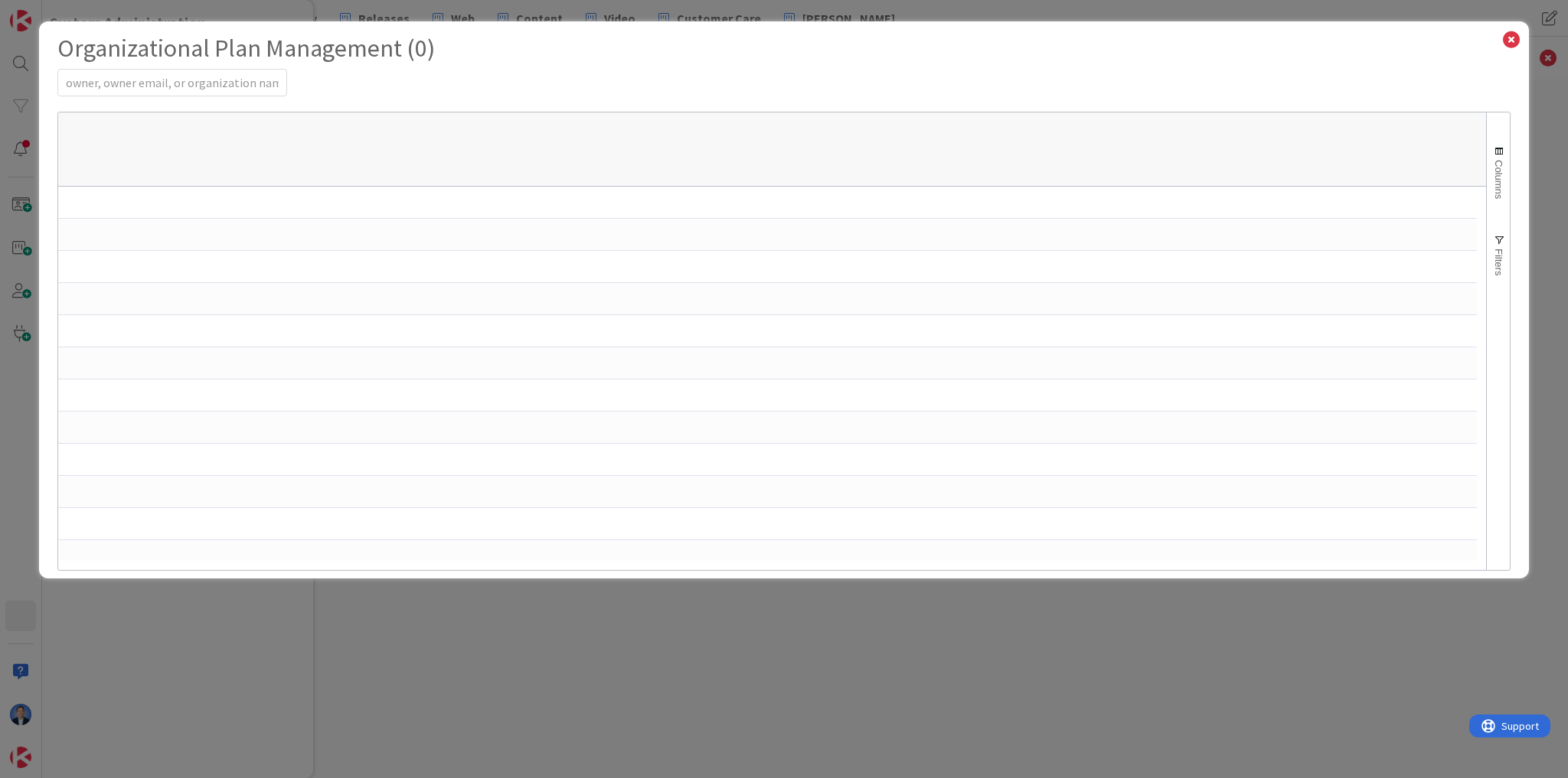
select select "EN"
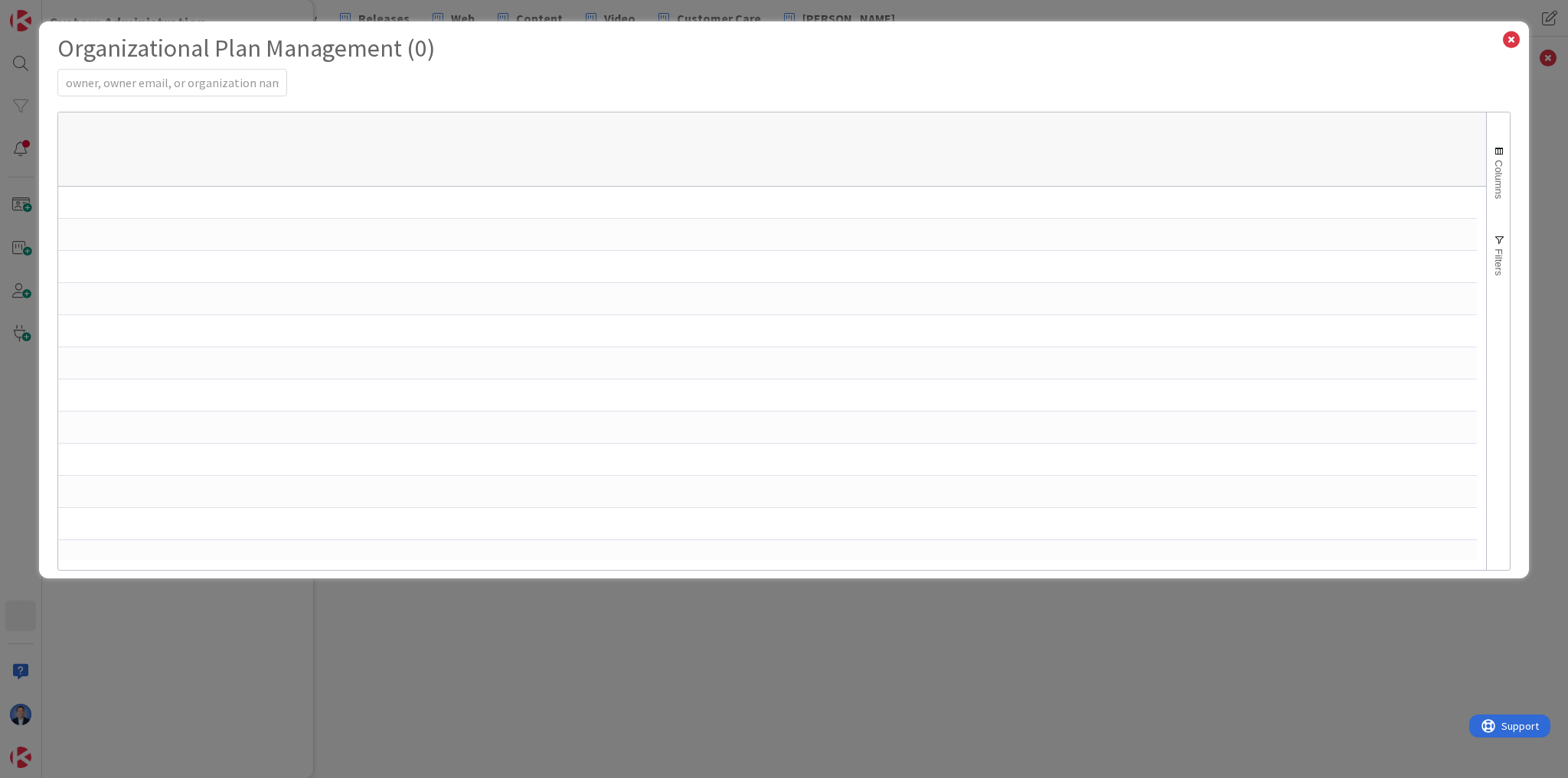
select select "EN"
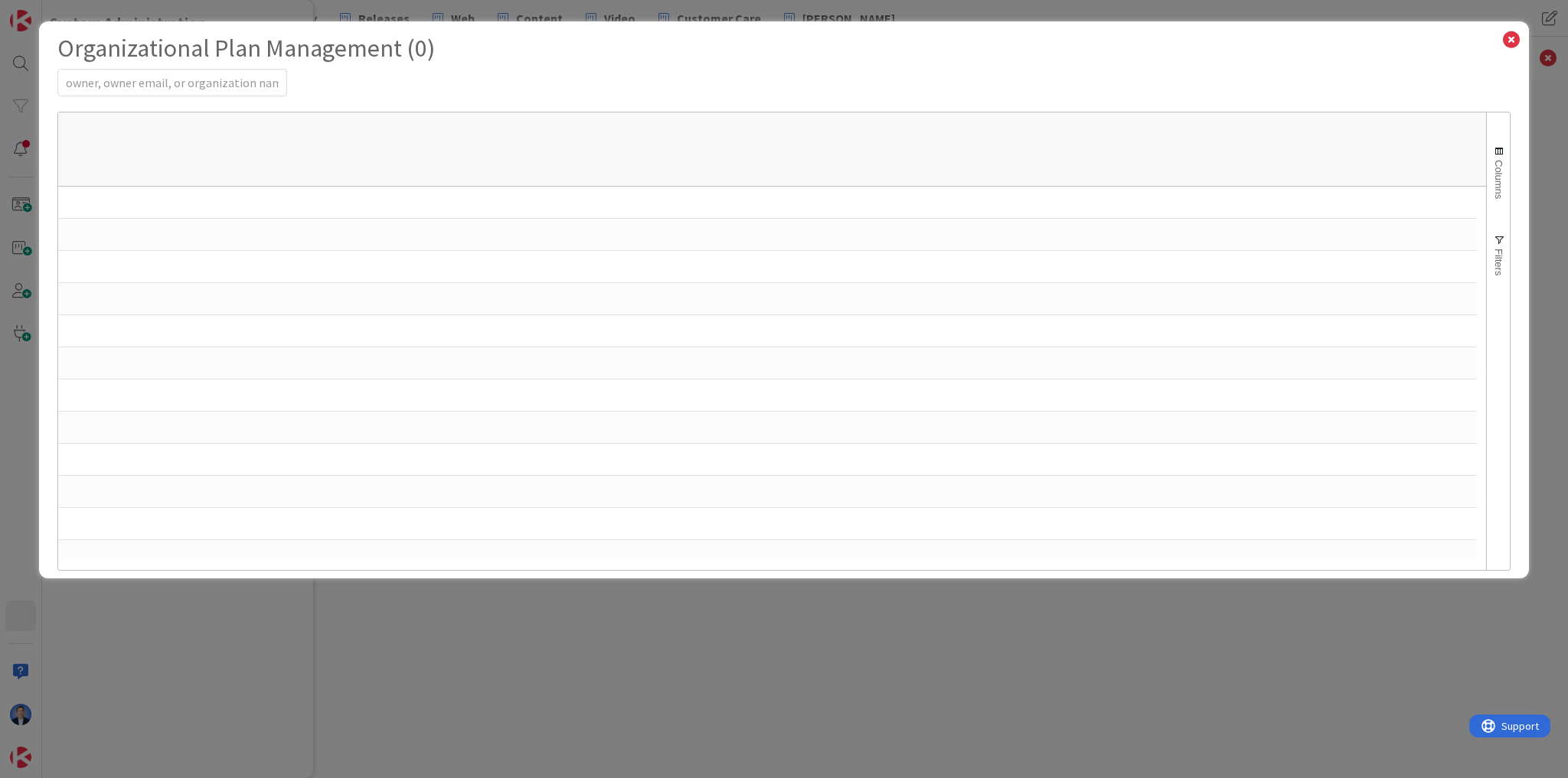
select select "EN"
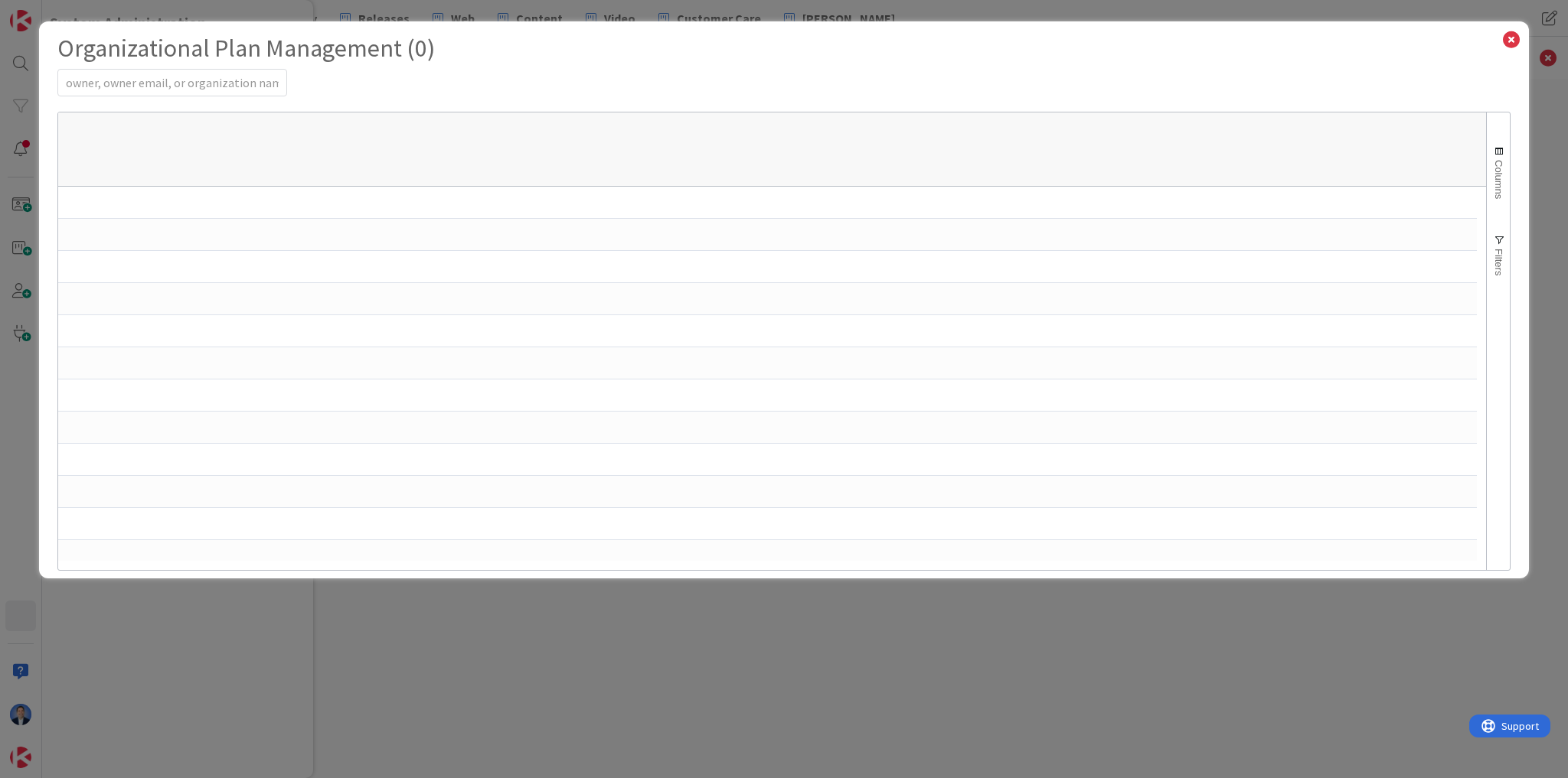
select select "EN"
select select "PF"
select select "EN"
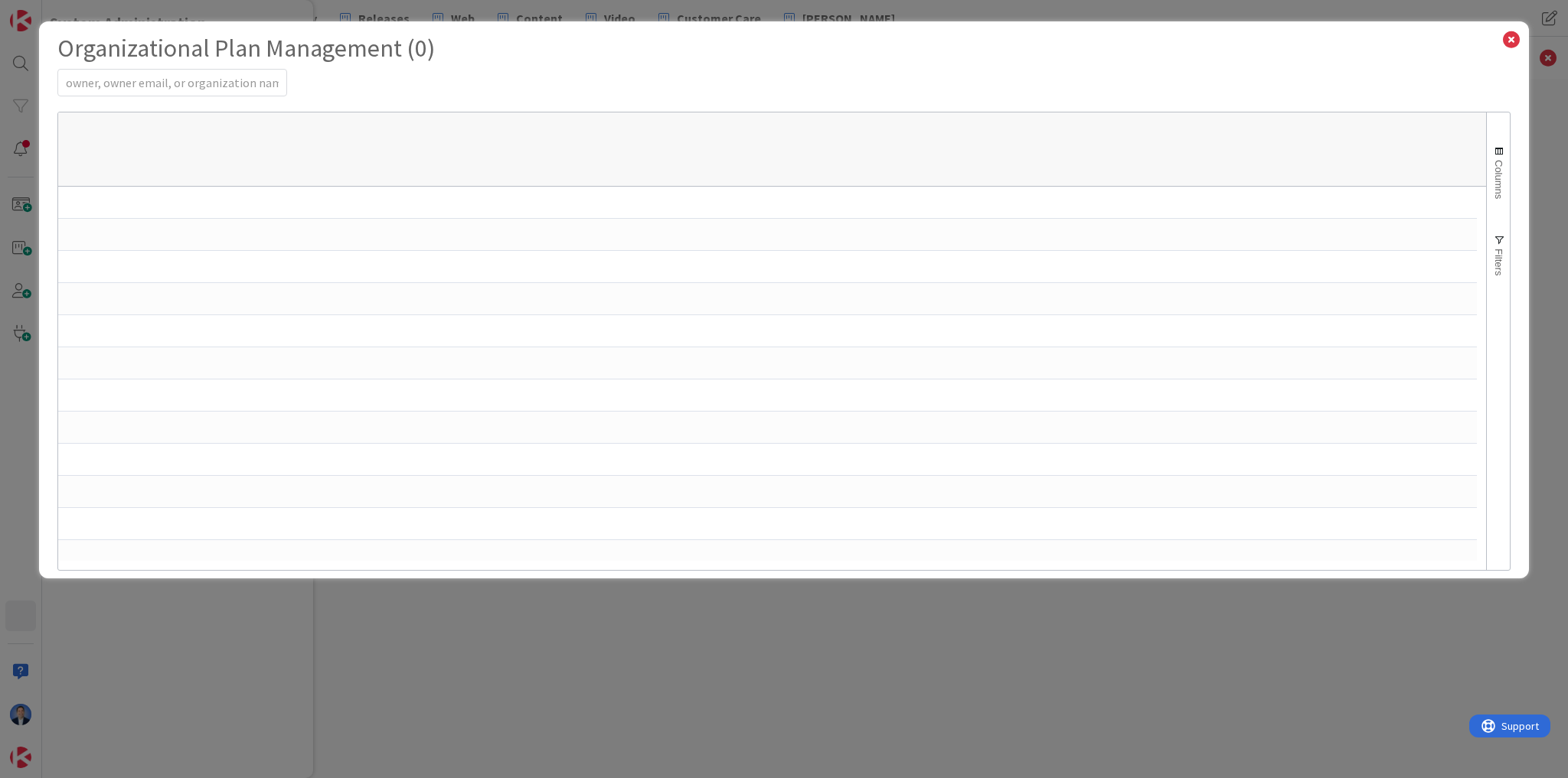
select select "PF"
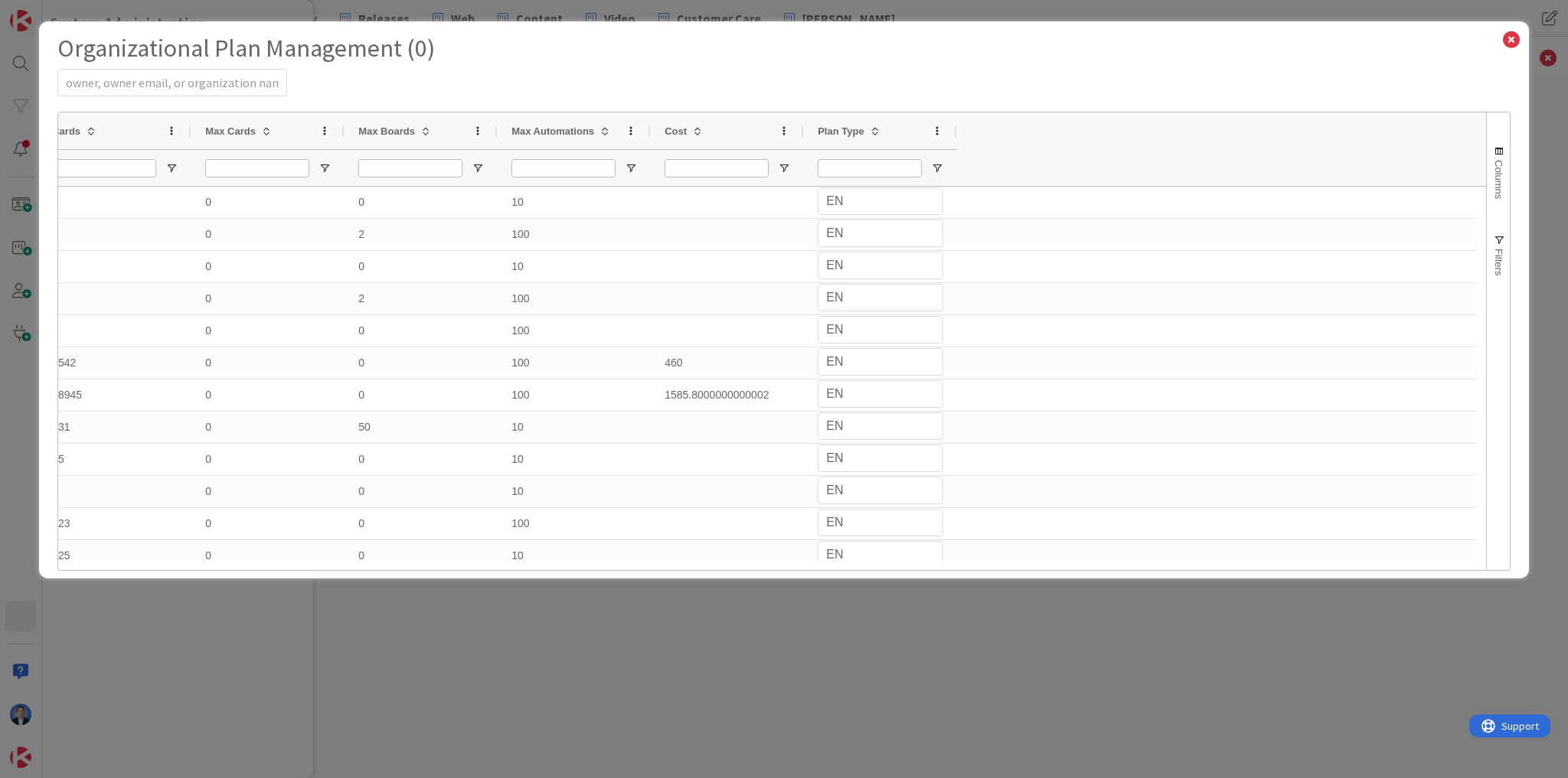
scroll to position [0, 0]
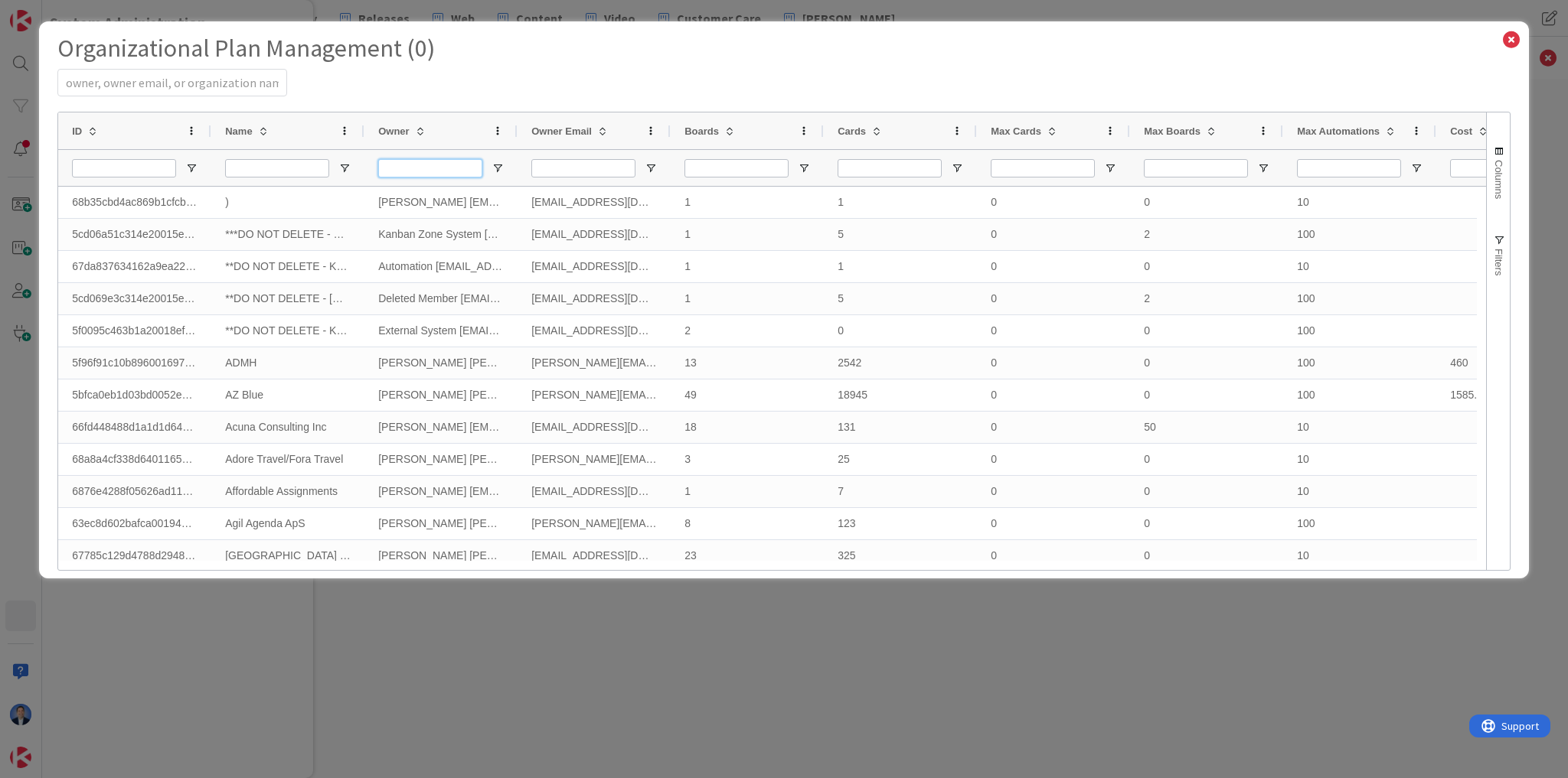
click at [418, 165] on input "Owner Filter Input" at bounding box center [430, 169] width 104 height 18
click at [287, 168] on input "Name Filter Input" at bounding box center [276, 169] width 104 height 18
type input "green"
select select "EN"
select select "PF"
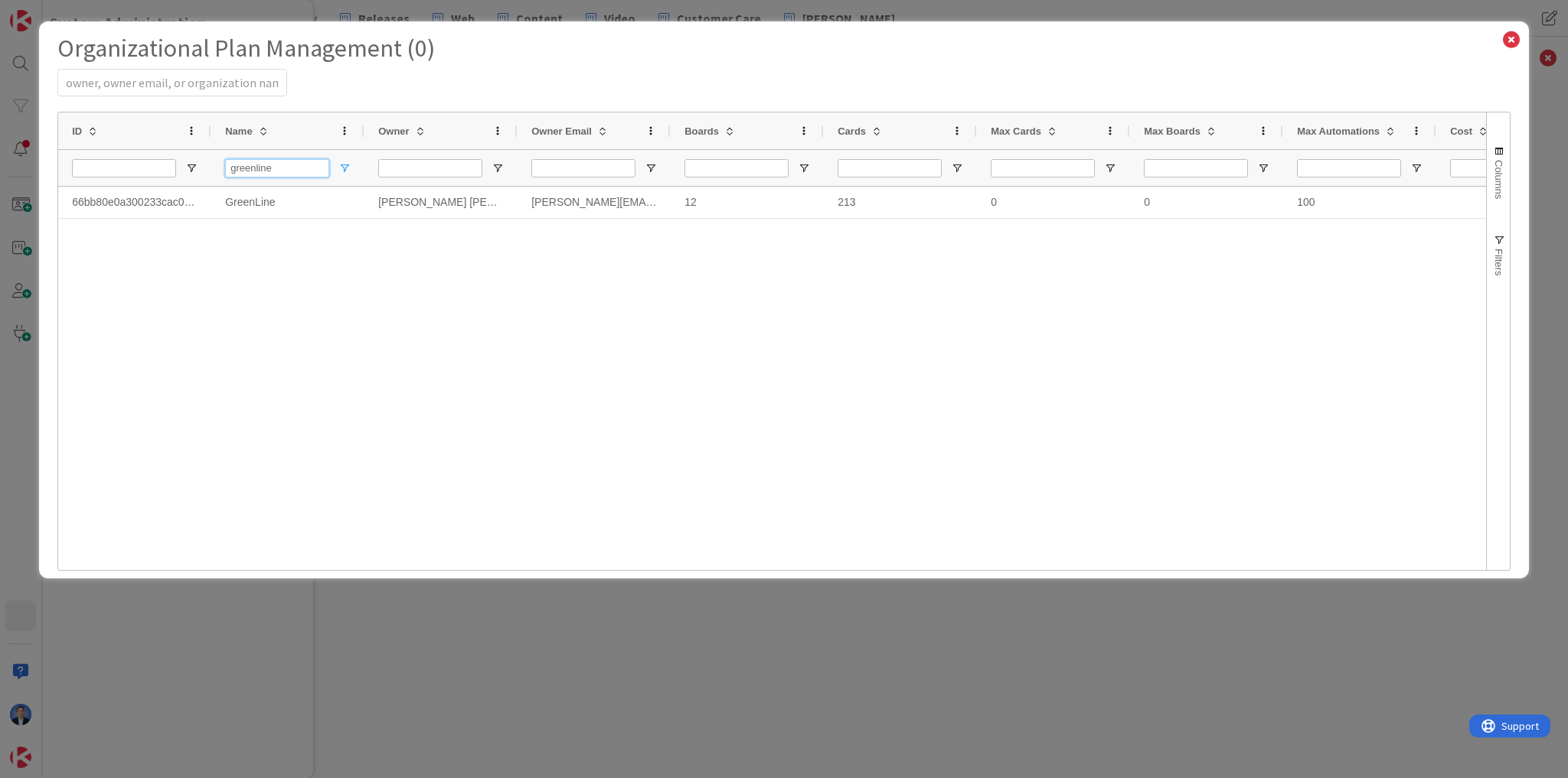
type input "greenline"
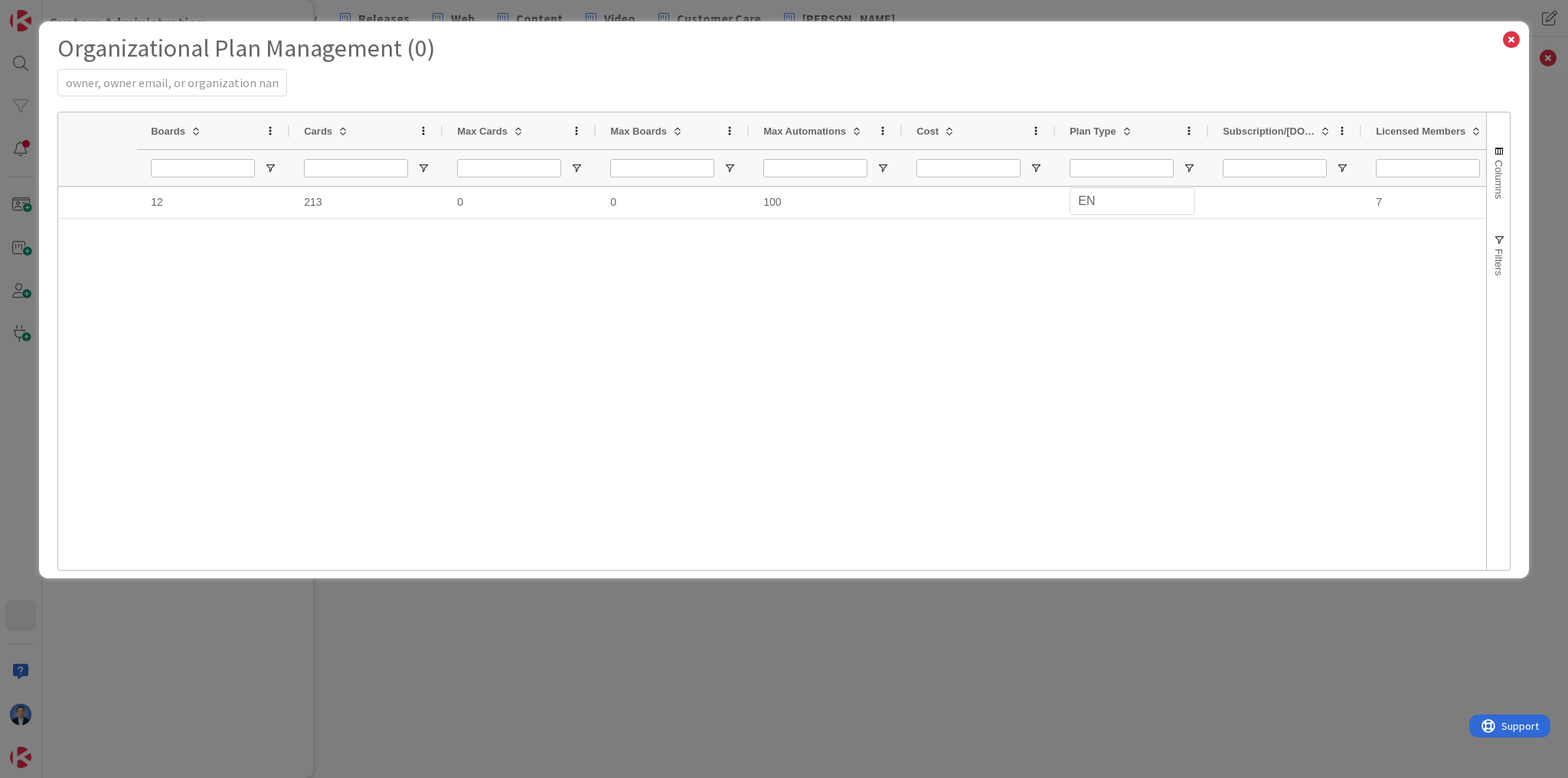
scroll to position [0, 1785]
select select "3"
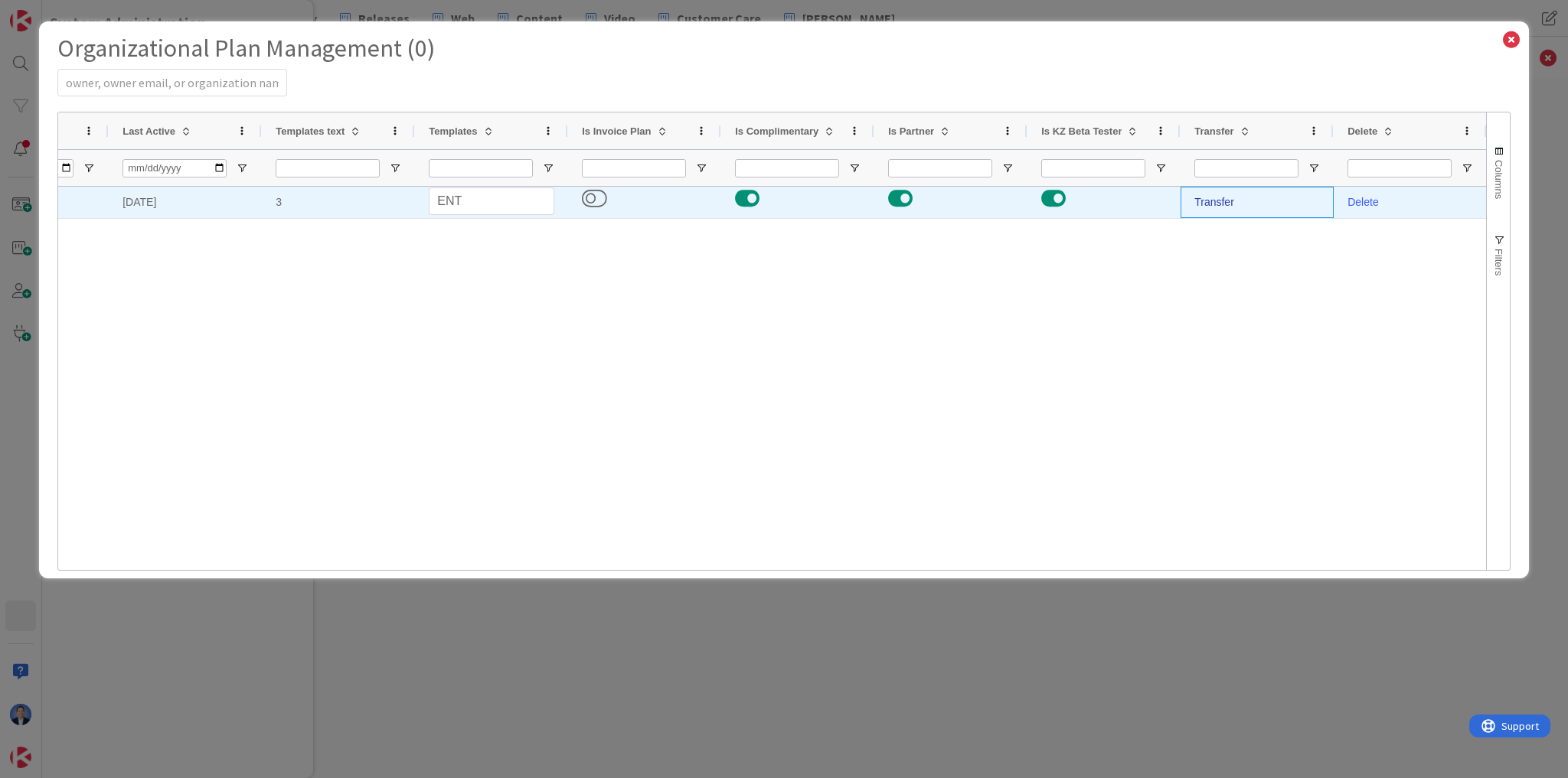
click at [1213, 202] on link "Transfer" at bounding box center [1214, 202] width 40 height 12
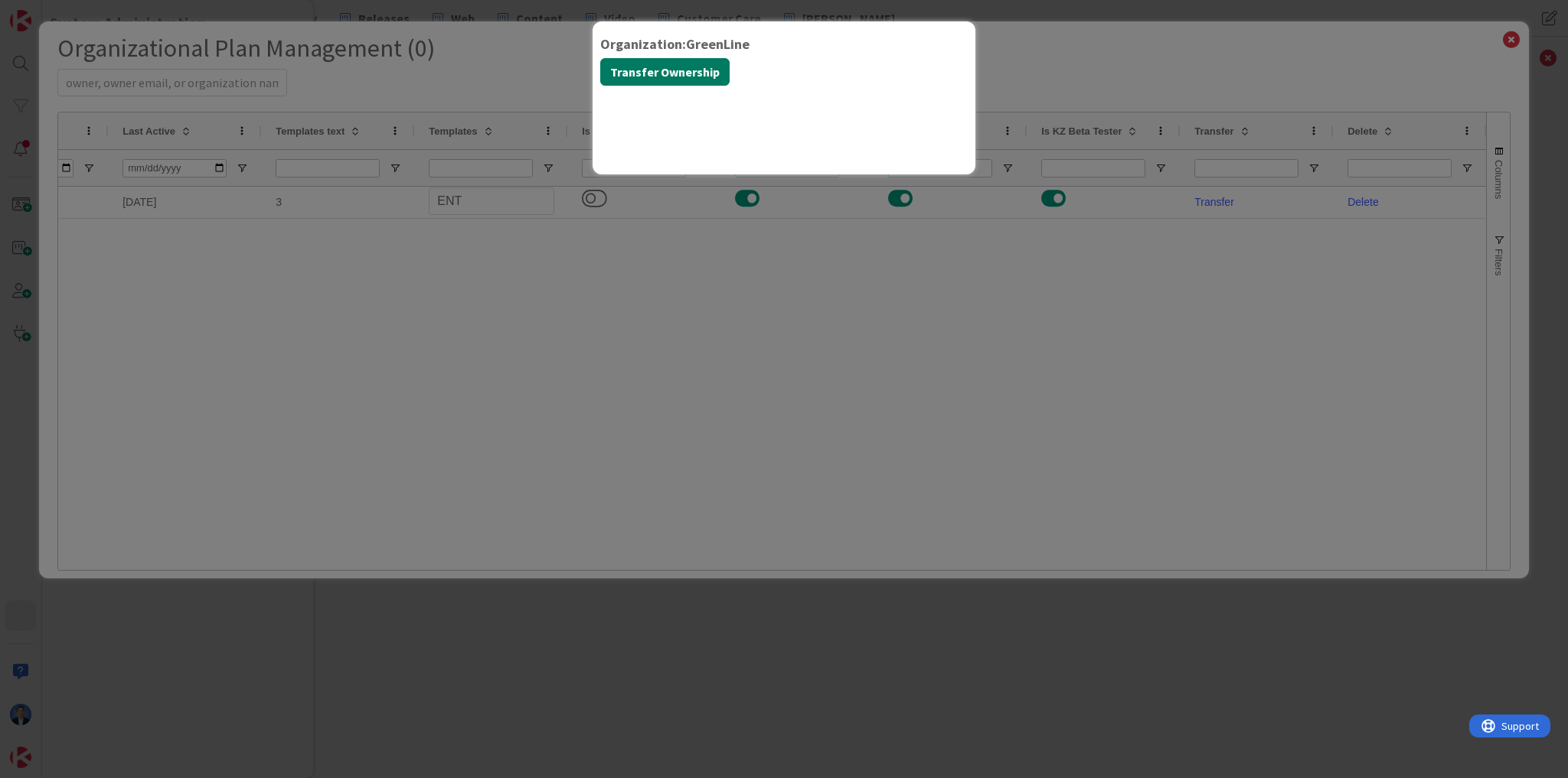
click at [688, 76] on button "Transfer Ownership" at bounding box center [665, 72] width 129 height 28
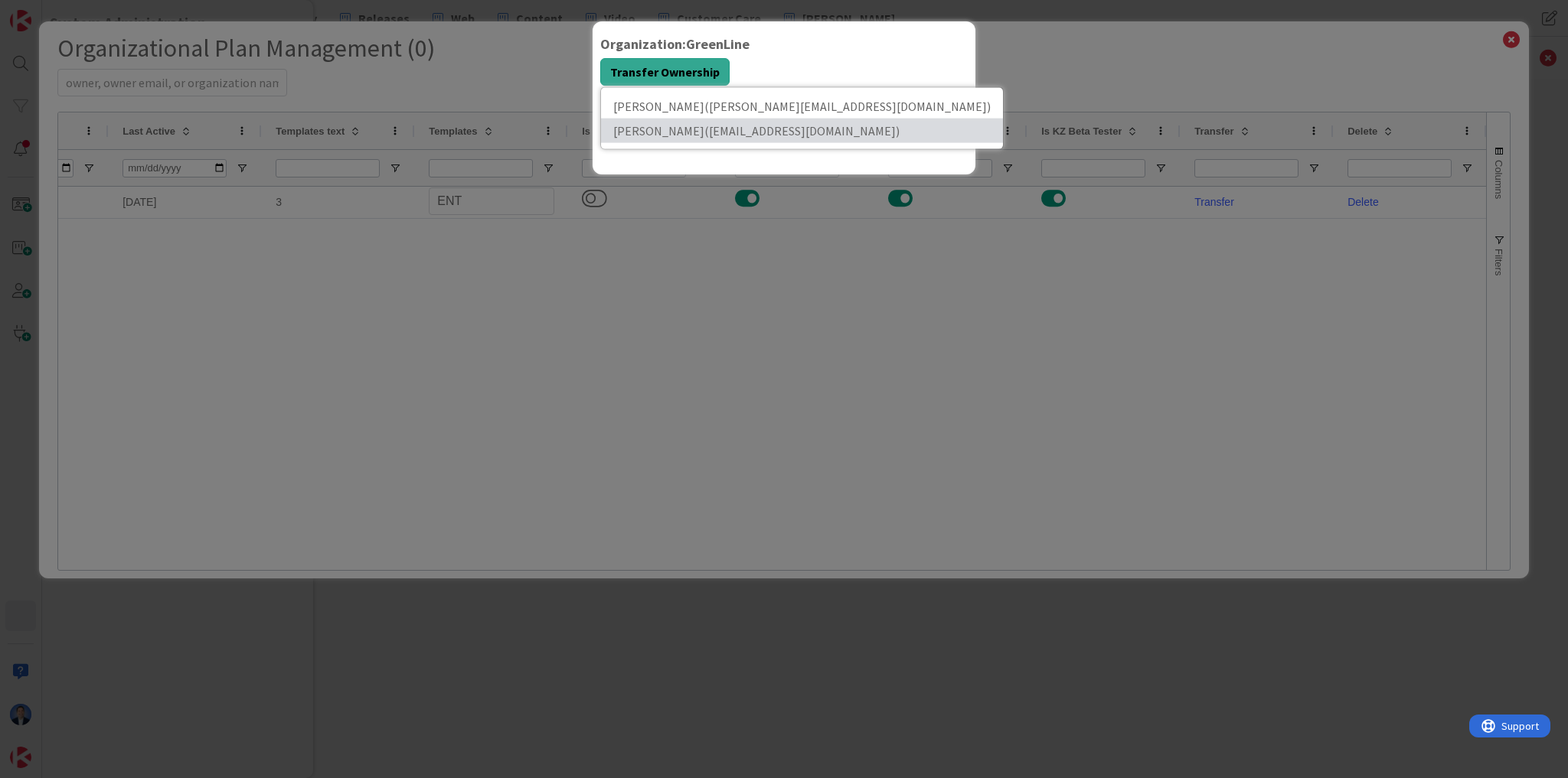
click at [692, 130] on link "Dimitri GreenLine ( dimitri@greenlinesystems.org )" at bounding box center [802, 131] width 402 height 25
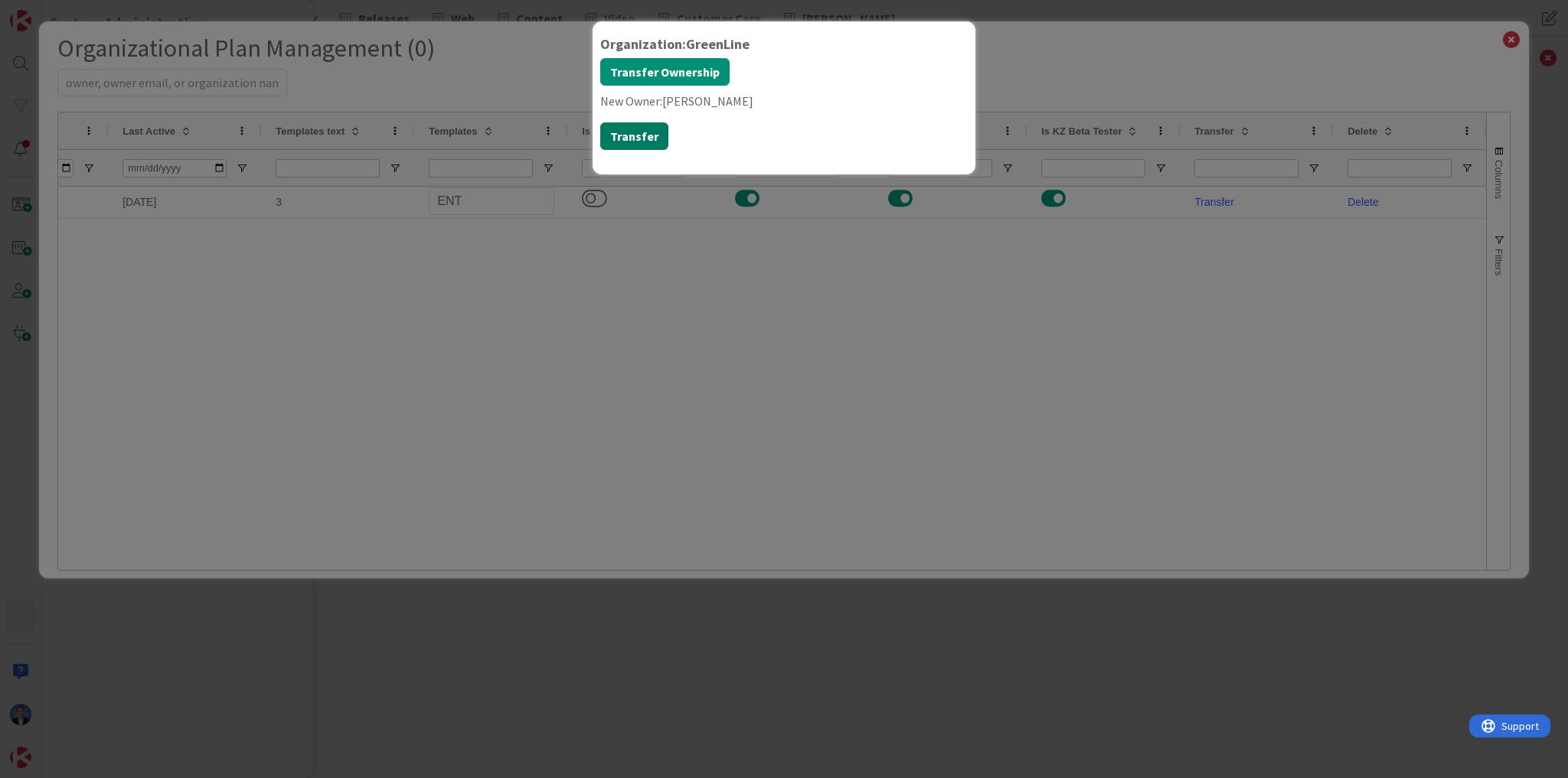
click at [639, 140] on button "Transfer" at bounding box center [634, 136] width 69 height 28
select select "3"
click at [1282, 61] on div "Organization: GreenLine Transfer Ownership Leigh Ducworth ( leigh@agileattorney…" at bounding box center [784, 389] width 1568 height 778
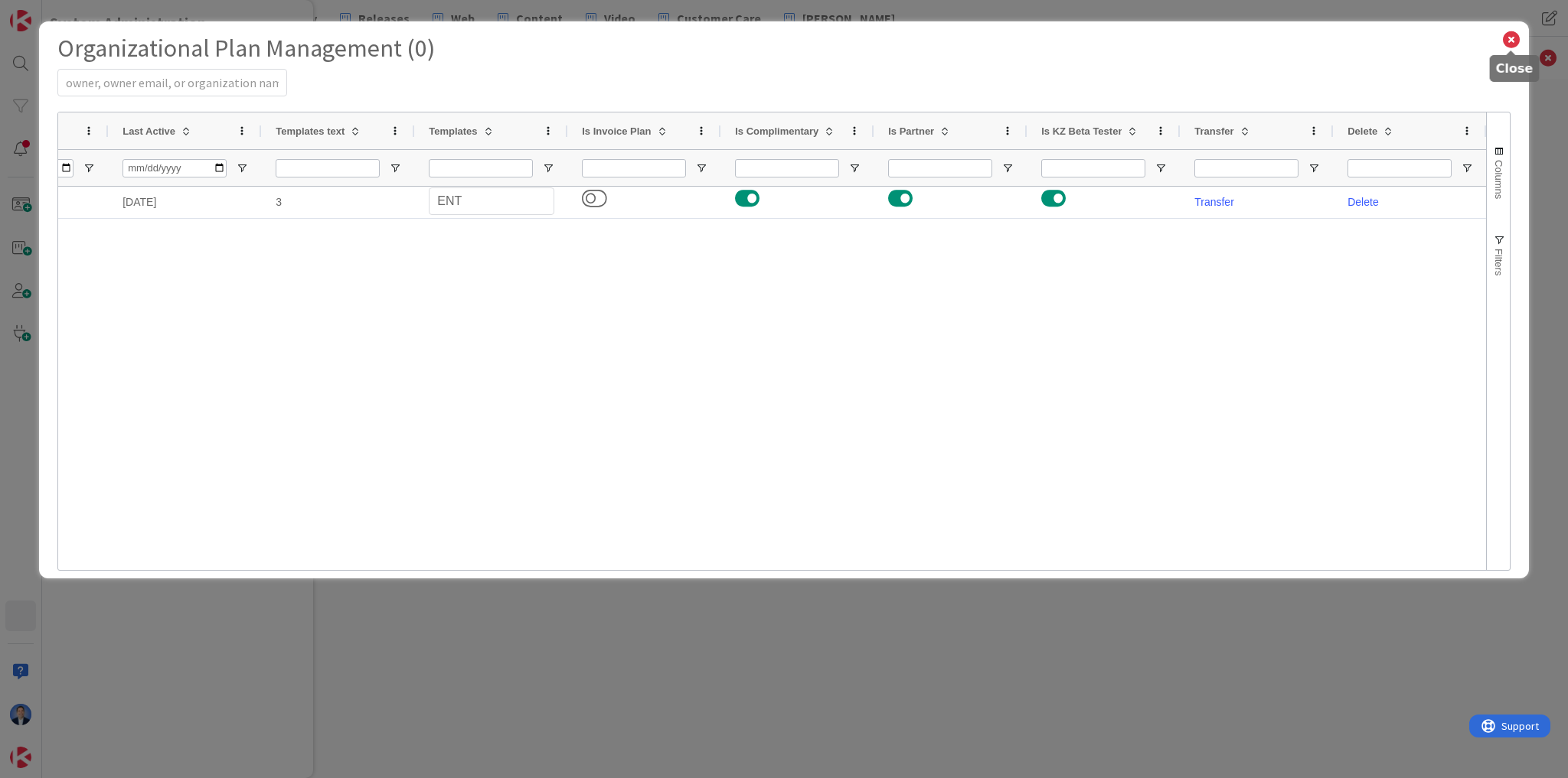
click at [1503, 37] on icon at bounding box center [1511, 40] width 20 height 22
